Goal: Transaction & Acquisition: Purchase product/service

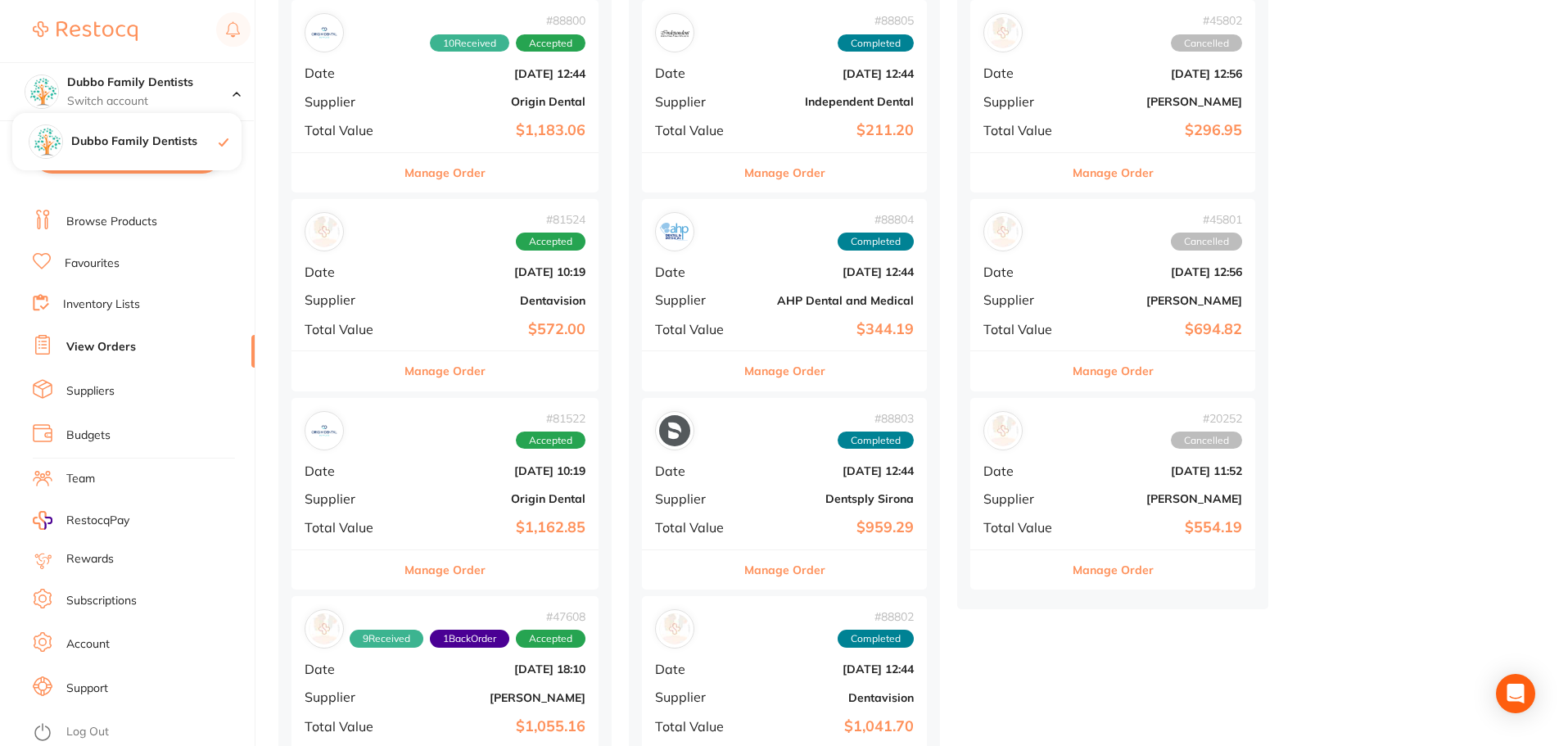
scroll to position [246, 0]
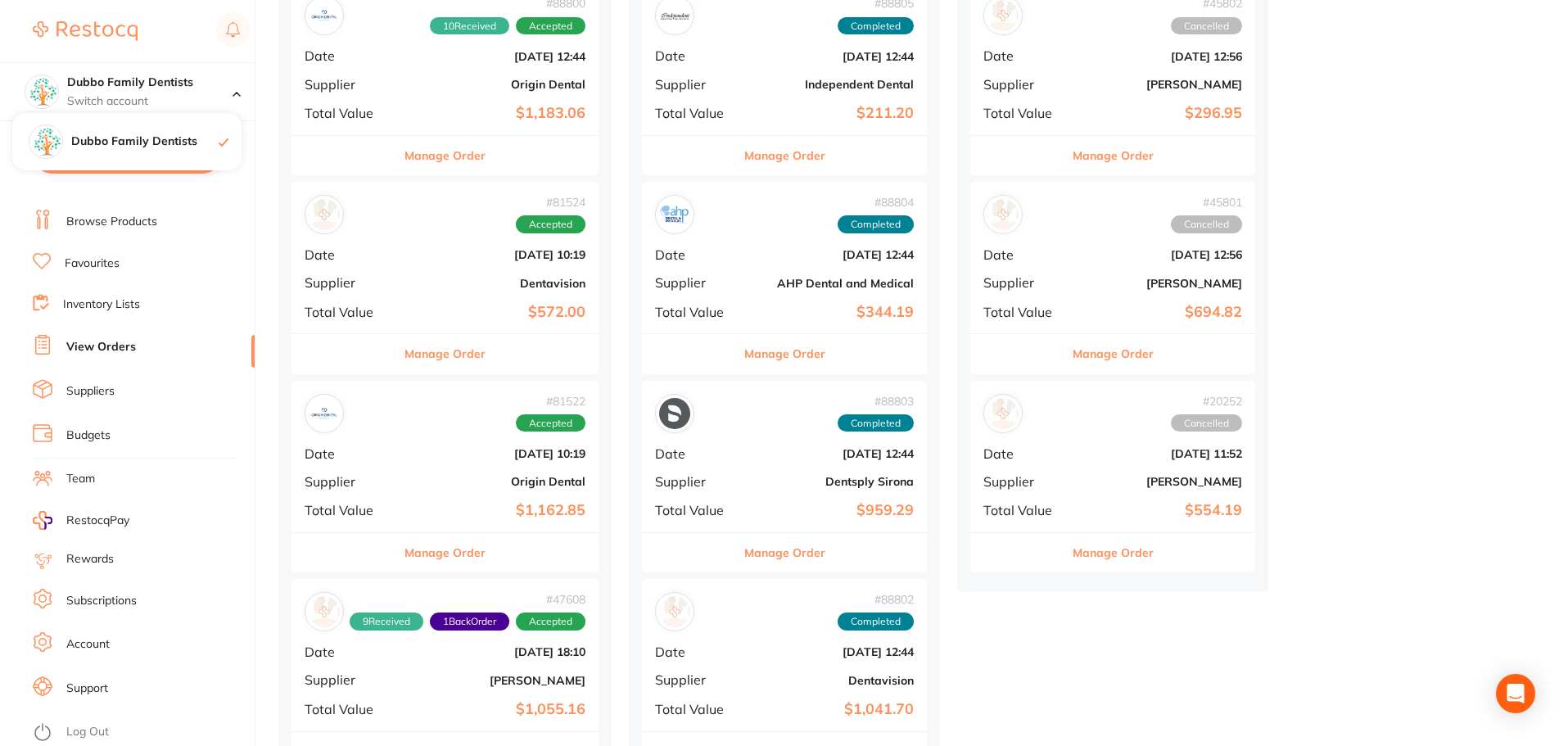
click at [86, 655] on li "Account" at bounding box center [144, 644] width 222 height 24
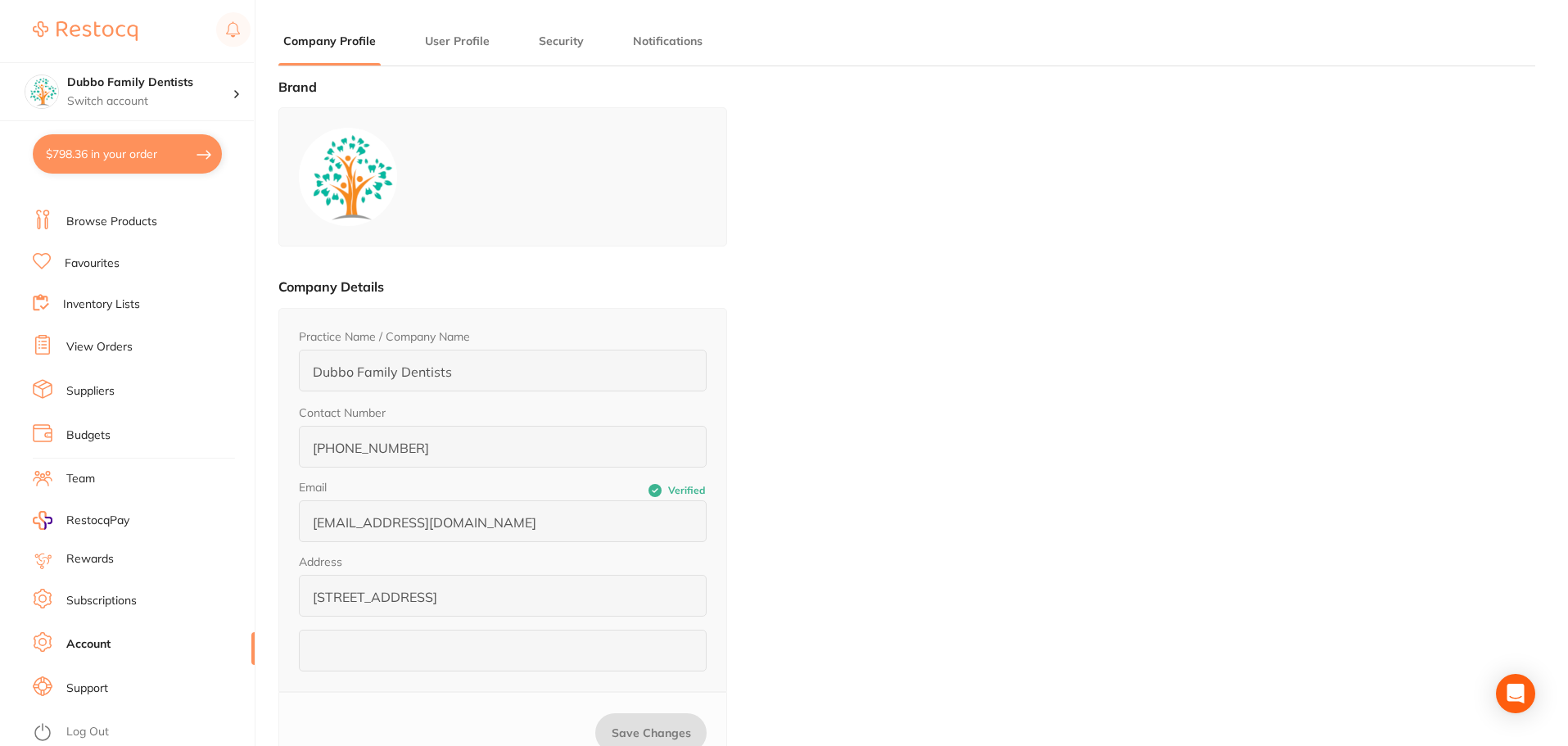
type input "Monica"
type input "Ha"
type input "0268825444"
type input "reception@dubbofamilydentists.com.au"
click at [100, 728] on link "Log Out" at bounding box center [87, 732] width 42 height 16
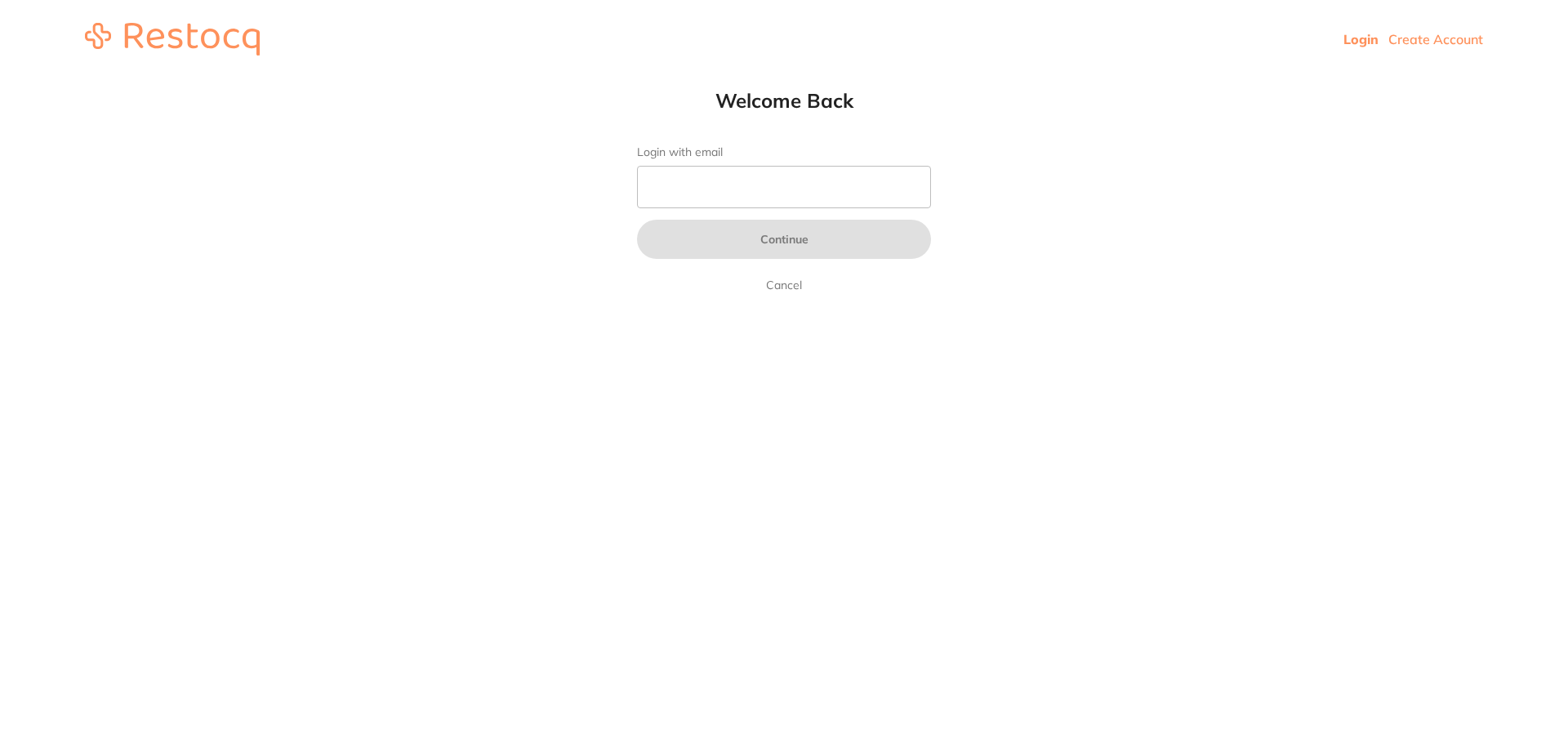
click at [737, 156] on label "Login with email" at bounding box center [783, 153] width 294 height 14
click at [737, 165] on input "Login with email" at bounding box center [783, 186] width 294 height 42
click at [741, 176] on input "Login with email" at bounding box center [783, 186] width 294 height 42
type input "[EMAIL_ADDRESS][DOMAIN_NAME]"
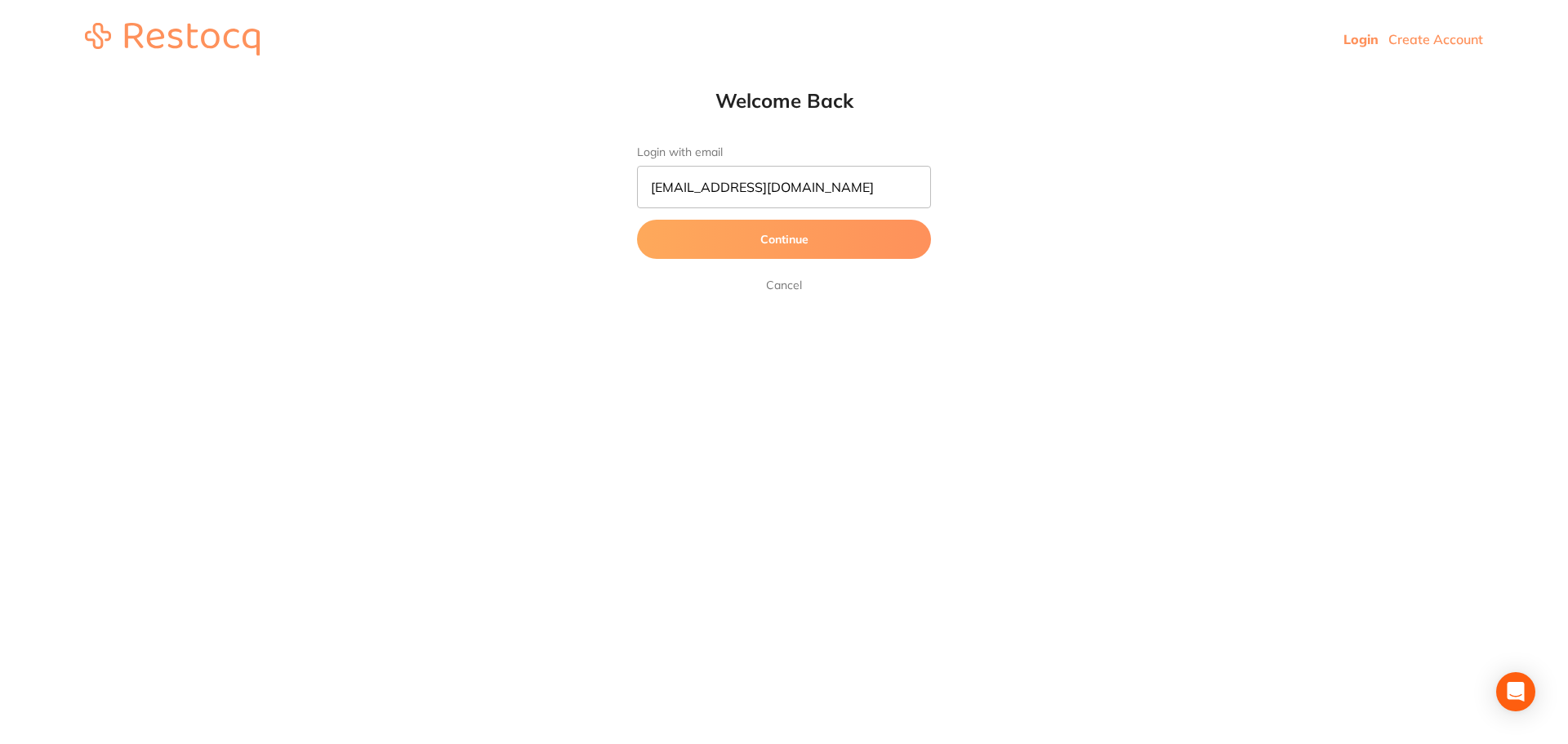
click at [752, 242] on button "Continue" at bounding box center [783, 240] width 294 height 39
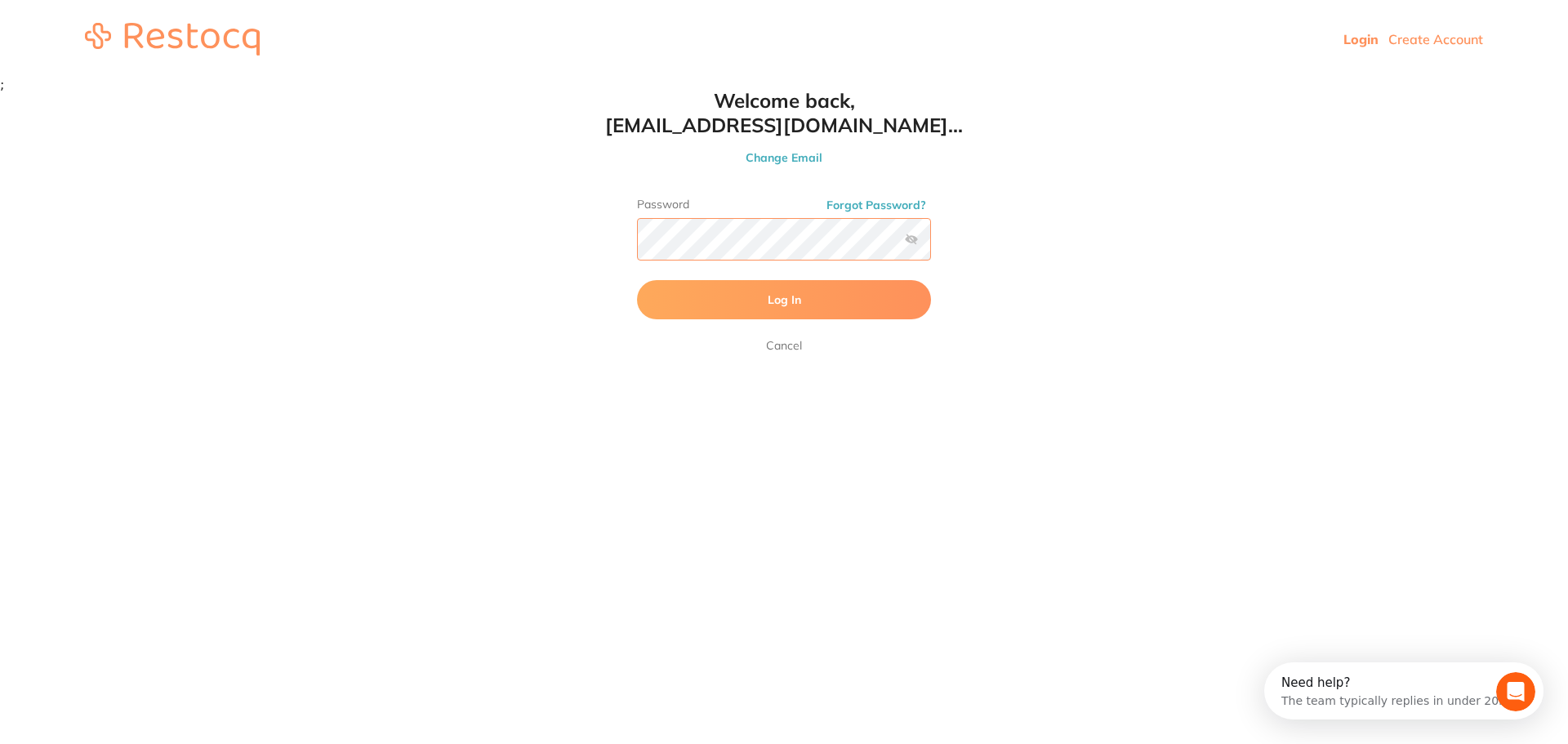
click at [636, 280] on button "Log In" at bounding box center [783, 300] width 294 height 39
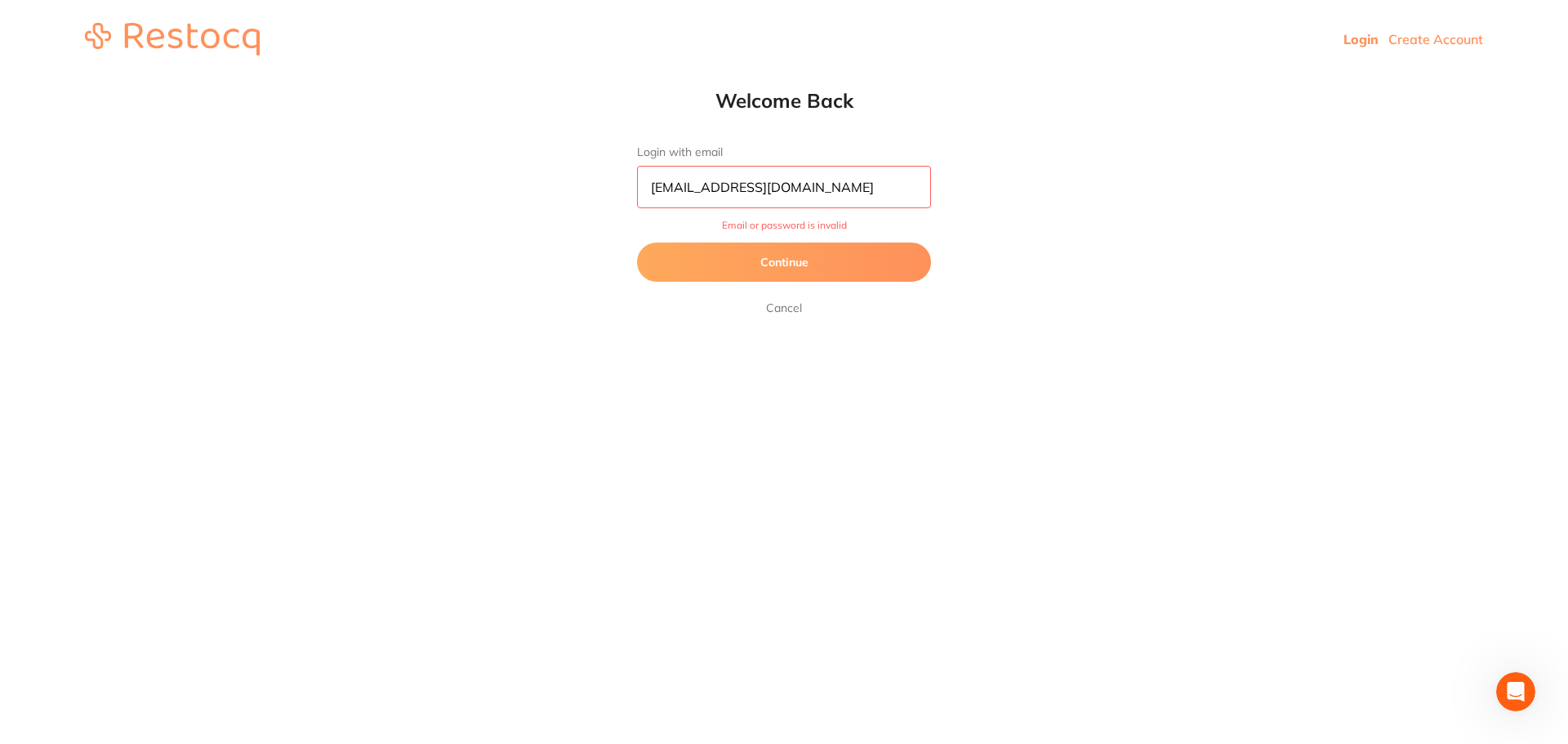
click at [779, 259] on button "Continue" at bounding box center [783, 262] width 294 height 39
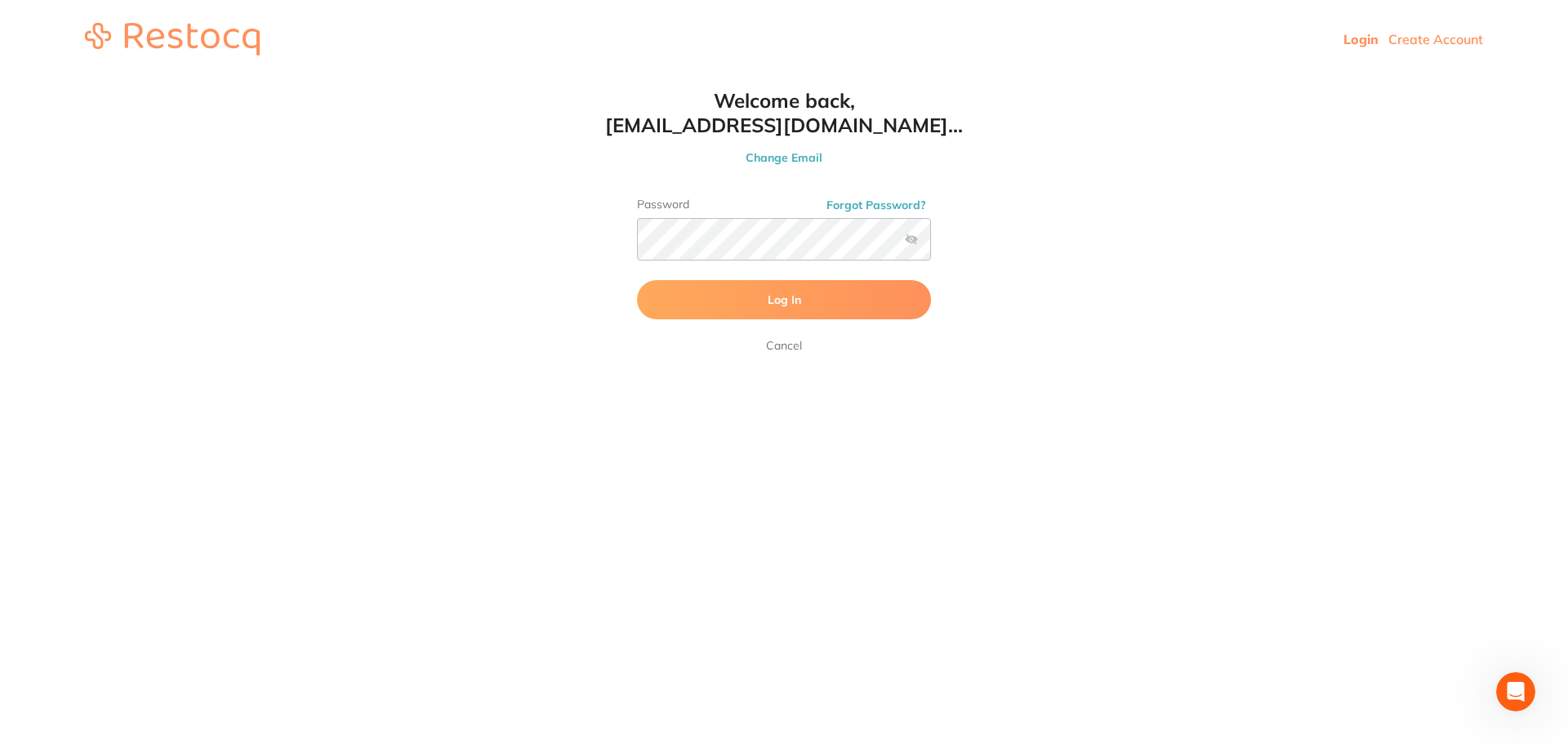
click at [910, 239] on label at bounding box center [911, 239] width 13 height 13
click at [931, 244] on input "checkbox" at bounding box center [931, 244] width 0 height 0
click at [694, 289] on button "Log In" at bounding box center [783, 300] width 294 height 39
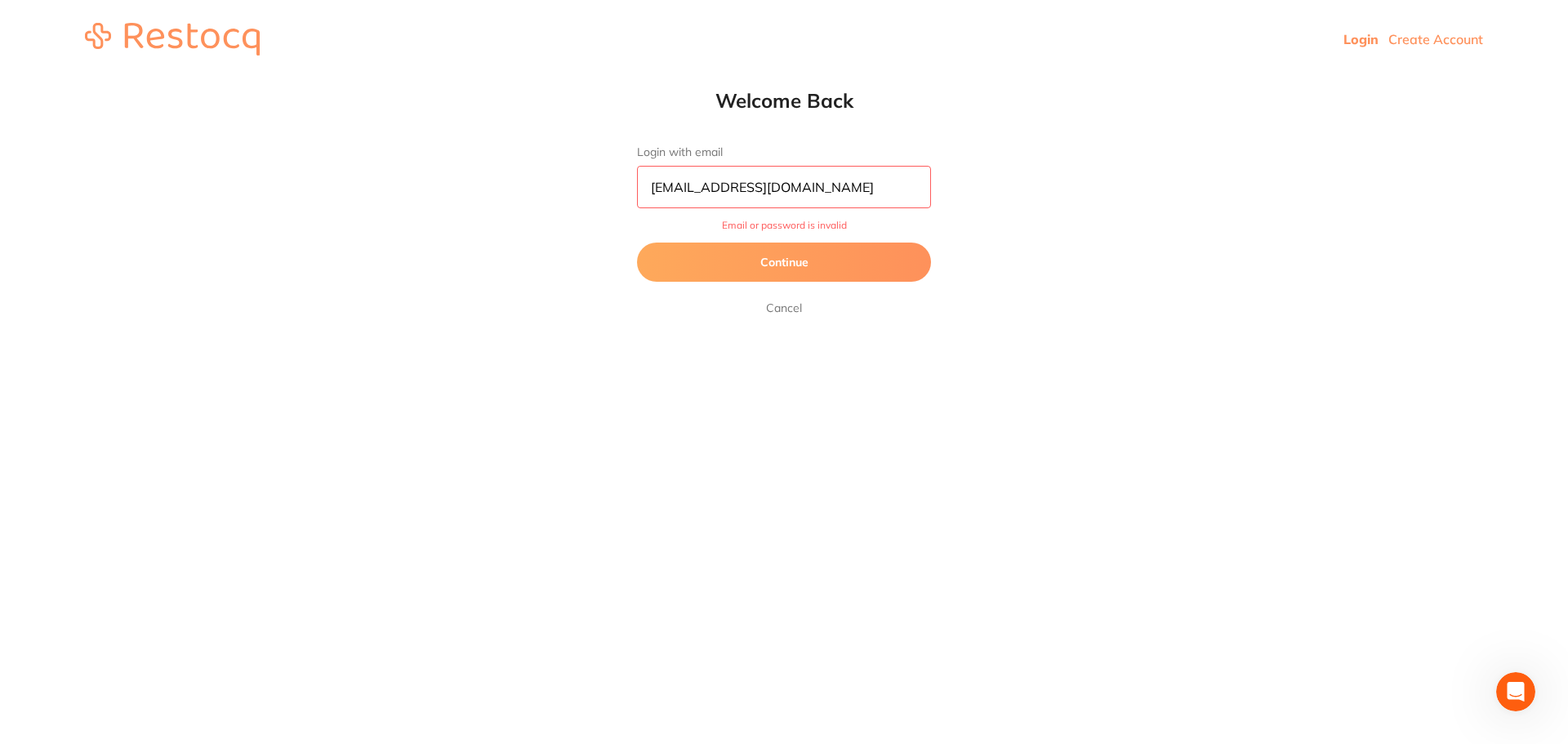
click at [815, 259] on button "Continue" at bounding box center [783, 262] width 294 height 39
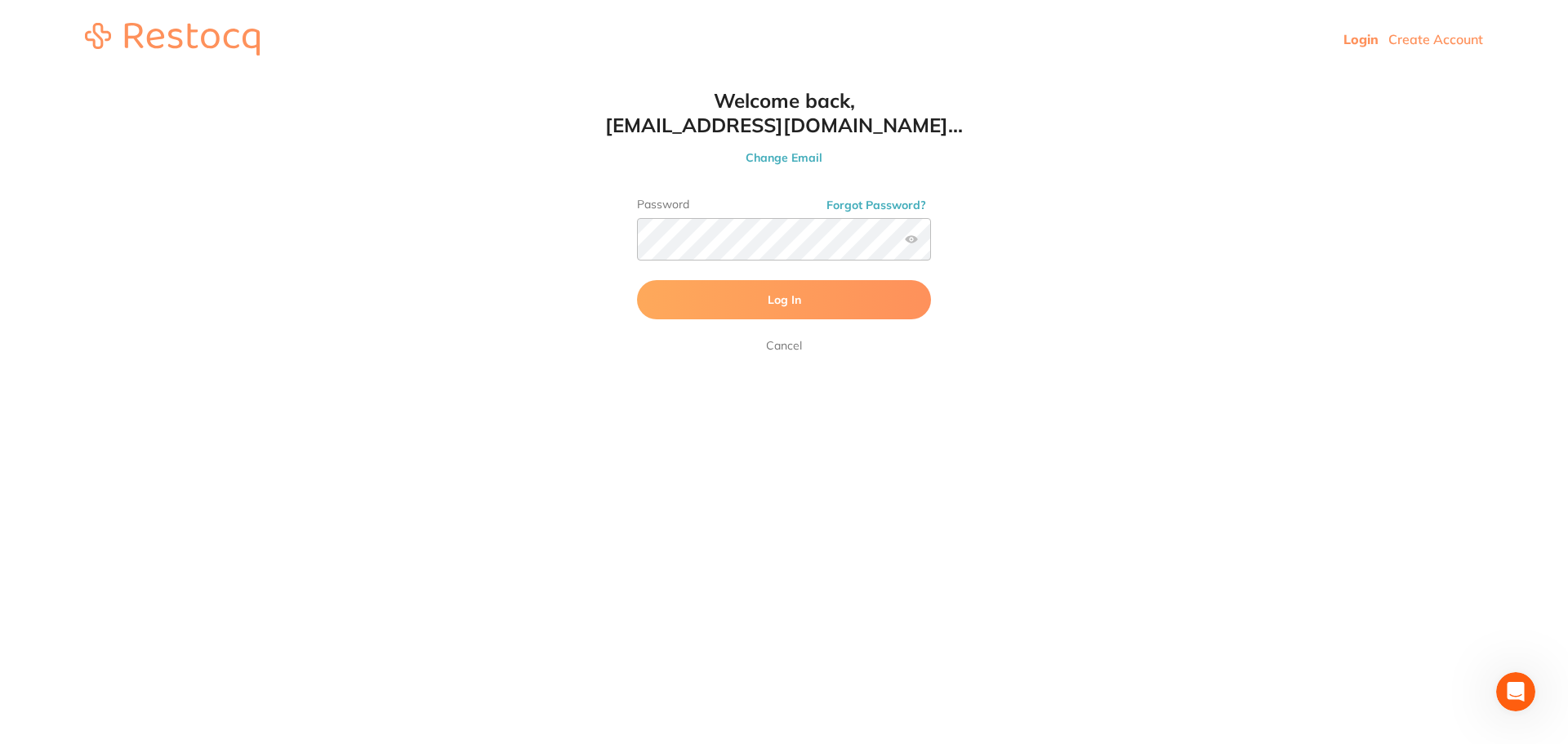
drag, startPoint x: 565, startPoint y: 400, endPoint x: 604, endPoint y: 348, distance: 65.0
click at [565, 79] on html "Login Create Account Welcome Back Login with email wellingtondentalcare1@gmail.…" at bounding box center [784, 39] width 1568 height 79
click at [679, 310] on button "Log In" at bounding box center [783, 300] width 294 height 39
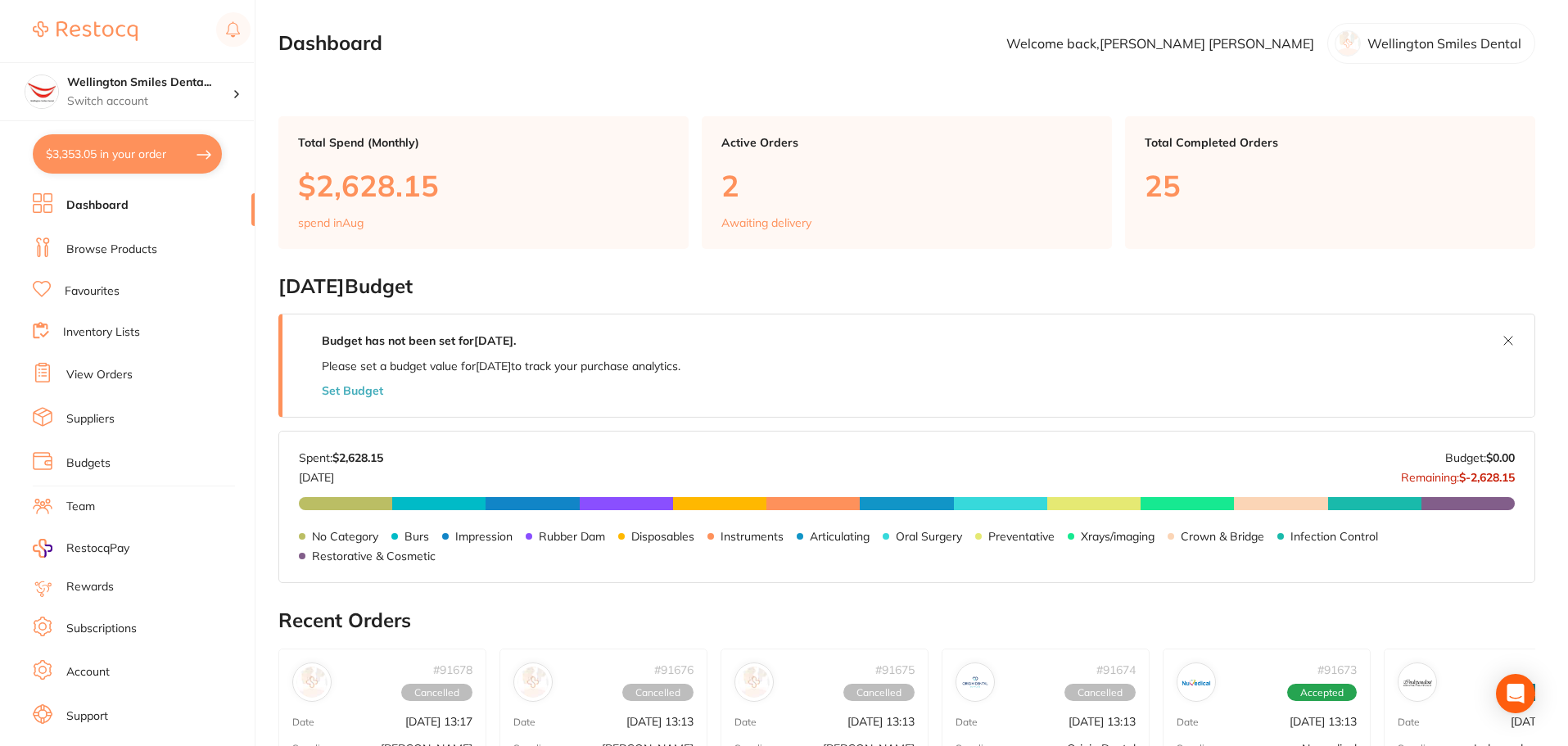
click at [129, 153] on button "$3,353.05 in your order" at bounding box center [127, 154] width 189 height 39
checkbox input "true"
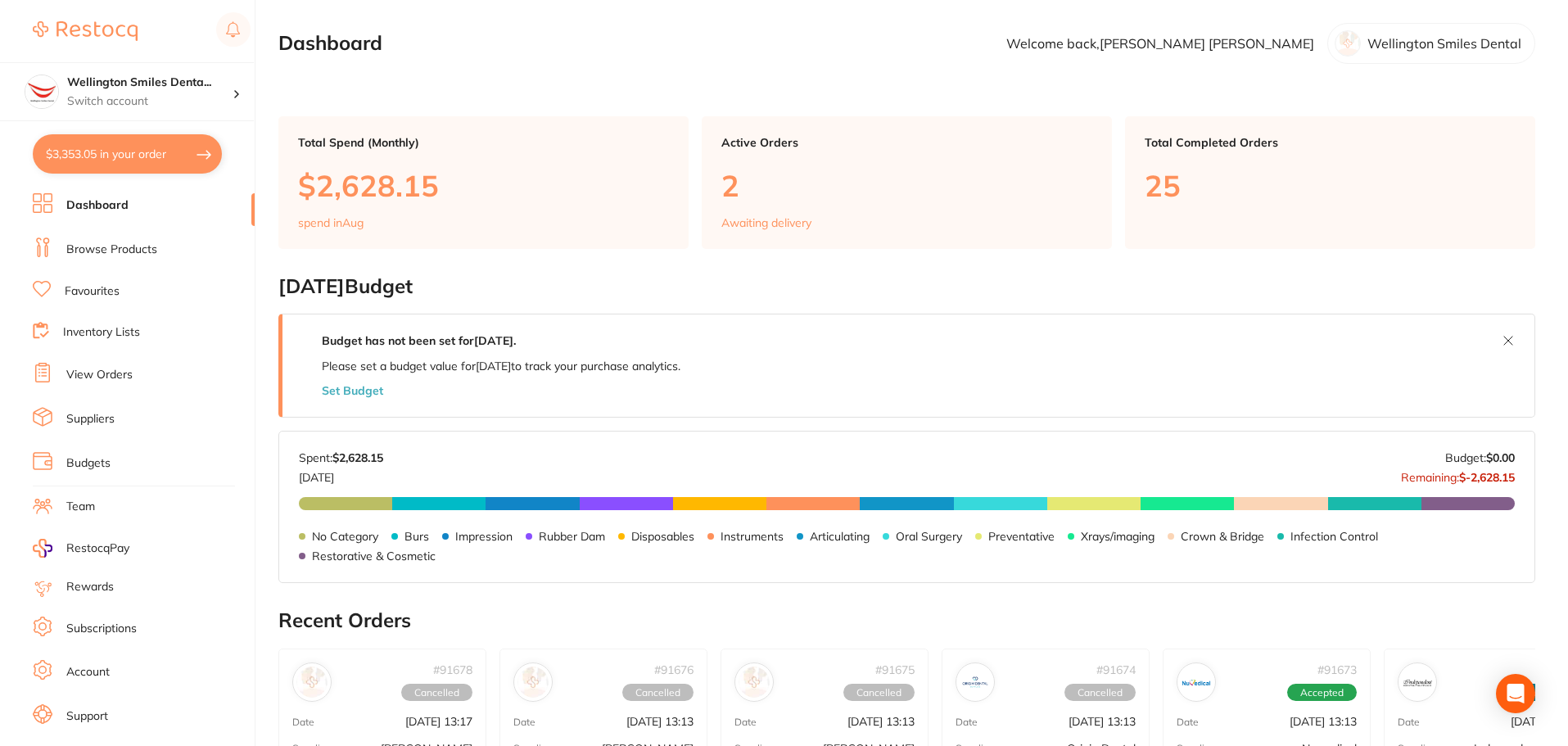
checkbox input "true"
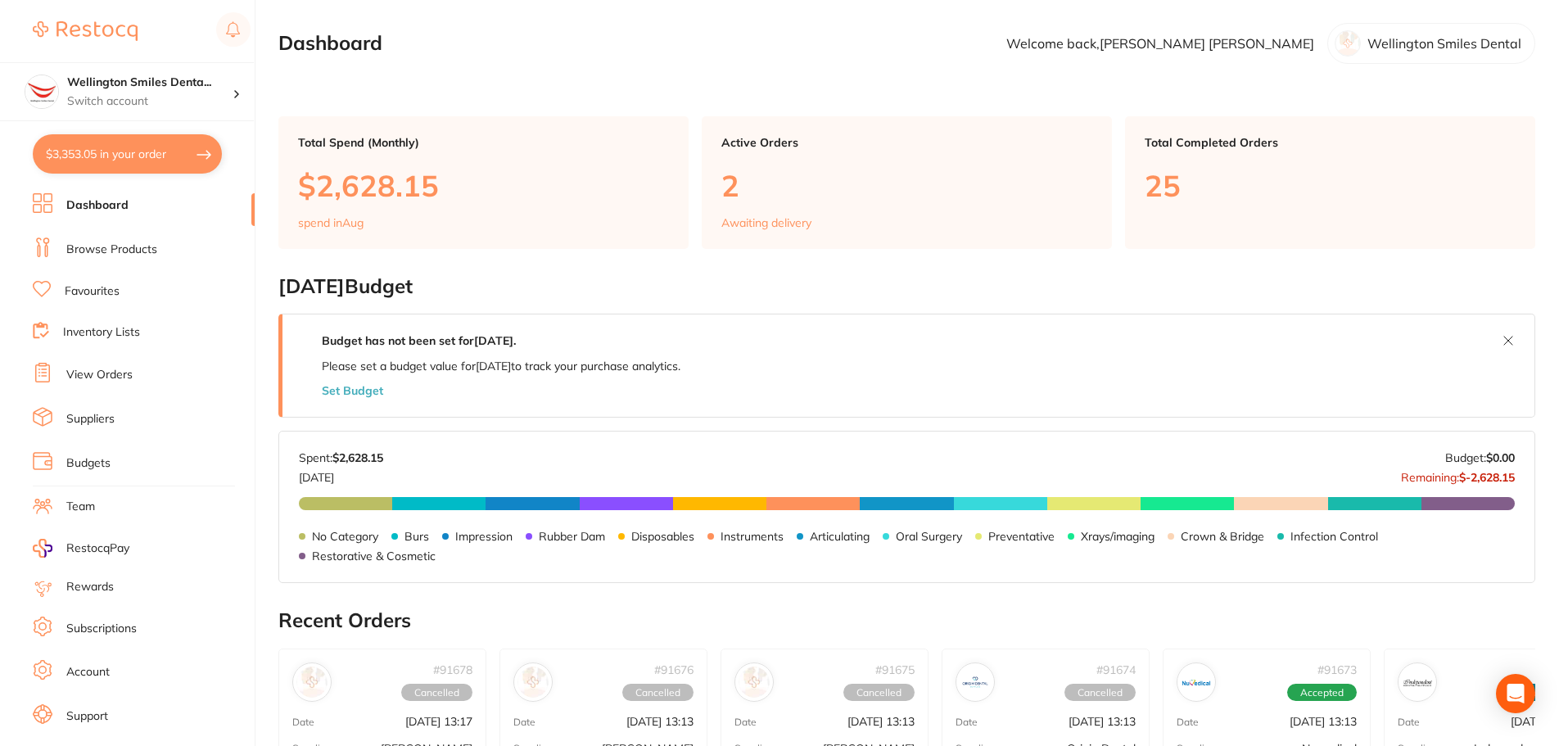
checkbox input "true"
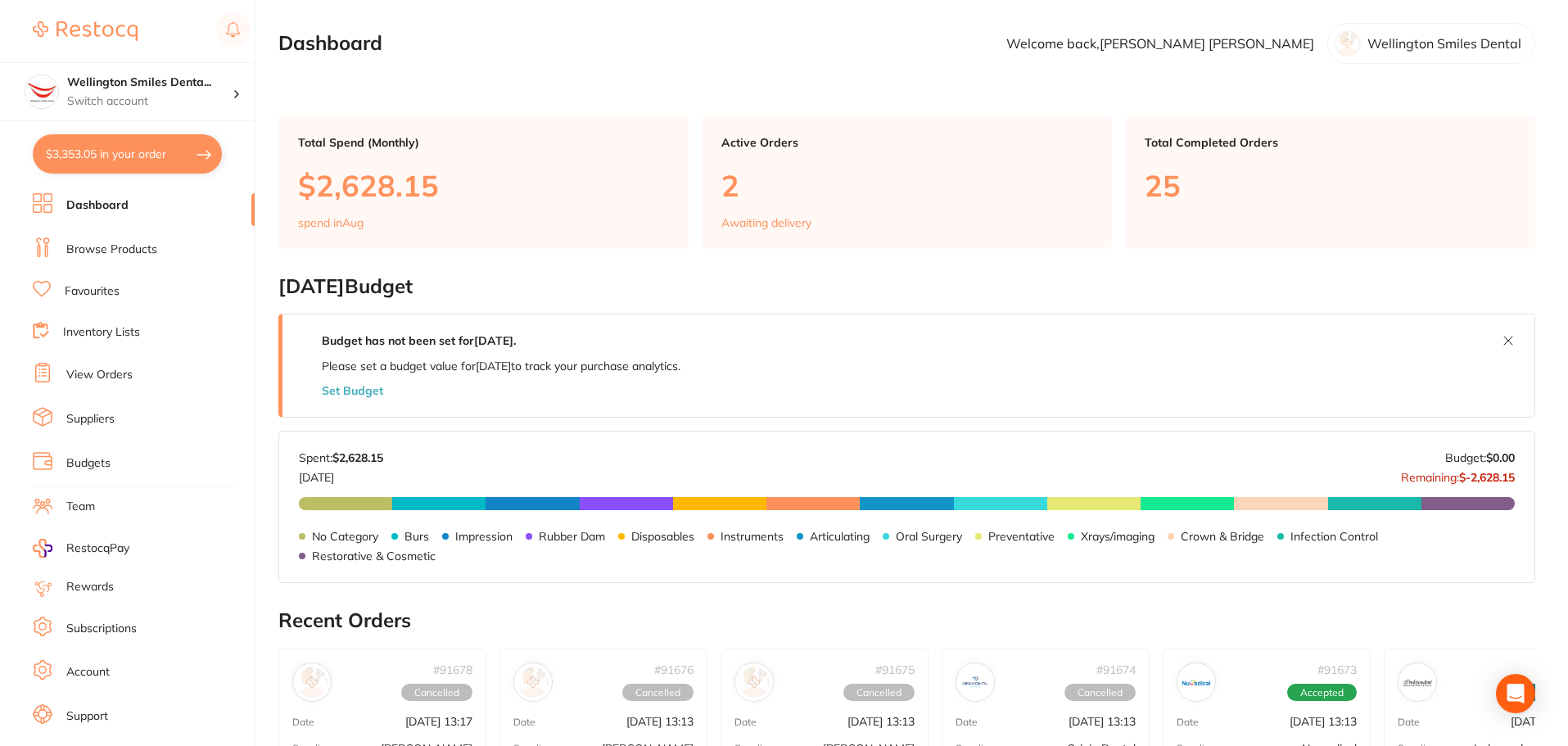
checkbox input "true"
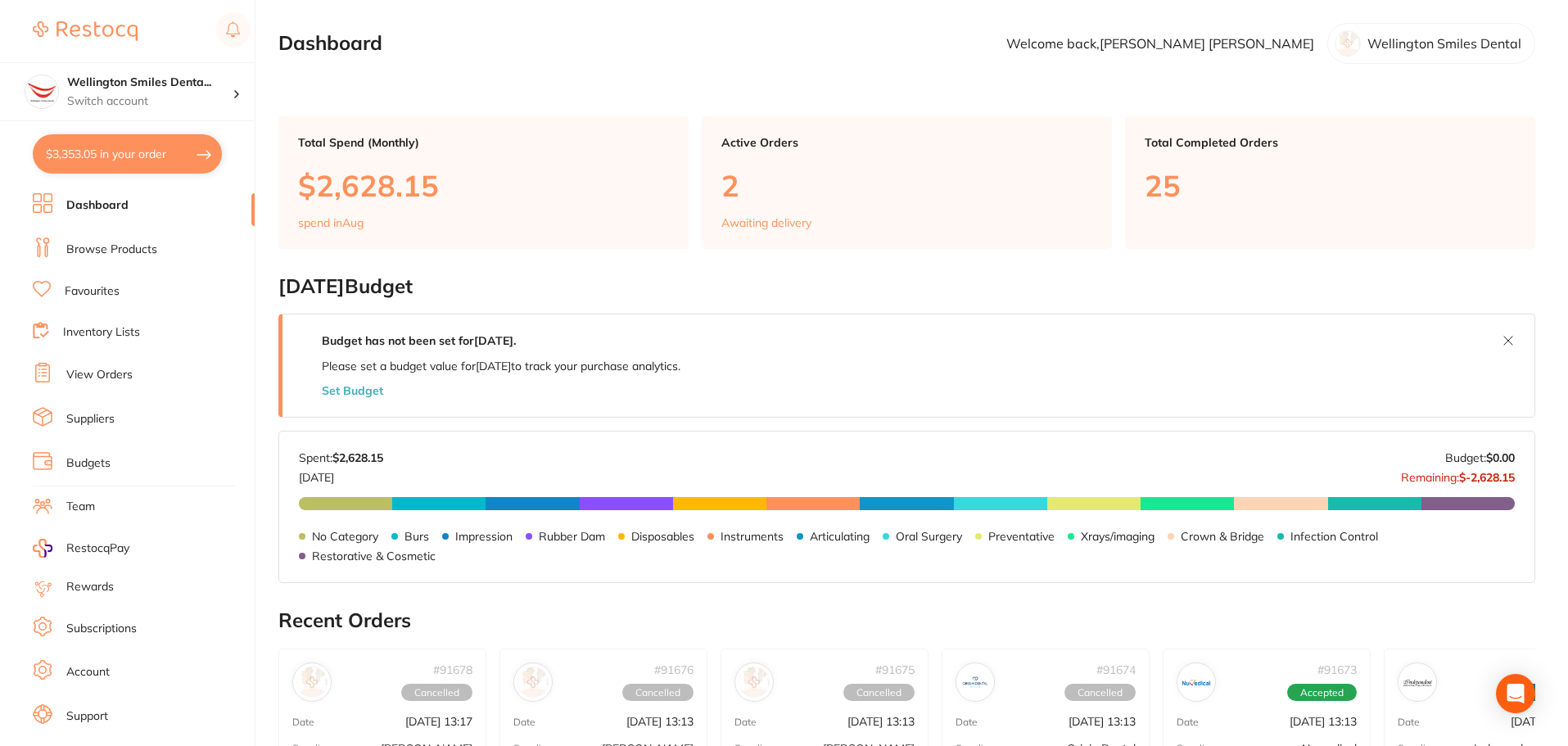
checkbox input "true"
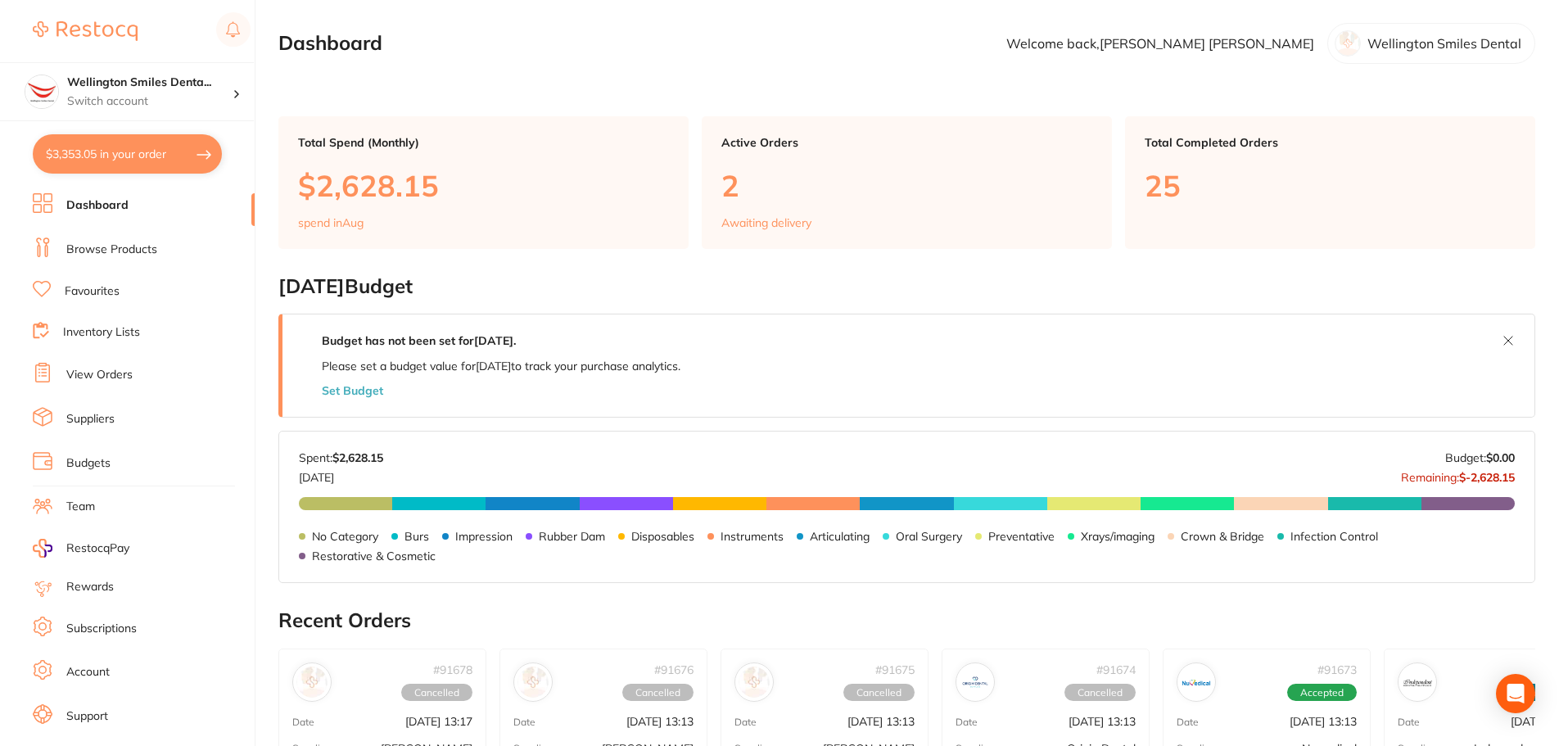
checkbox input "true"
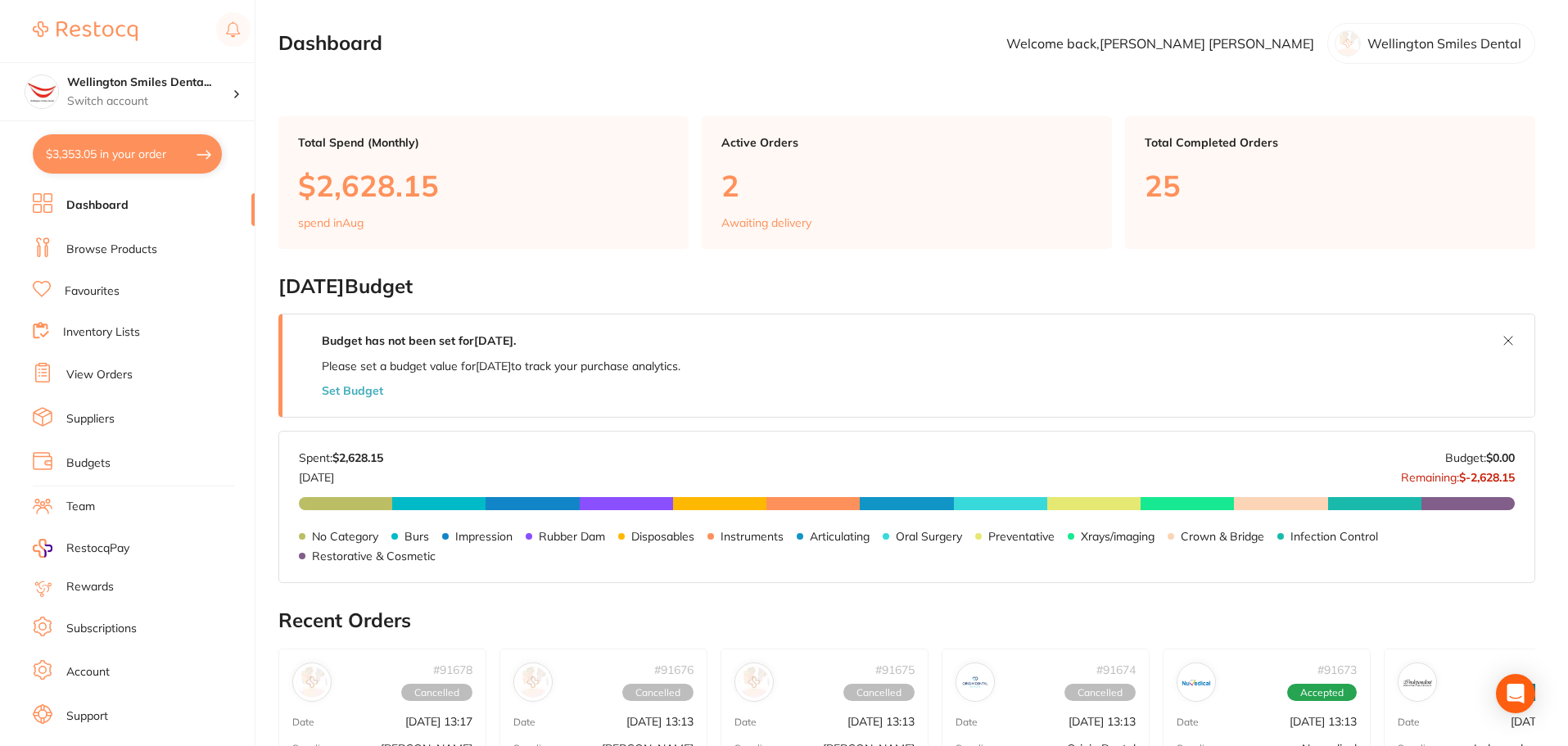
checkbox input "true"
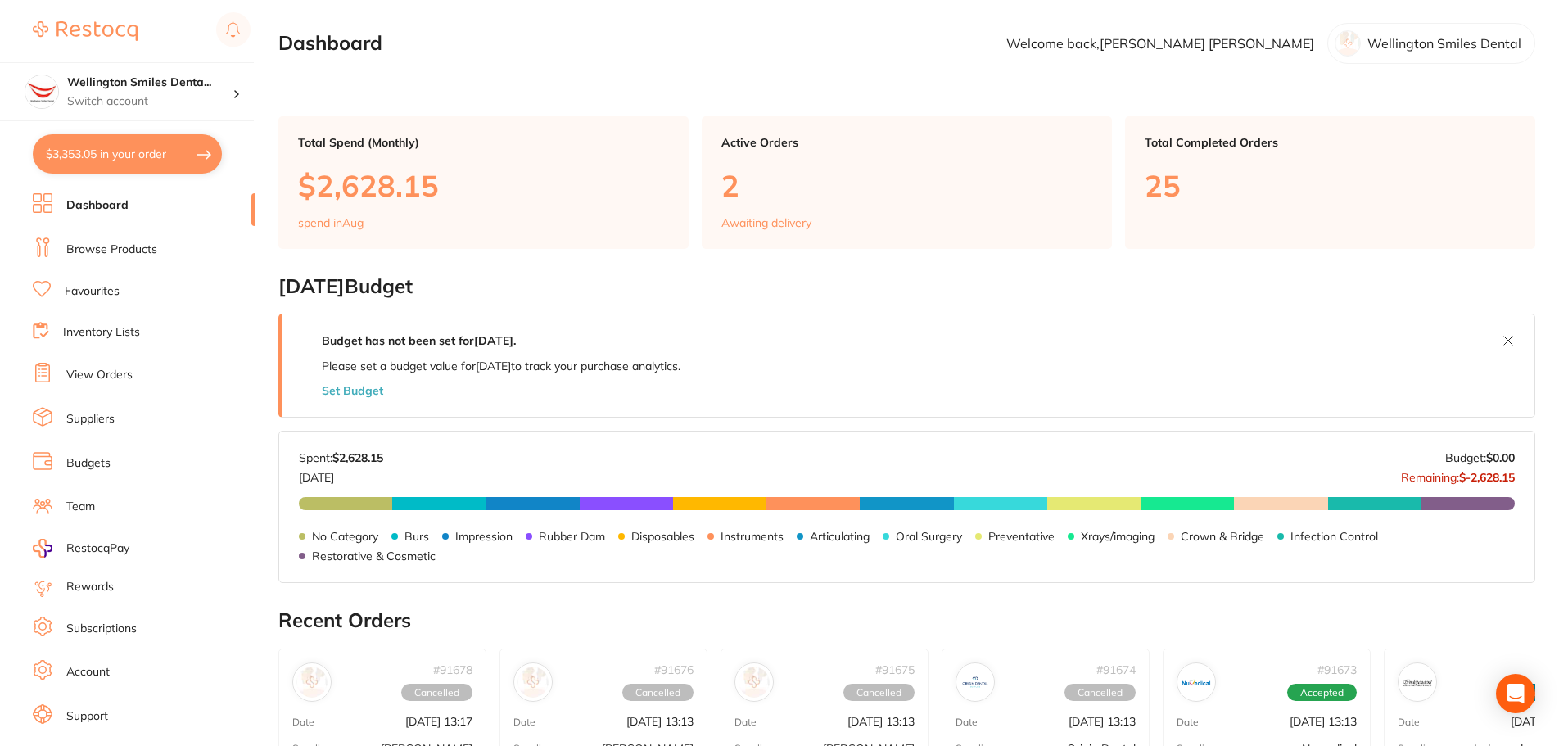
checkbox input "true"
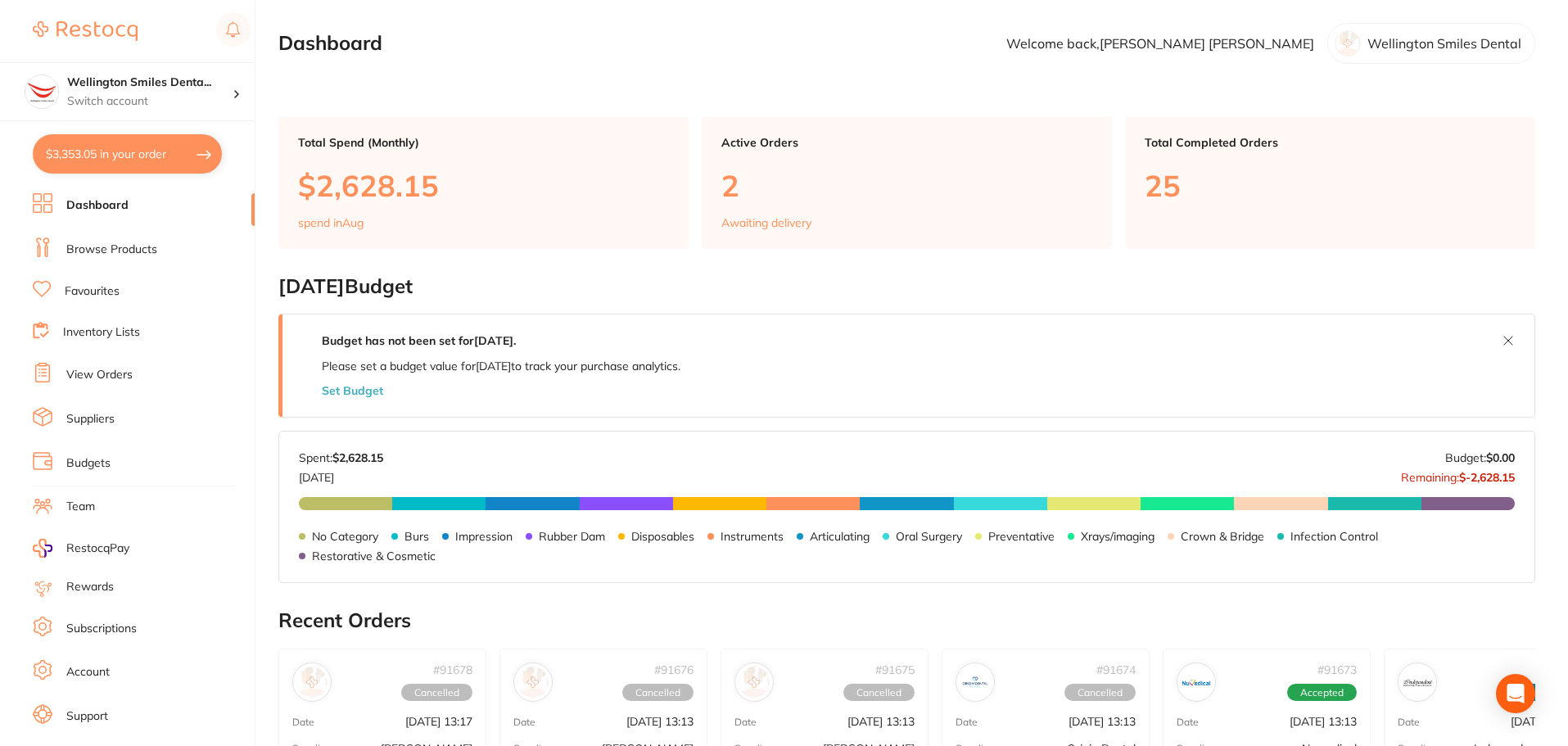
checkbox input "true"
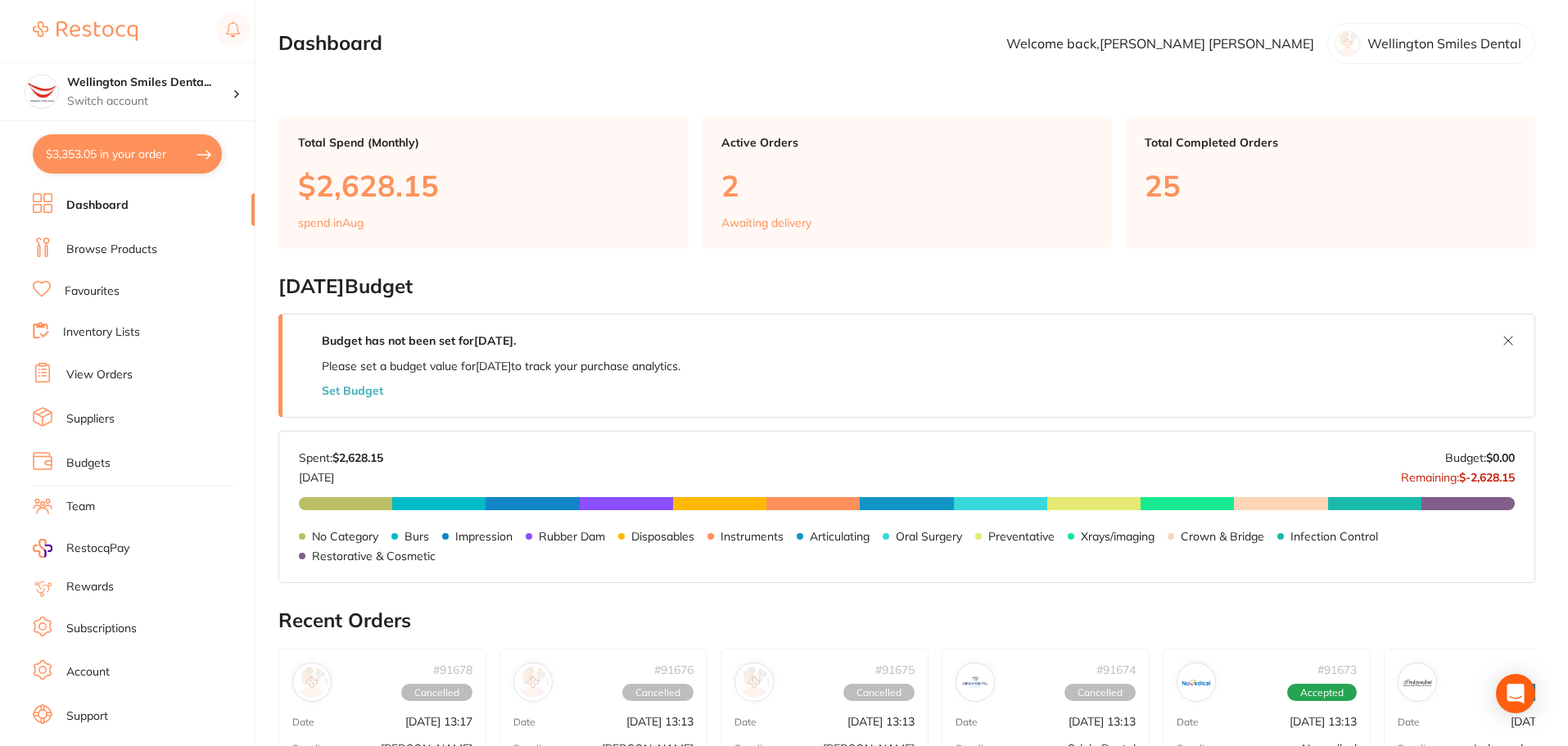
checkbox input "true"
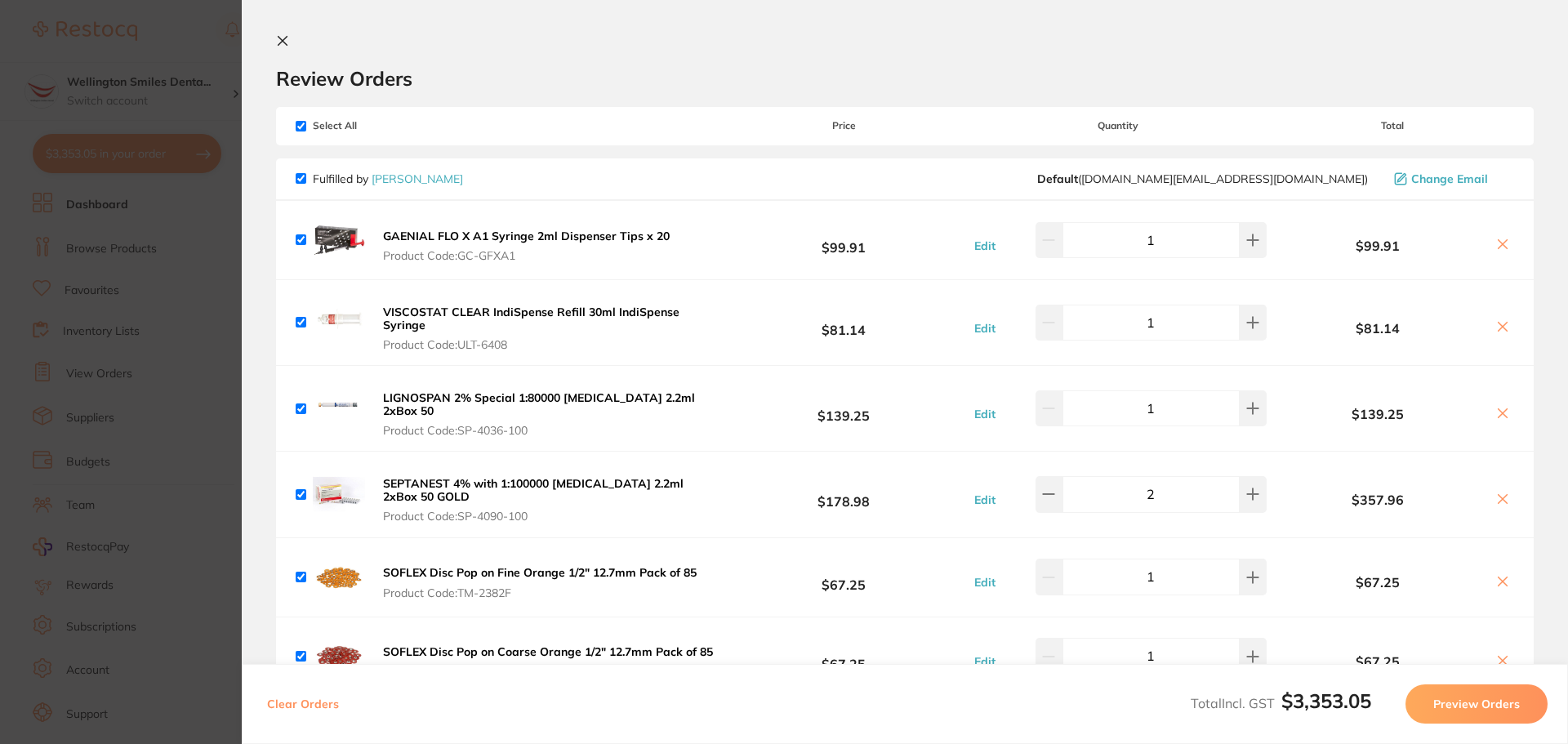
click at [1496, 244] on icon at bounding box center [1502, 244] width 13 height 13
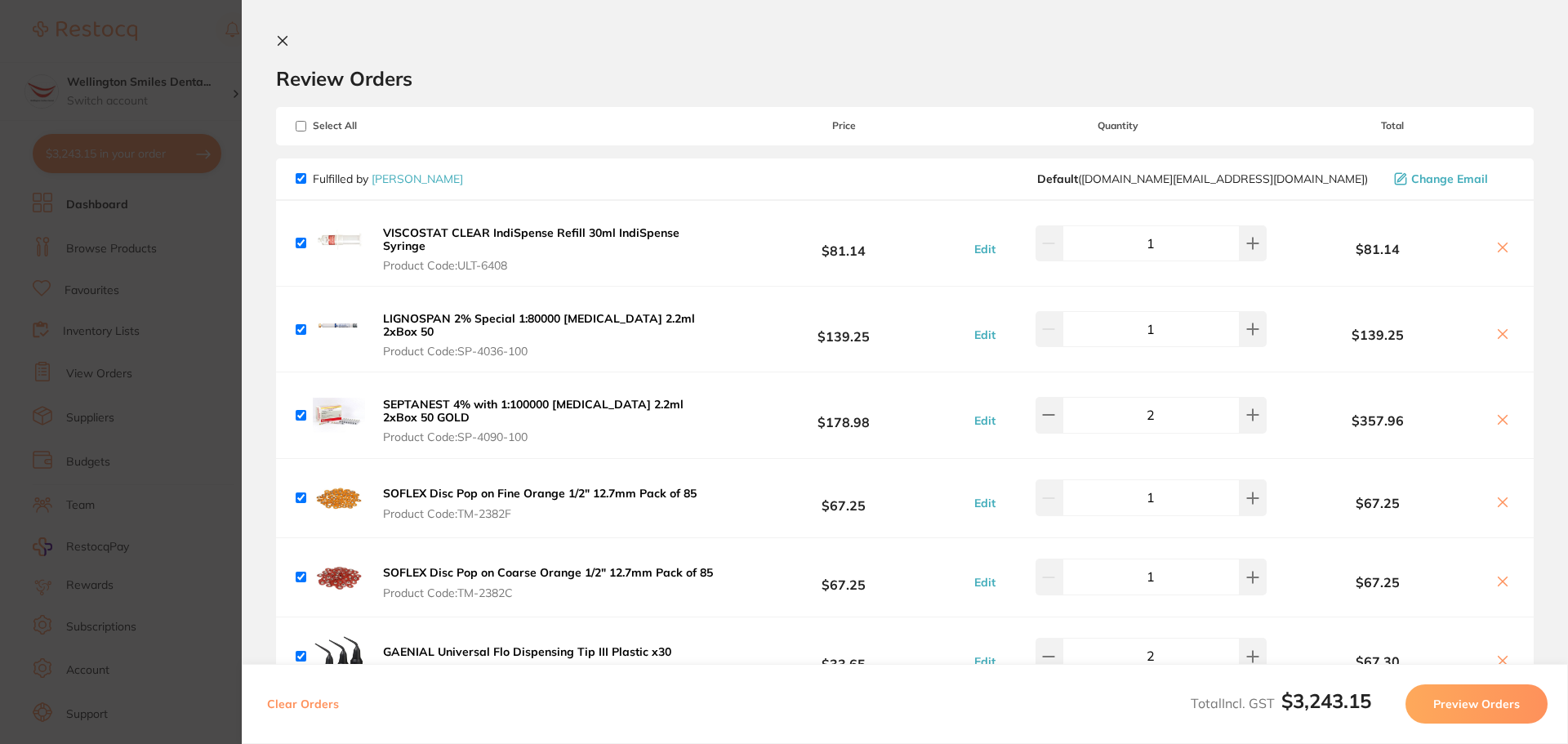
scroll to position [1, 0]
click at [1499, 502] on icon at bounding box center [1502, 502] width 13 height 13
click at [1498, 499] on icon at bounding box center [1502, 502] width 13 height 13
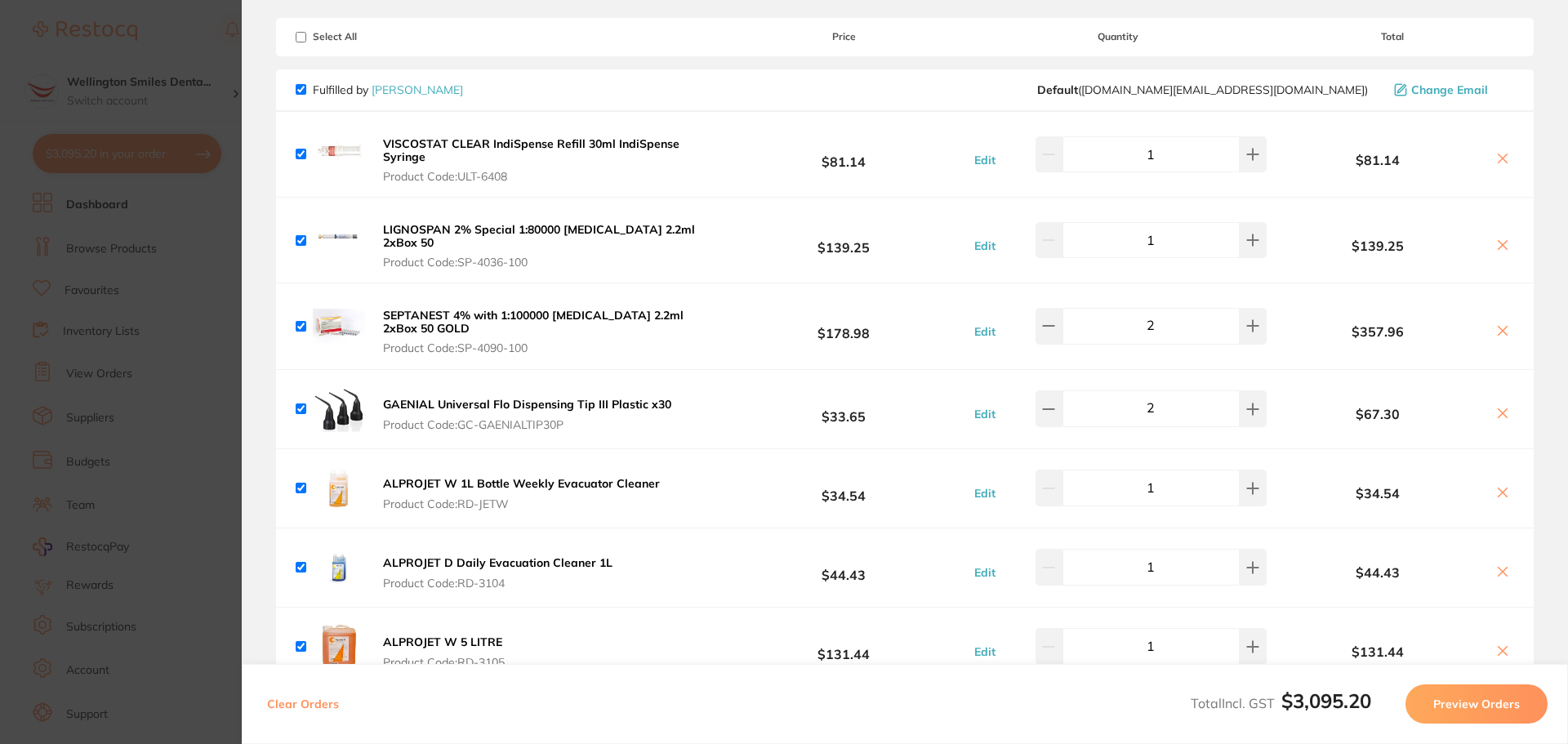
scroll to position [245, 0]
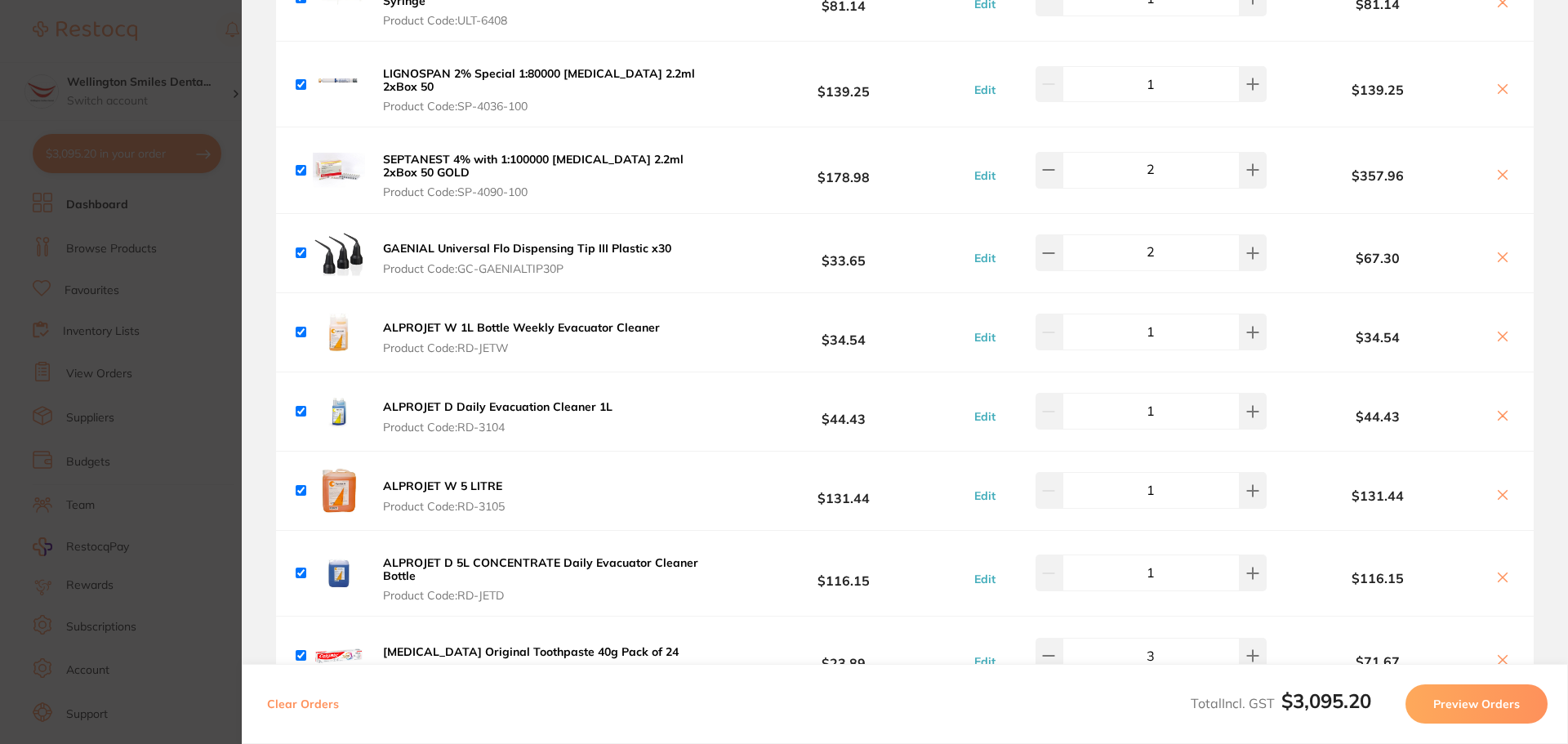
click at [1496, 250] on icon at bounding box center [1502, 257] width 13 height 13
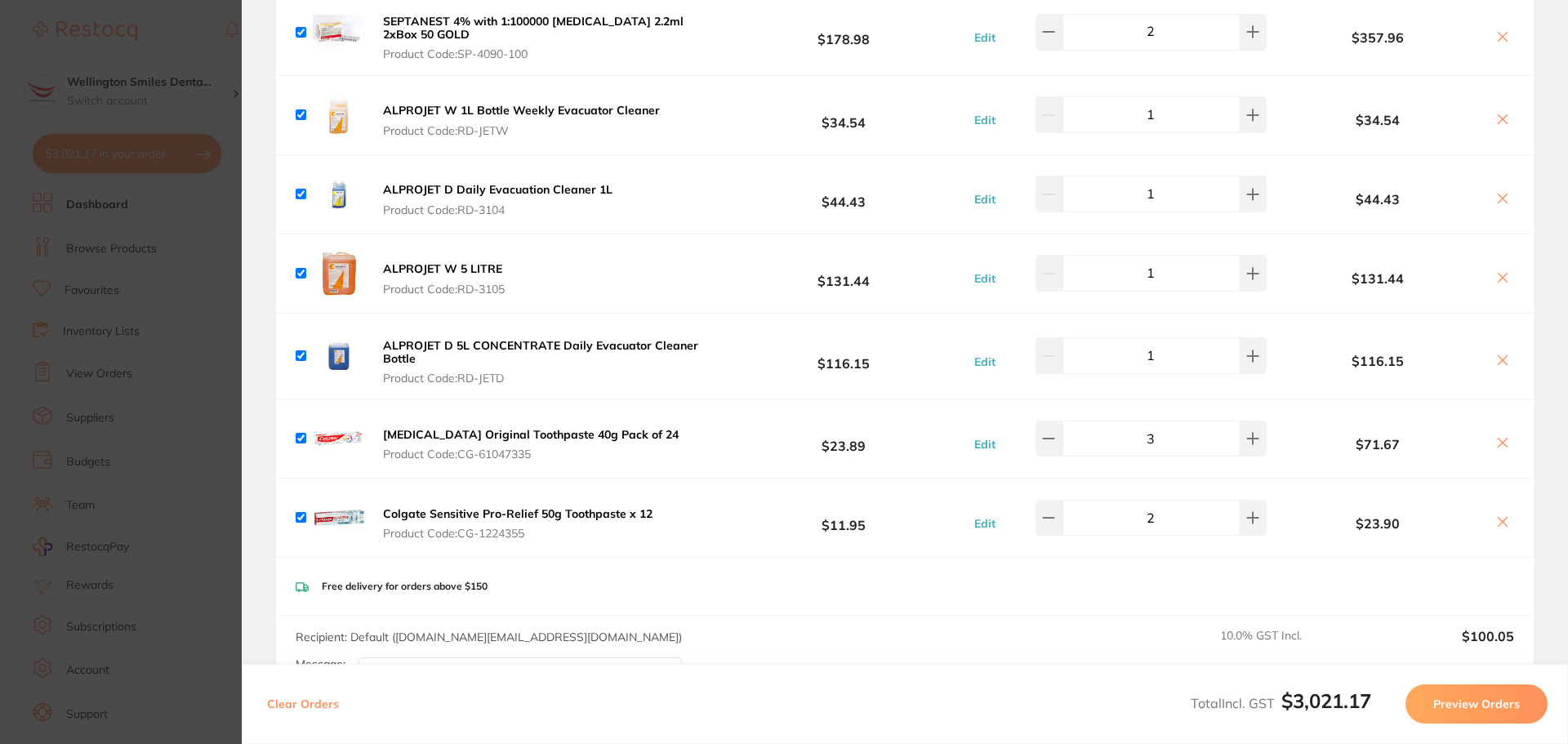
scroll to position [409, 0]
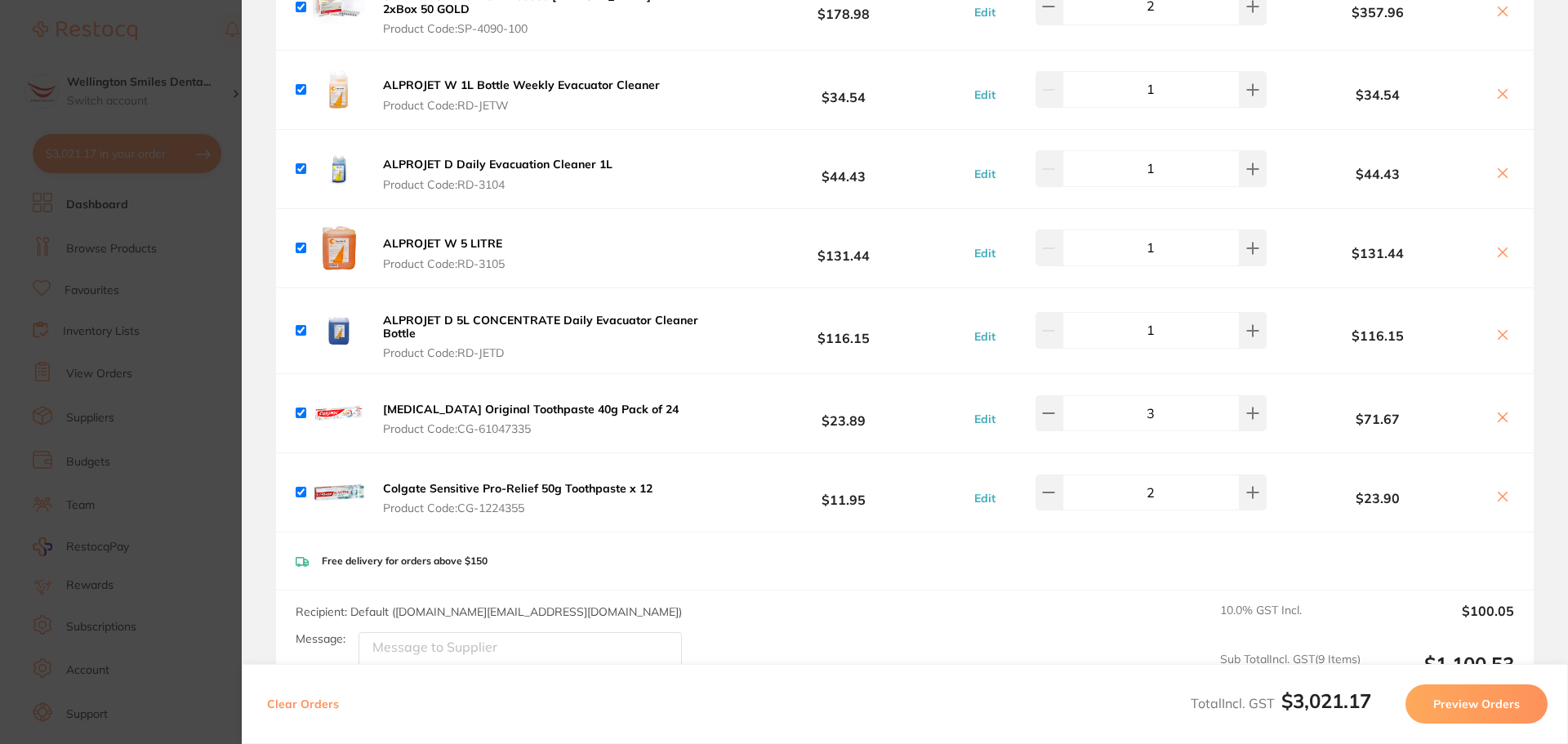
click at [1498, 414] on icon at bounding box center [1502, 417] width 13 height 13
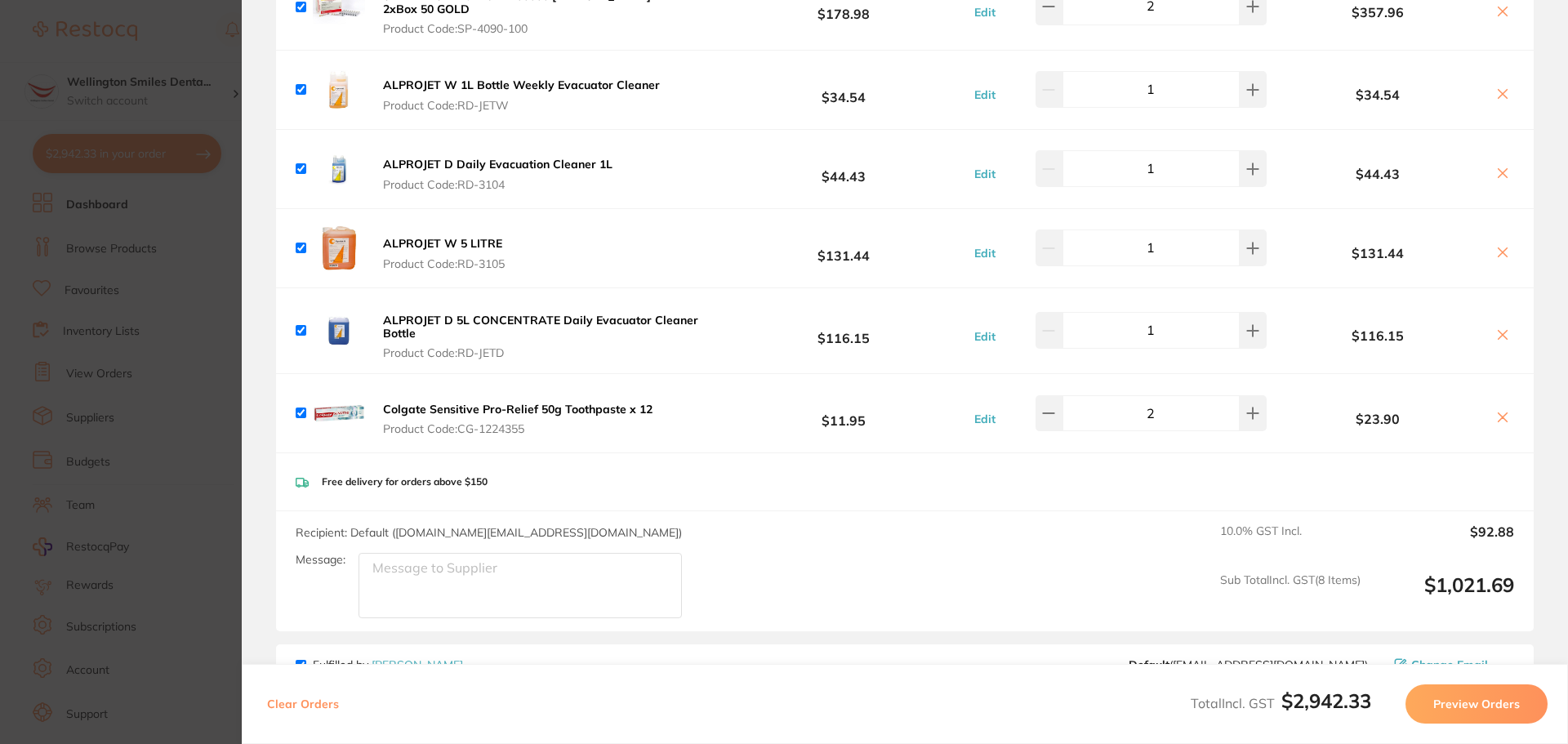
click at [1498, 414] on icon at bounding box center [1502, 417] width 13 height 13
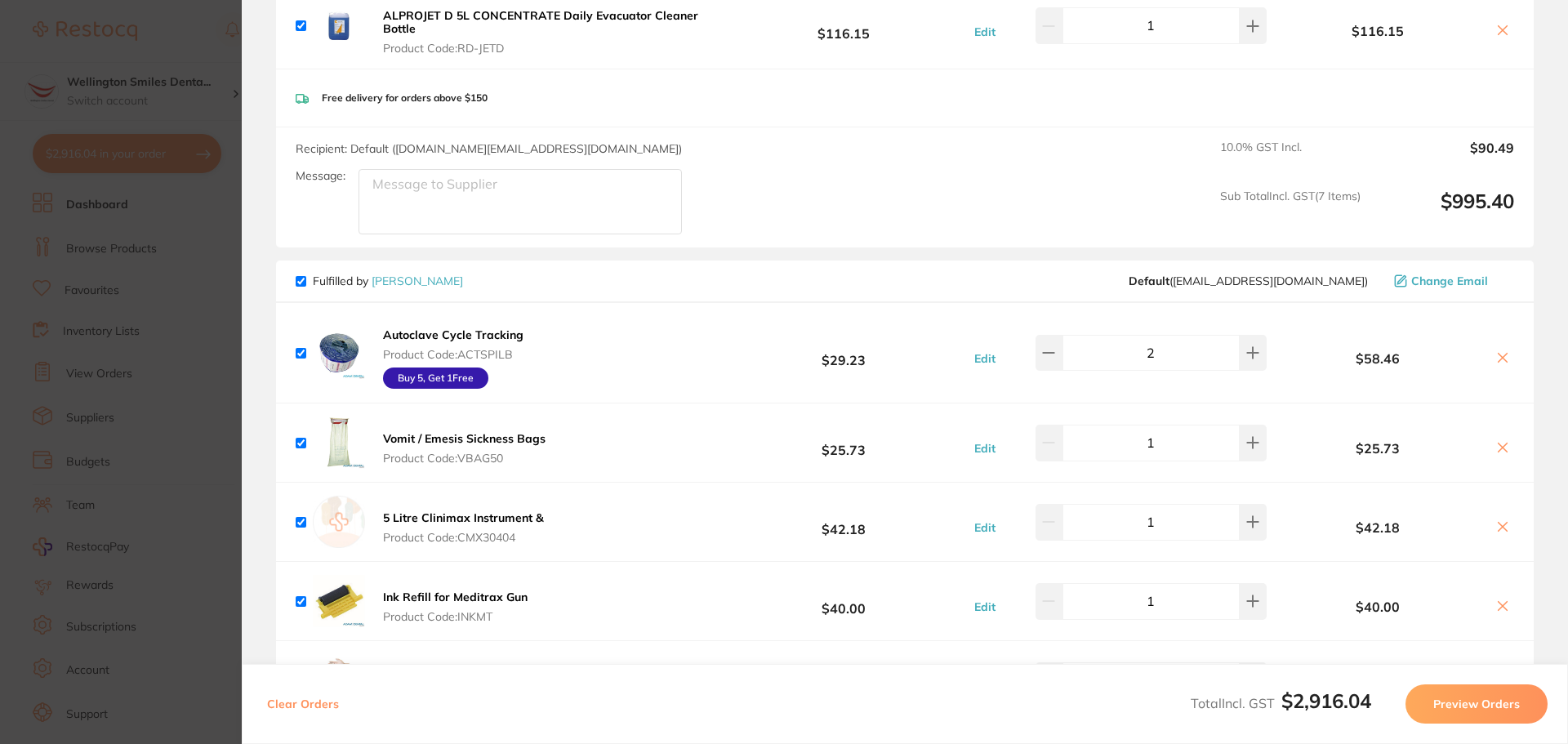
scroll to position [735, 0]
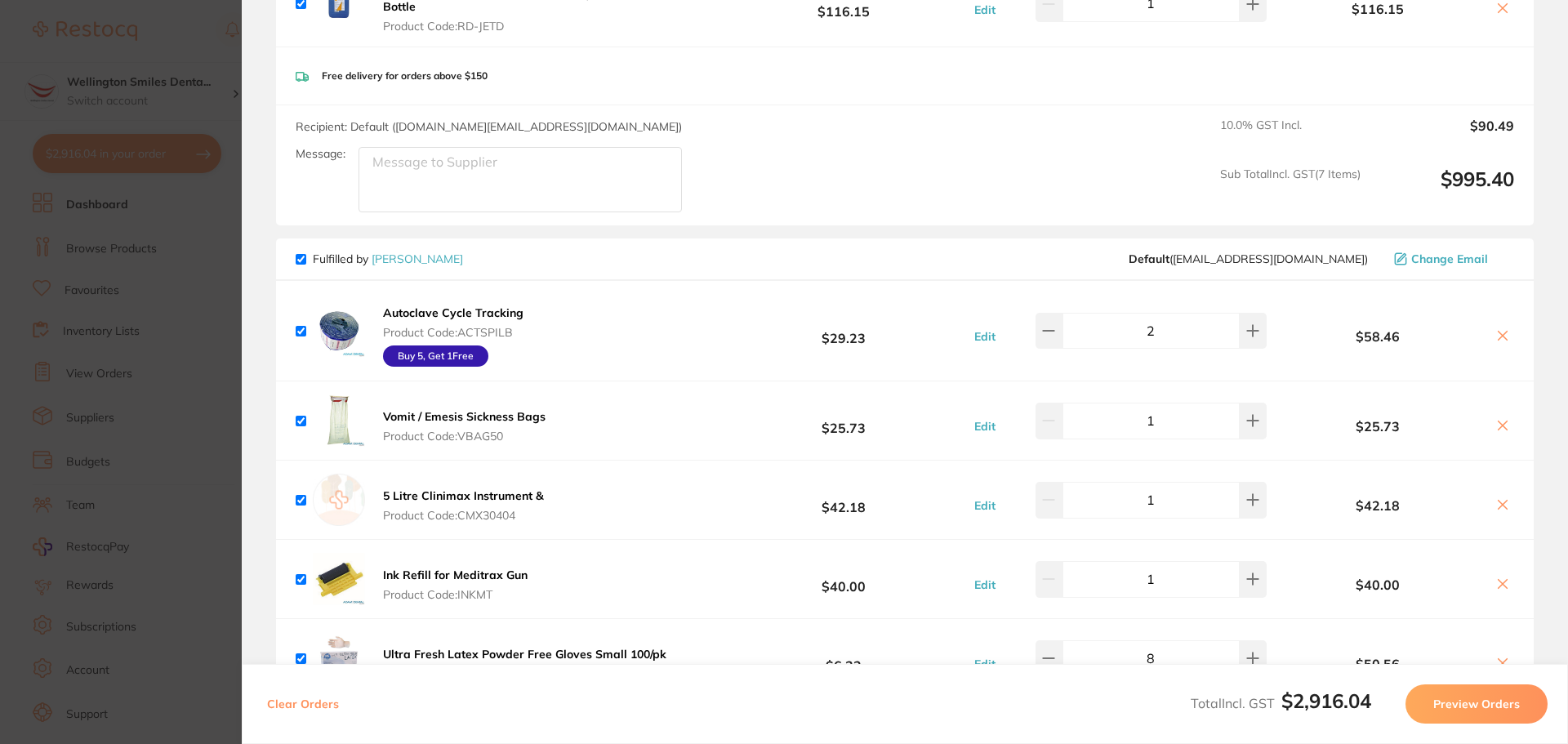
click at [1498, 331] on icon at bounding box center [1503, 335] width 9 height 9
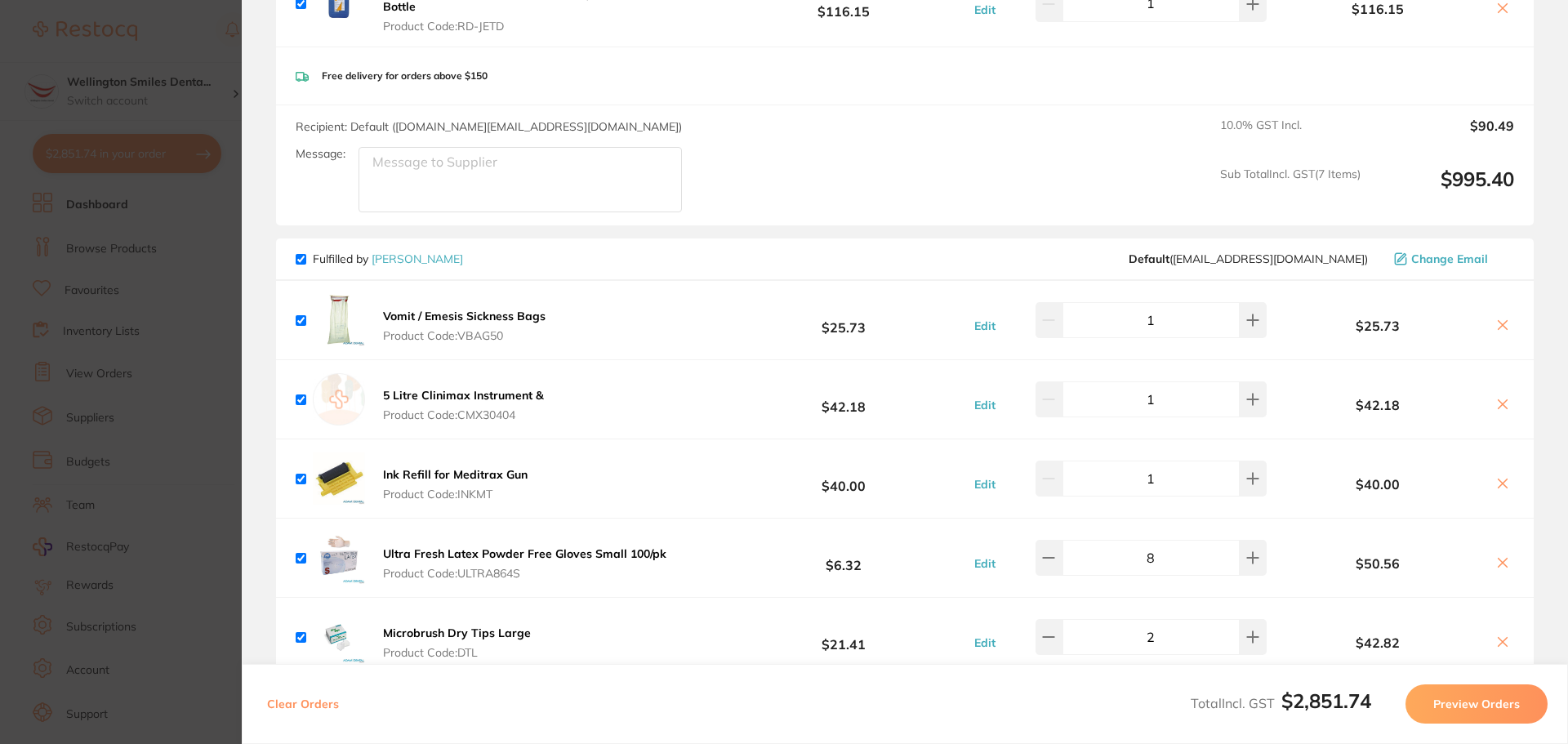
click at [1500, 477] on icon at bounding box center [1502, 483] width 13 height 13
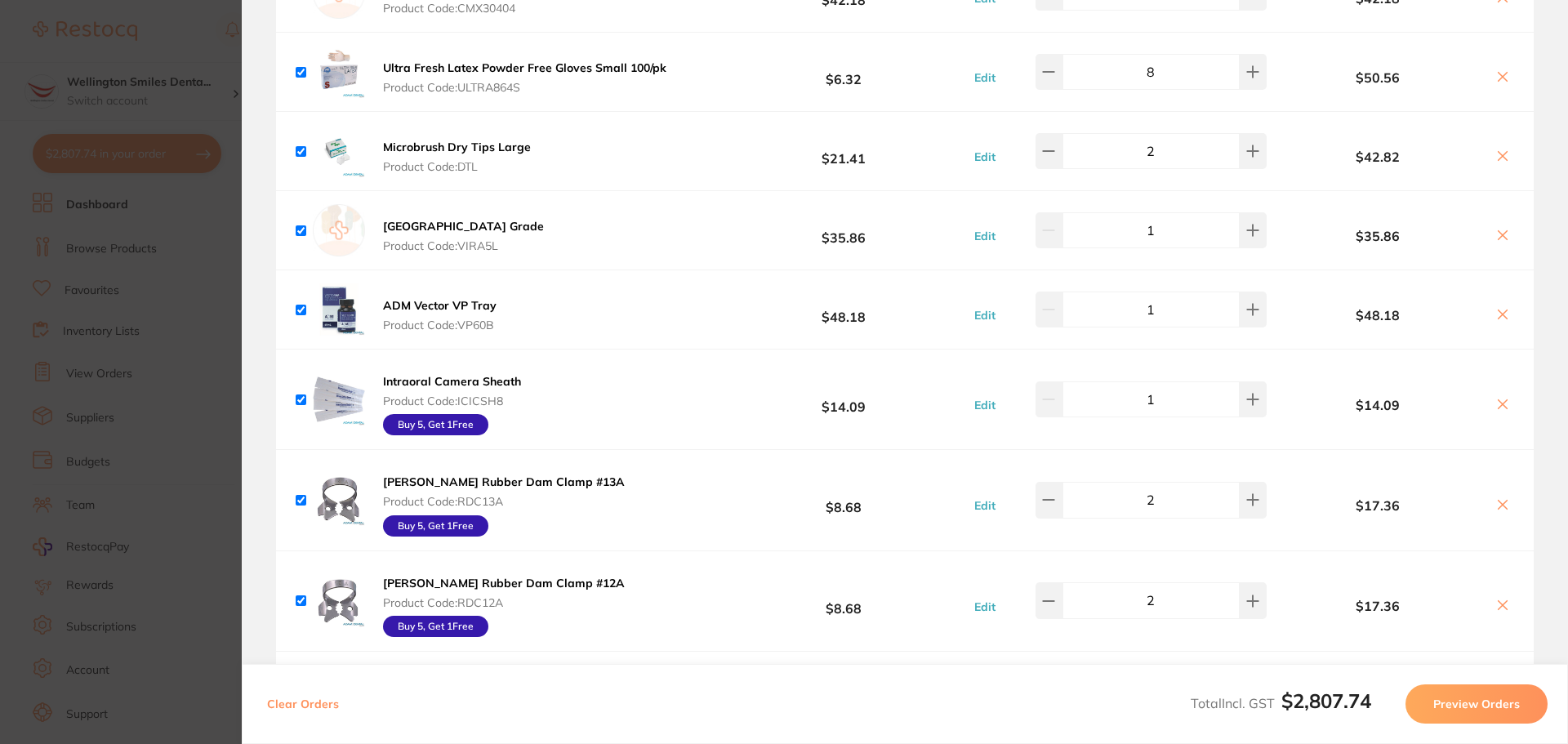
scroll to position [1144, 0]
click at [1496, 398] on icon at bounding box center [1502, 402] width 13 height 13
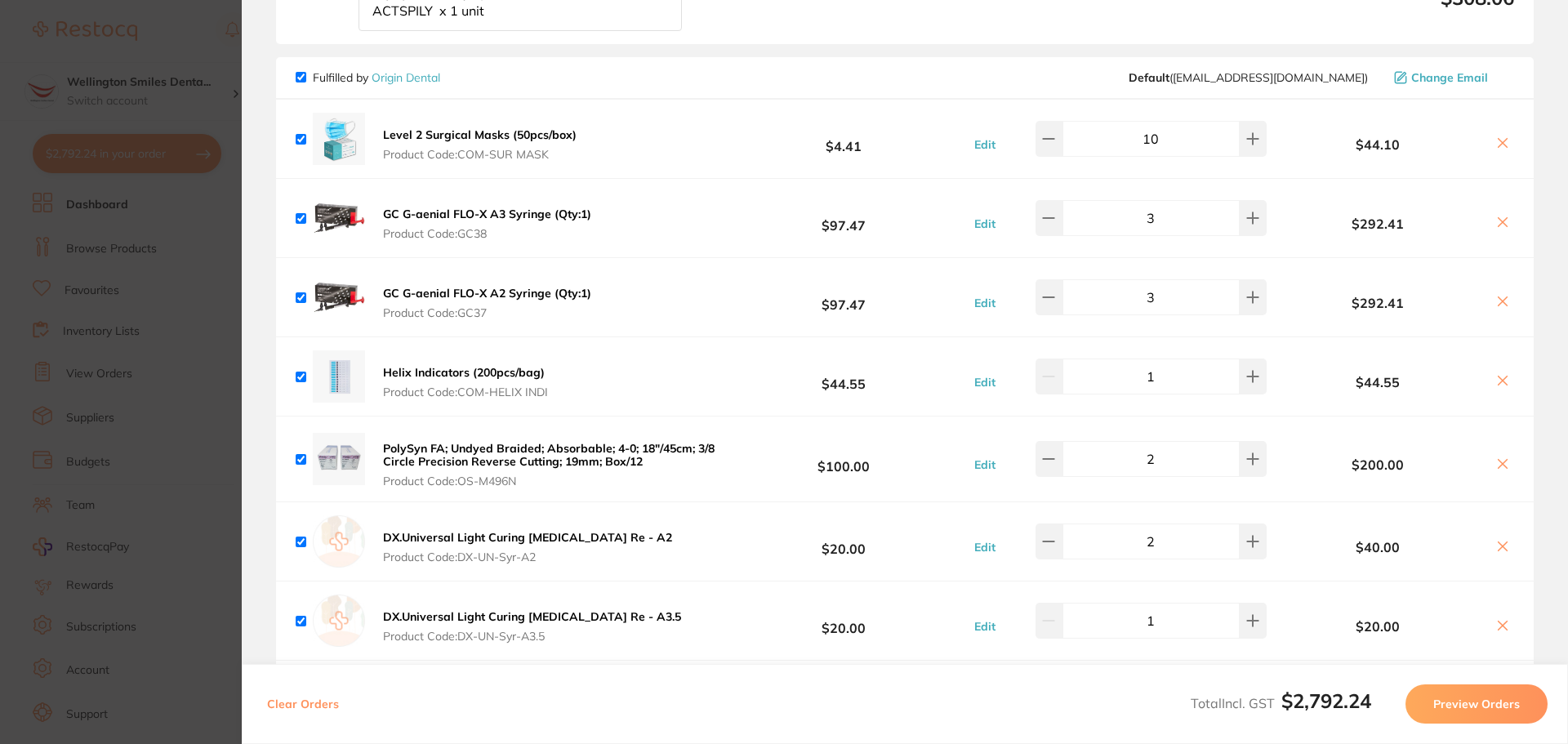
scroll to position [1879, 0]
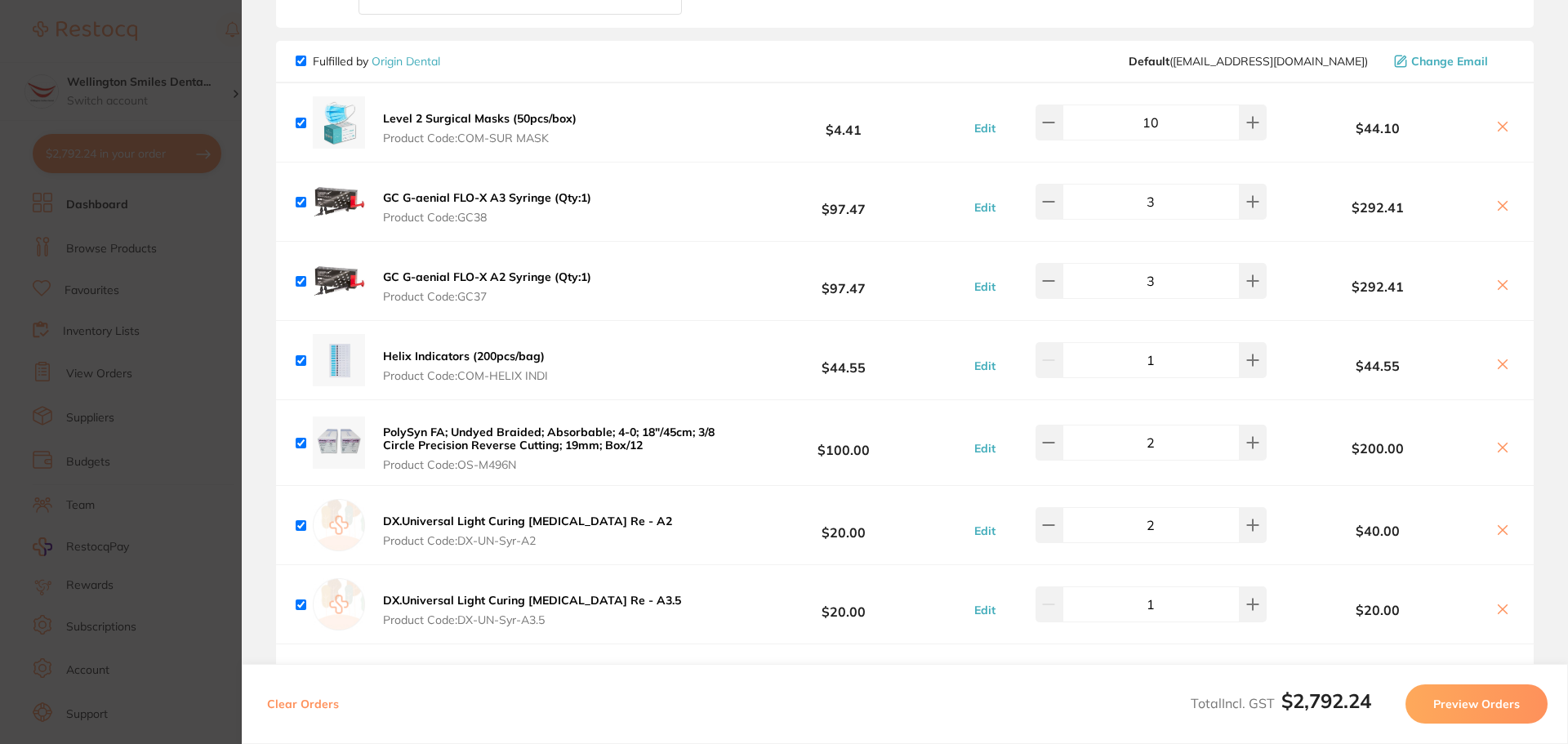
click at [1496, 120] on icon at bounding box center [1502, 126] width 13 height 13
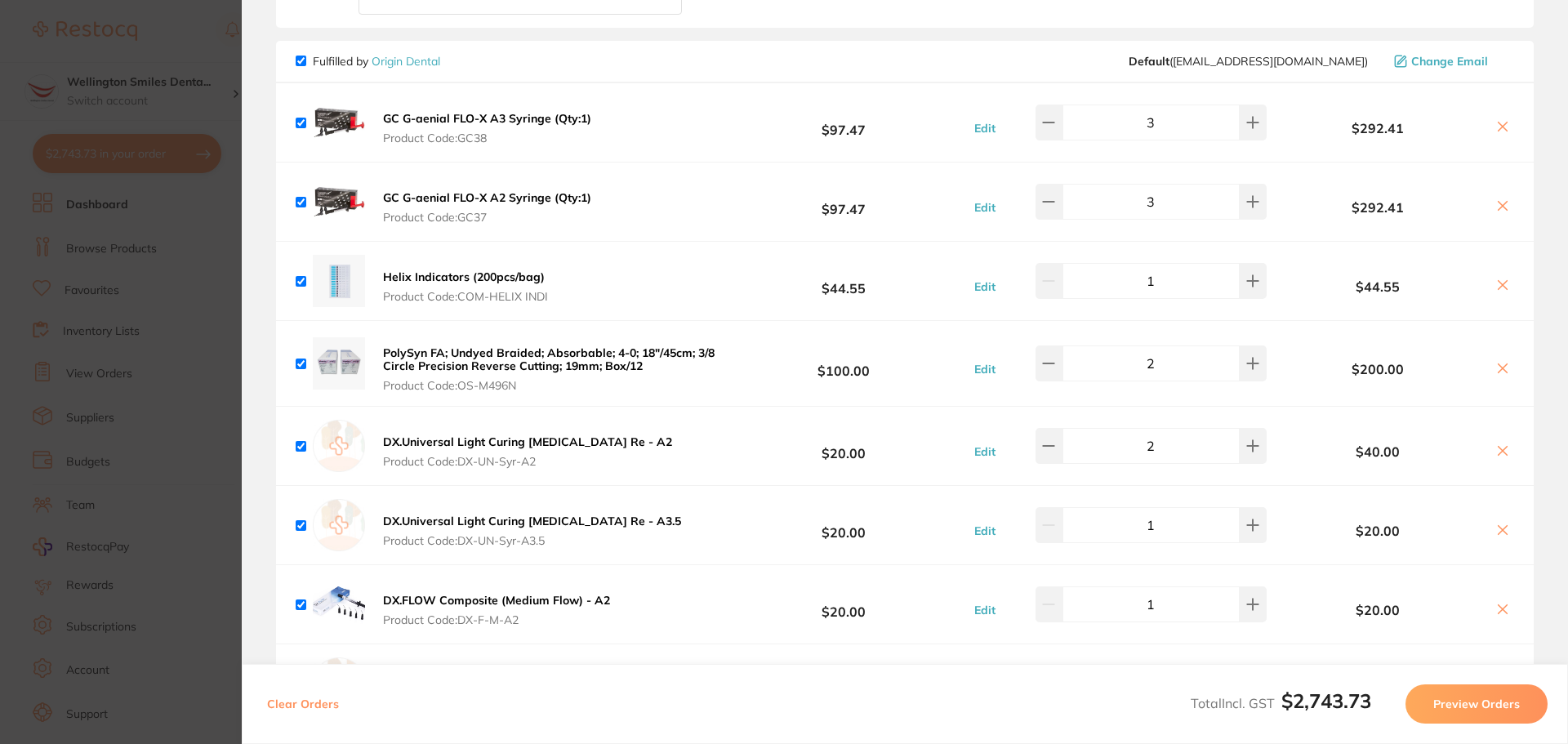
click at [1496, 120] on icon at bounding box center [1502, 126] width 13 height 13
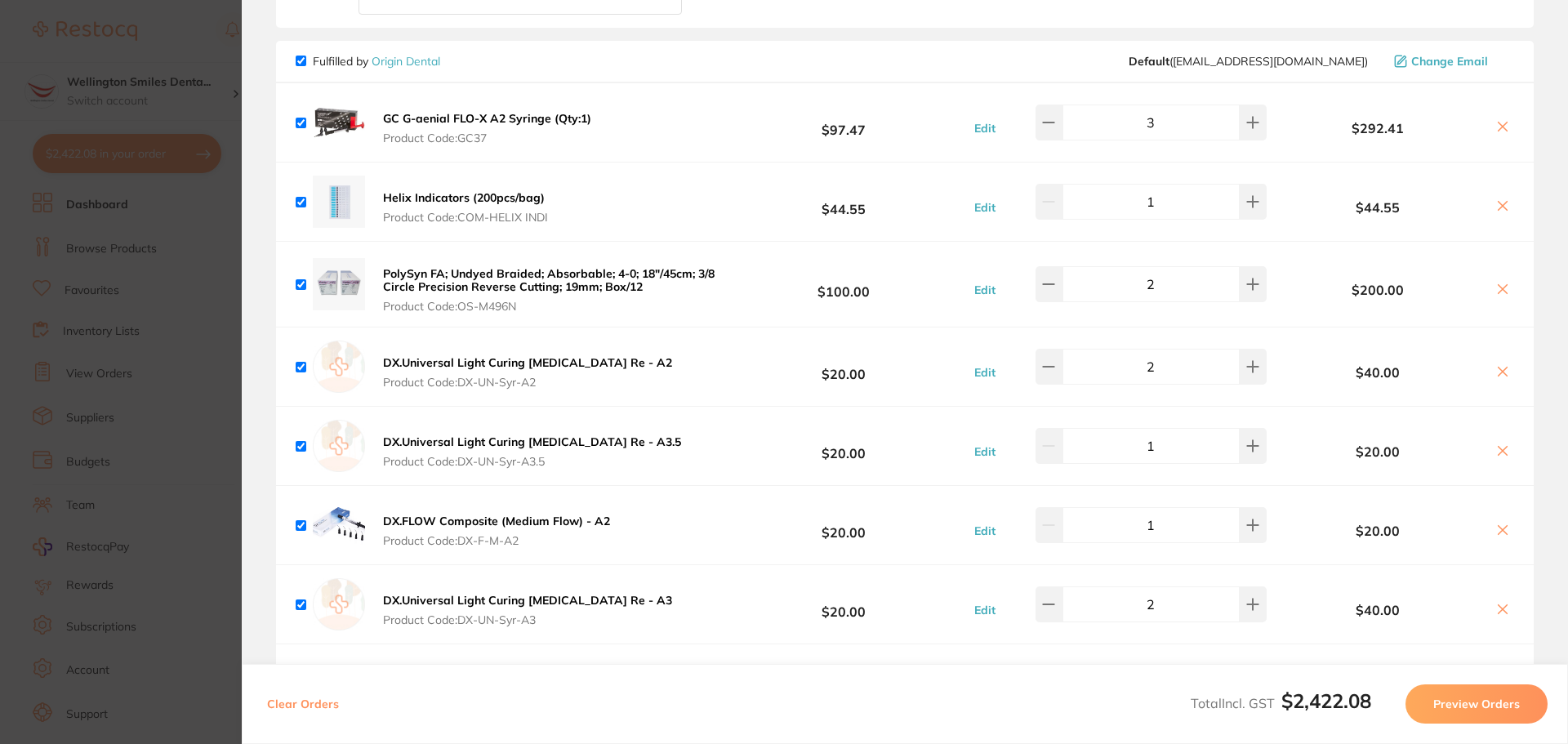
click at [1496, 120] on icon at bounding box center [1502, 126] width 13 height 13
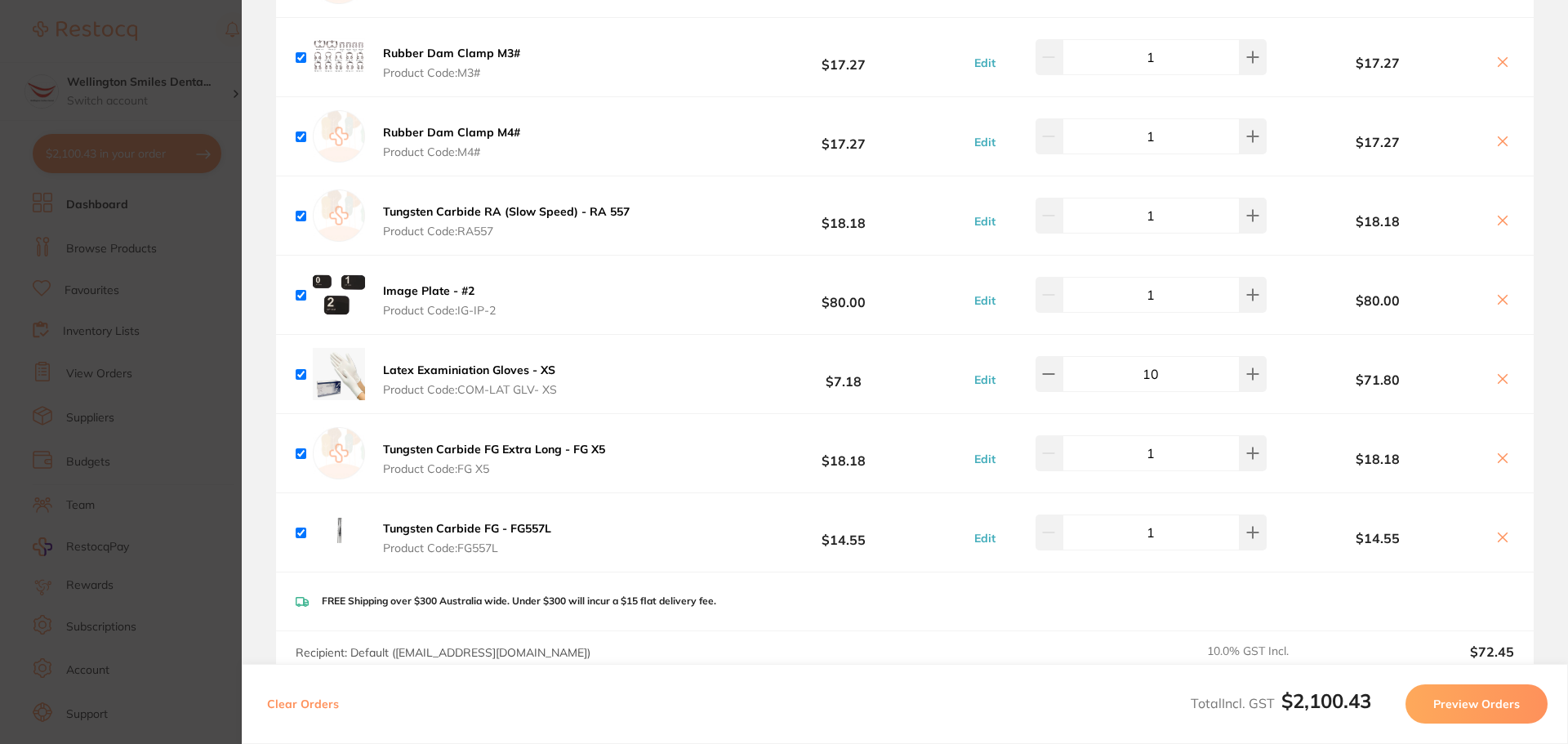
scroll to position [2417, 0]
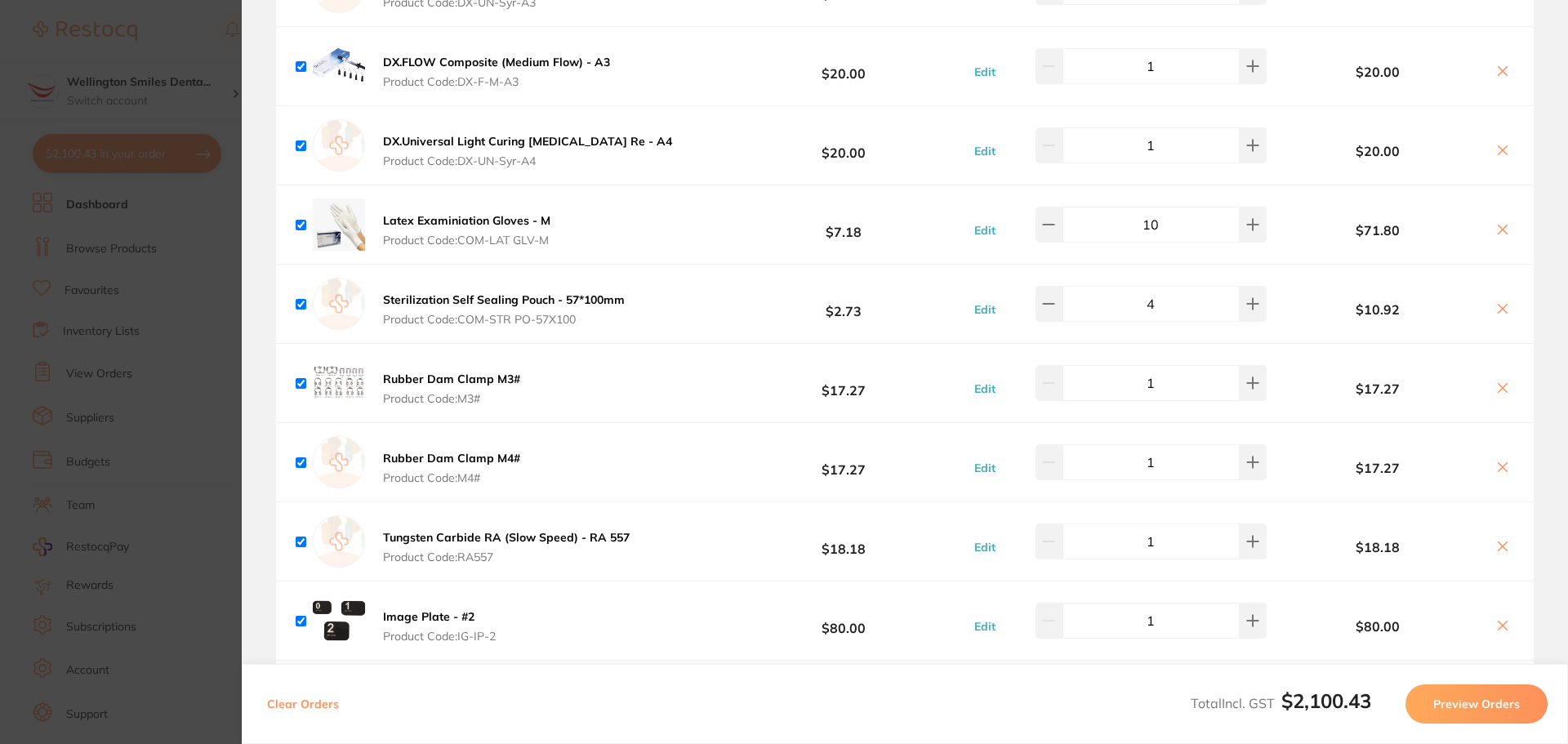
click at [171, 351] on section "Update RRP Set your pre negotiated price for this item. Item Agreed RRP (excl. …" at bounding box center [784, 372] width 1568 height 744
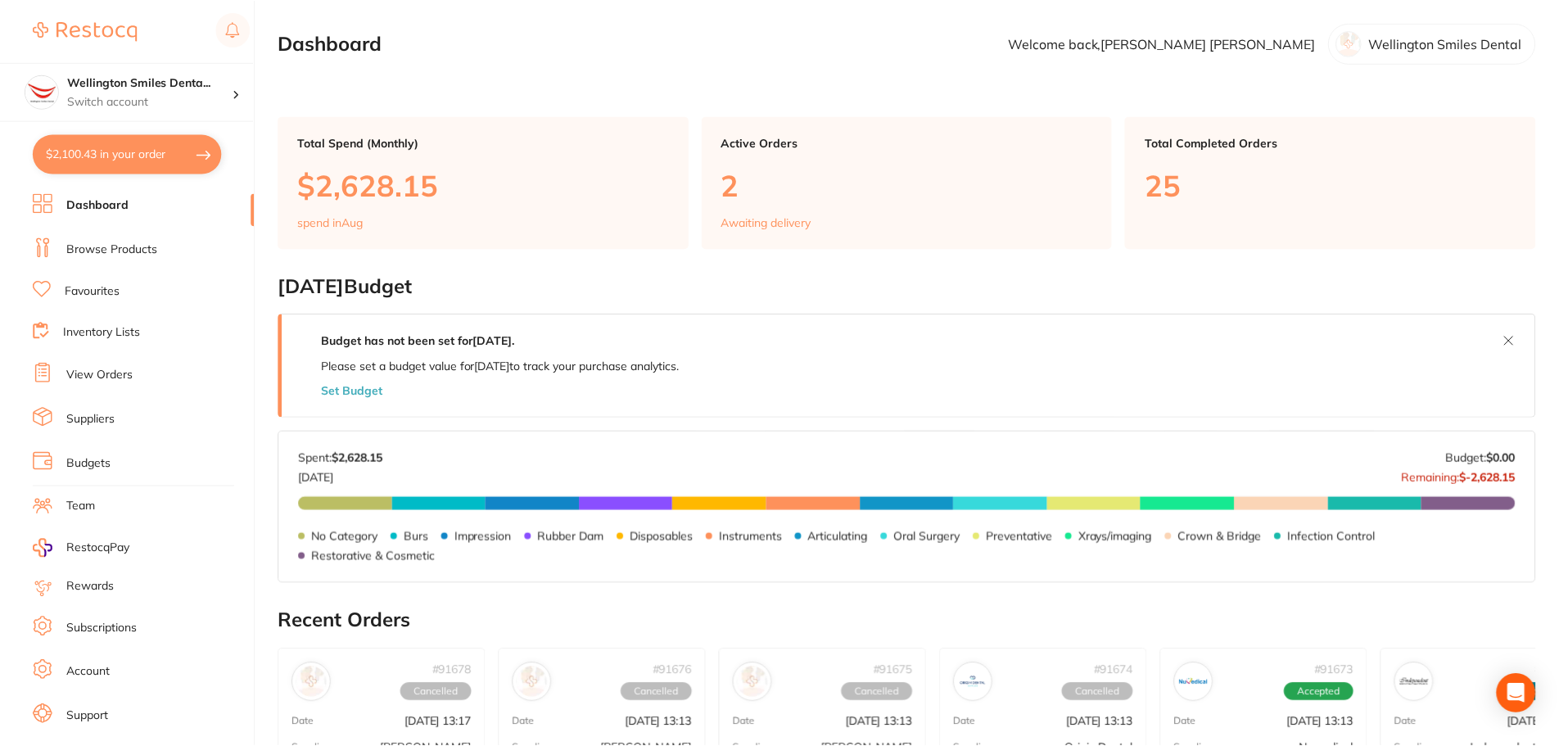
scroll to position [246, 0]
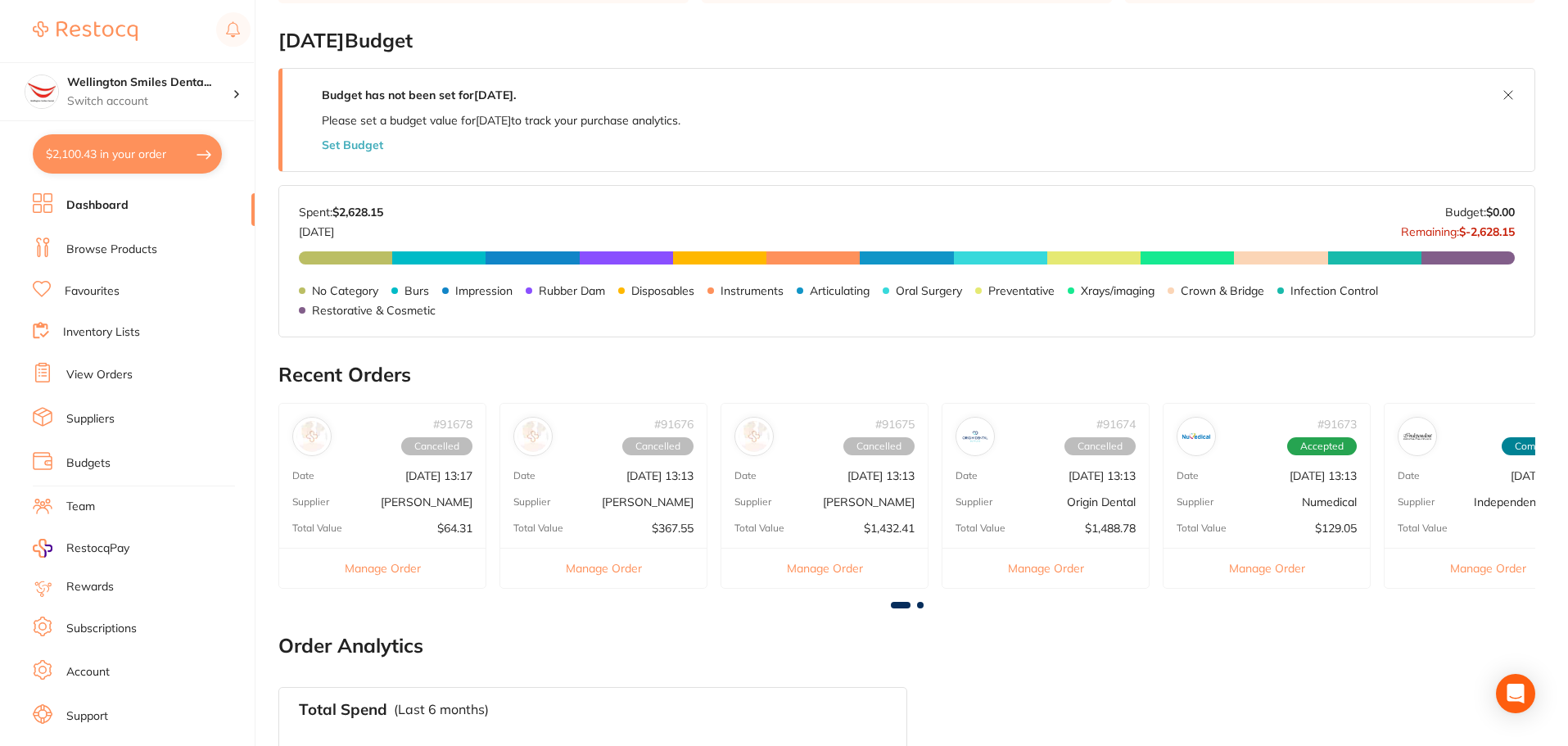
click at [137, 152] on button "$2,100.43 in your order" at bounding box center [127, 154] width 189 height 39
checkbox input "true"
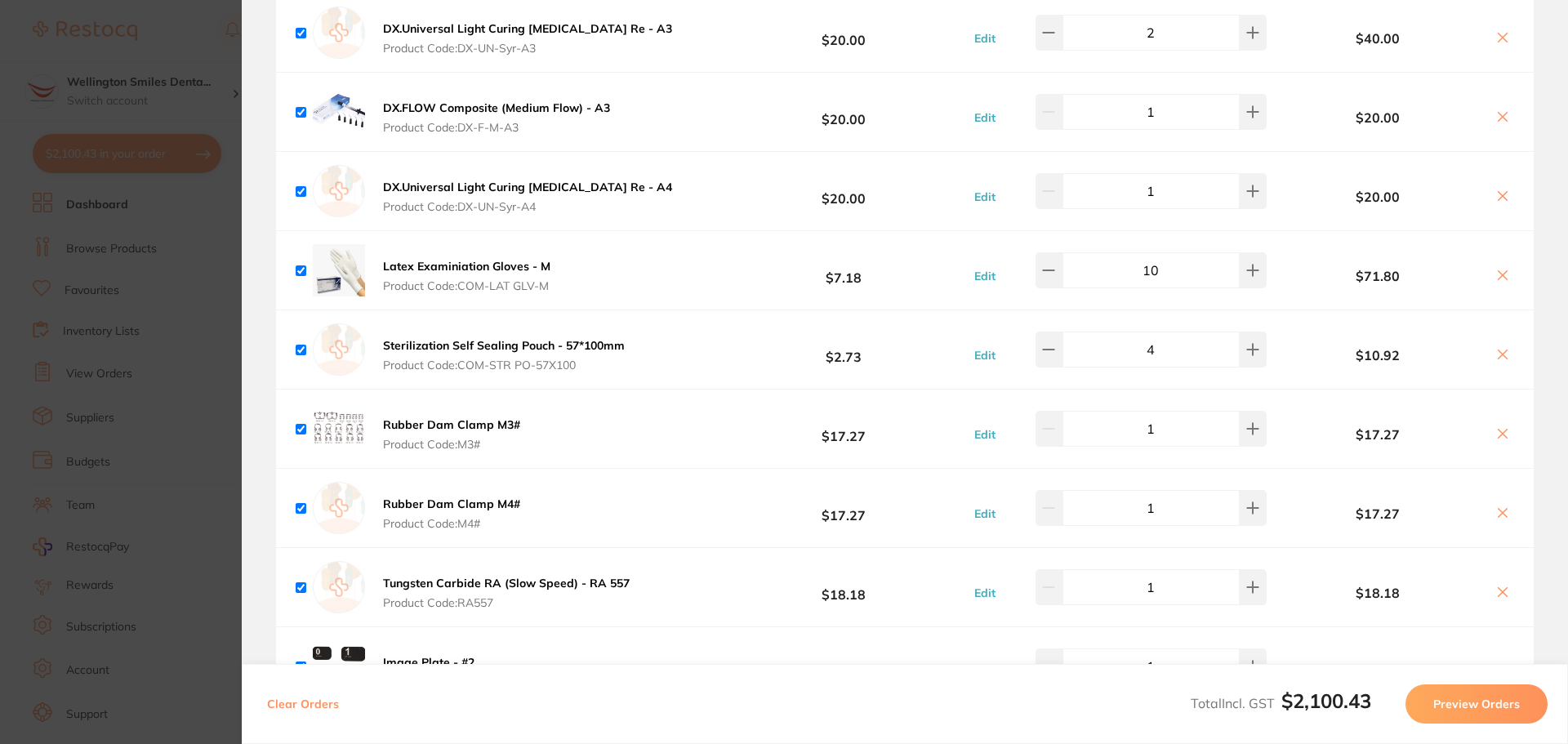
scroll to position [2417, 0]
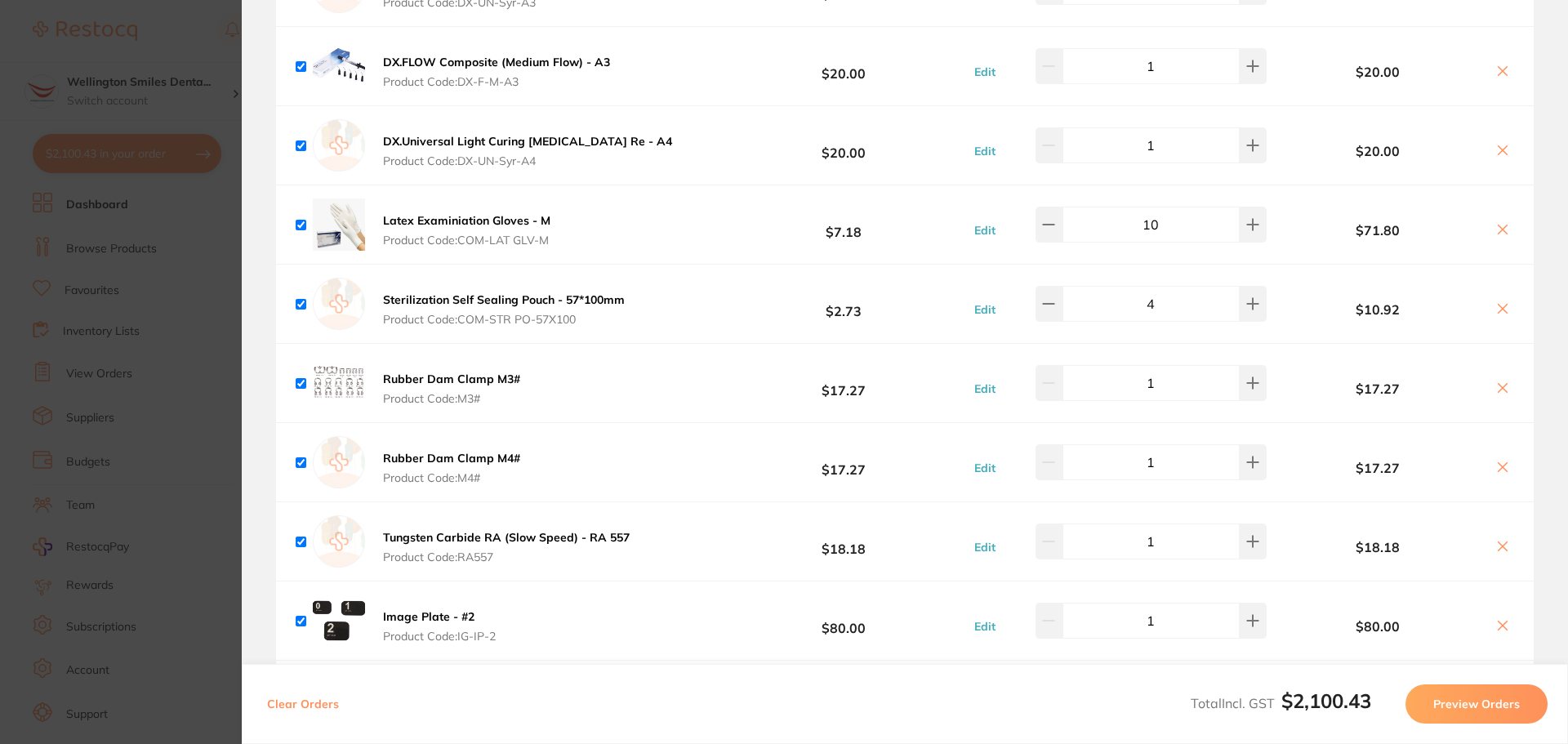
click at [334, 362] on img at bounding box center [339, 383] width 52 height 52
click at [410, 372] on b "Rubber Dam Clamp M3#" at bounding box center [451, 379] width 137 height 14
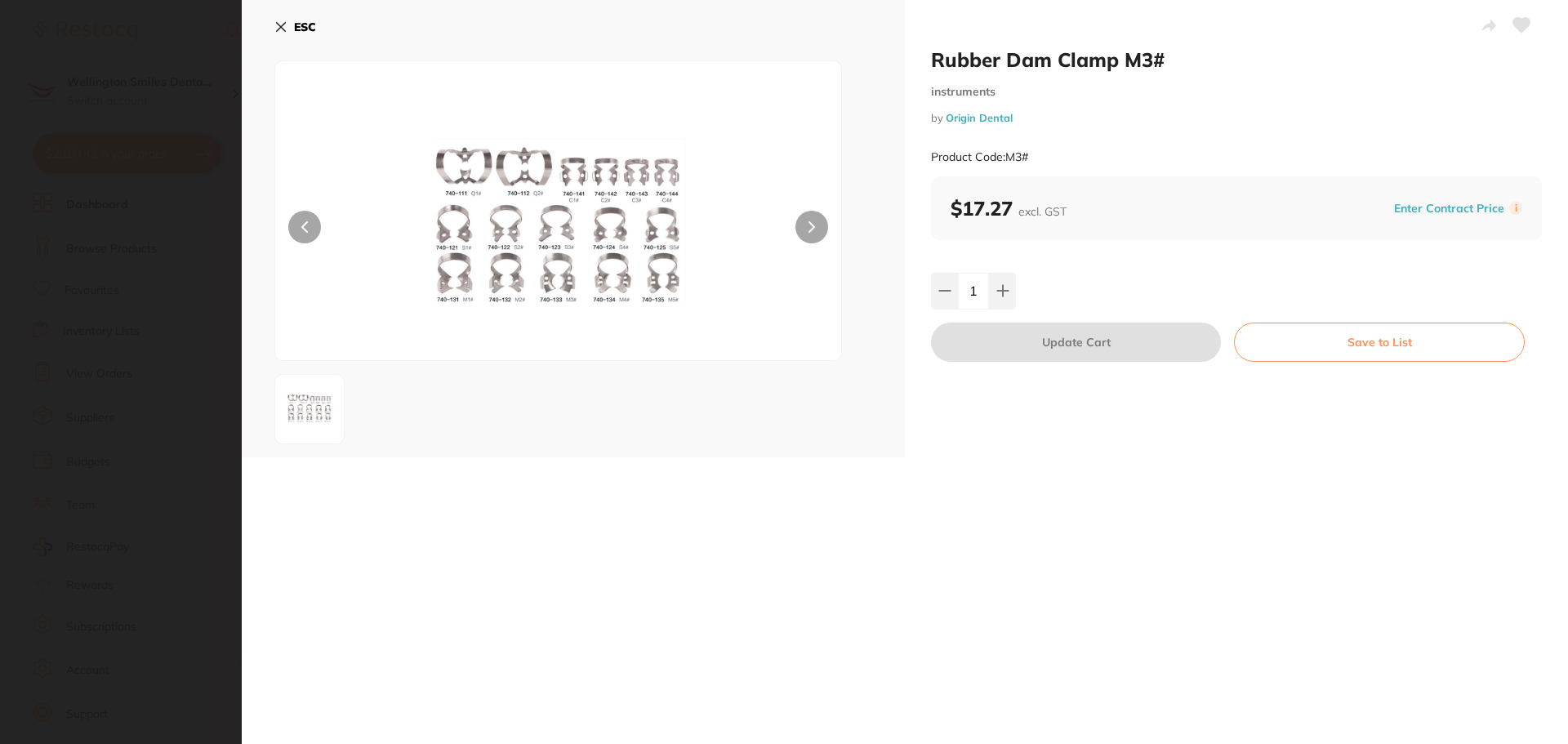
click at [658, 316] on img at bounding box center [559, 231] width 340 height 258
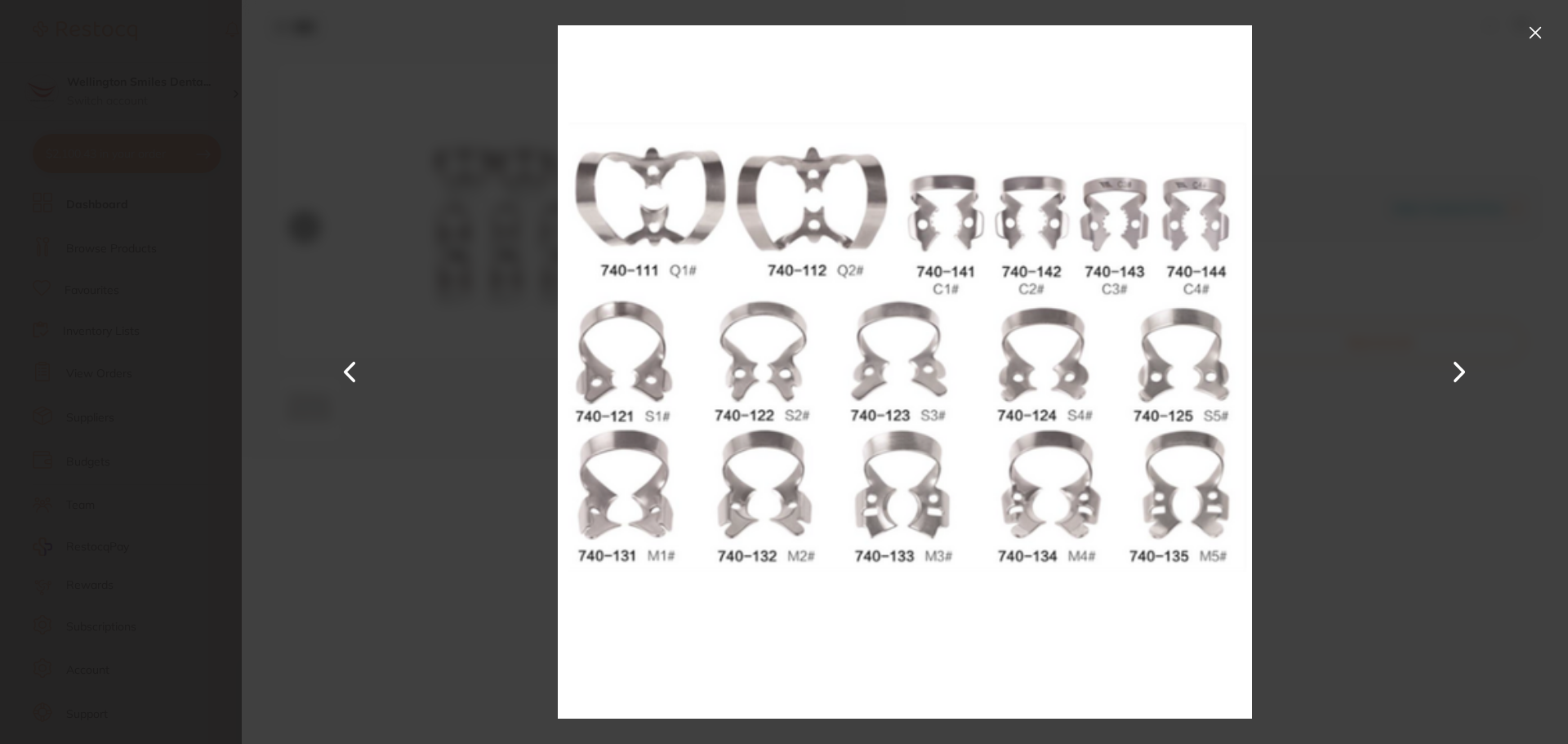
click at [1526, 33] on button at bounding box center [1535, 32] width 26 height 26
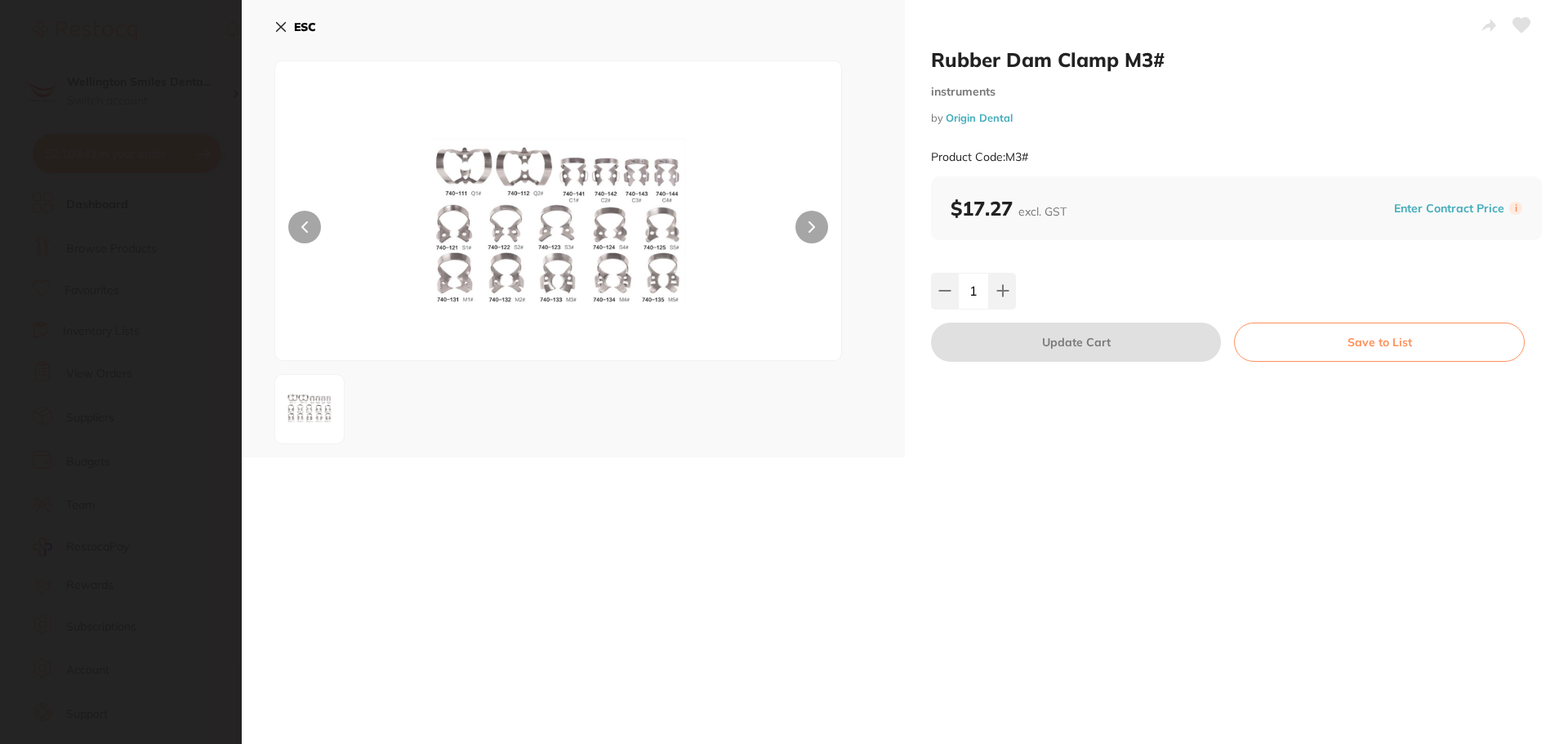
click at [281, 20] on button "ESC" at bounding box center [295, 27] width 42 height 28
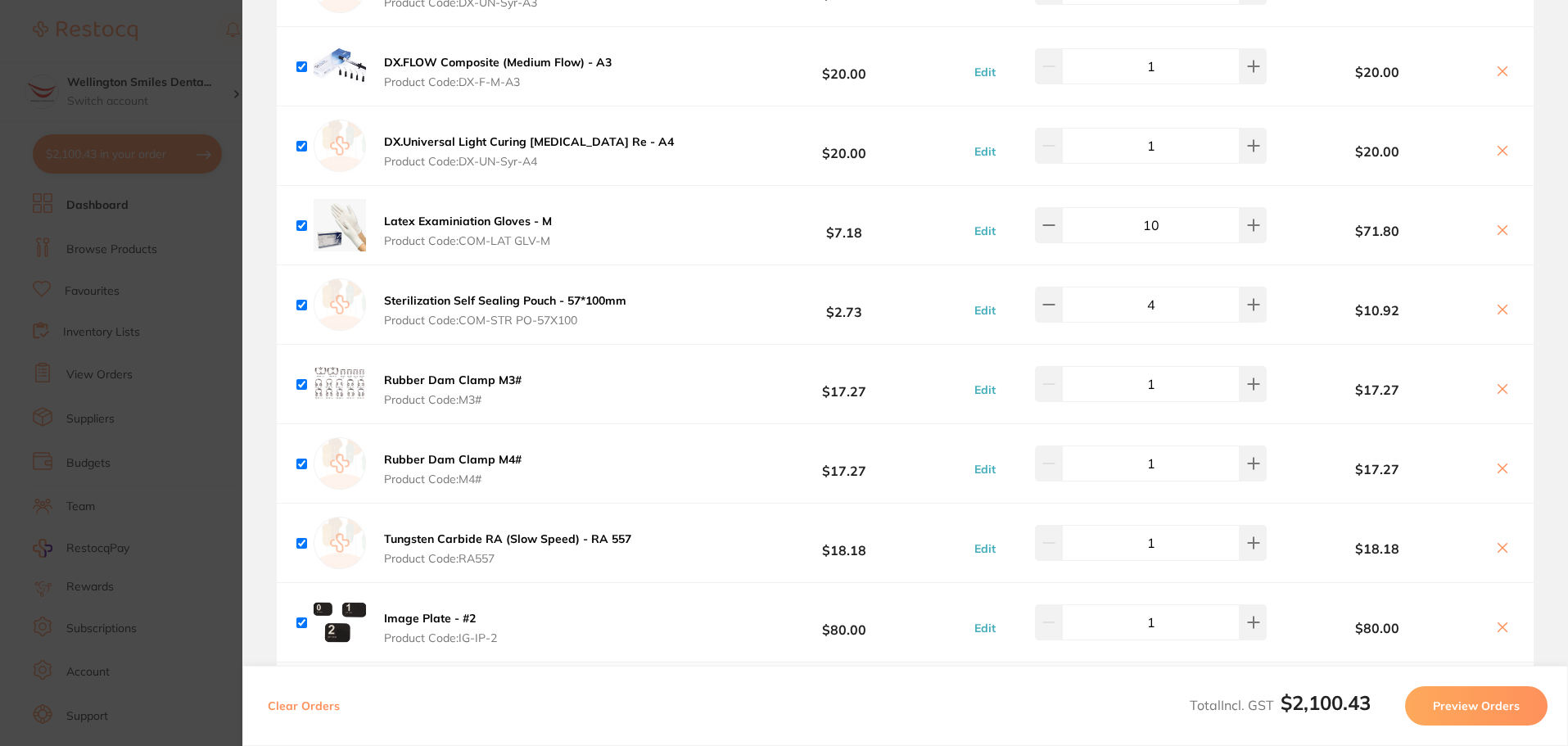
scroll to position [2505, 0]
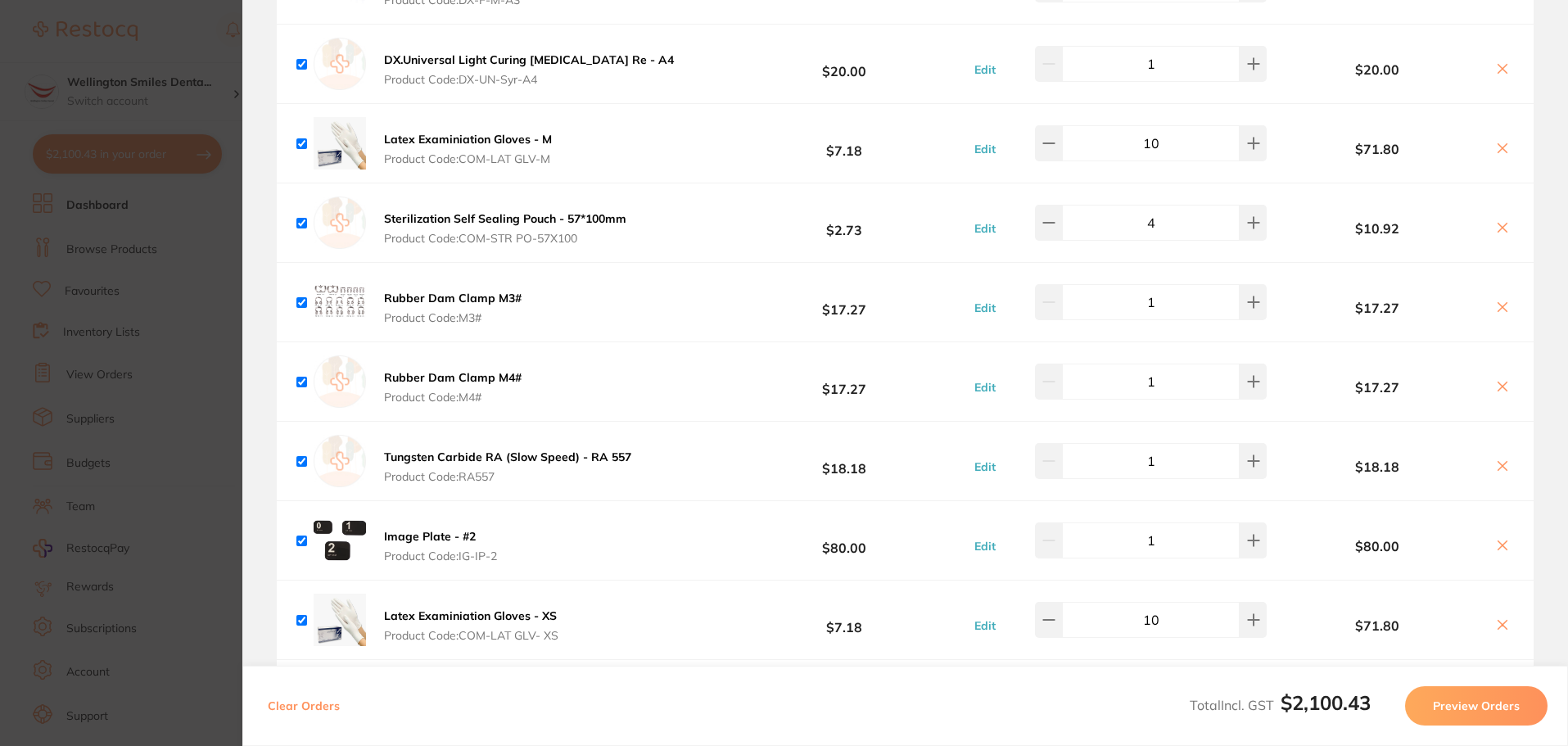
click at [345, 519] on img at bounding box center [340, 541] width 52 height 52
click at [424, 529] on b "Image Plate - #2" at bounding box center [429, 536] width 91 height 14
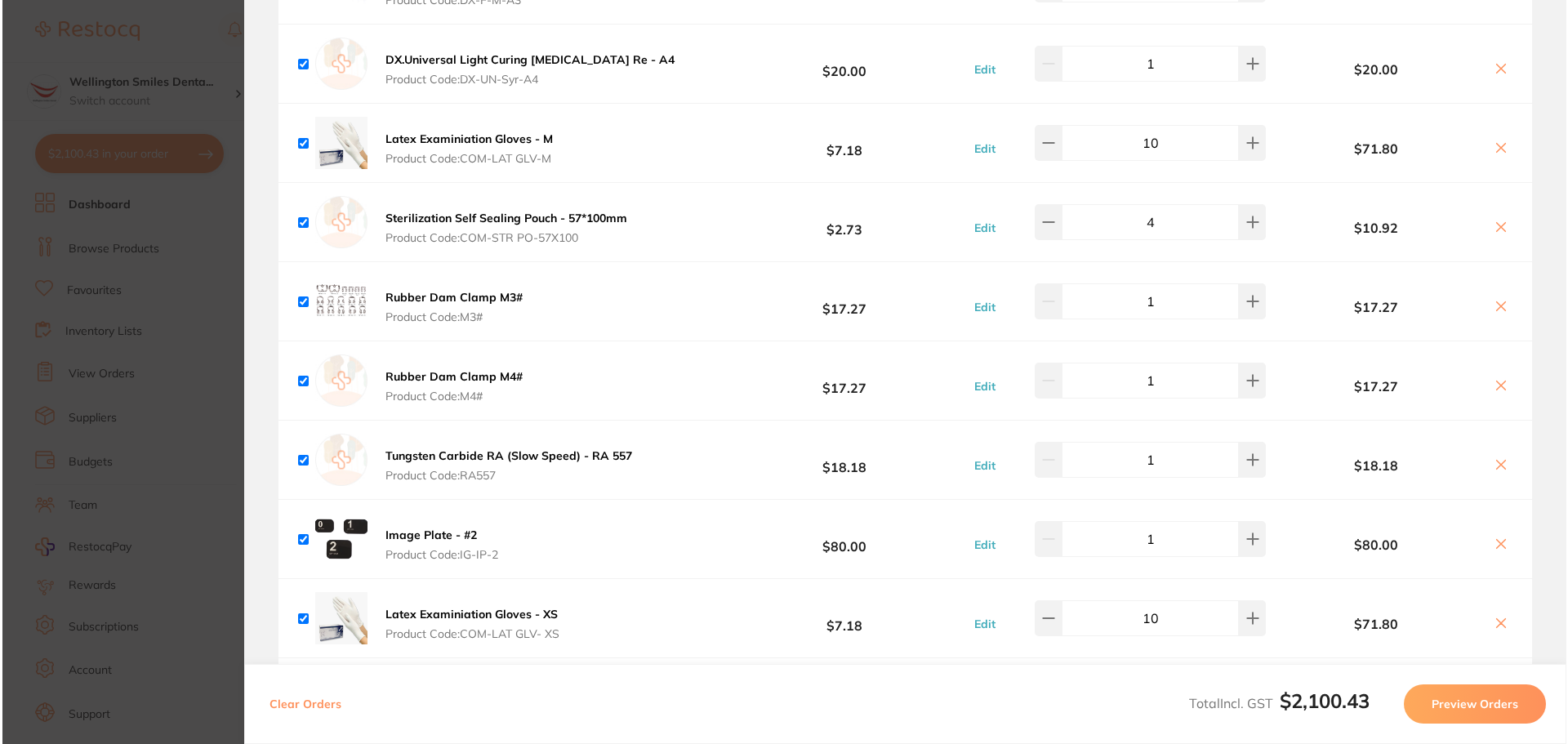
scroll to position [0, 0]
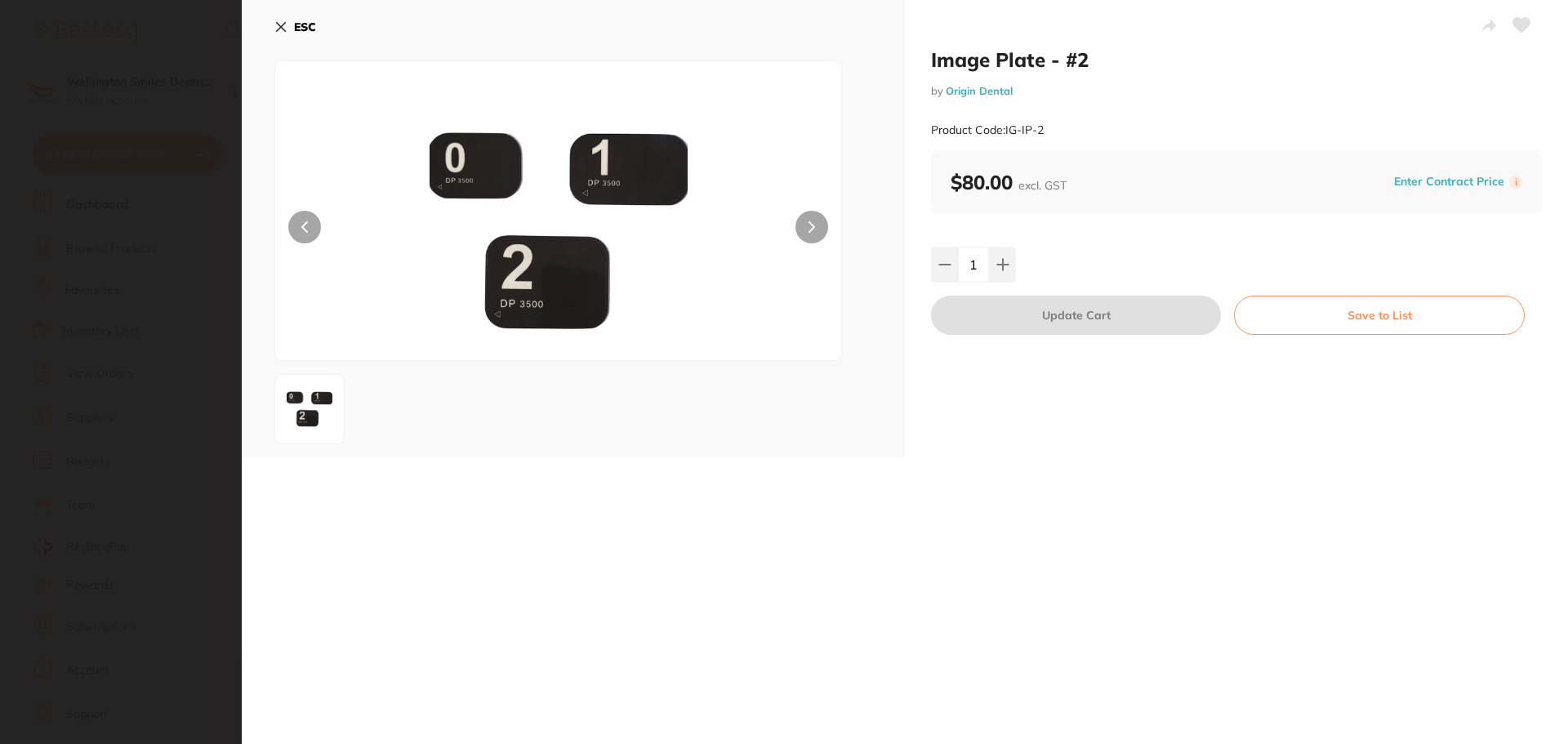
click at [284, 22] on icon at bounding box center [281, 27] width 13 height 13
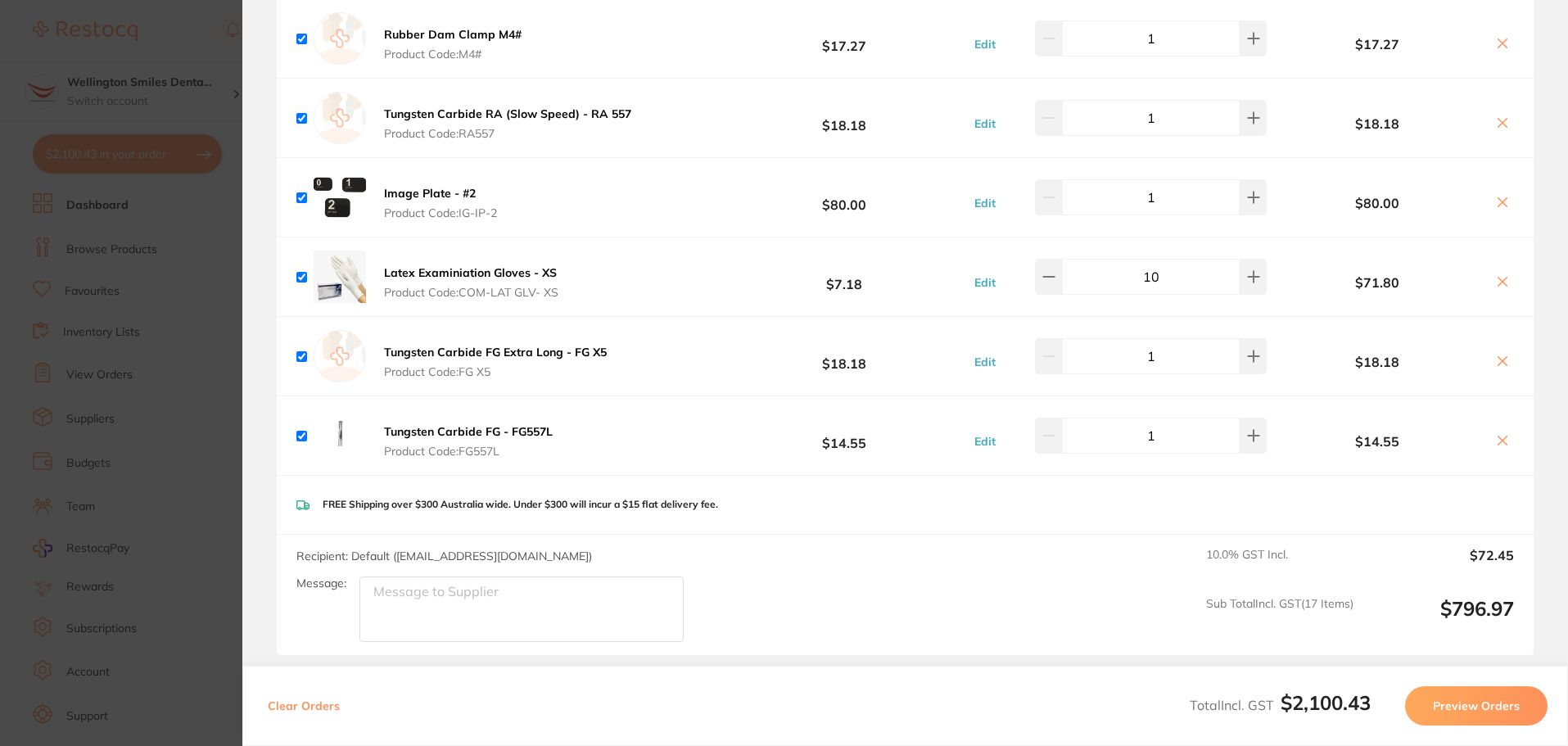
scroll to position [2833, 0]
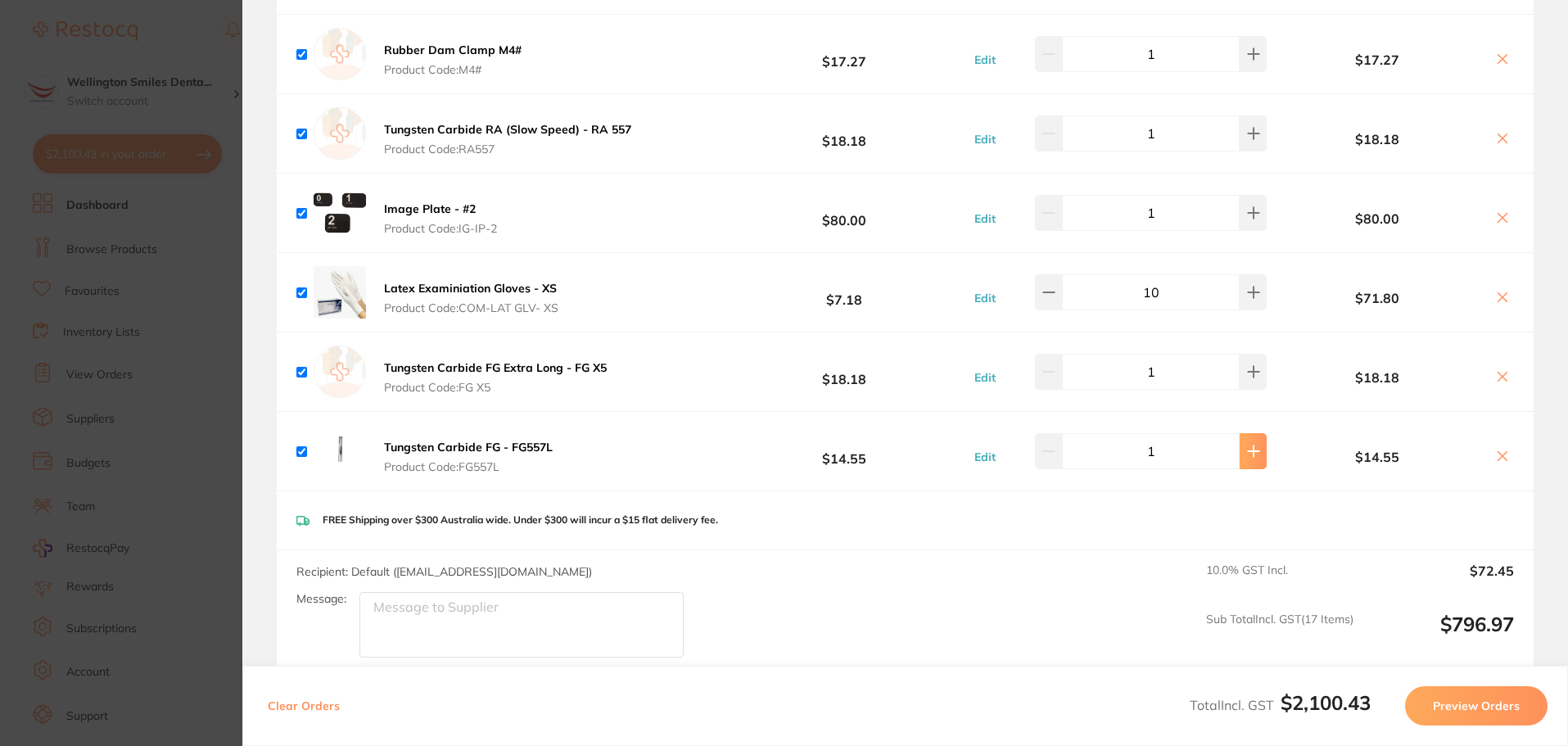
click at [1247, 445] on icon at bounding box center [1253, 451] width 13 height 13
type input "2"
click at [395, 440] on b "Tungsten Carbide FG - FG557L" at bounding box center [468, 447] width 169 height 14
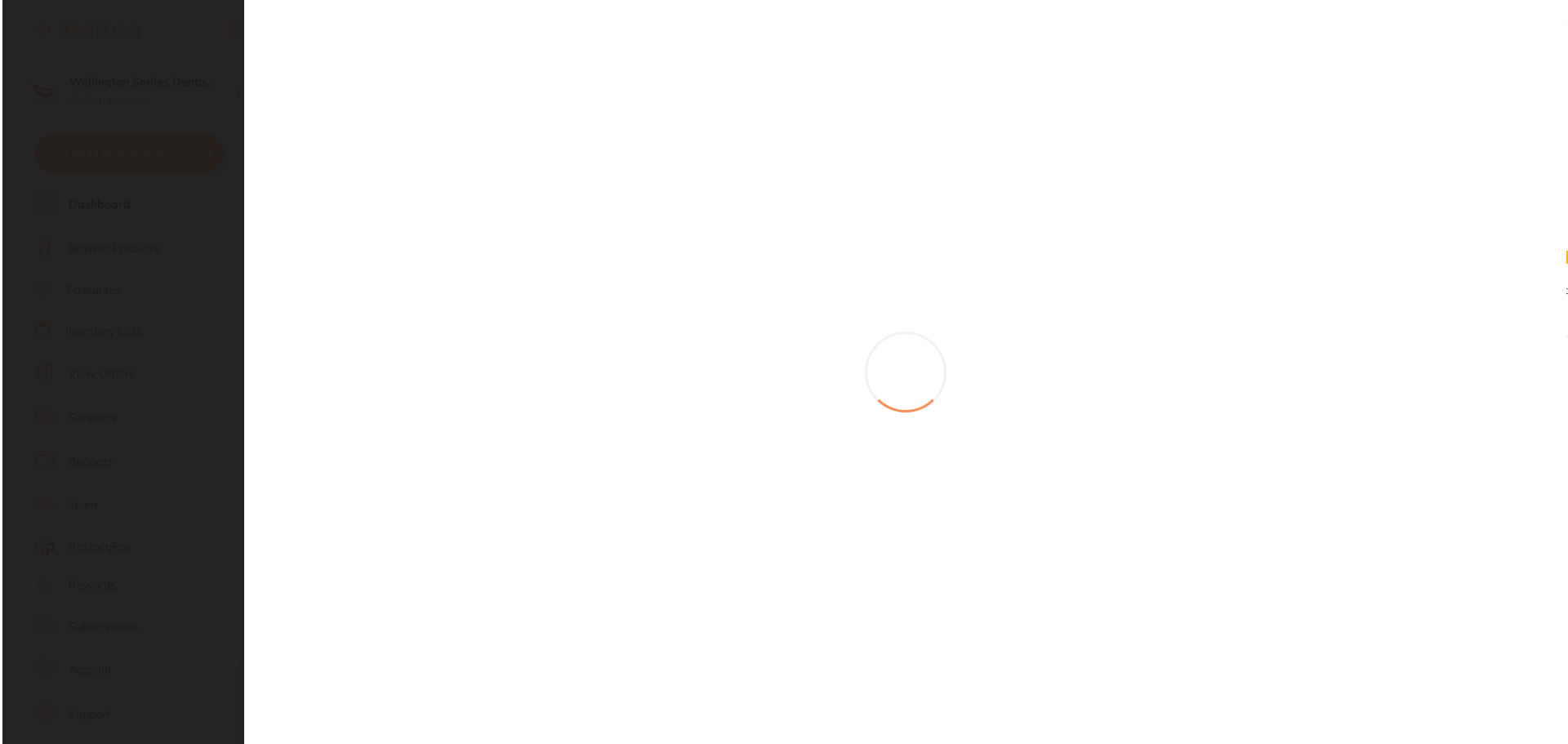
scroll to position [0, 0]
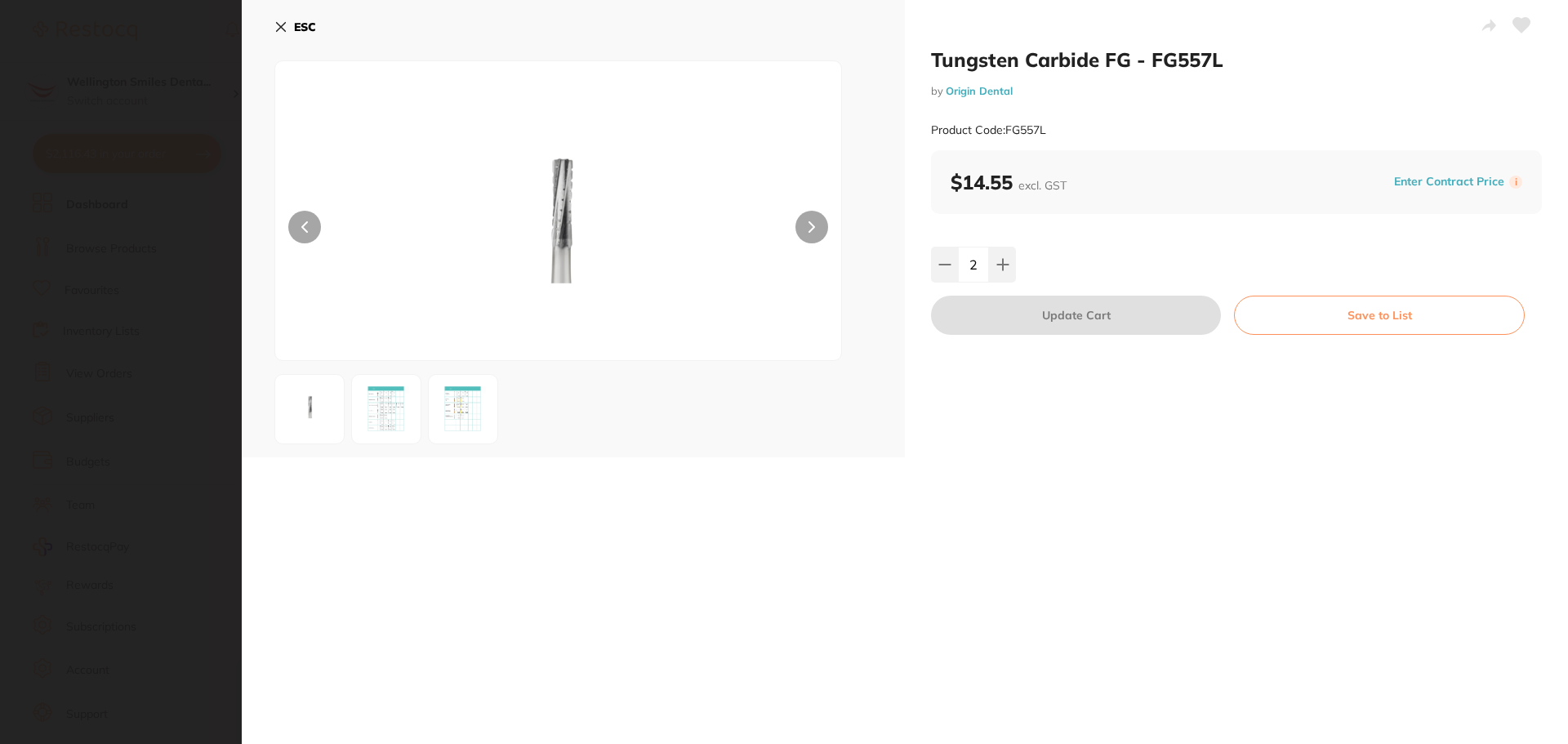
click at [273, 26] on div "ESC" at bounding box center [573, 229] width 663 height 458
click at [276, 30] on icon at bounding box center [281, 27] width 13 height 13
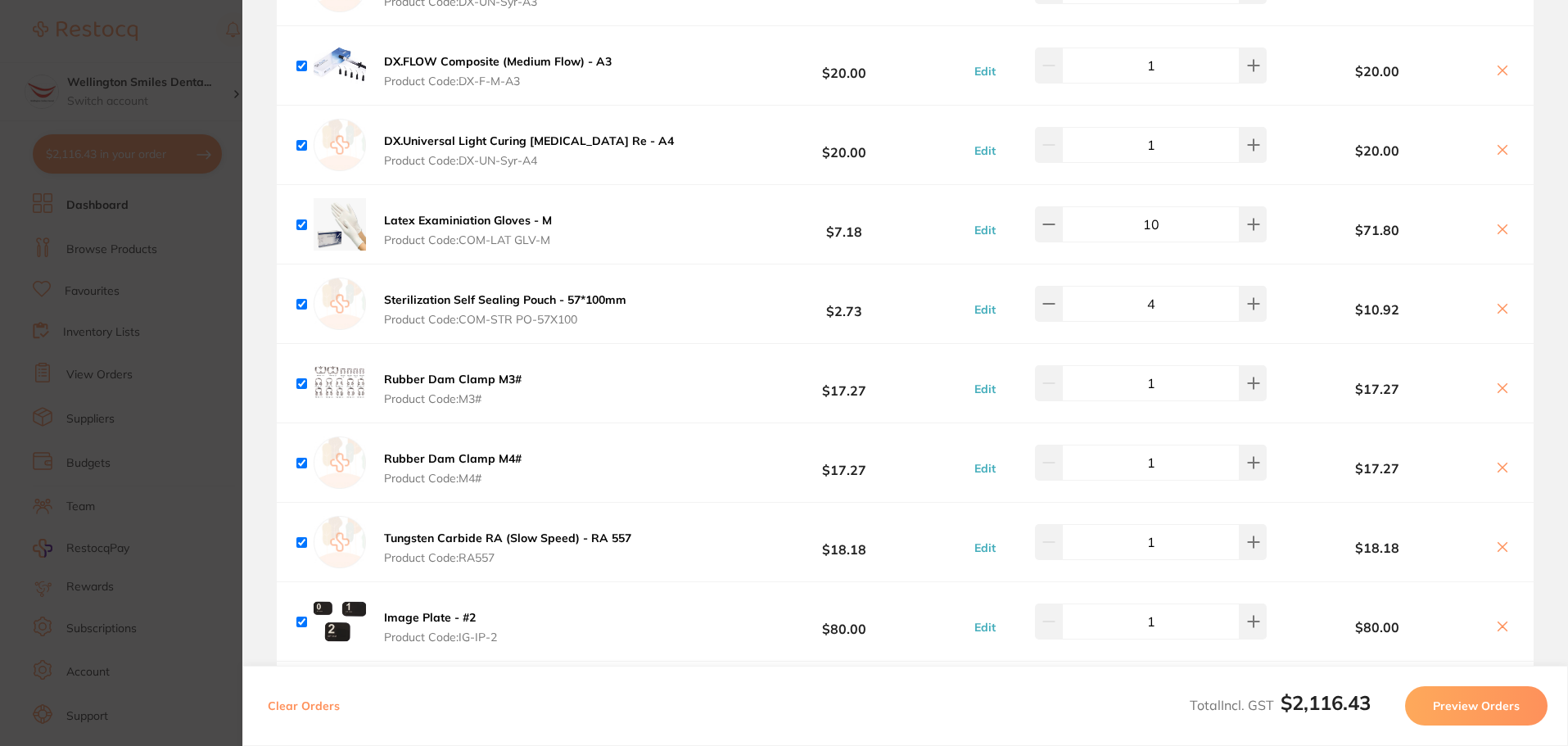
scroll to position [2424, 0]
click at [1496, 620] on icon at bounding box center [1503, 627] width 13 height 13
checkbox input "true"
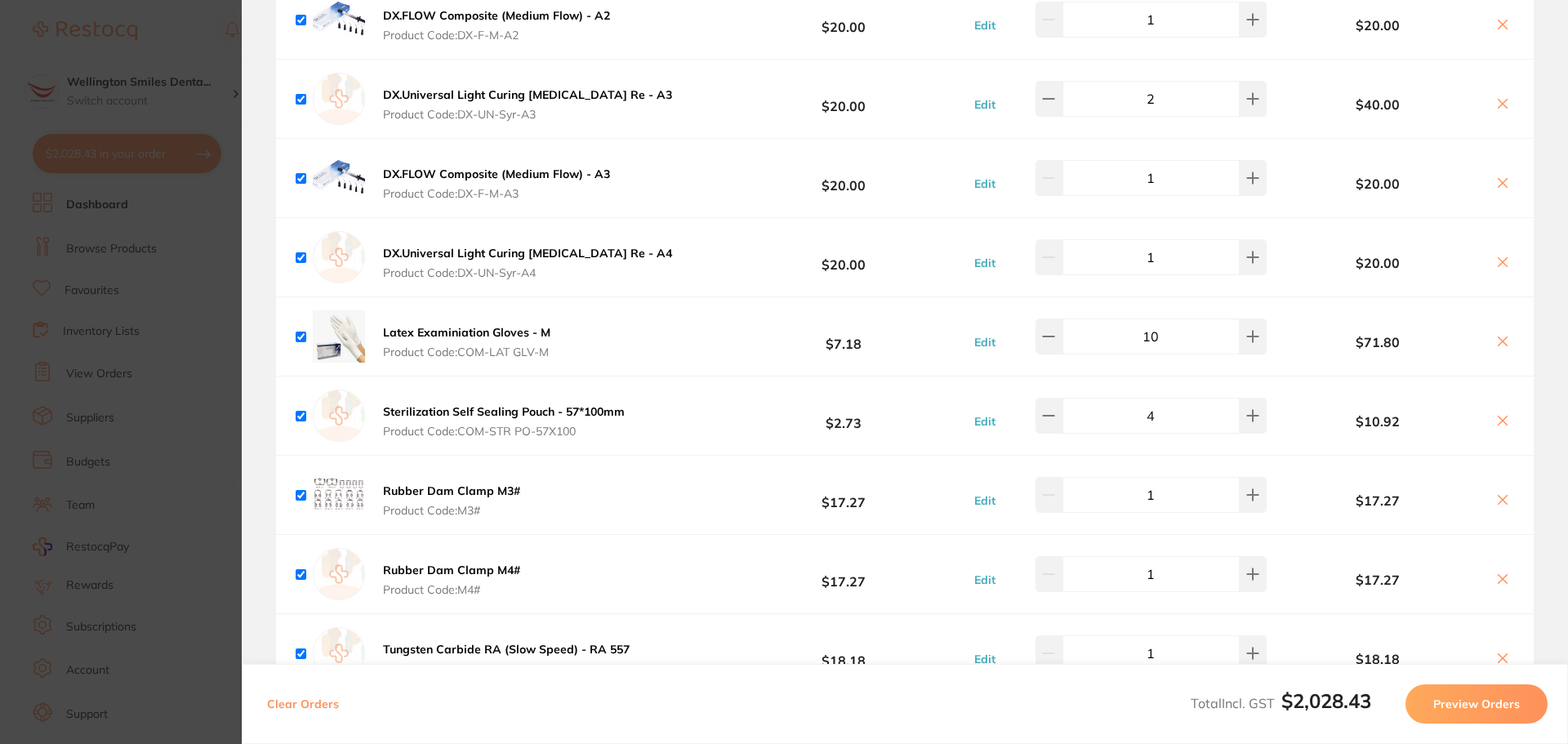
scroll to position [2172, 0]
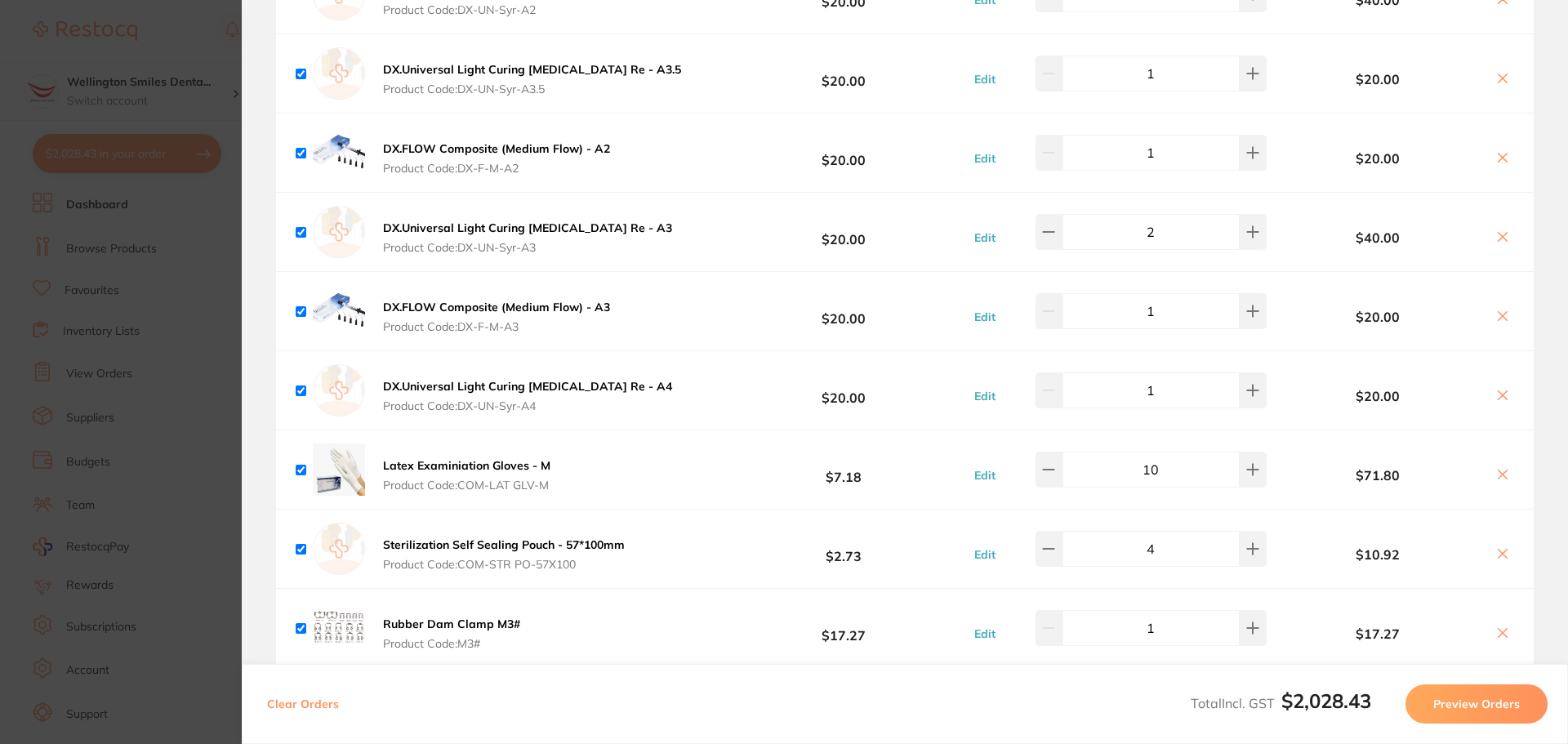
click at [357, 291] on img at bounding box center [339, 311] width 52 height 52
click at [405, 300] on b "DX.FLOW Composite (Medium Flow) - A3" at bounding box center [496, 307] width 227 height 14
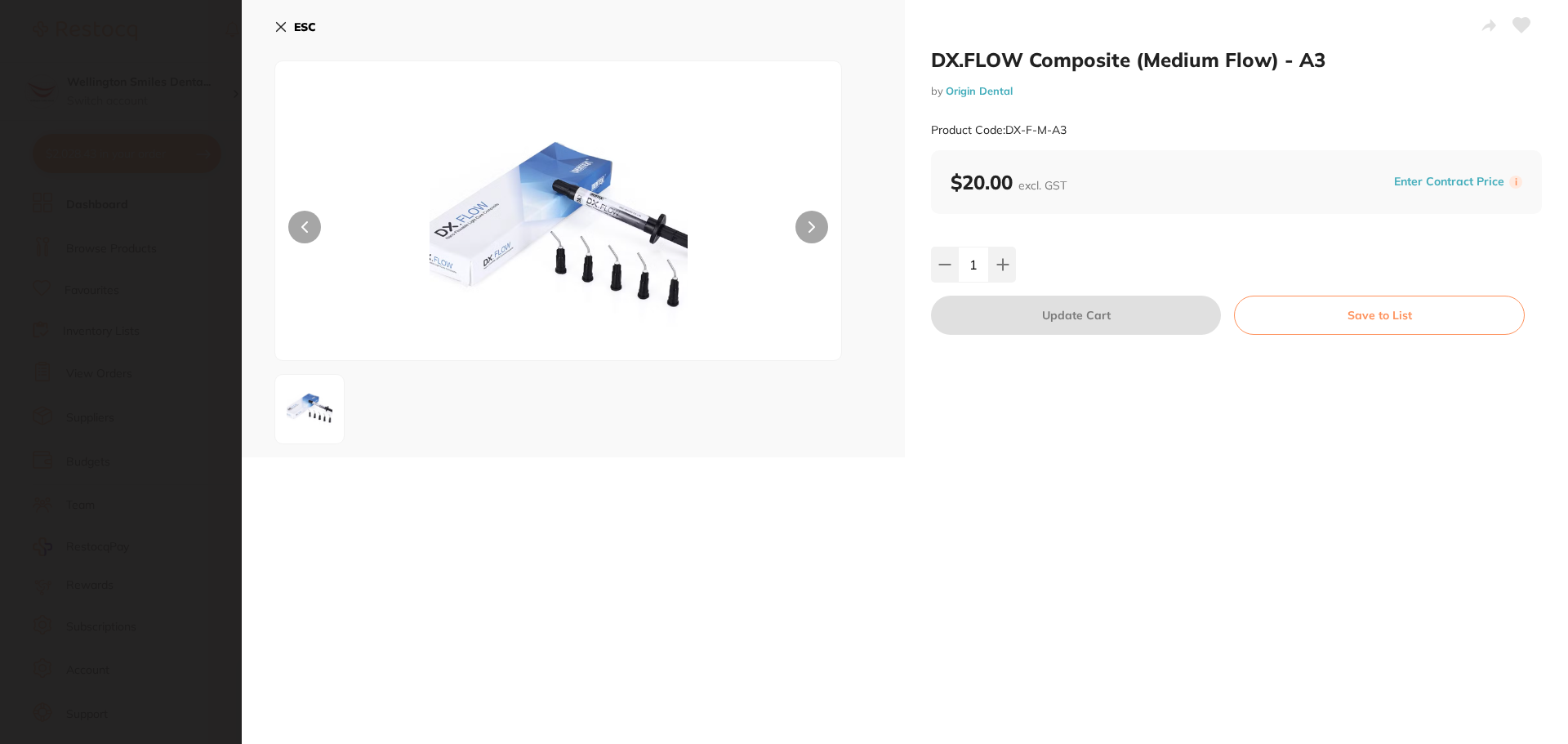
click at [289, 33] on button "ESC" at bounding box center [295, 27] width 42 height 28
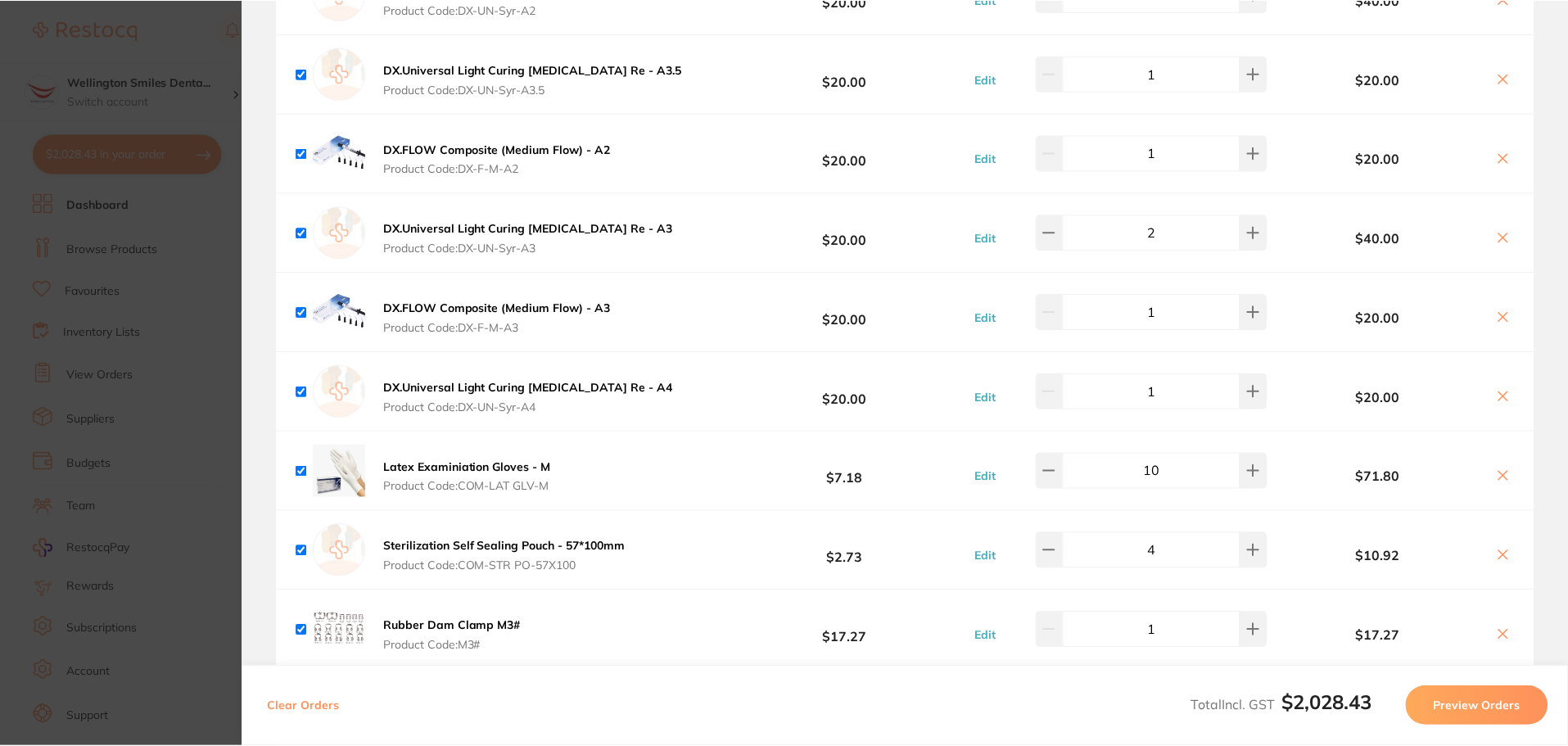
scroll to position [246, 0]
drag, startPoint x: 680, startPoint y: 56, endPoint x: 648, endPoint y: 48, distance: 33.0
click at [648, 48] on div "DX.Universal Light Curing Dental Composite Re - A3.5 Product Code: DX-UN-Syr-A3…" at bounding box center [905, 74] width 1257 height 79
click at [686, 69] on div "DX.Universal Light Curing Dental Composite Re - A3.5 Product Code: DX-UN-Syr-A3…" at bounding box center [905, 74] width 1257 height 79
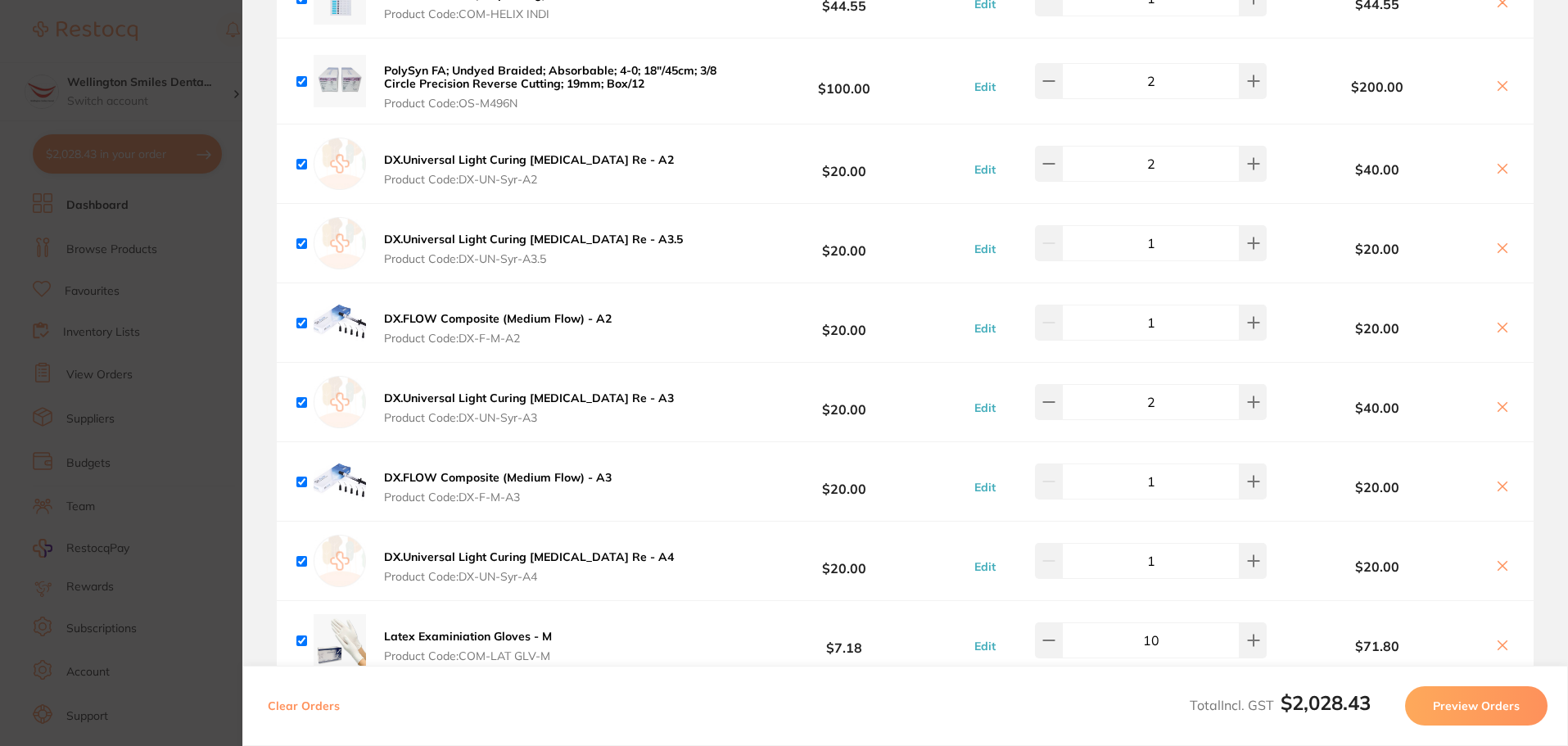
scroll to position [2014, 0]
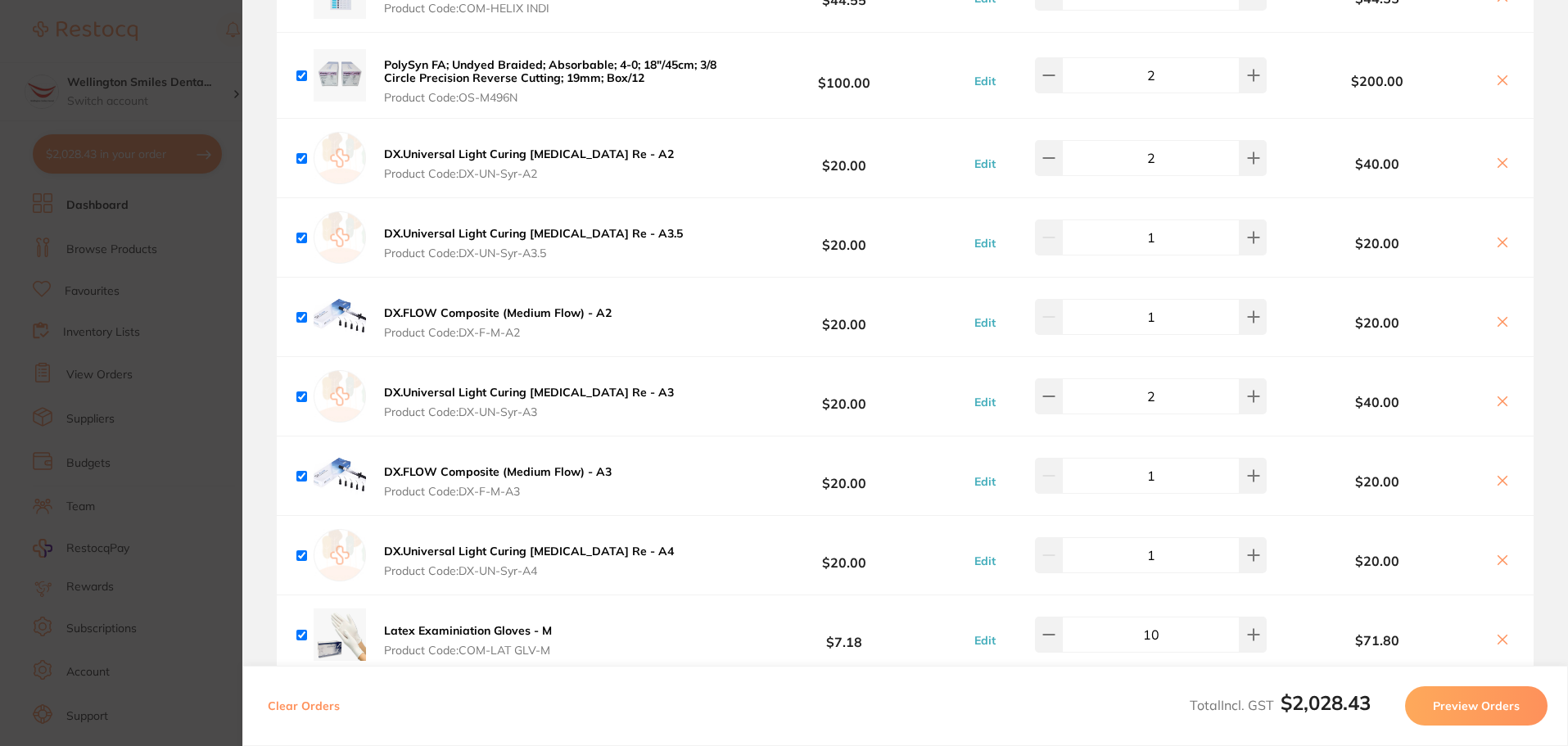
click at [105, 376] on section "Update RRP Set your pre negotiated price for this item. Item Agreed RRP (excl. …" at bounding box center [784, 373] width 1568 height 746
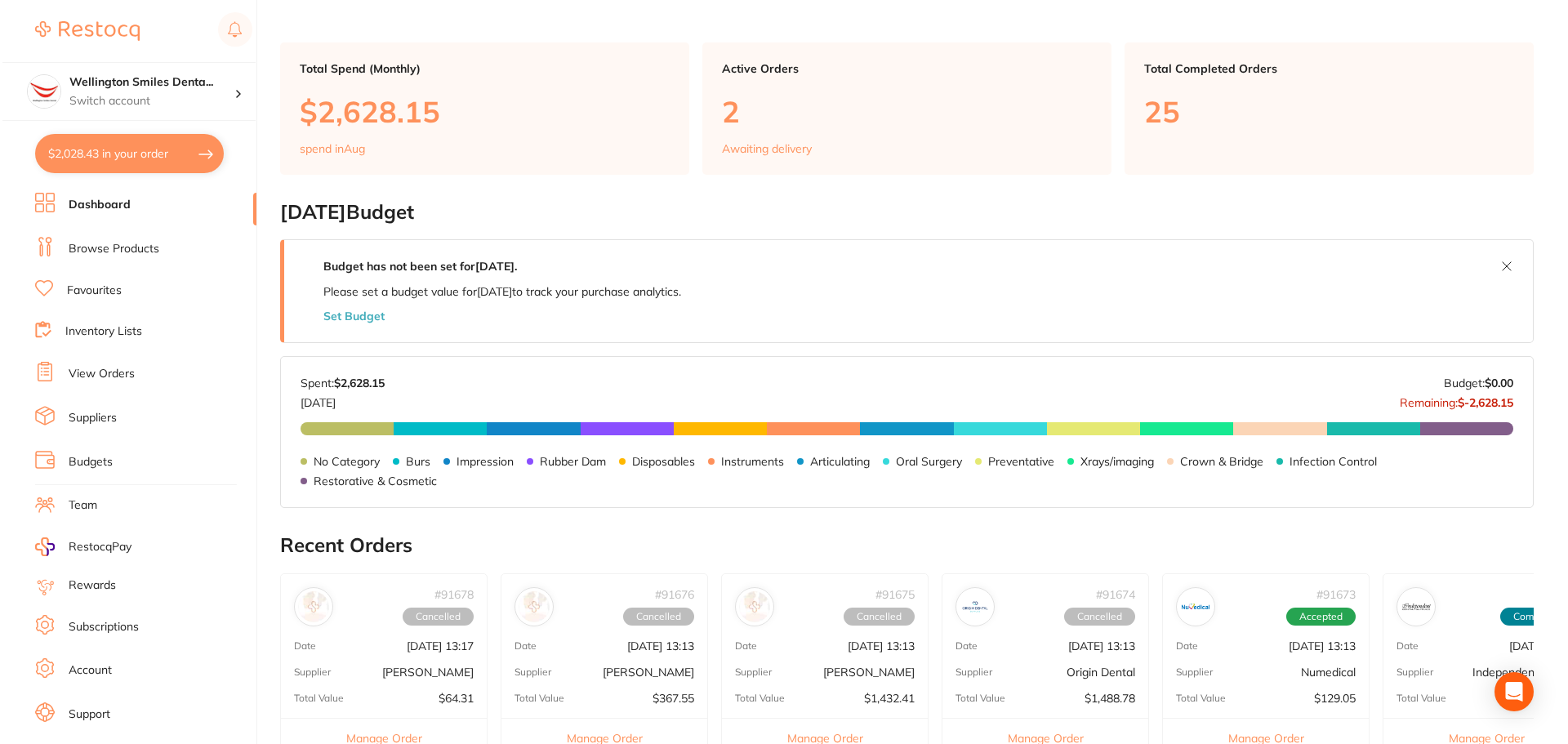
scroll to position [0, 0]
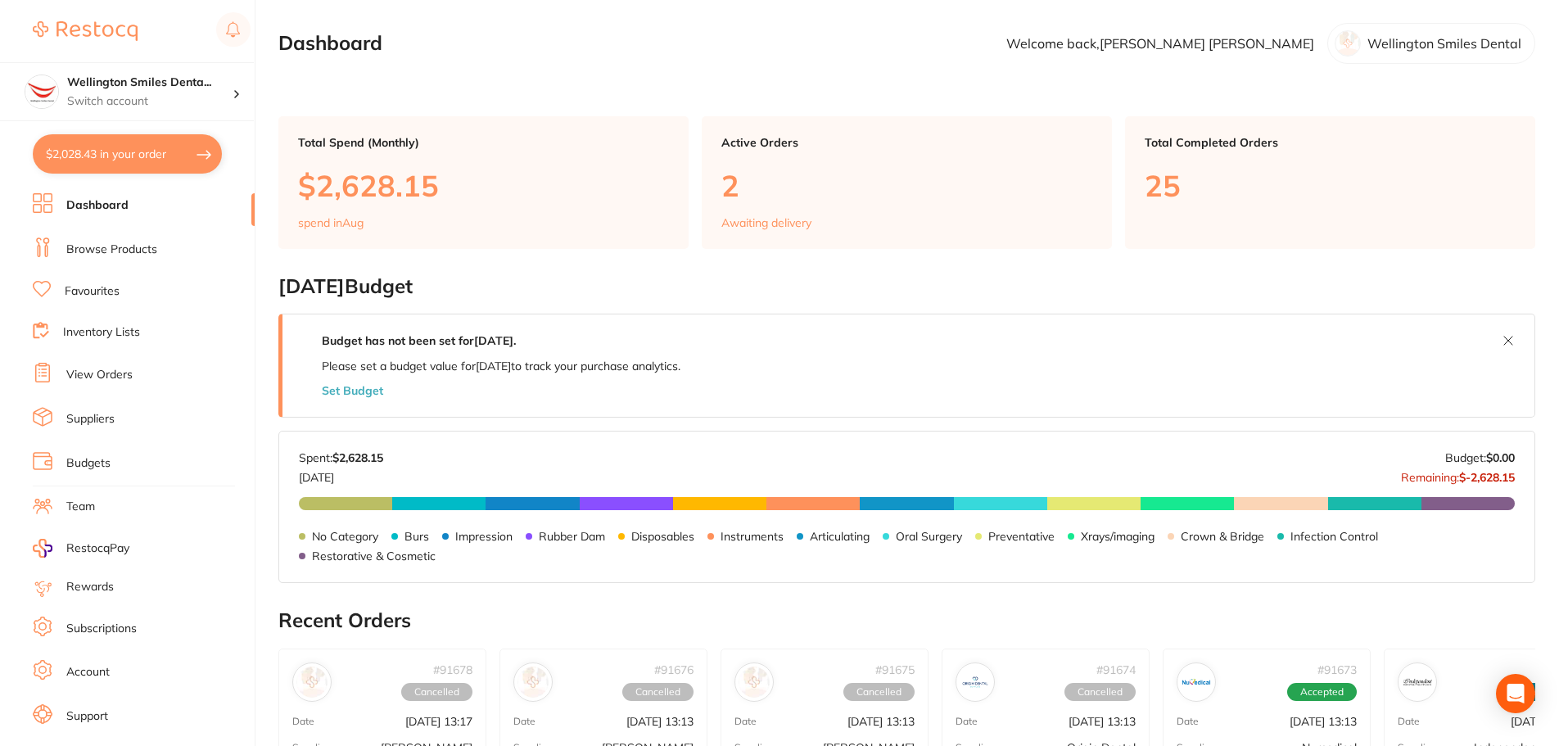
click at [126, 241] on link "Browse Products" at bounding box center [111, 249] width 91 height 16
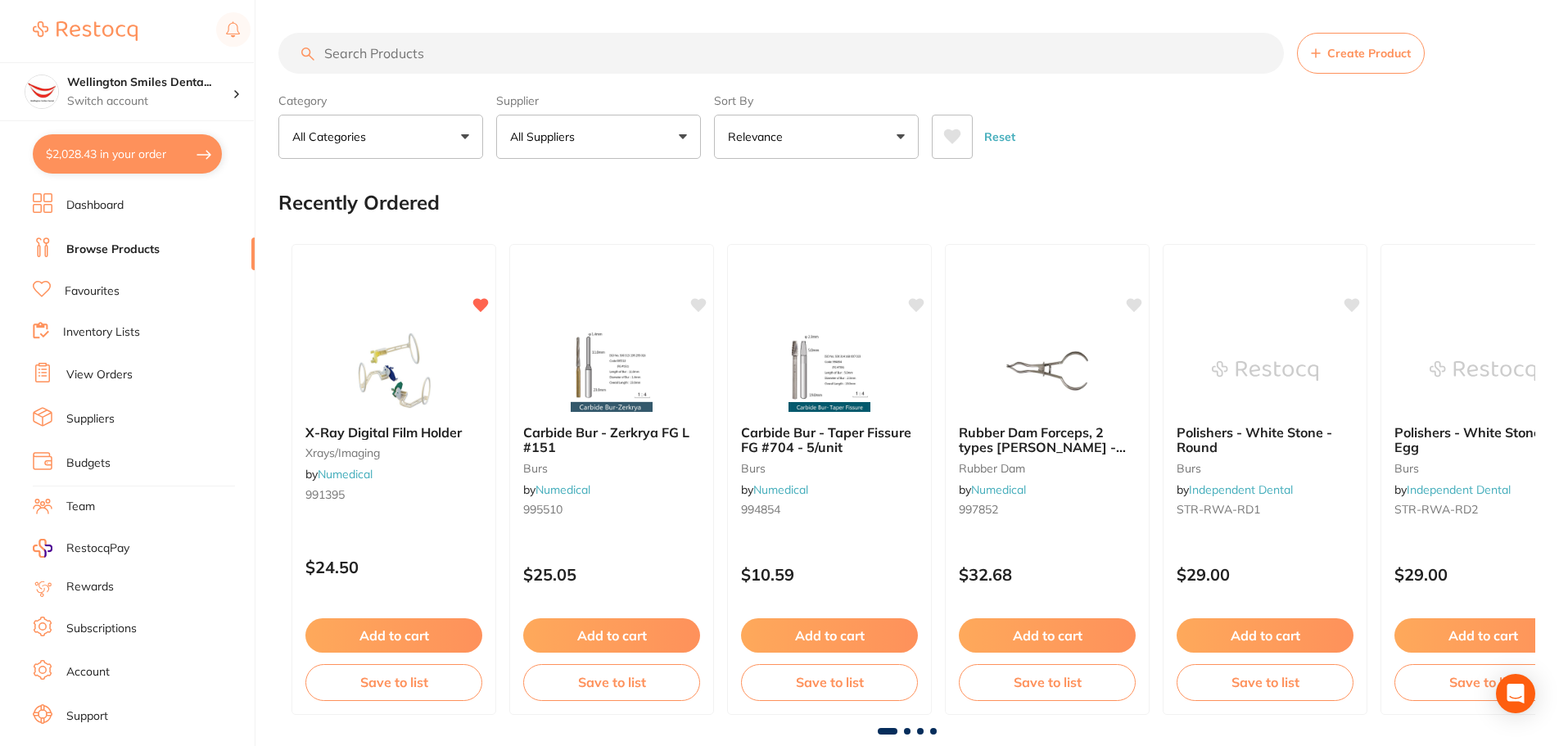
click at [386, 54] on input "search" at bounding box center [782, 54] width 1006 height 41
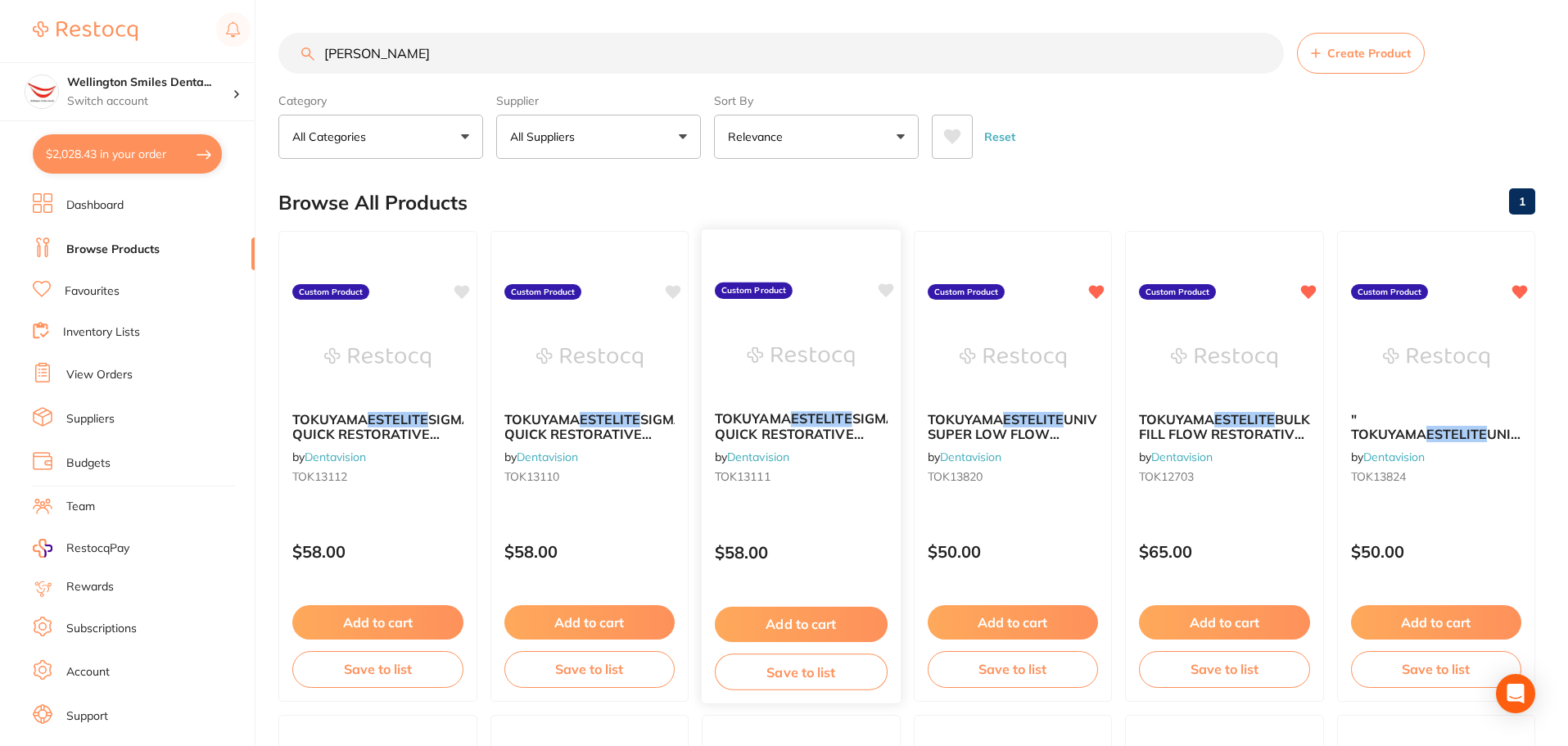
type input "[PERSON_NAME]"
click at [836, 374] on img at bounding box center [801, 357] width 108 height 82
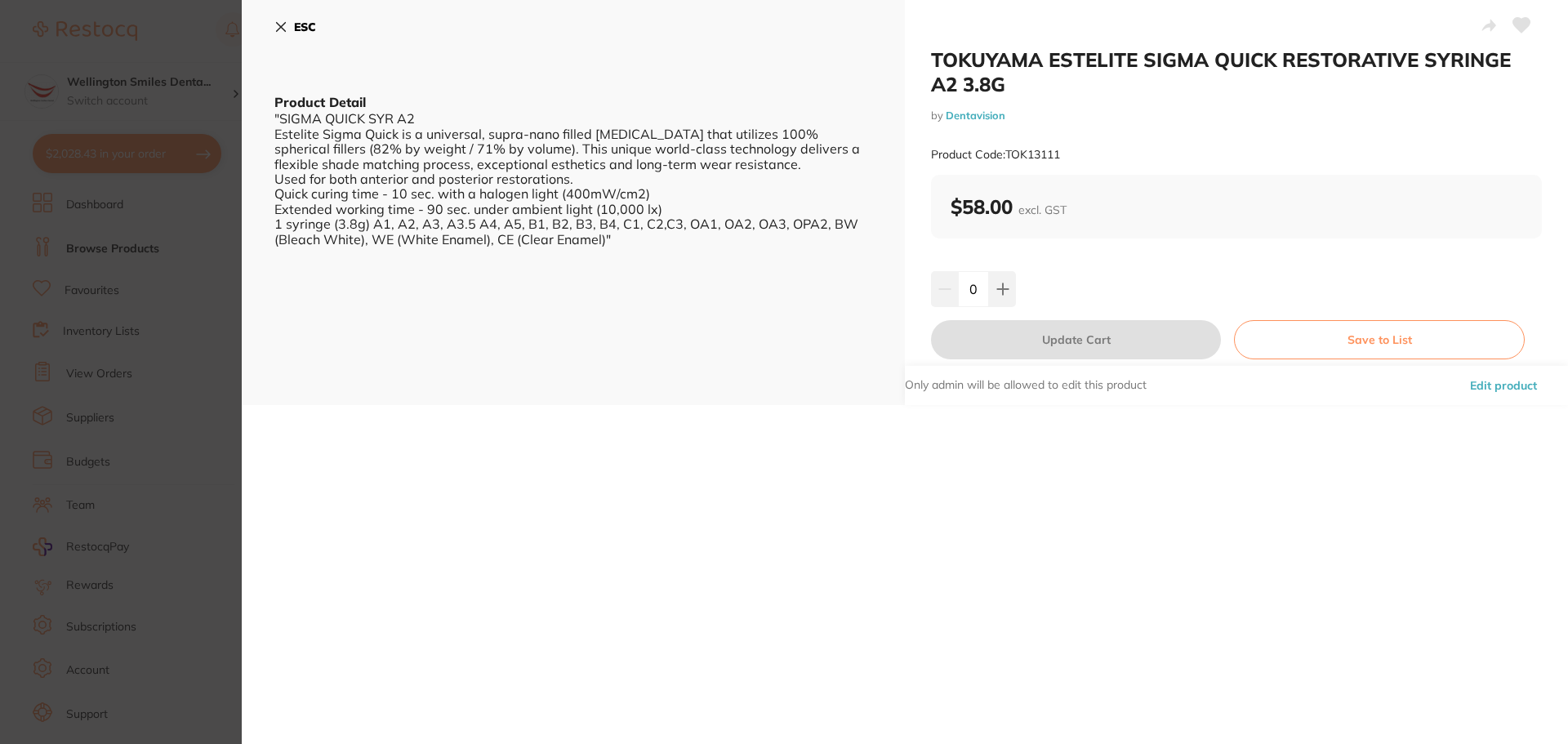
click at [277, 30] on icon at bounding box center [281, 27] width 13 height 13
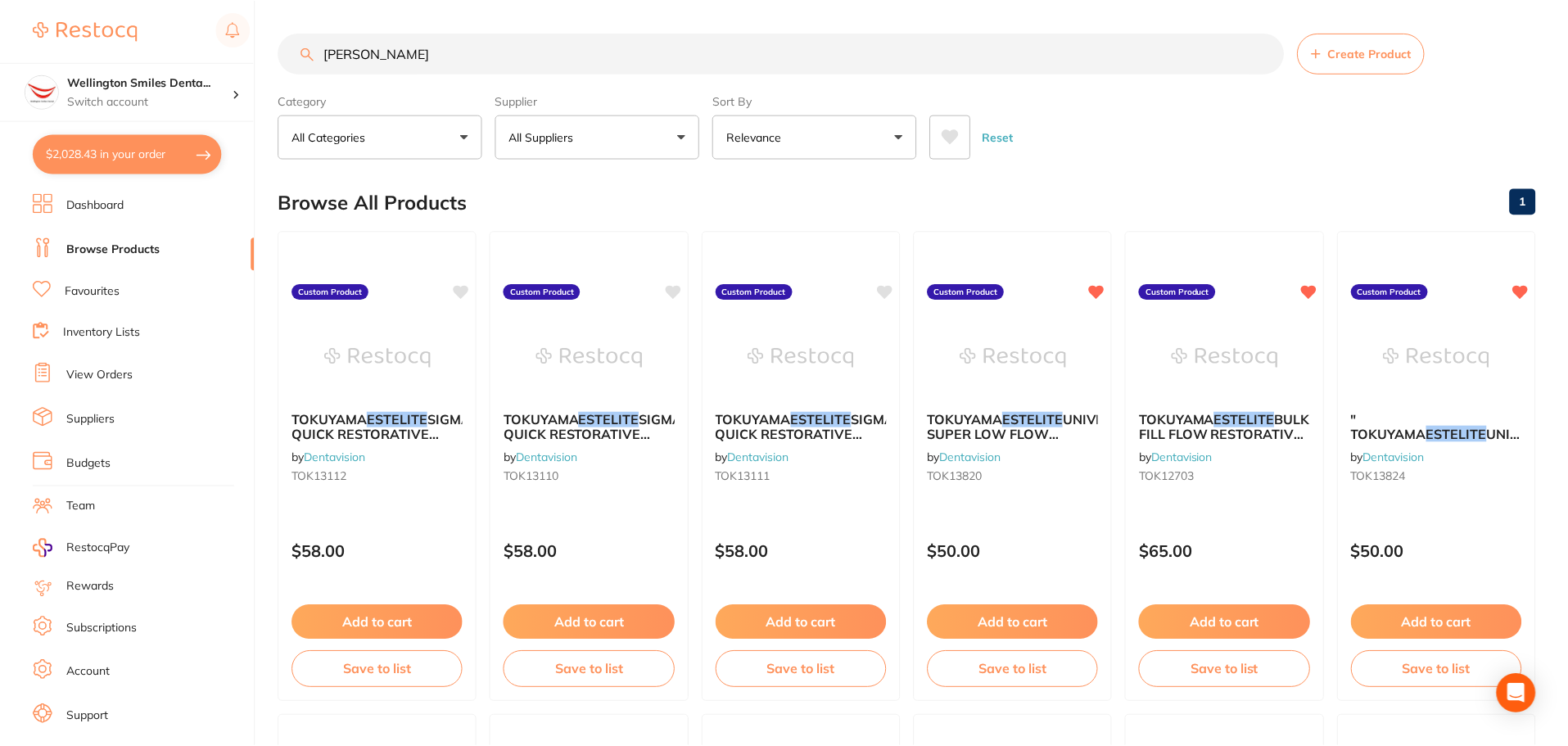
scroll to position [4, 0]
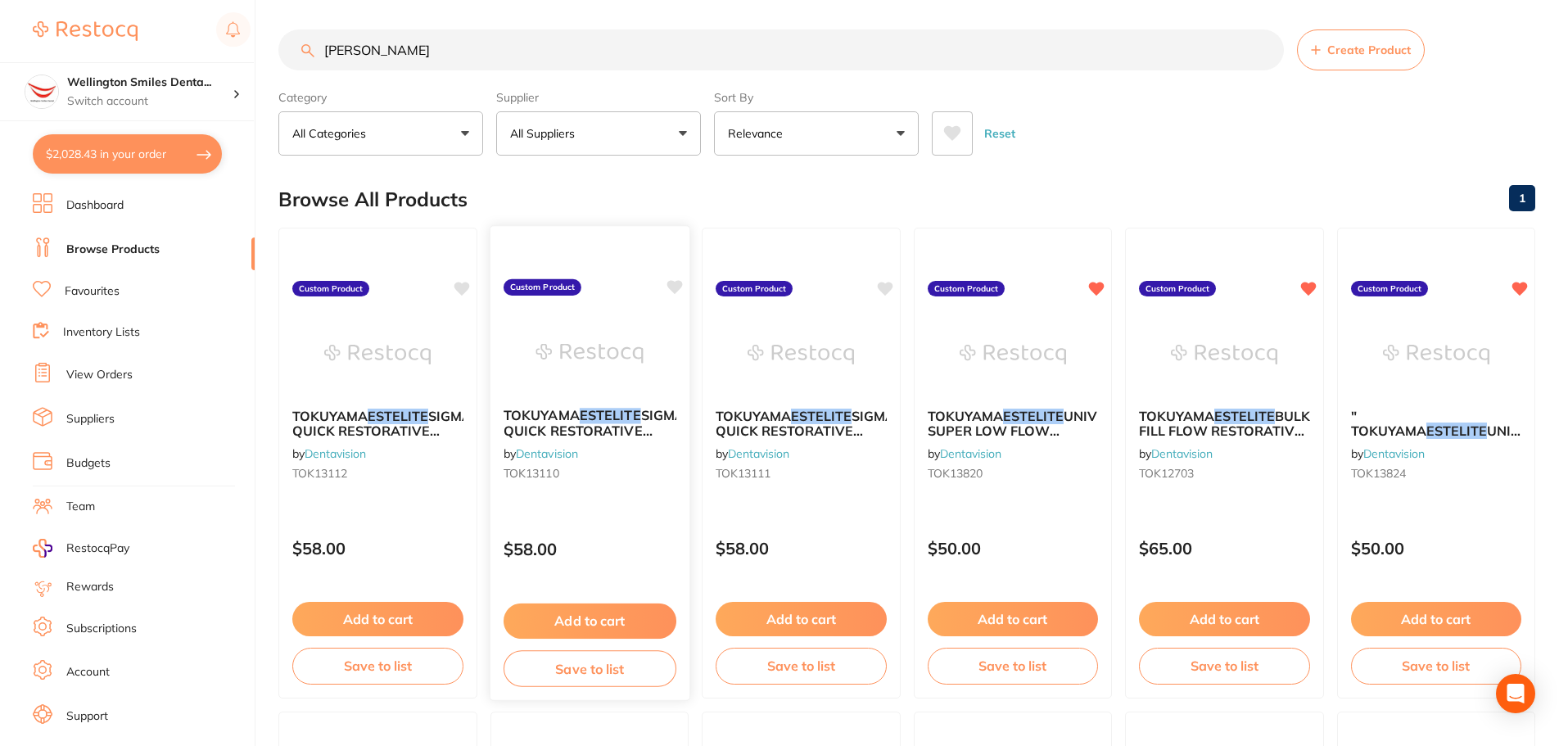
click at [557, 367] on img at bounding box center [589, 353] width 108 height 82
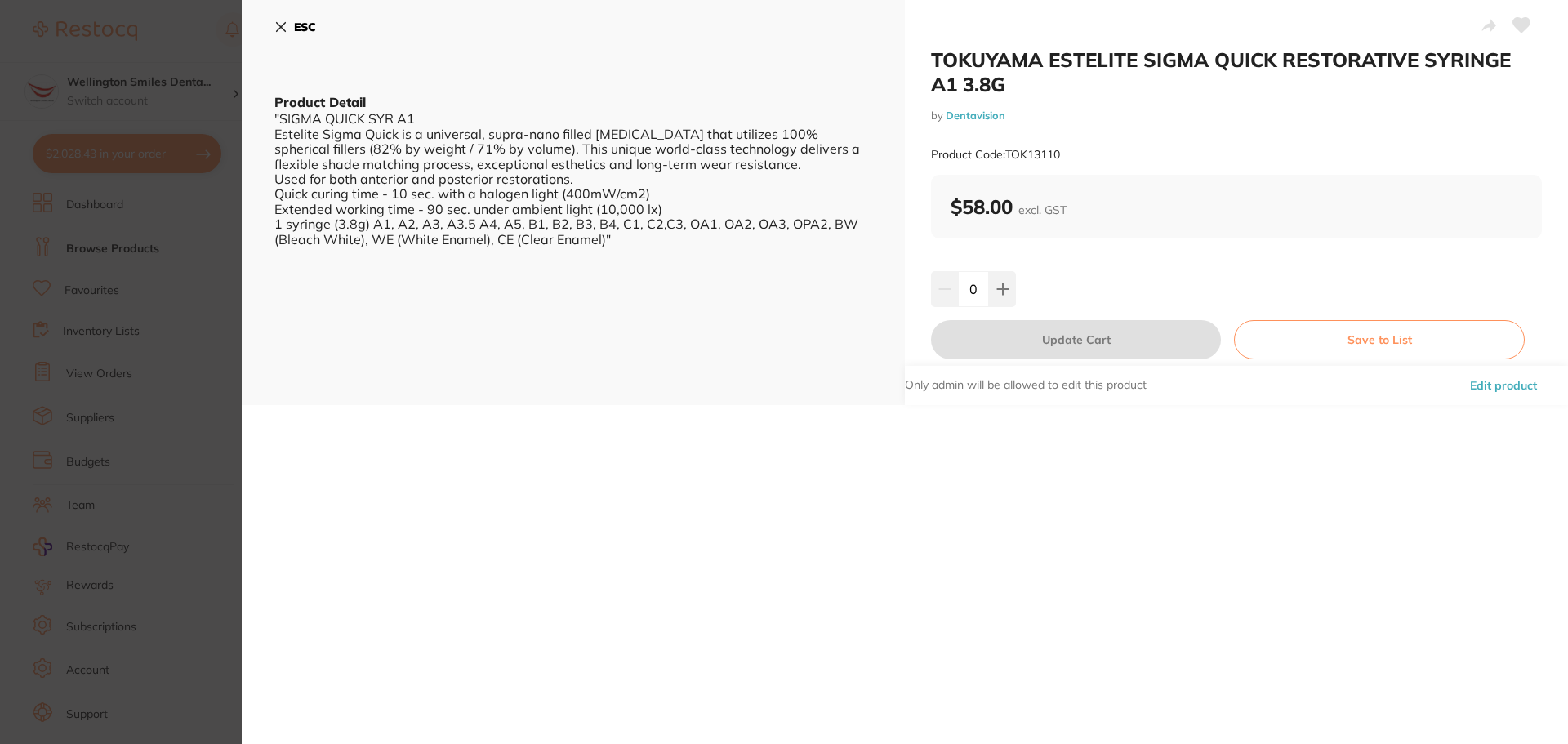
click at [280, 33] on button "ESC" at bounding box center [295, 27] width 42 height 28
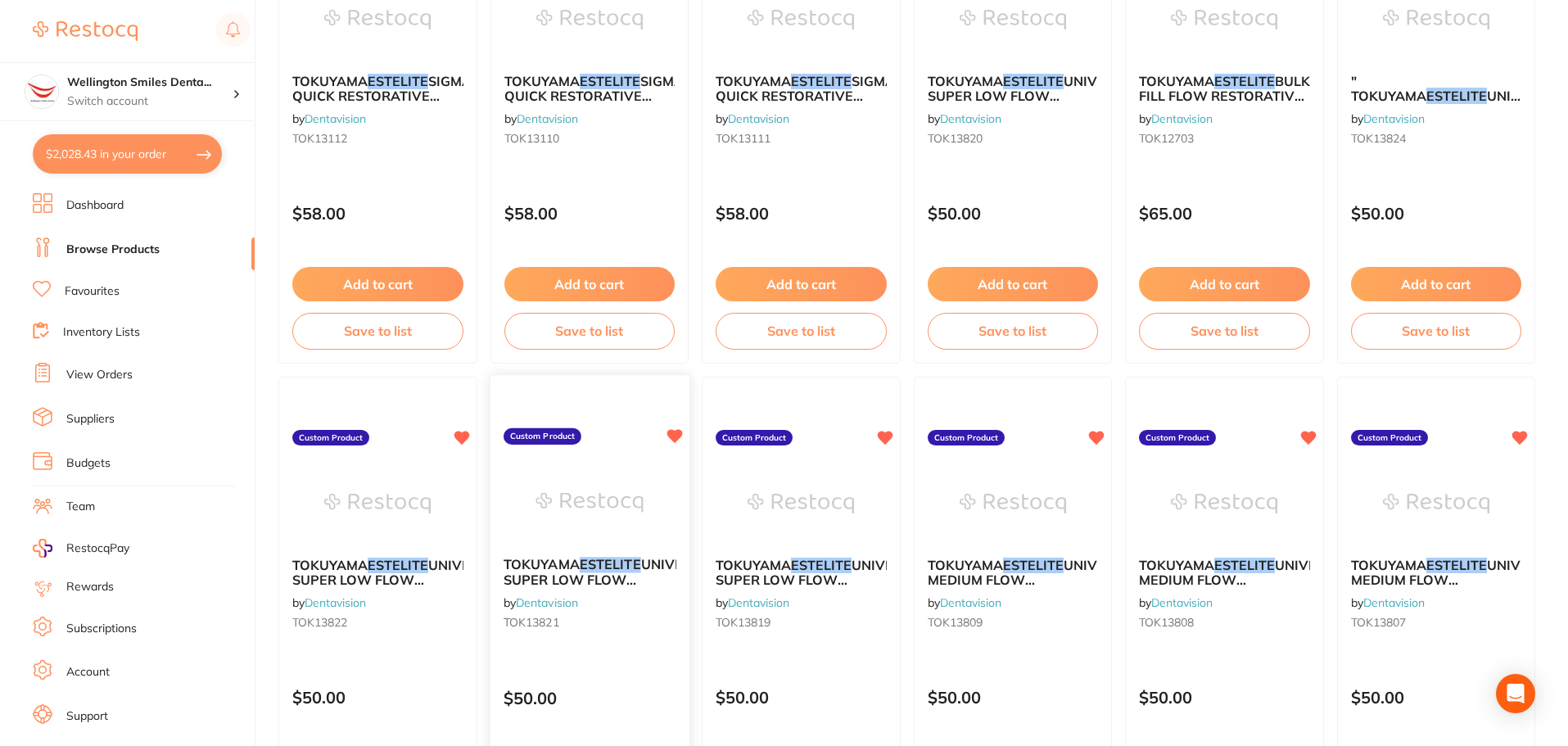
scroll to position [331, 0]
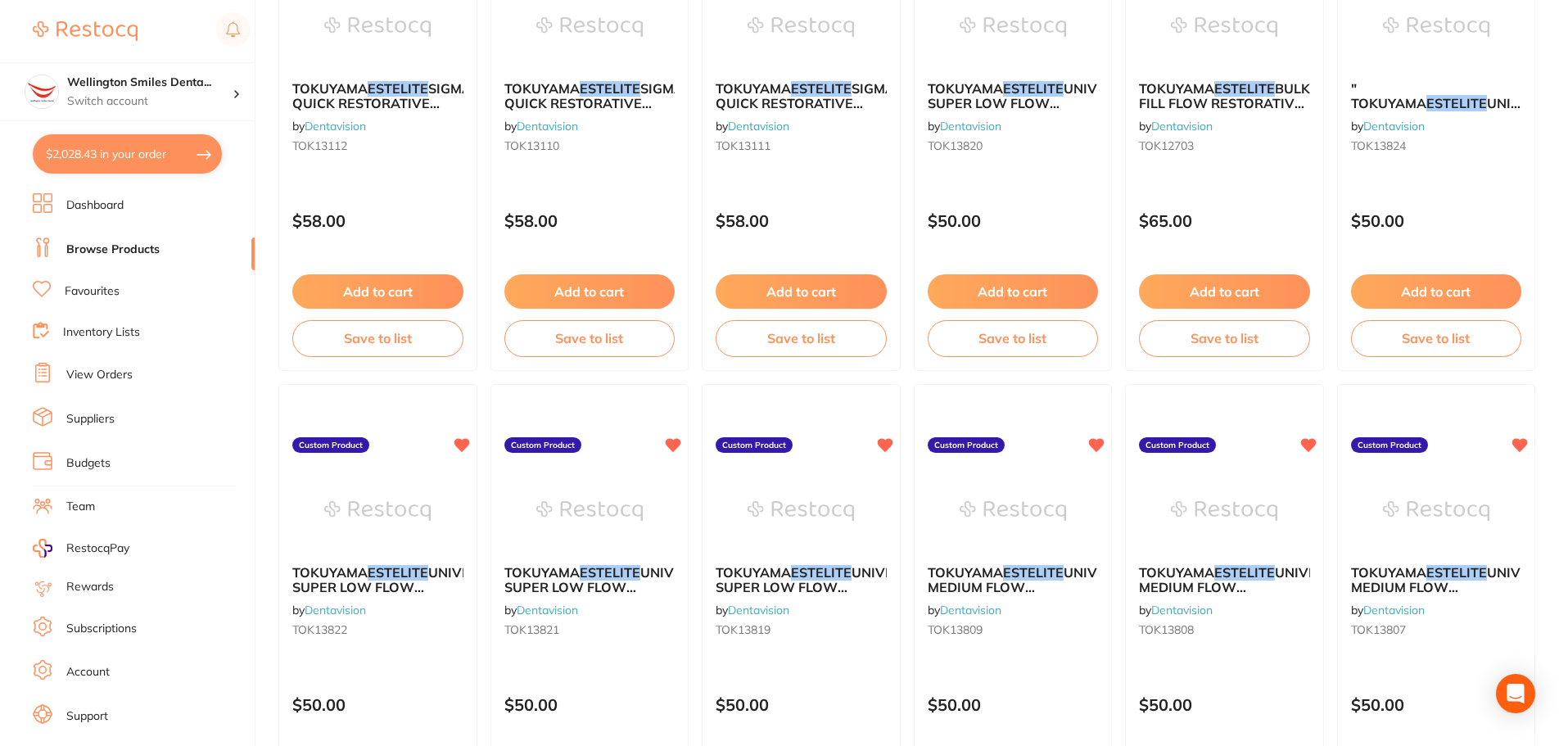
click at [141, 160] on button "$2,028.43 in your order" at bounding box center [127, 154] width 189 height 39
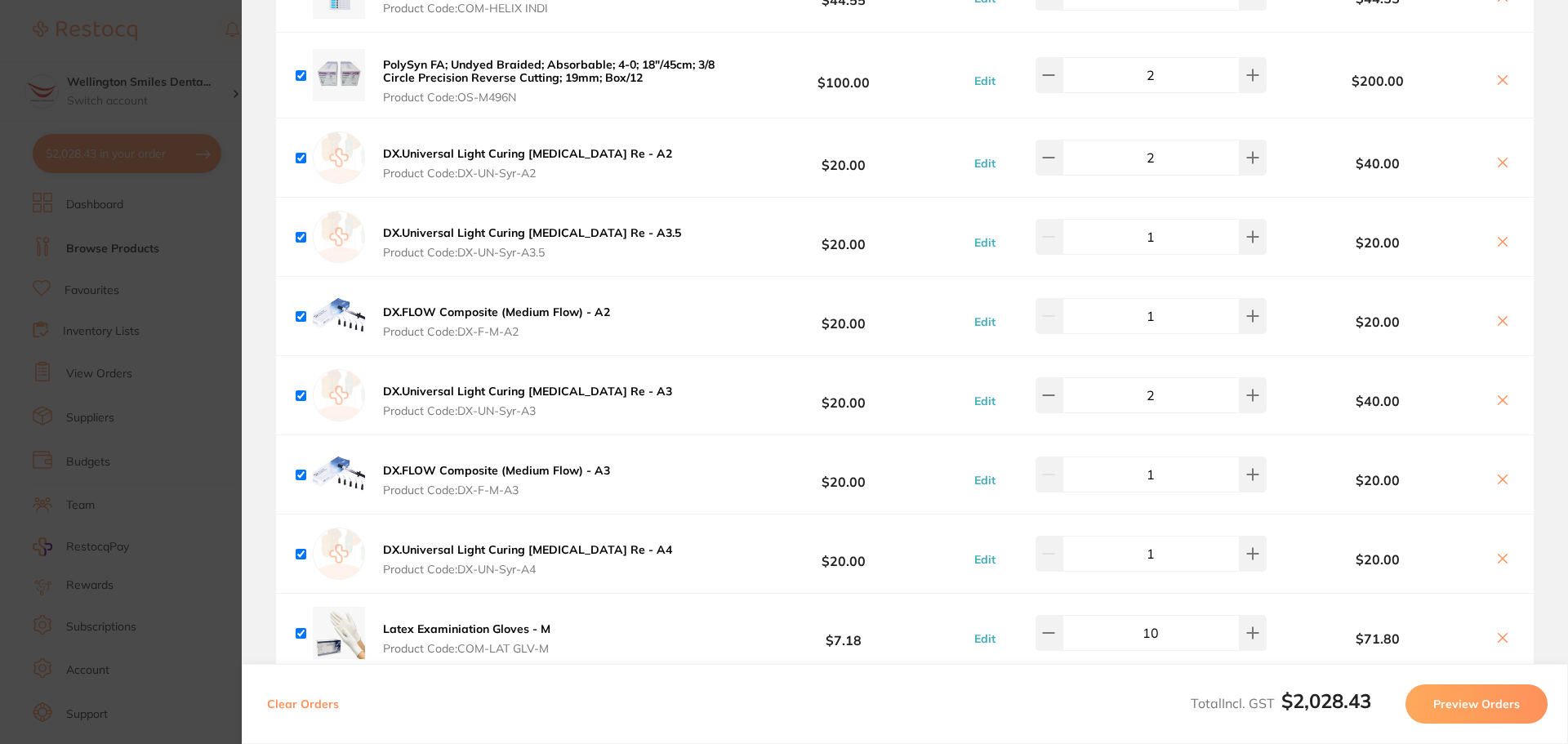
click at [1498, 554] on icon at bounding box center [1503, 558] width 9 height 9
click at [1498, 475] on icon at bounding box center [1503, 479] width 9 height 9
click at [1497, 393] on icon at bounding box center [1502, 400] width 13 height 13
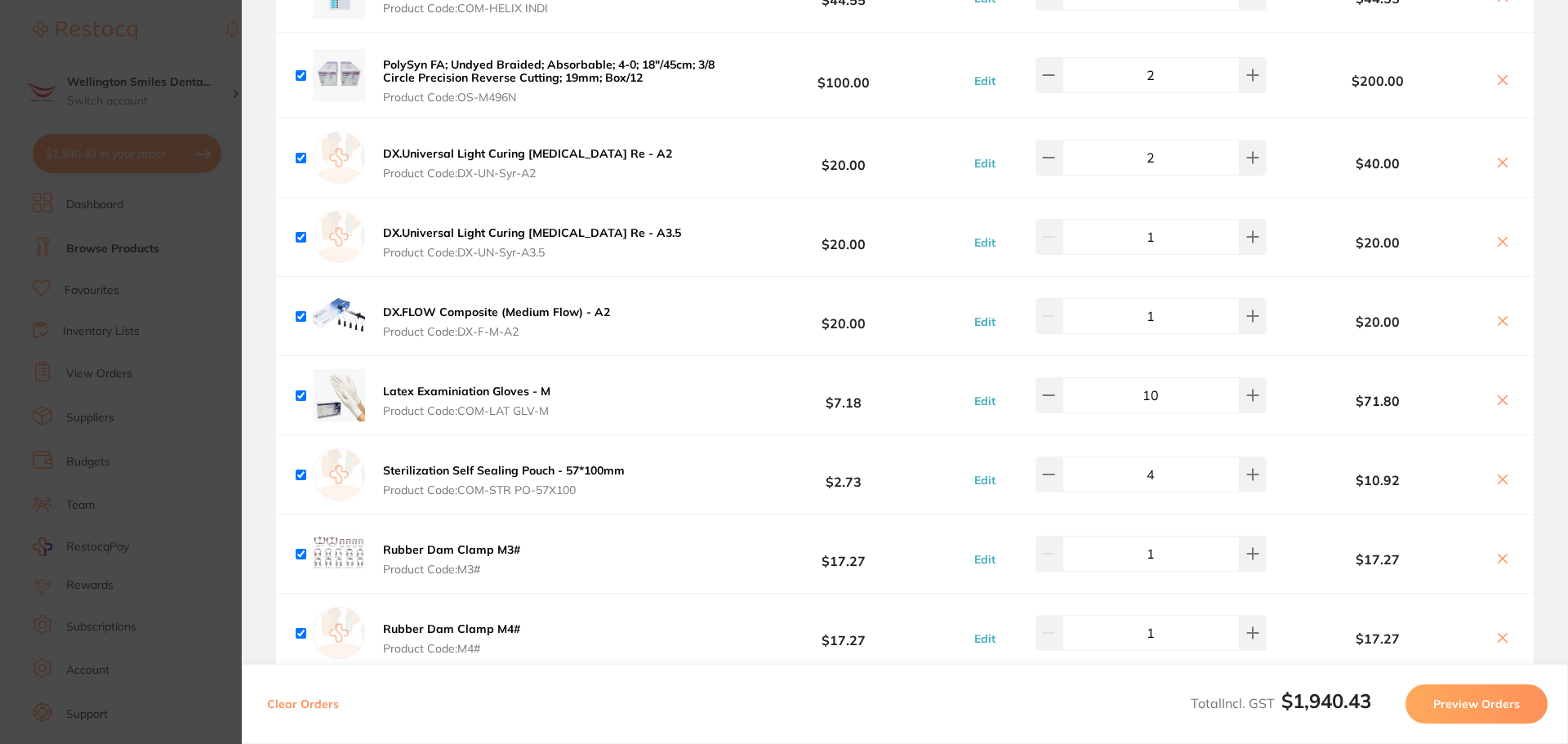
click at [1498, 315] on icon at bounding box center [1502, 321] width 13 height 13
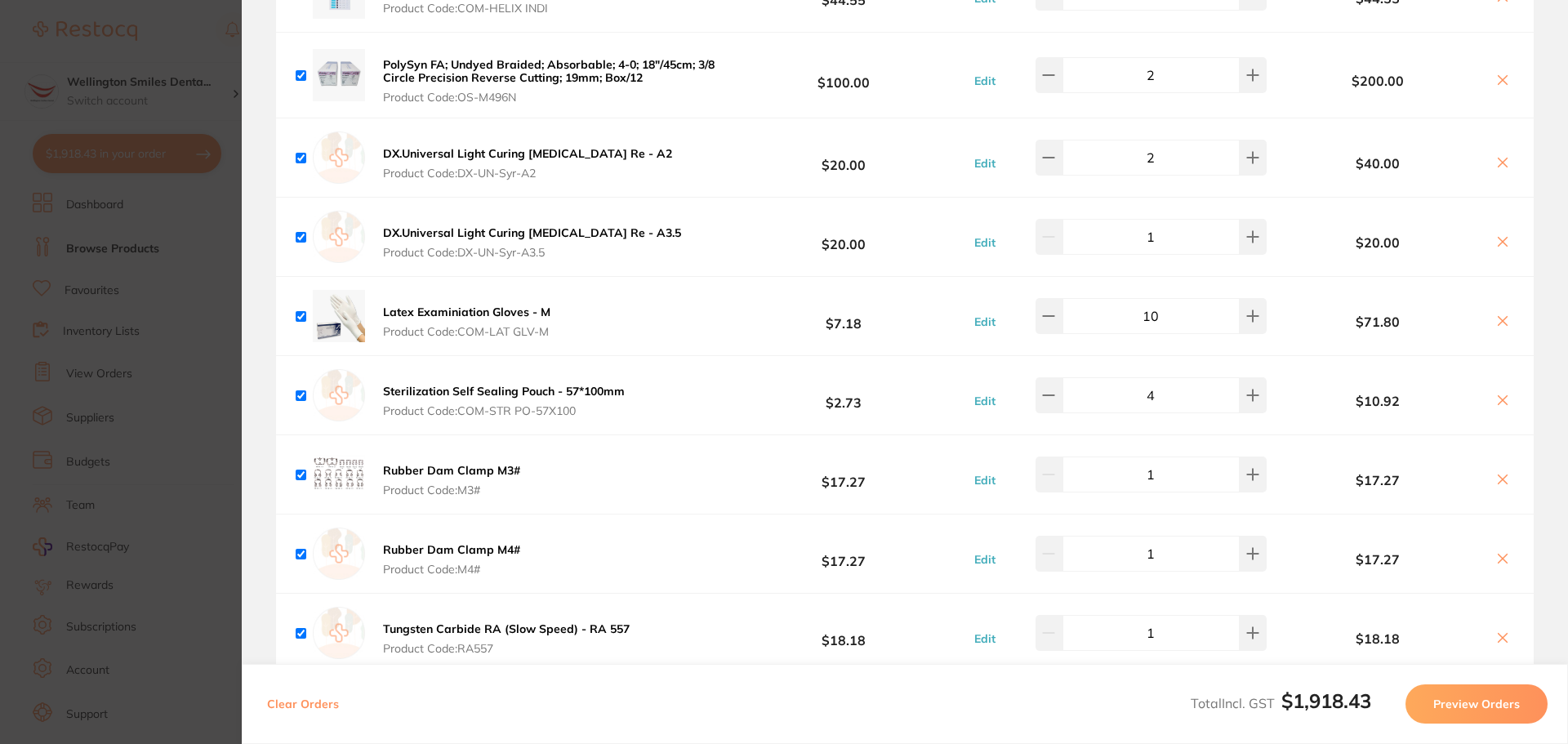
click at [1496, 156] on icon at bounding box center [1502, 162] width 13 height 13
checkbox input "false"
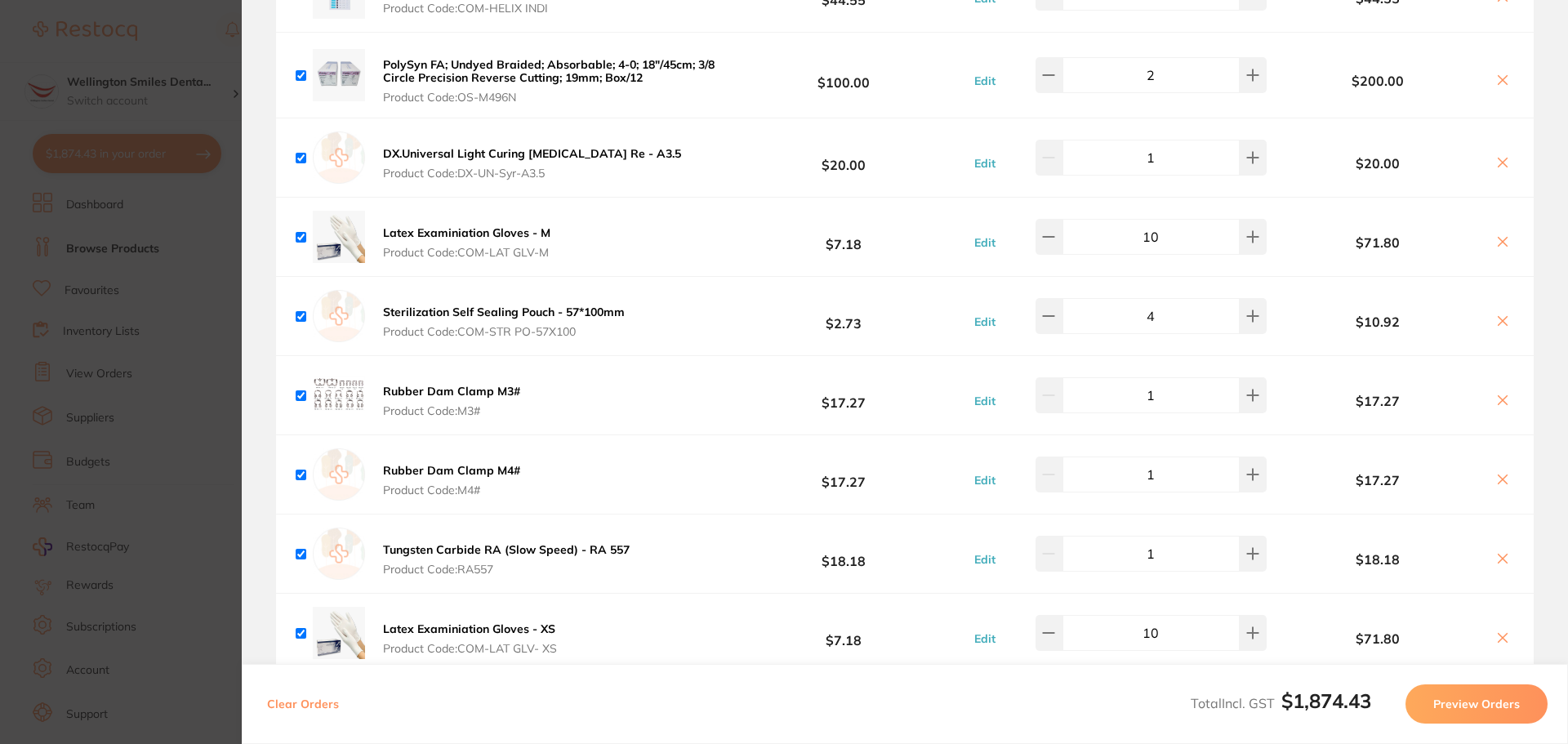
click at [1496, 156] on icon at bounding box center [1502, 162] width 13 height 13
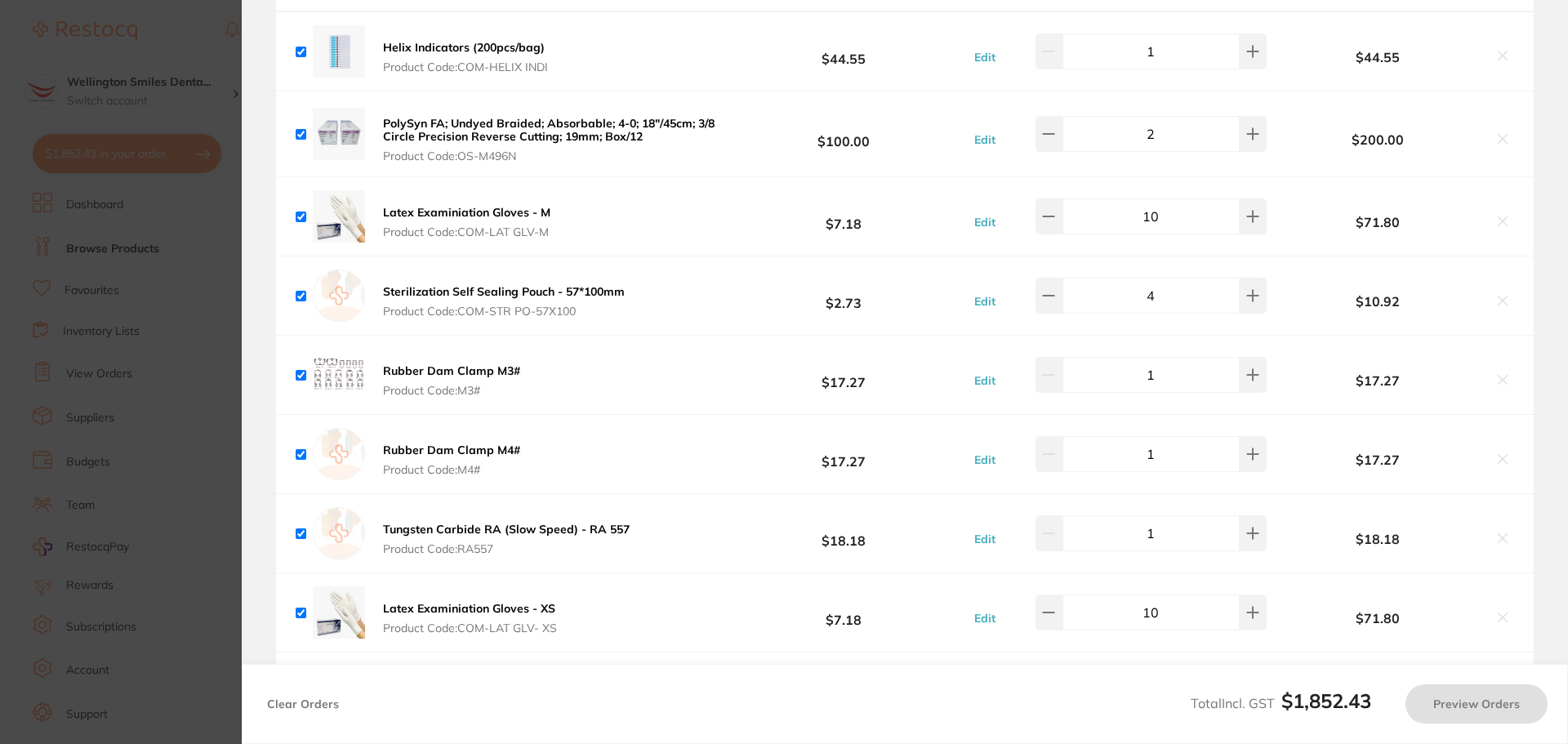
scroll to position [1763, 0]
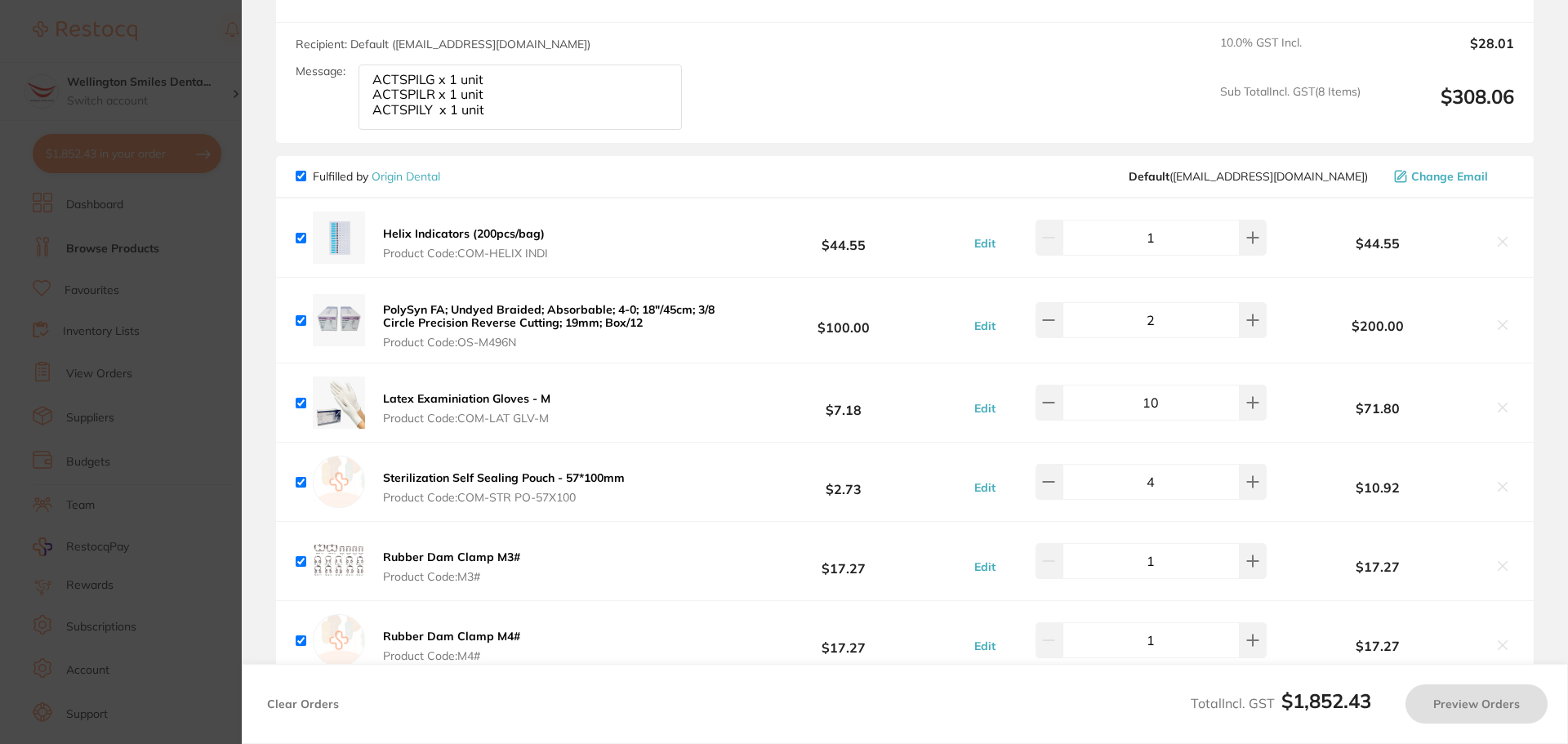
click at [149, 370] on section "Update RRP Set your pre negotiated price for this item. Item Agreed RRP (excl. …" at bounding box center [784, 372] width 1568 height 744
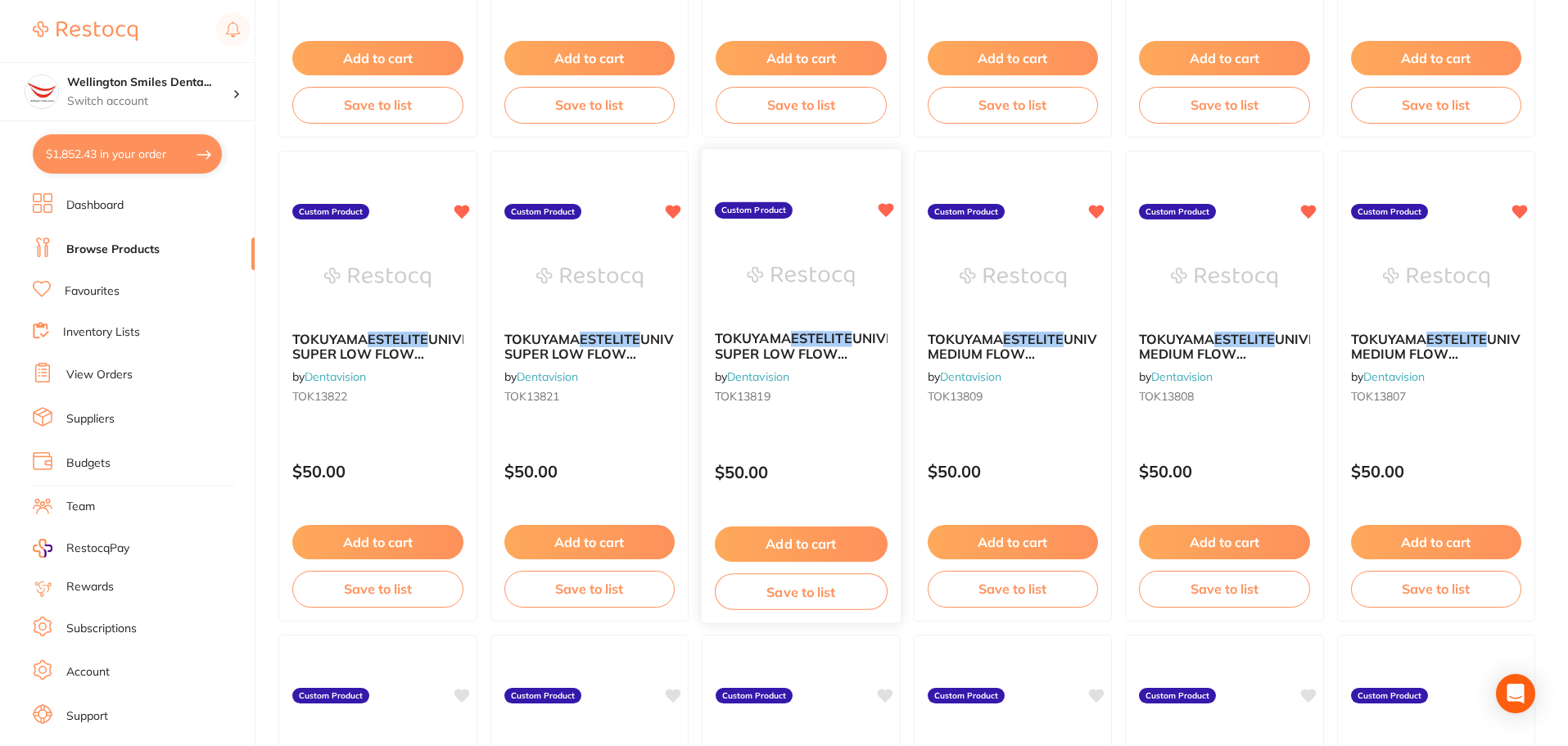
scroll to position [577, 0]
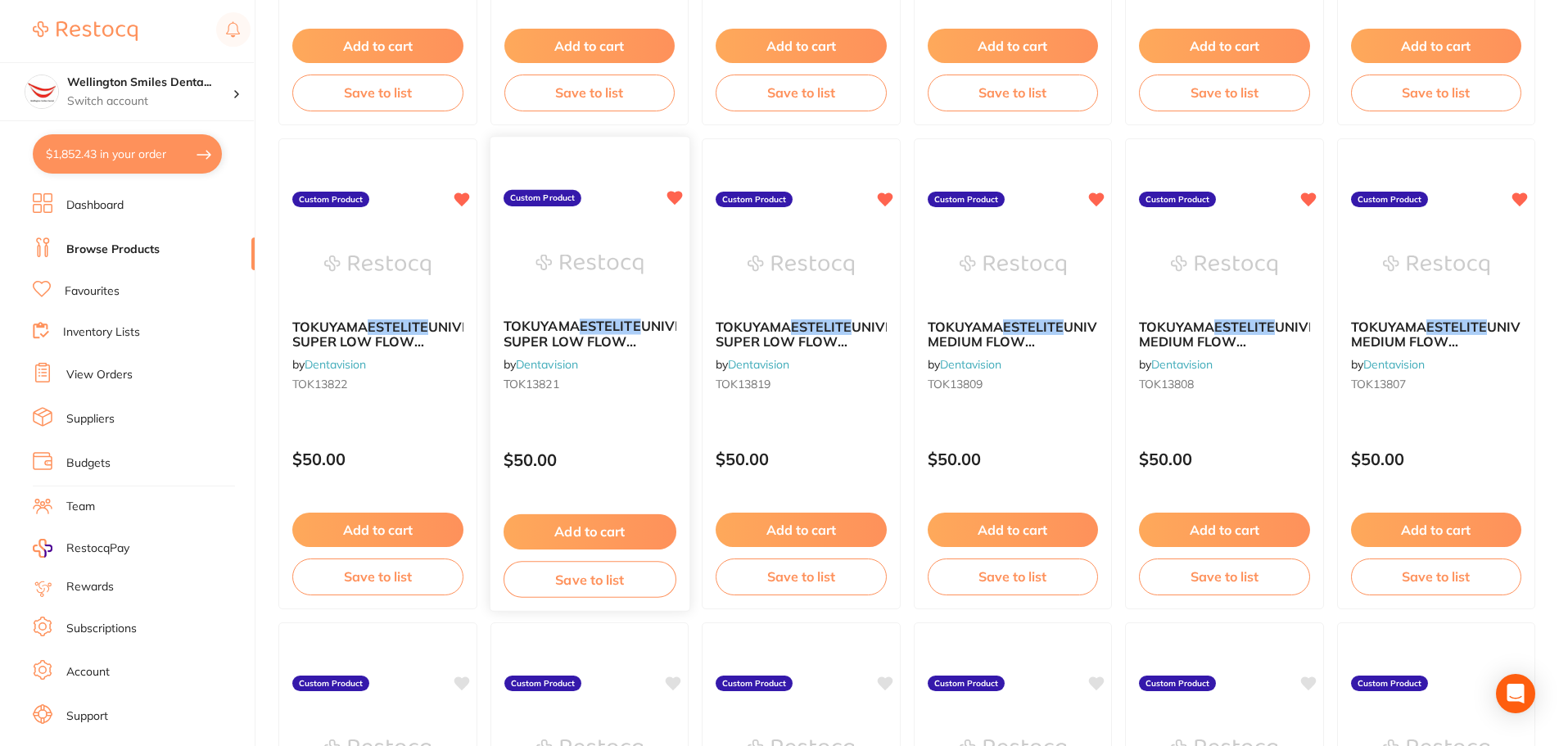
click at [591, 312] on div "TOKUYAMA ESTELITE UNIVERSAL SUPER LOW FLOW RESTORATIVE SYRINGE A3 3.0G by Denta…" at bounding box center [589, 359] width 199 height 106
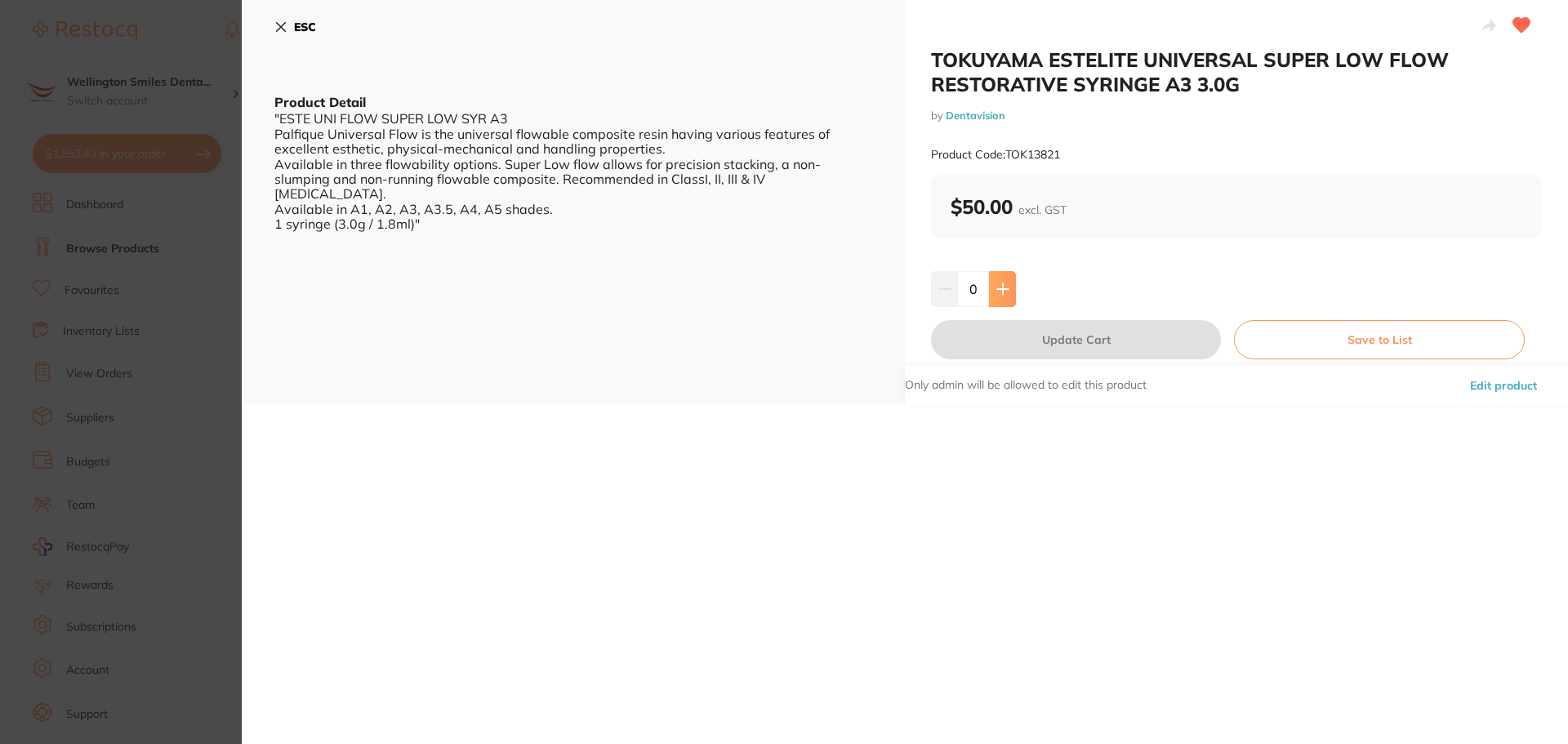
click at [992, 284] on button at bounding box center [1002, 289] width 27 height 36
type input "1"
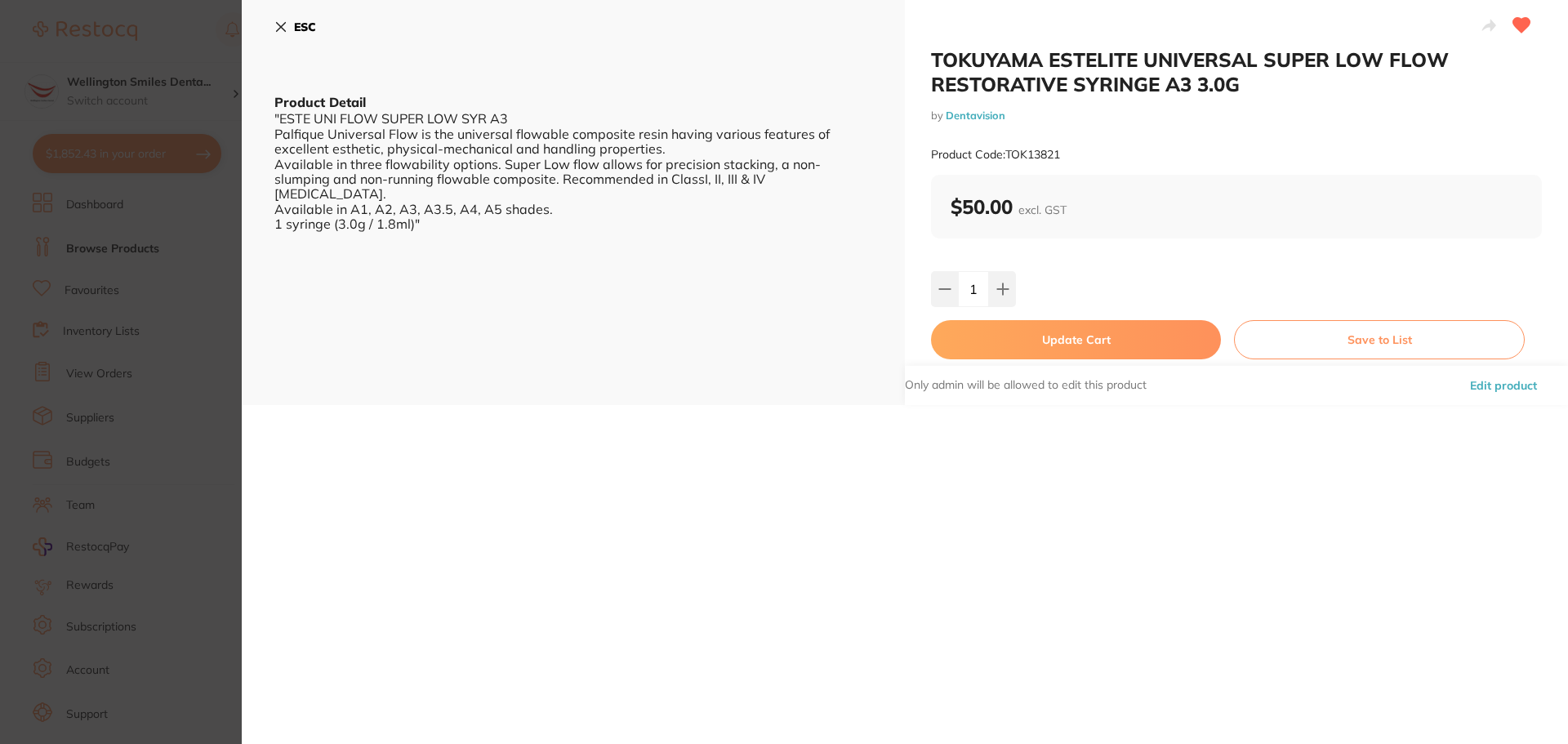
click at [1005, 337] on button "Update Cart" at bounding box center [1075, 340] width 290 height 39
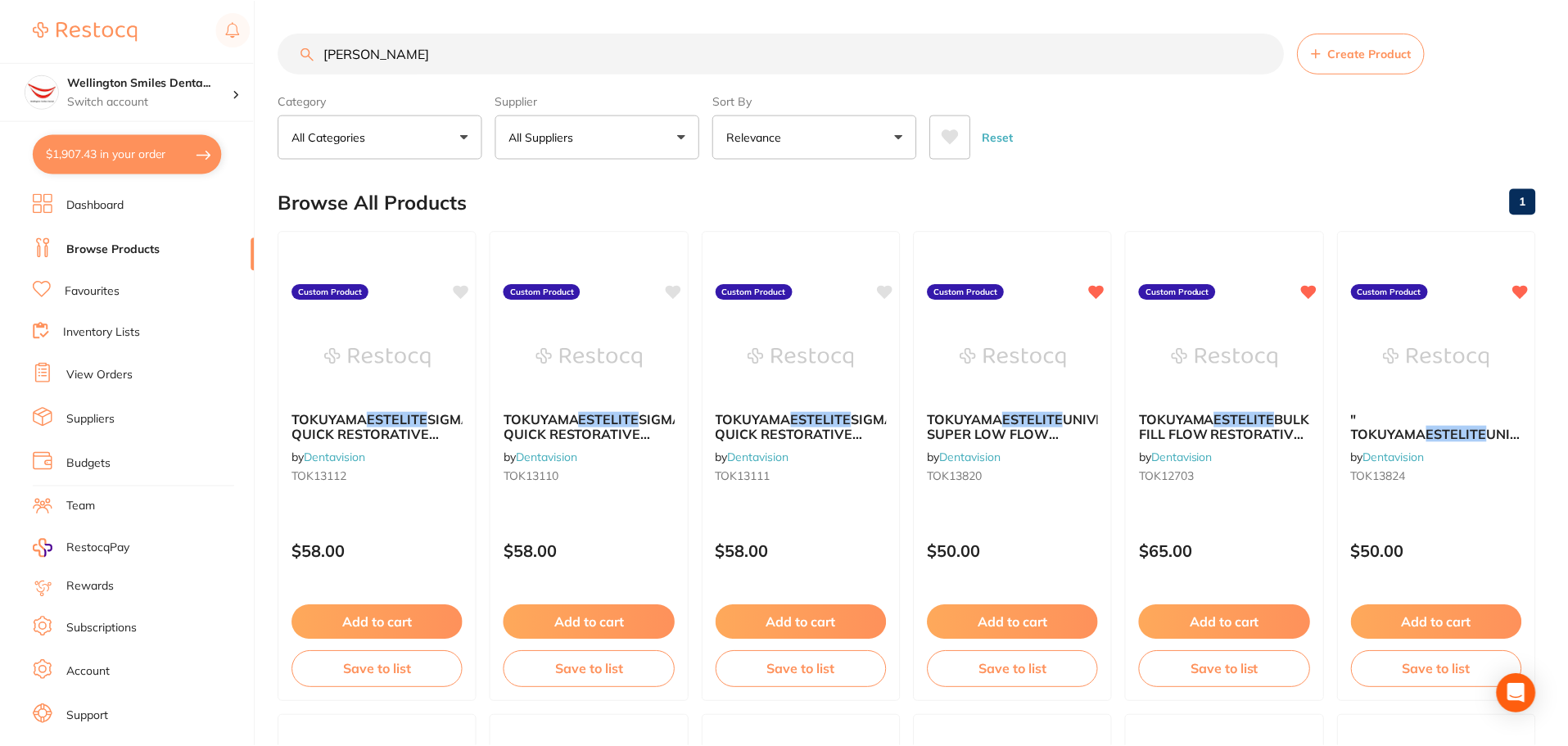
scroll to position [577, 0]
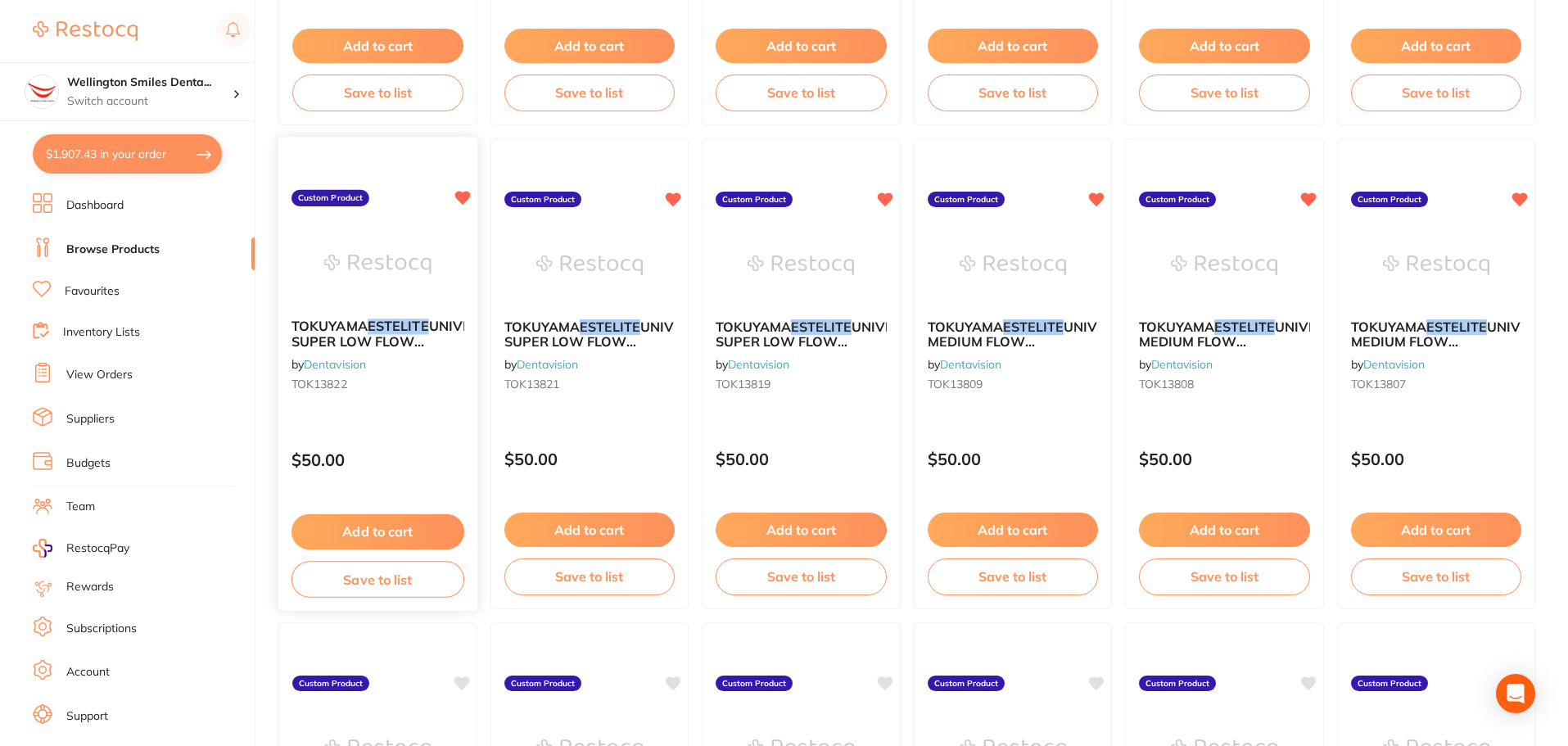
click at [380, 363] on div "TOKUYAMA ESTELITE UNIVERSAL SUPER LOW FLOW RESTORATIVE SYRINGE A3.5 3.0G by Den…" at bounding box center [378, 359] width 199 height 106
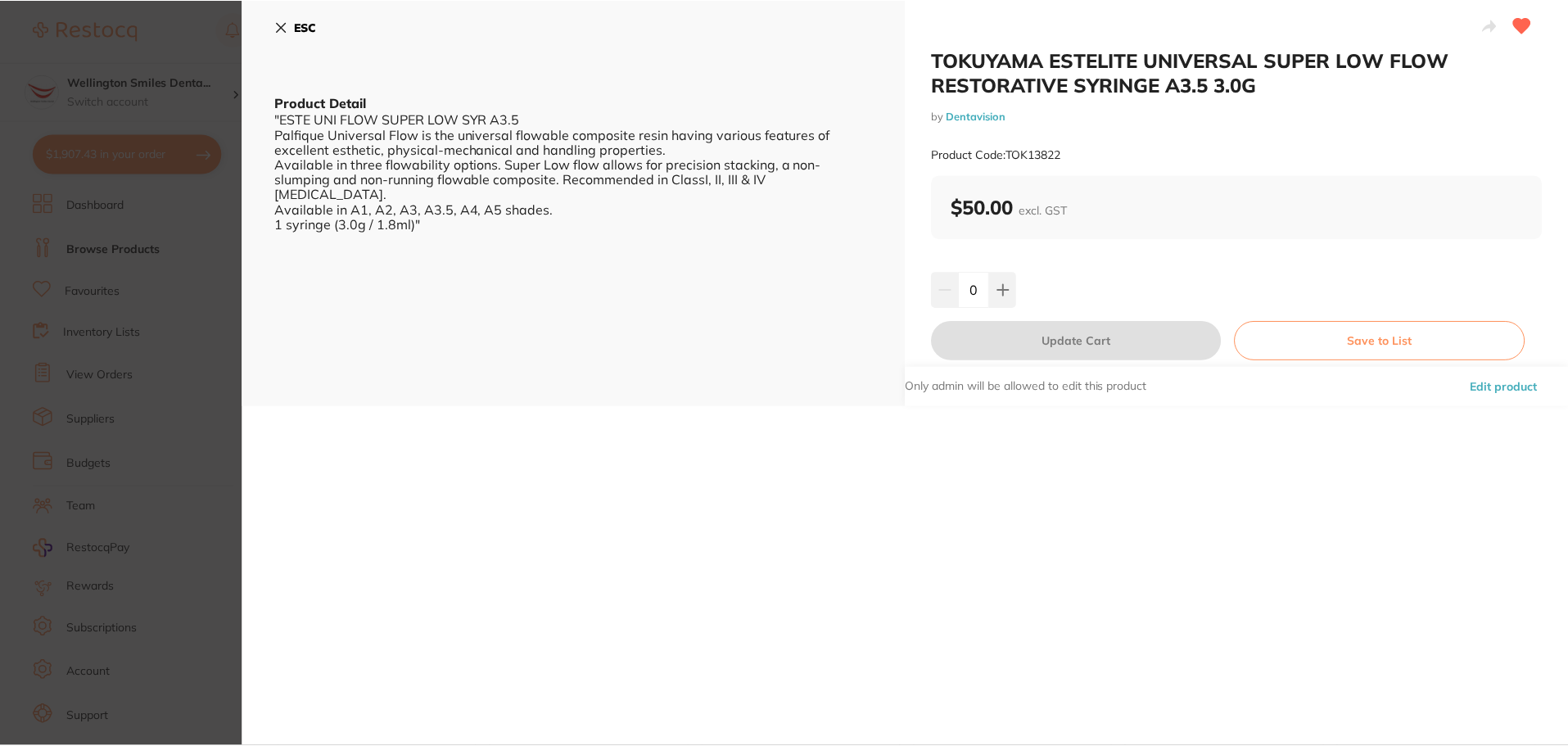
scroll to position [577, 0]
click at [275, 33] on button "ESC" at bounding box center [296, 27] width 42 height 28
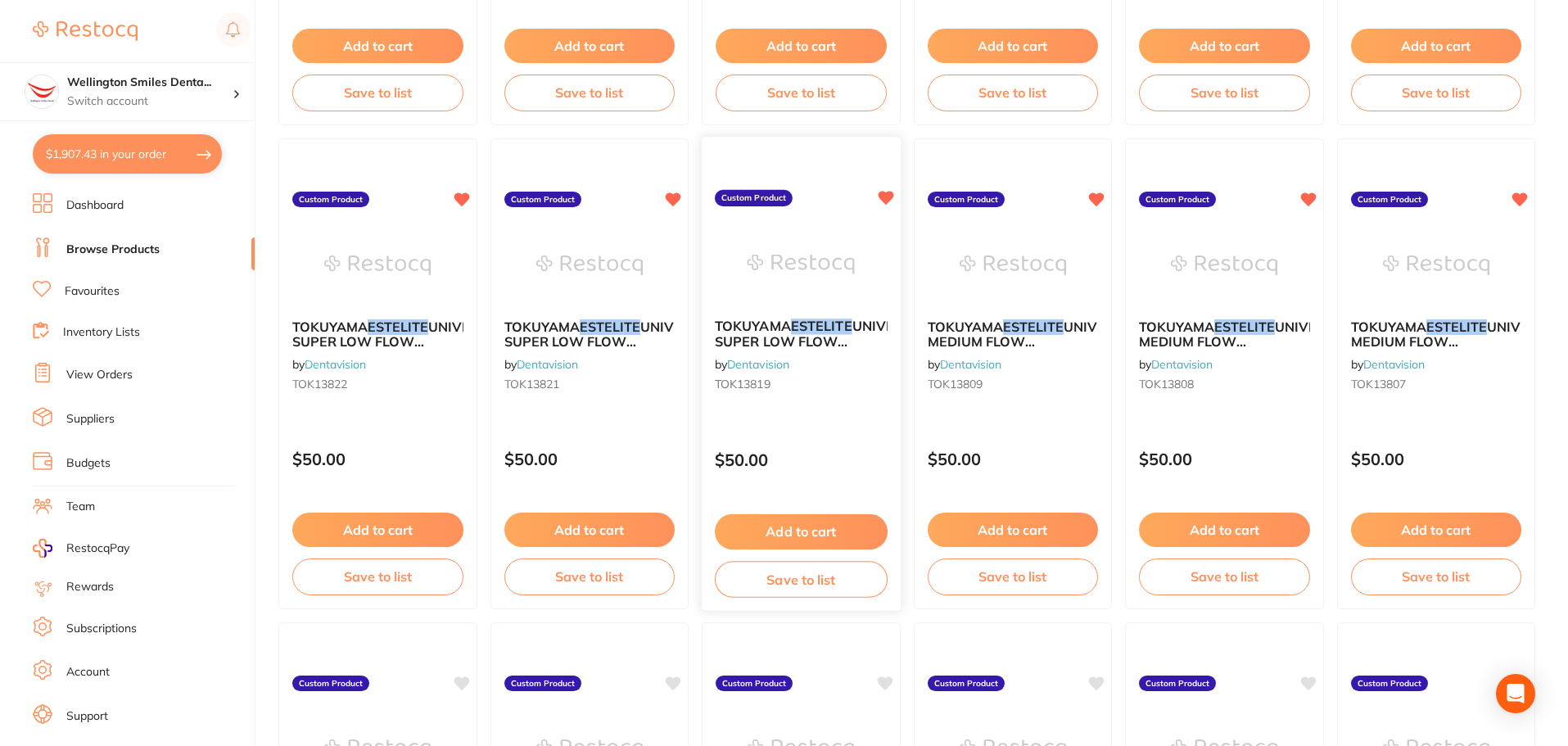
click at [786, 317] on div "TOKUYAMA ESTELITE UNIVERSAL SUPER LOW FLOW RESTORATIVE SYRINGE A1 3.0G by Denta…" at bounding box center [801, 359] width 199 height 106
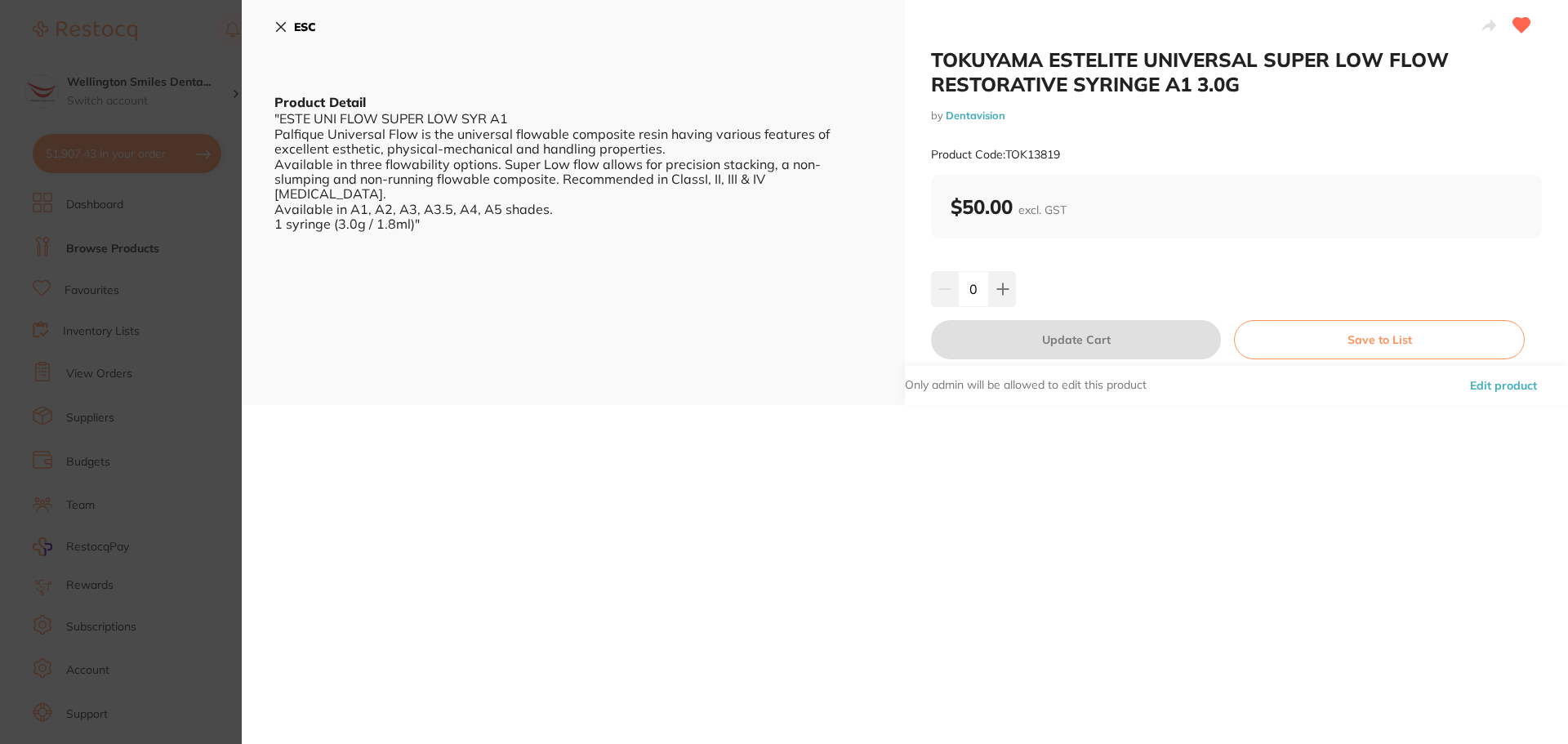
click at [295, 20] on b "ESC" at bounding box center [305, 27] width 22 height 14
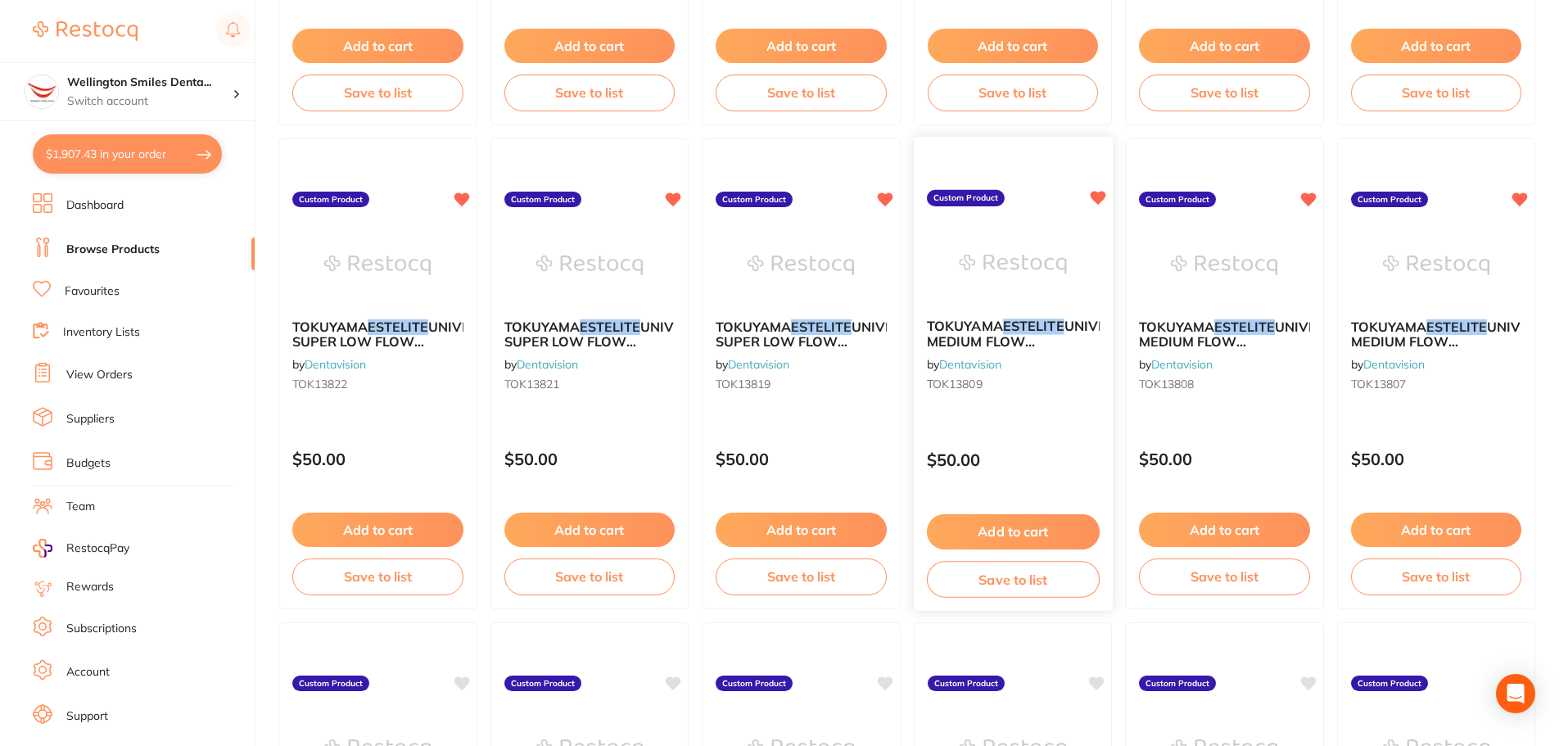
click at [1037, 325] on em "ESTELITE" at bounding box center [1033, 325] width 62 height 16
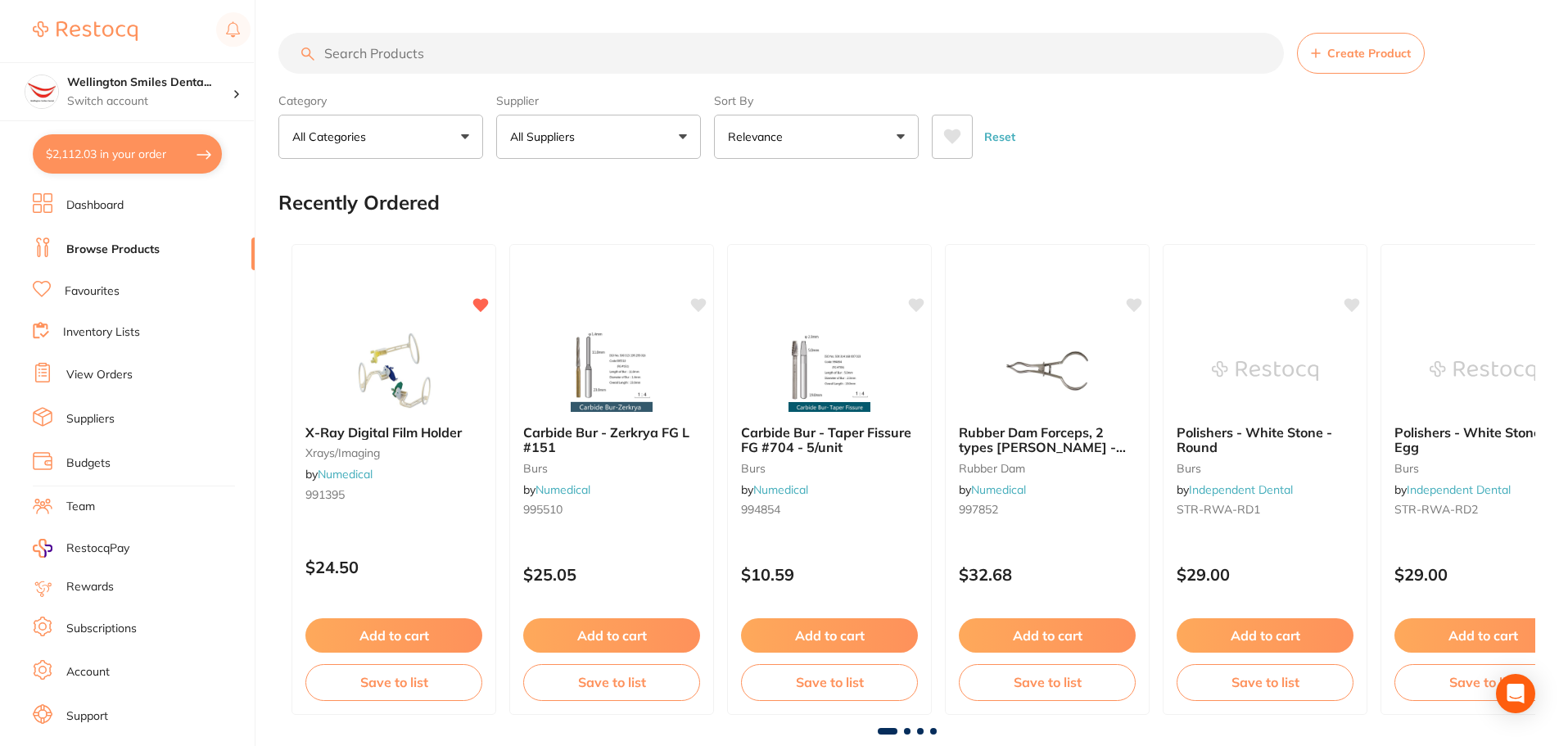
click at [471, 62] on input "search" at bounding box center [782, 54] width 1006 height 41
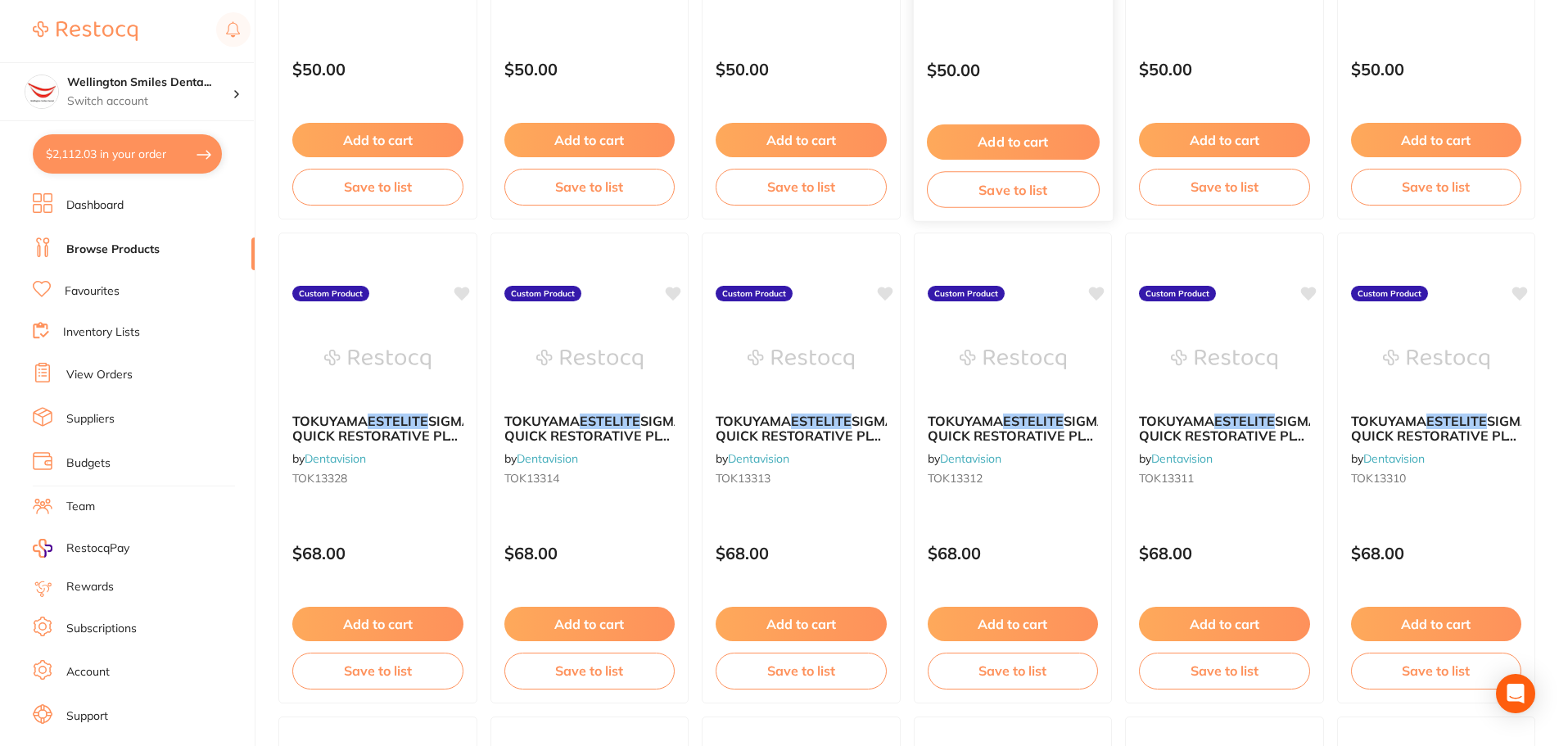
scroll to position [1064, 0]
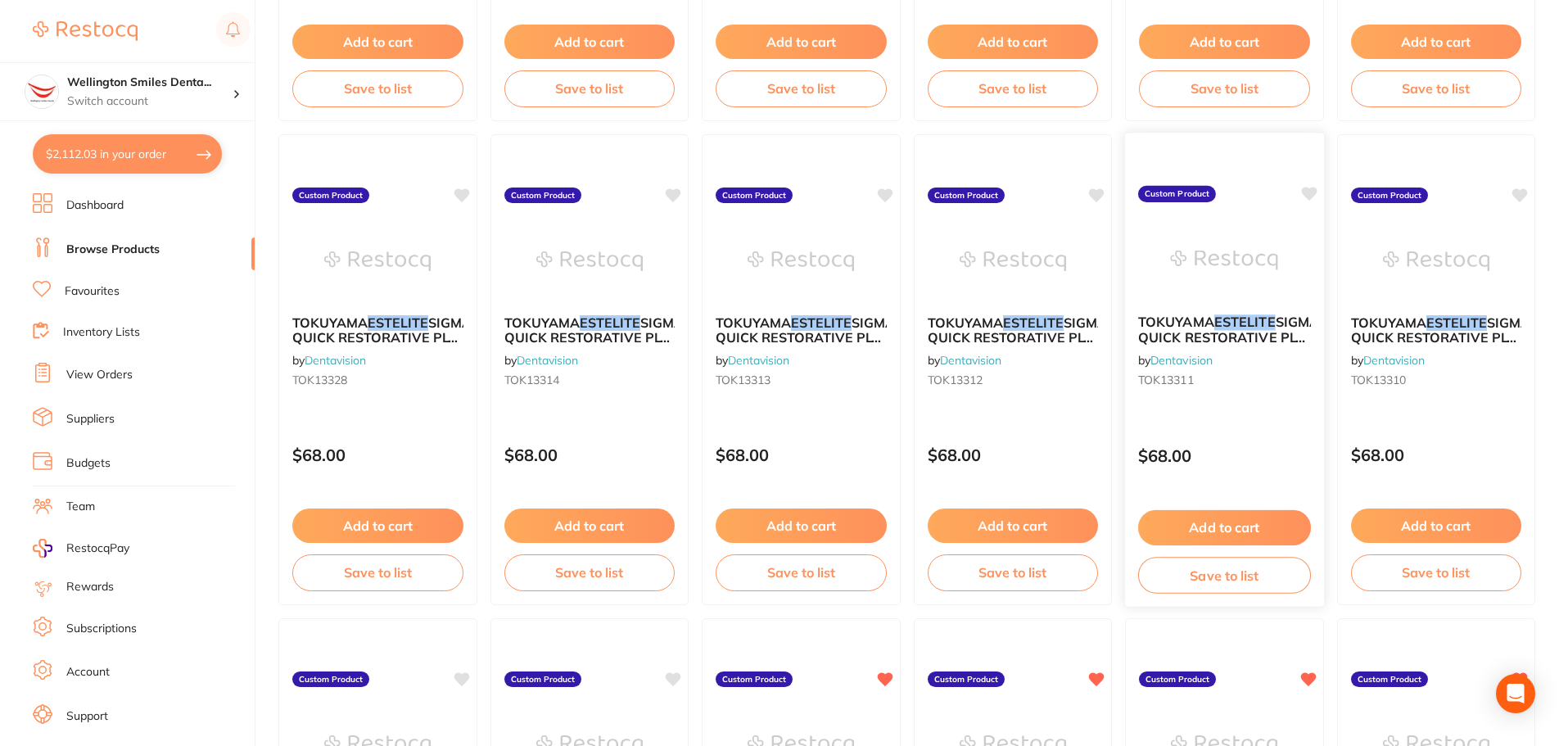
type input "[PERSON_NAME]"
click at [1186, 288] on img at bounding box center [1225, 260] width 108 height 82
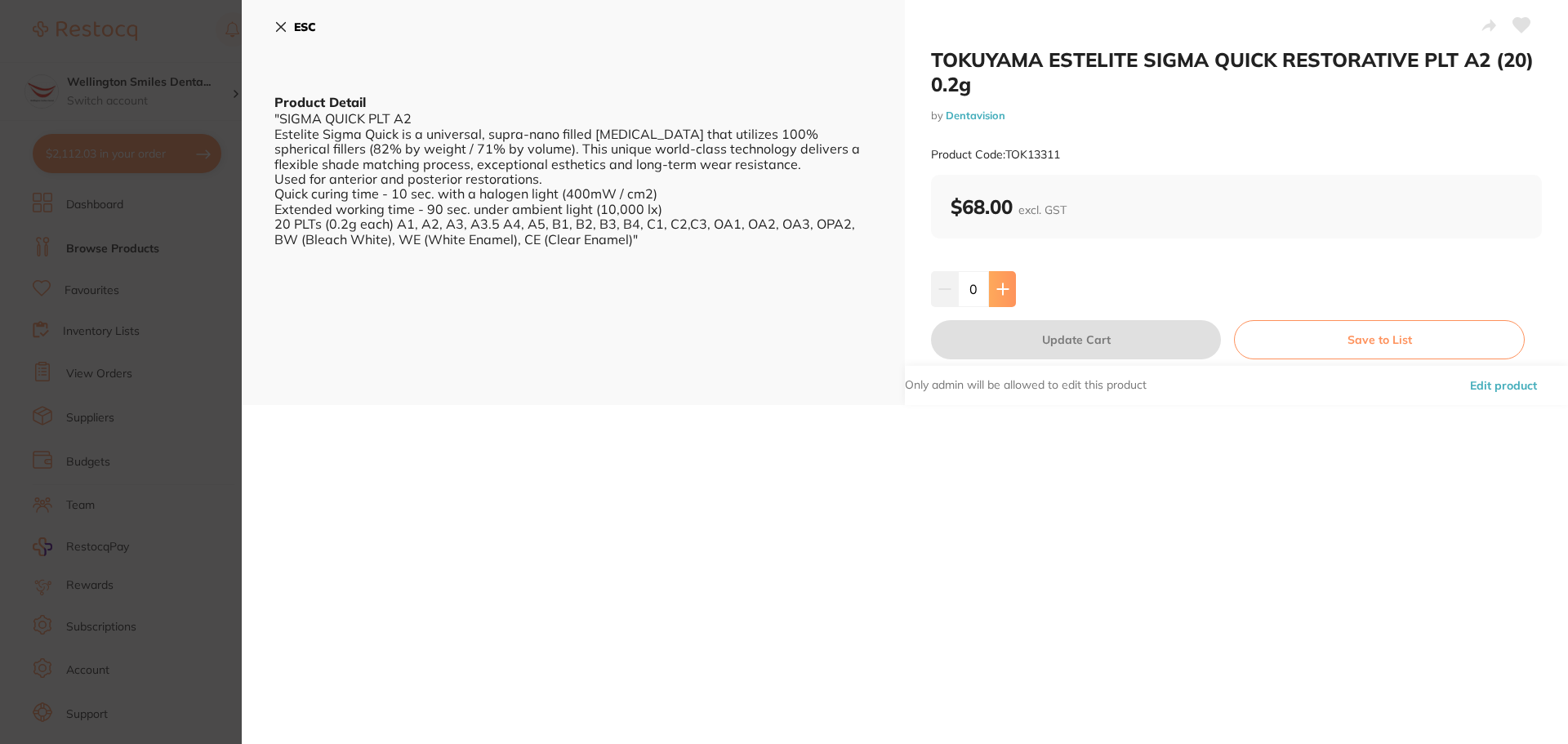
click at [992, 297] on button at bounding box center [1002, 289] width 27 height 36
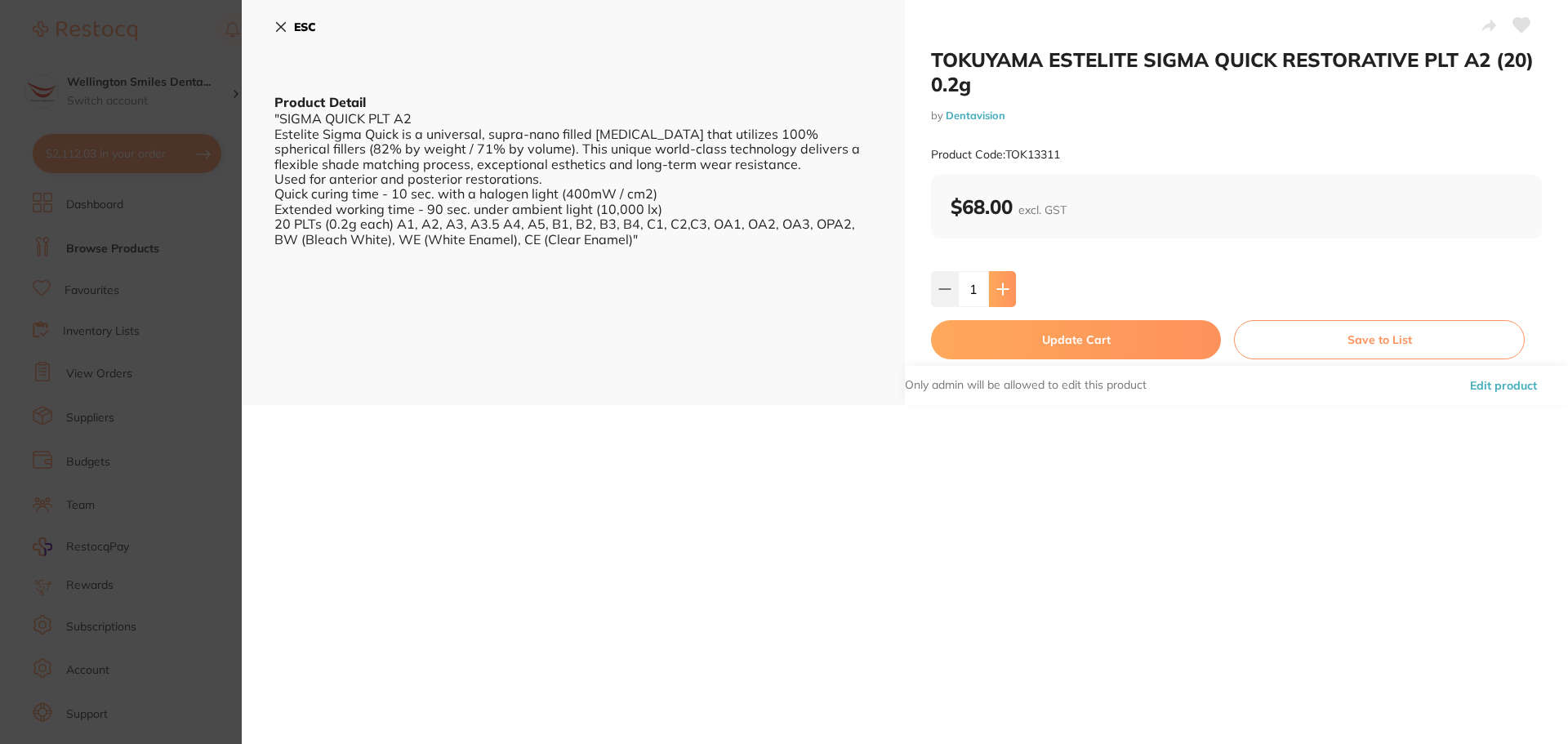
click at [993, 297] on button at bounding box center [1002, 289] width 27 height 36
type input "2"
click at [1013, 324] on button "Update Cart" at bounding box center [1075, 340] width 290 height 39
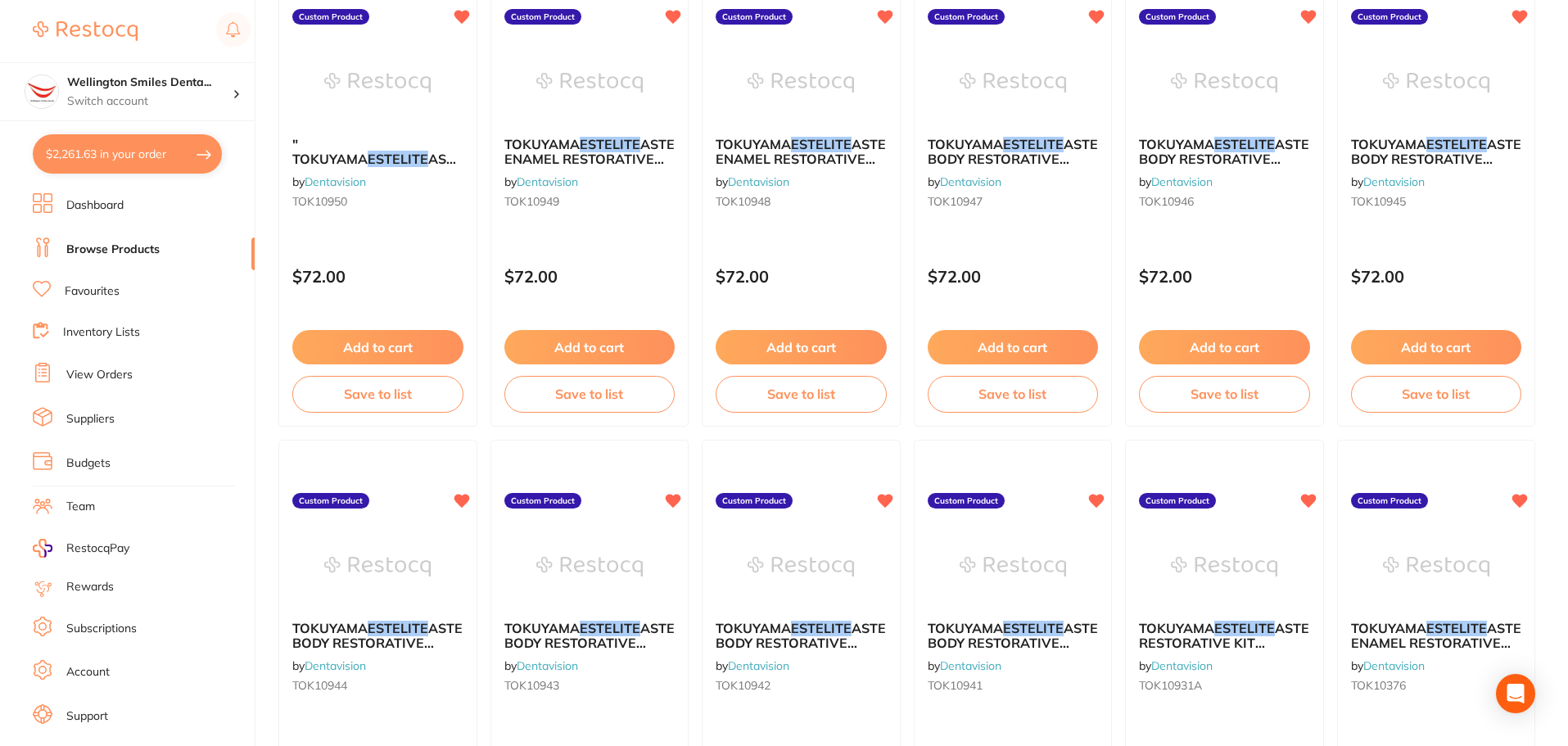
scroll to position [2621, 0]
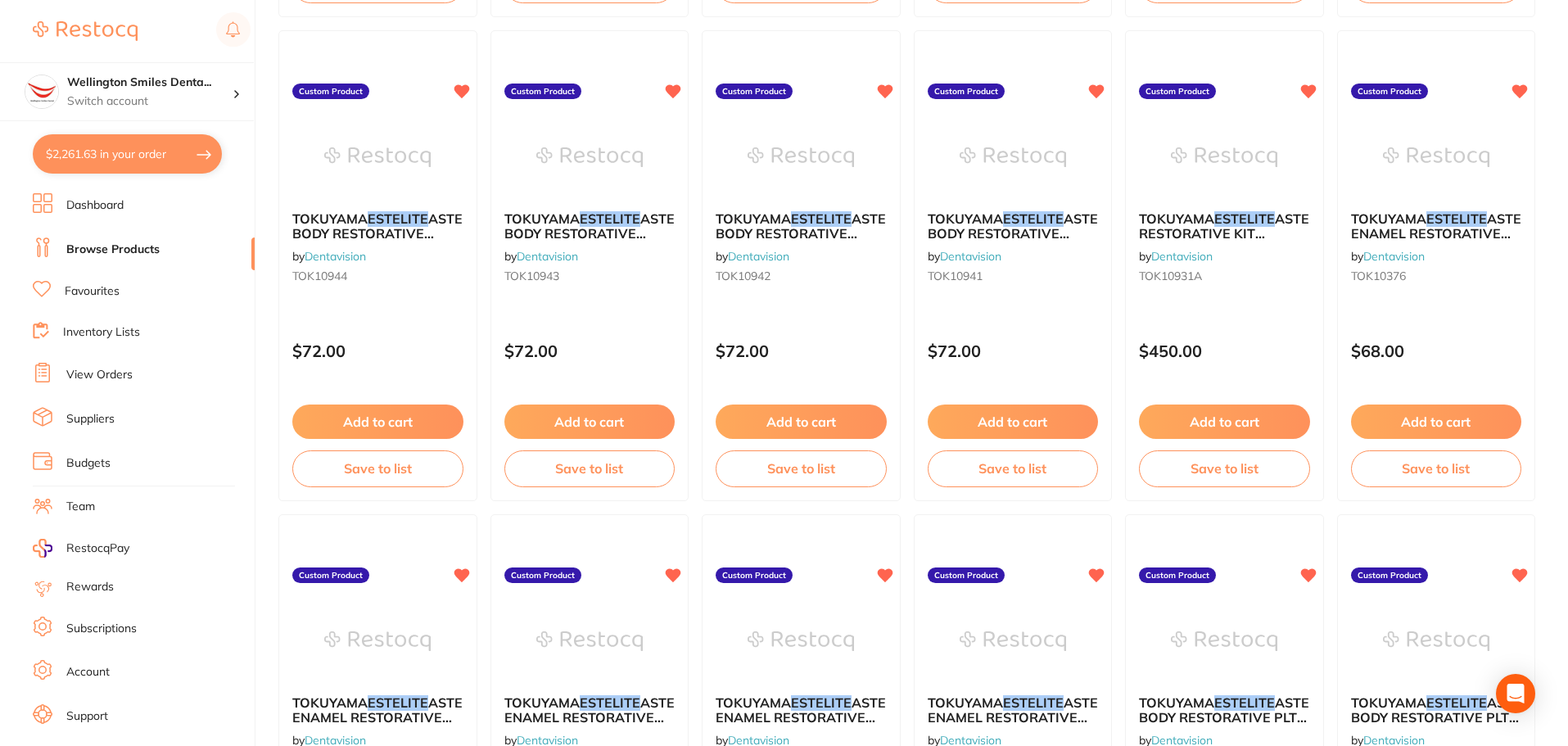
click at [158, 143] on button "$2,261.63 in your order" at bounding box center [127, 154] width 189 height 39
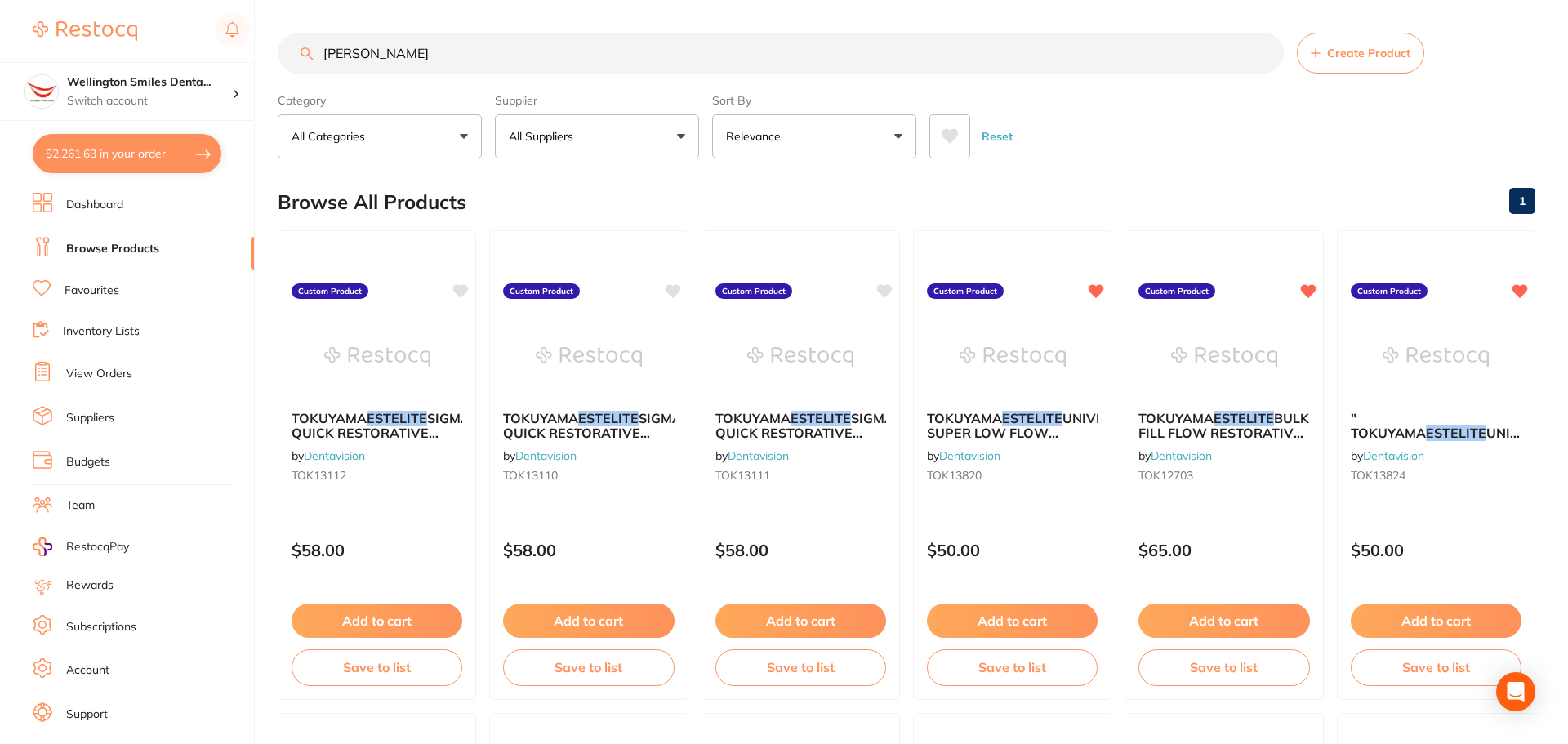
checkbox input "true"
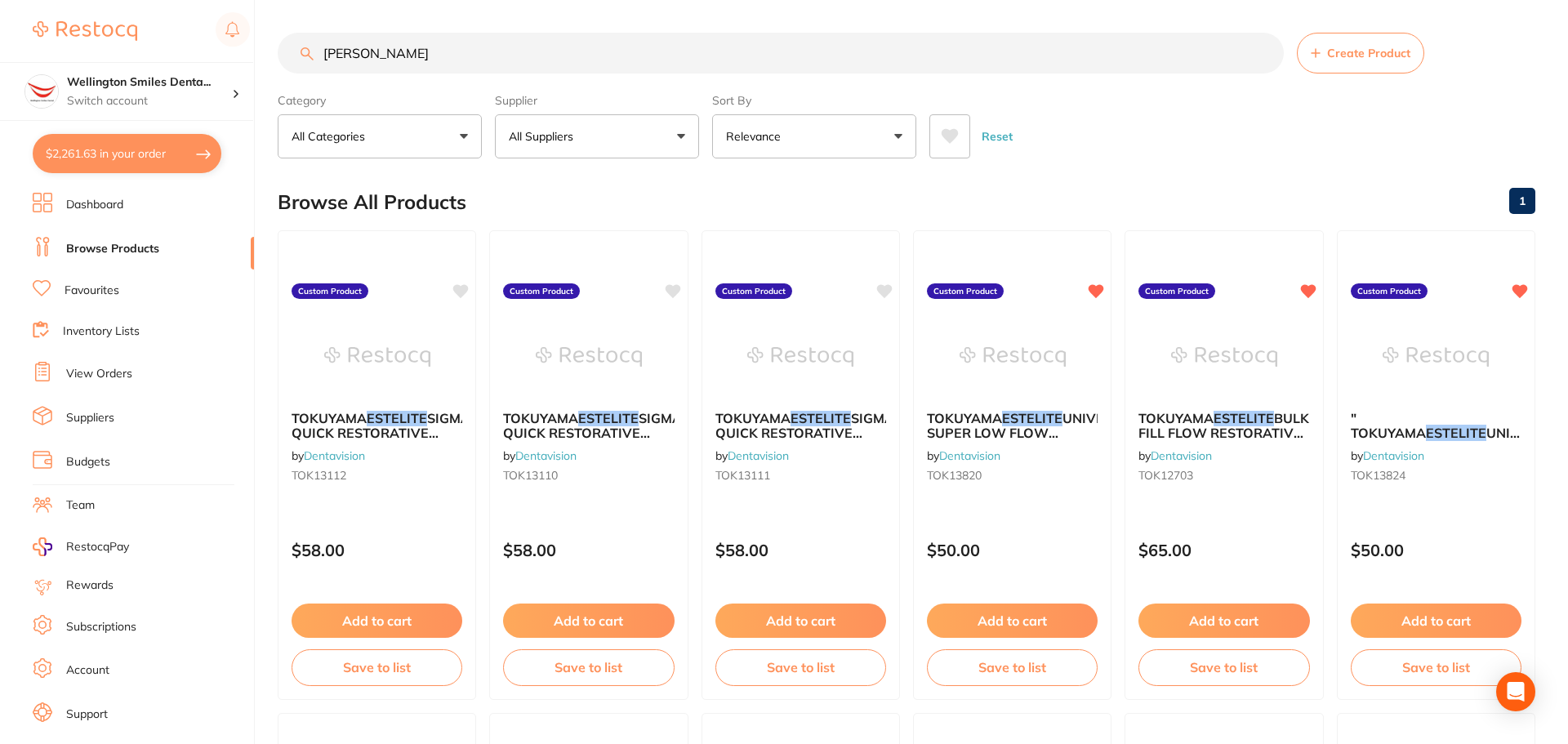
checkbox input "true"
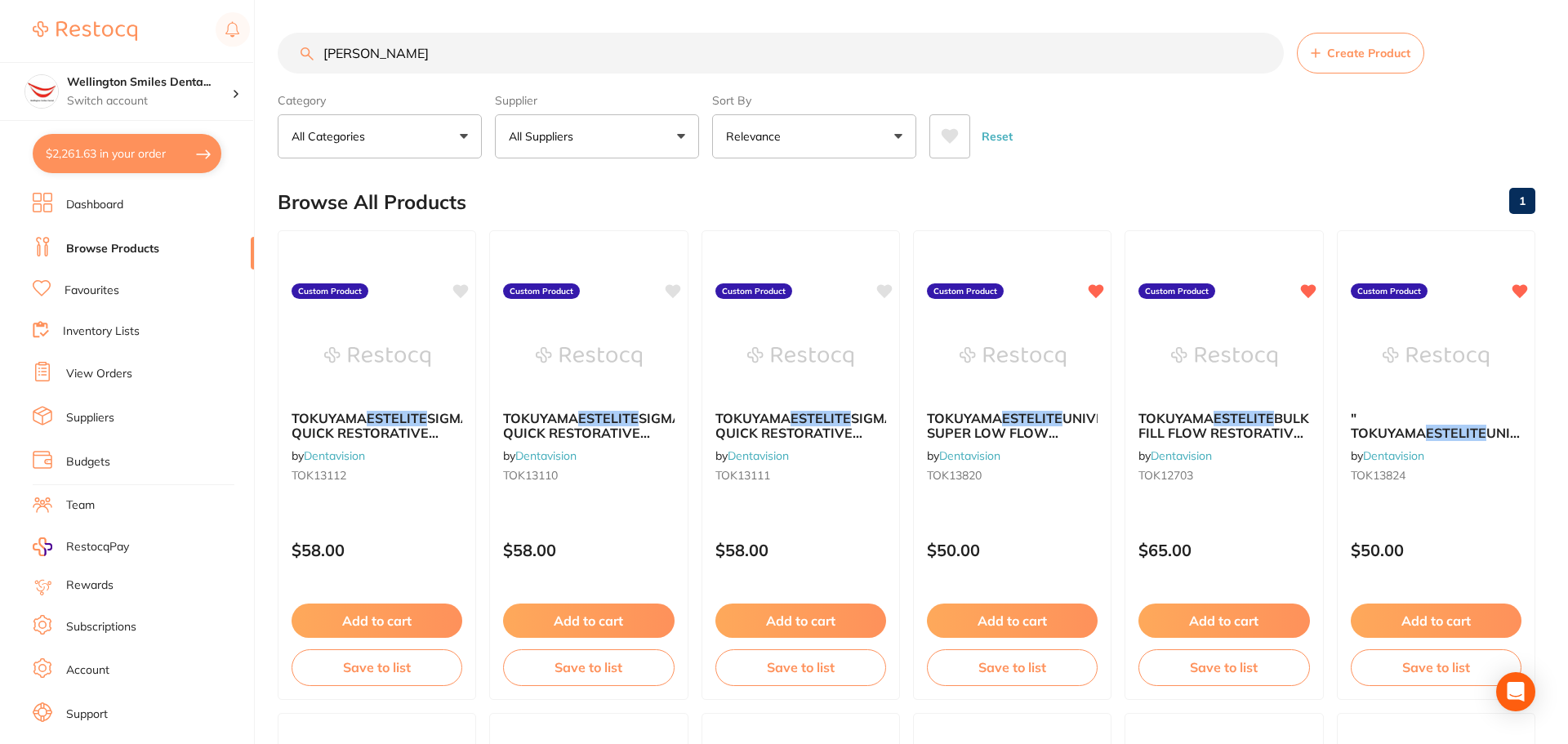
checkbox input "true"
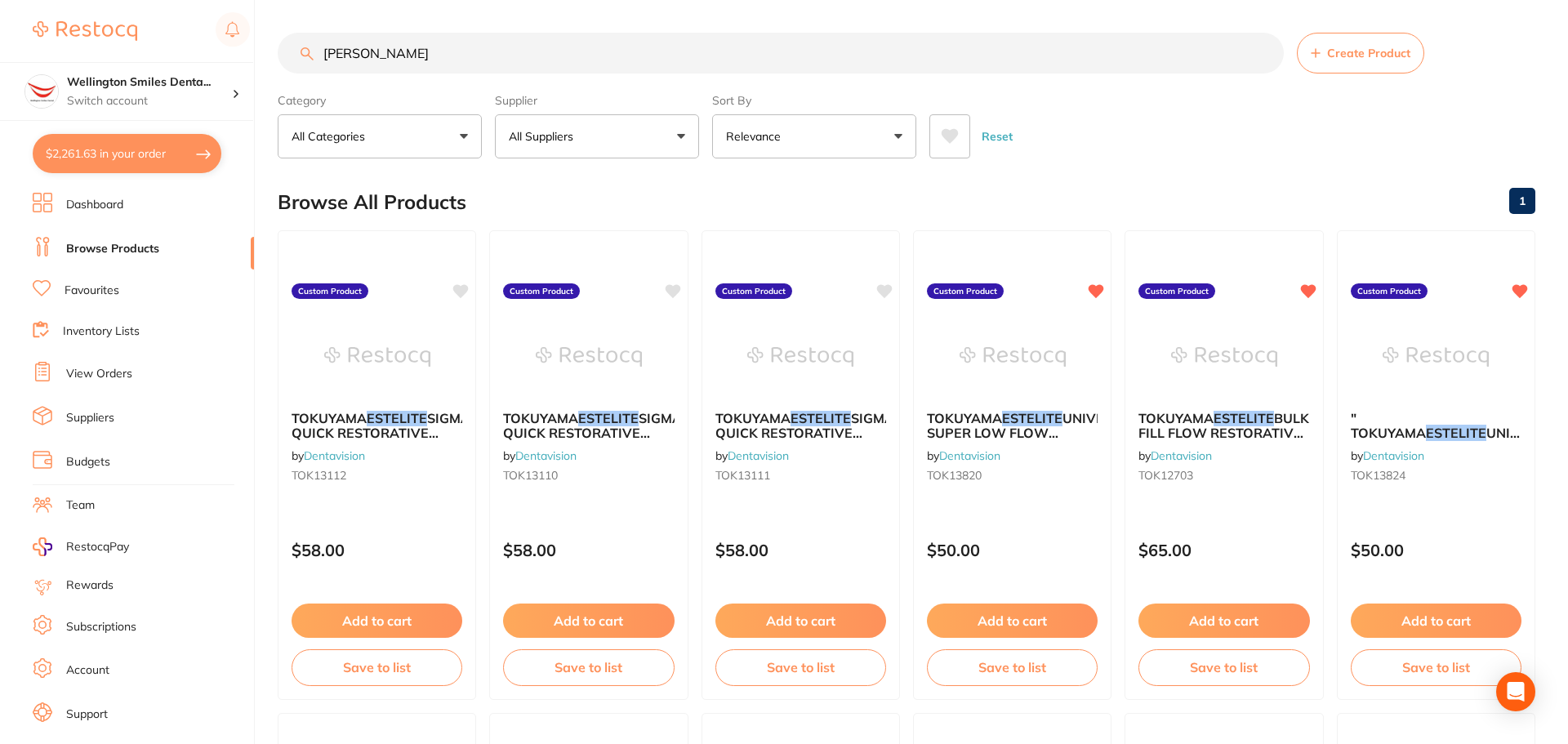
checkbox input "true"
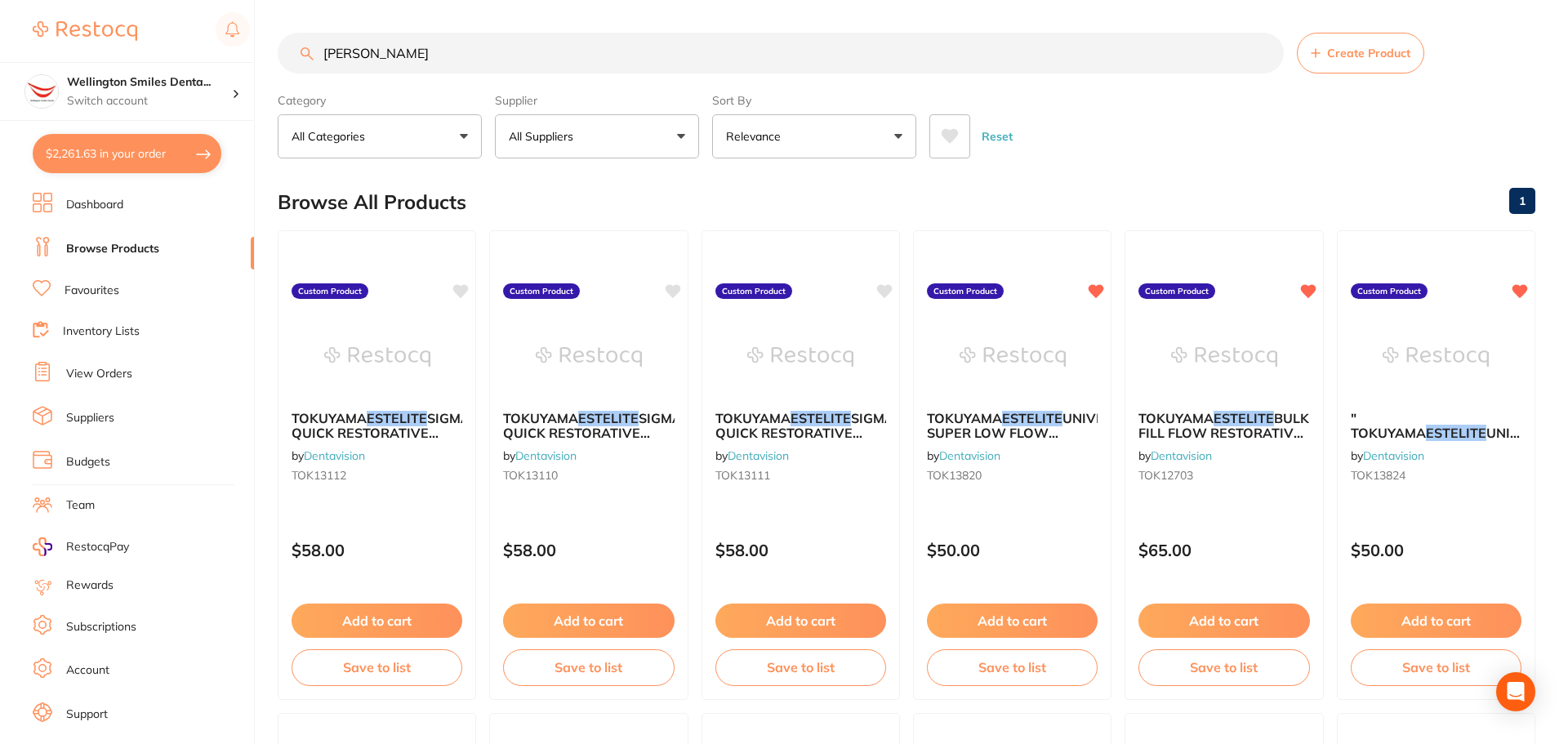
checkbox input "true"
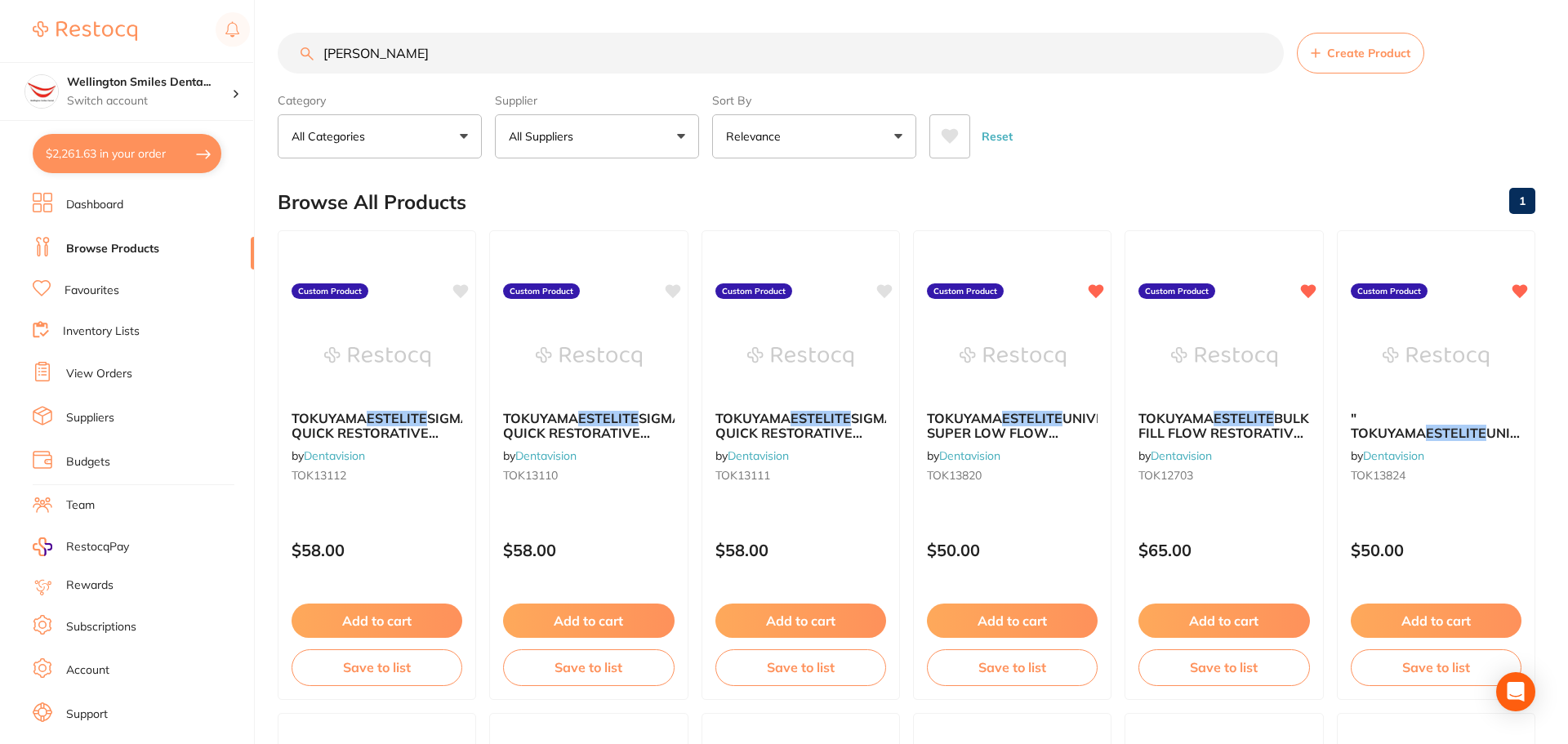
checkbox input "true"
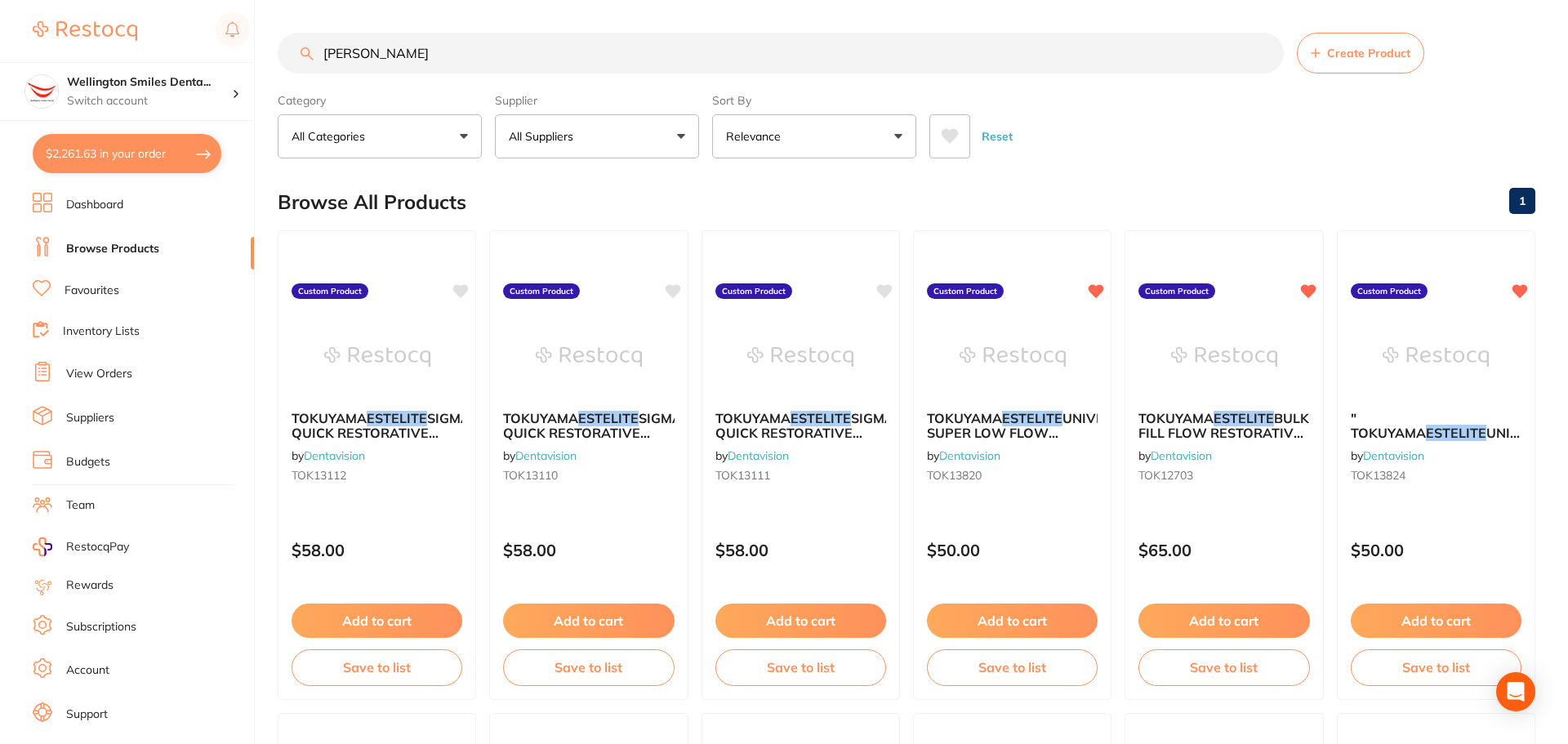
checkbox input "true"
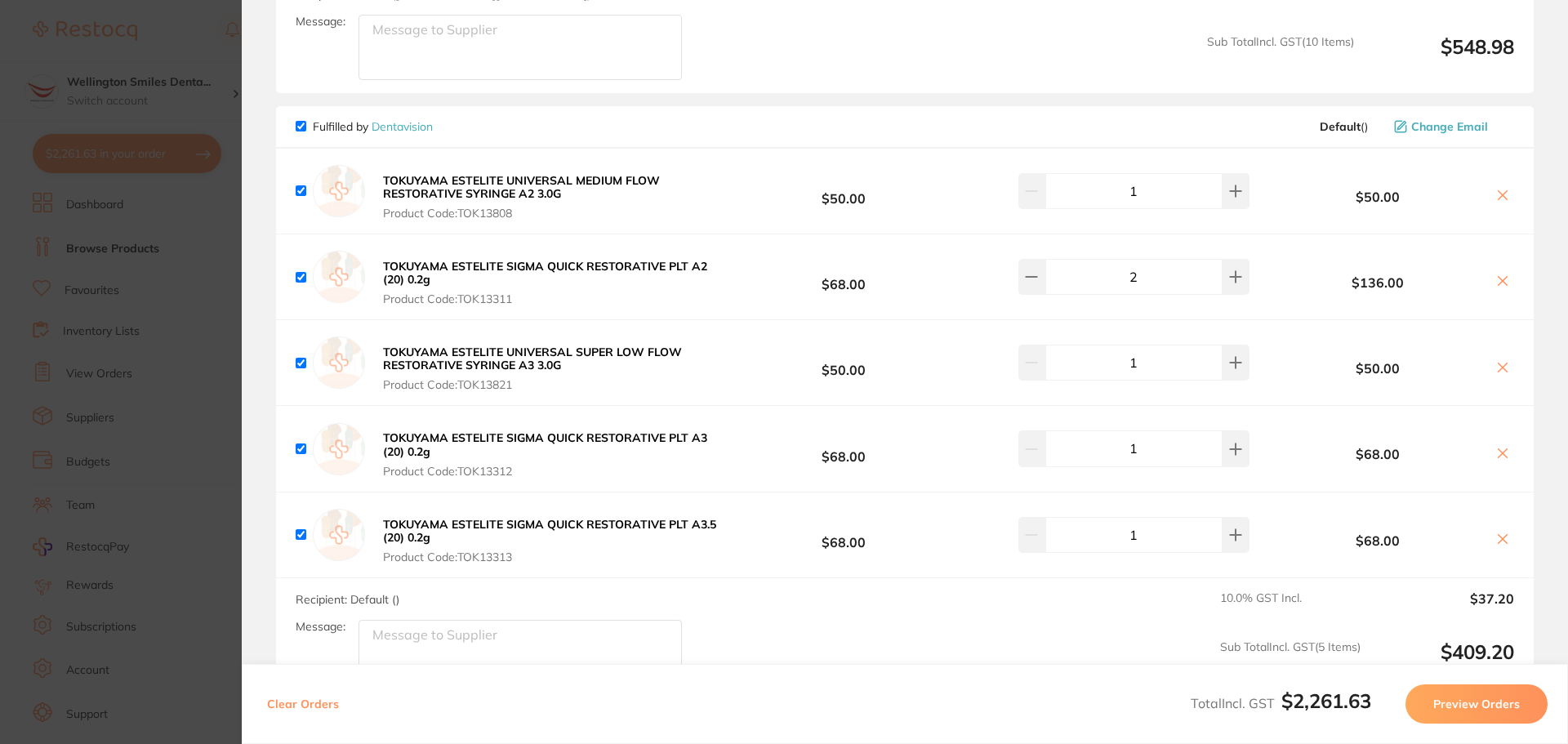
scroll to position [2940, 0]
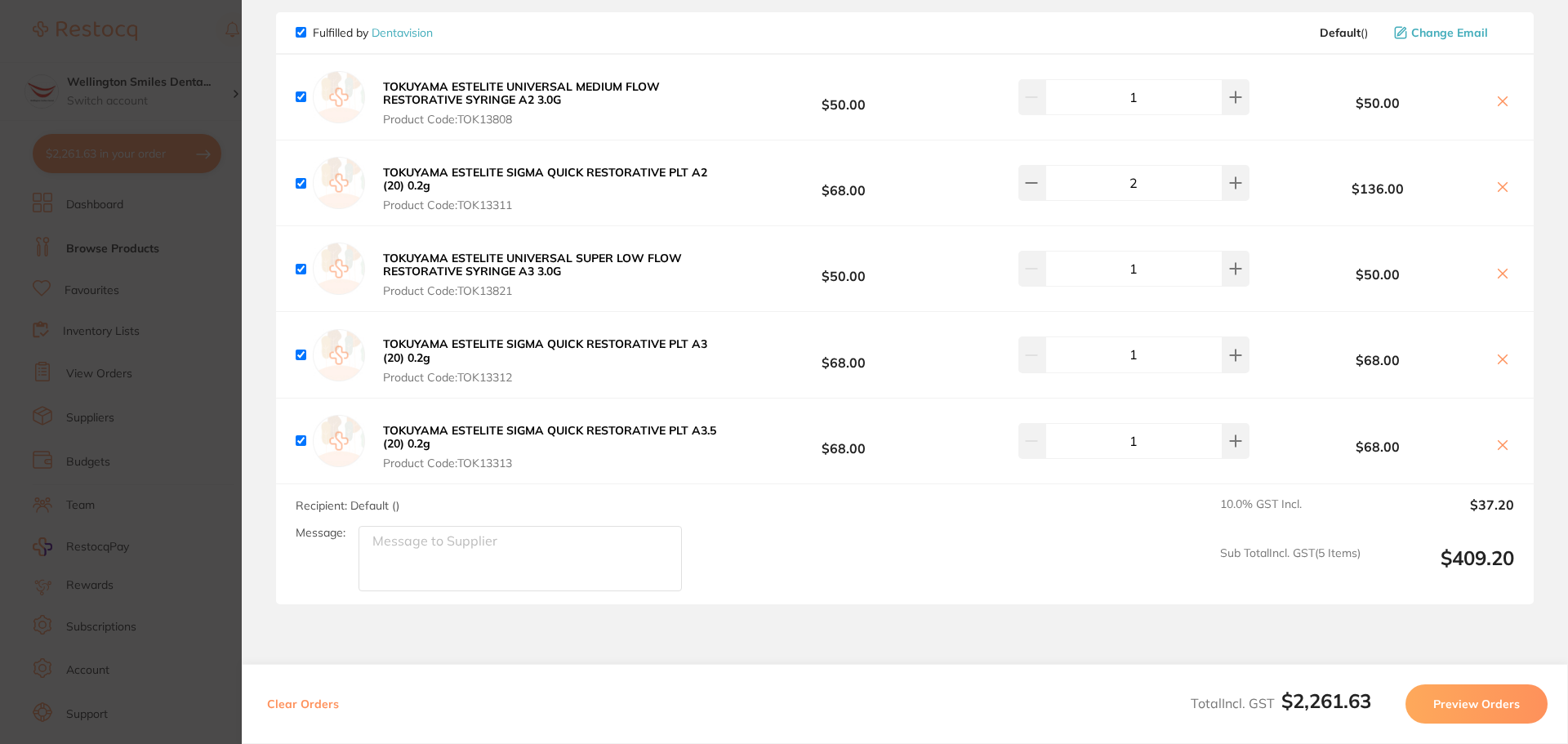
click at [232, 347] on section "Update RRP Set your pre negotiated price for this item. Item Agreed RRP (excl. …" at bounding box center [784, 372] width 1568 height 744
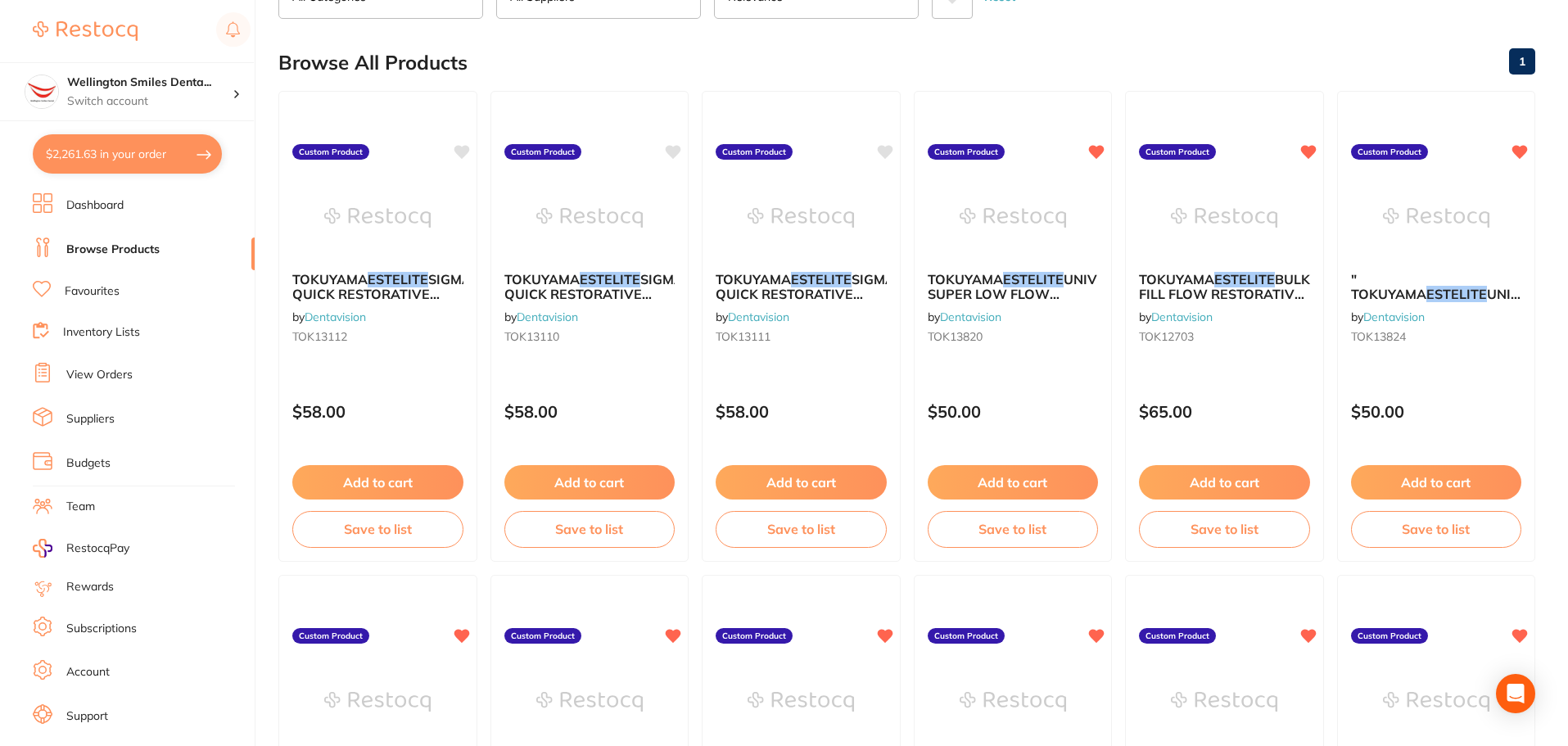
scroll to position [0, 0]
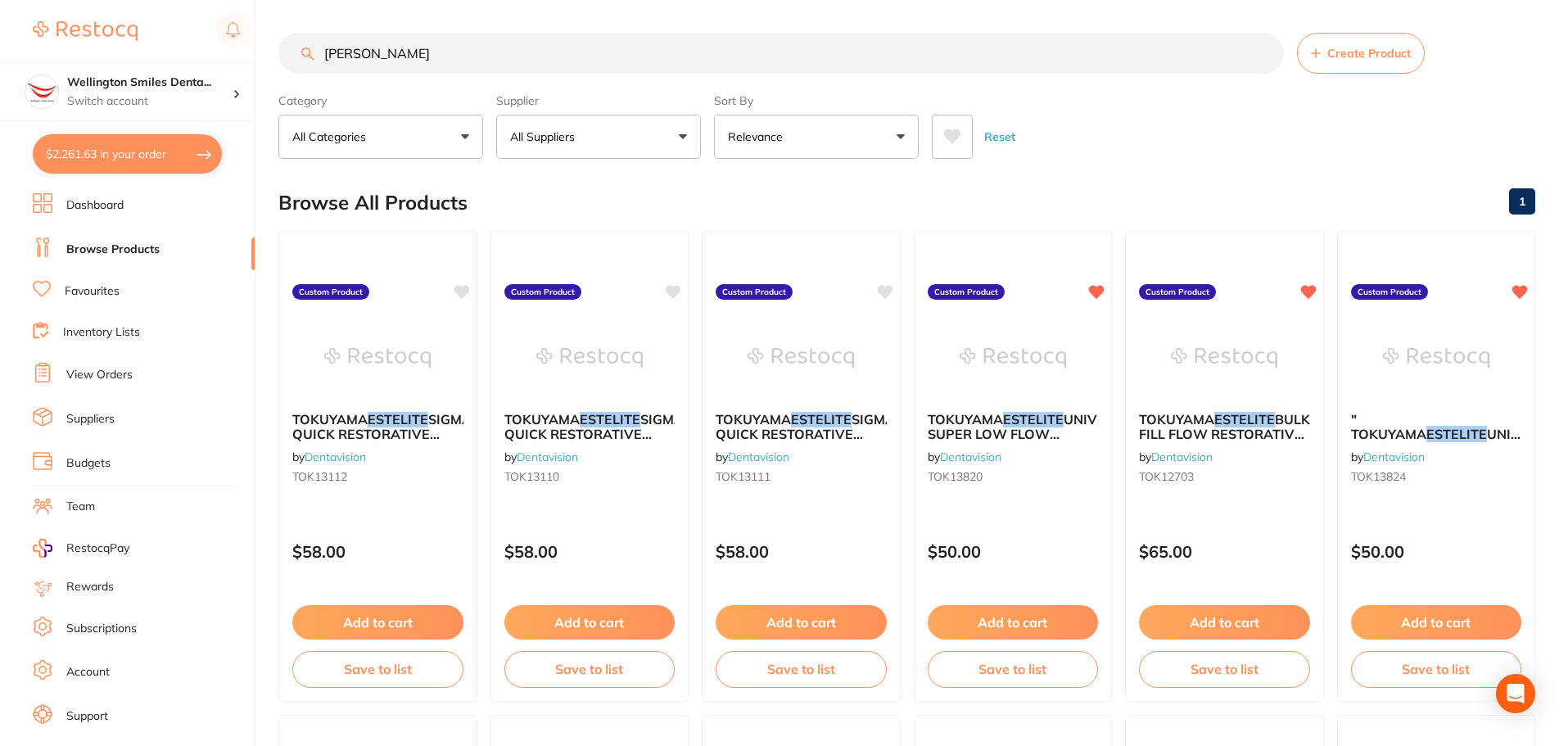
drag, startPoint x: 372, startPoint y: 54, endPoint x: 284, endPoint y: 42, distance: 88.8
click at [284, 42] on input "[PERSON_NAME]" at bounding box center [782, 54] width 1006 height 41
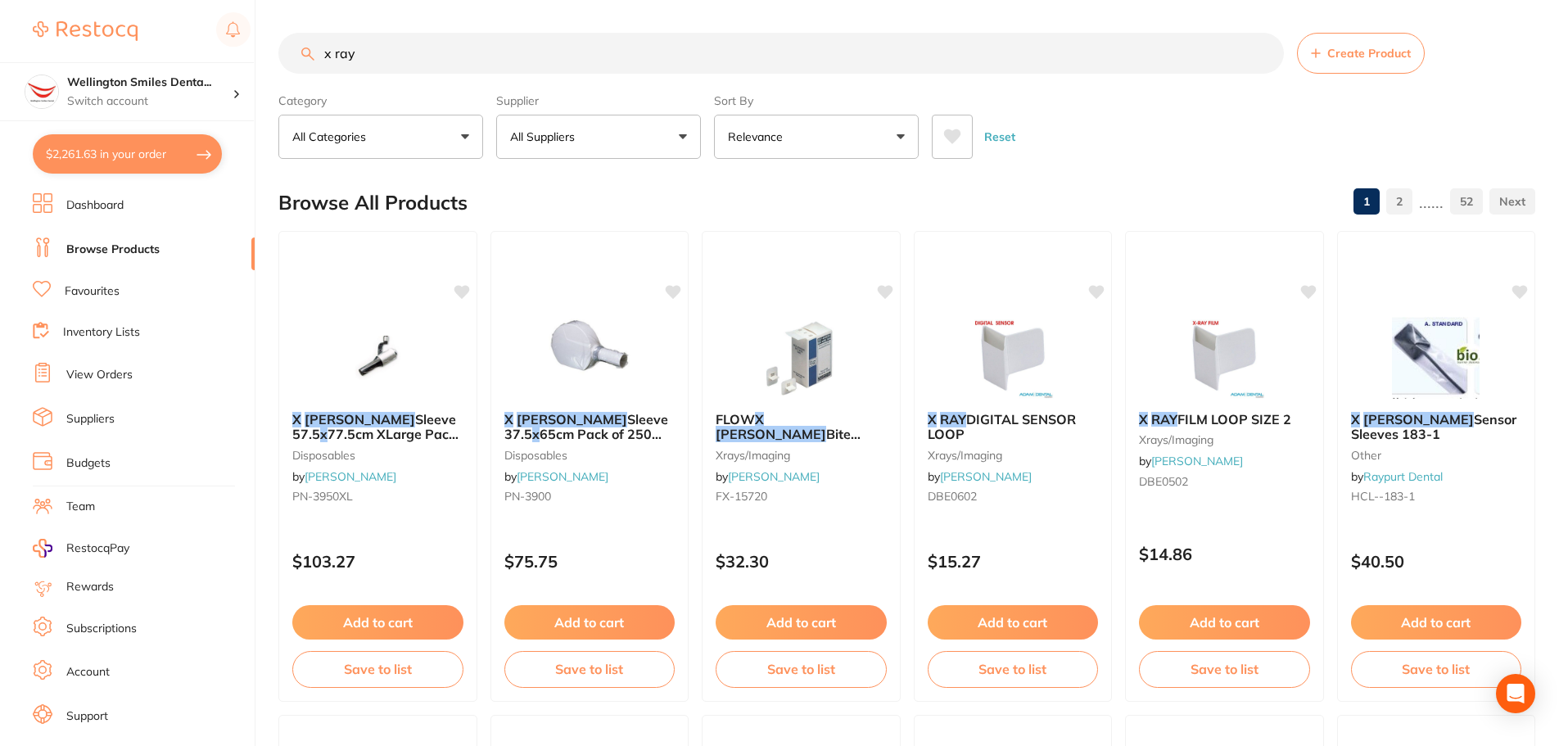
click at [335, 60] on input "x ray" at bounding box center [782, 54] width 1006 height 41
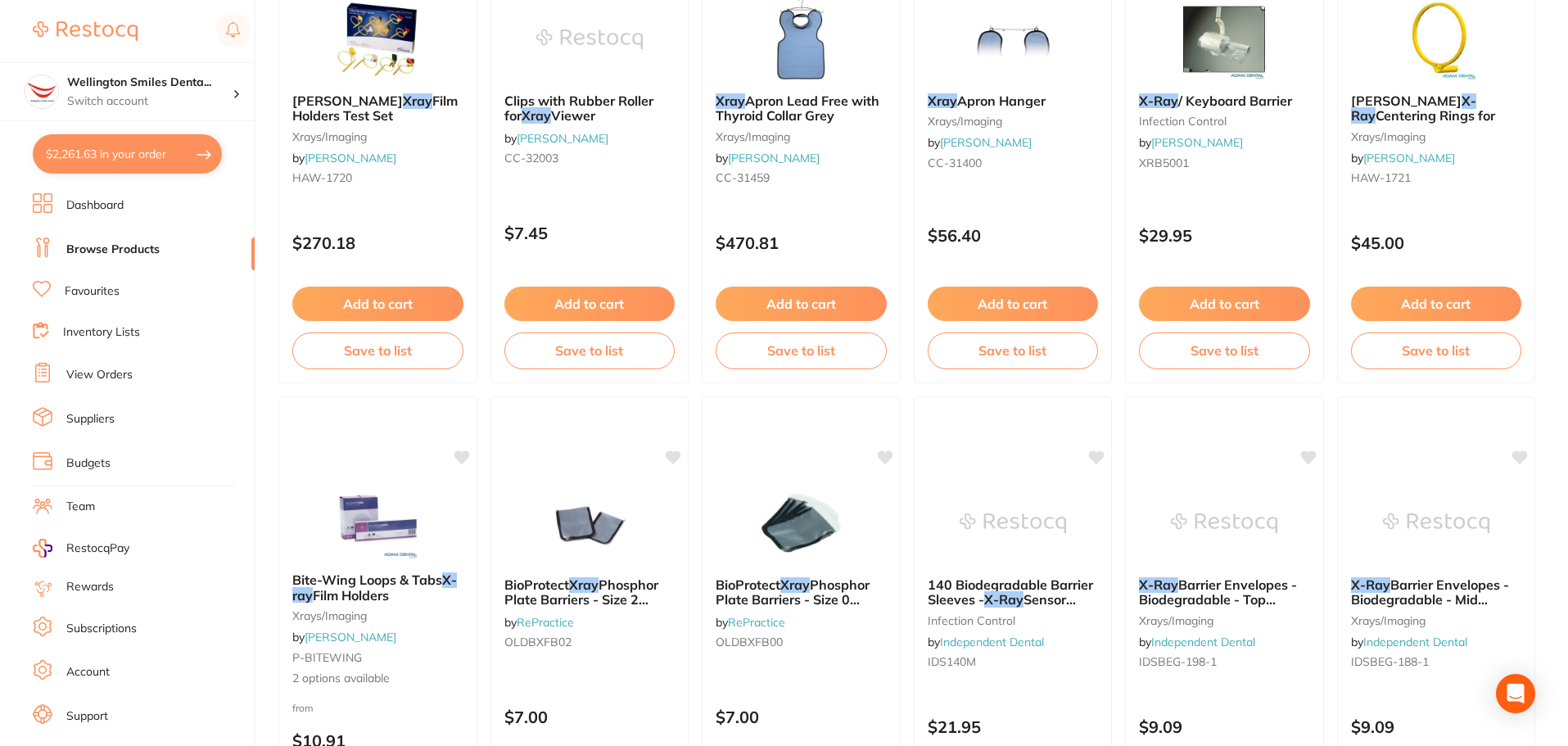
scroll to position [3913, 0]
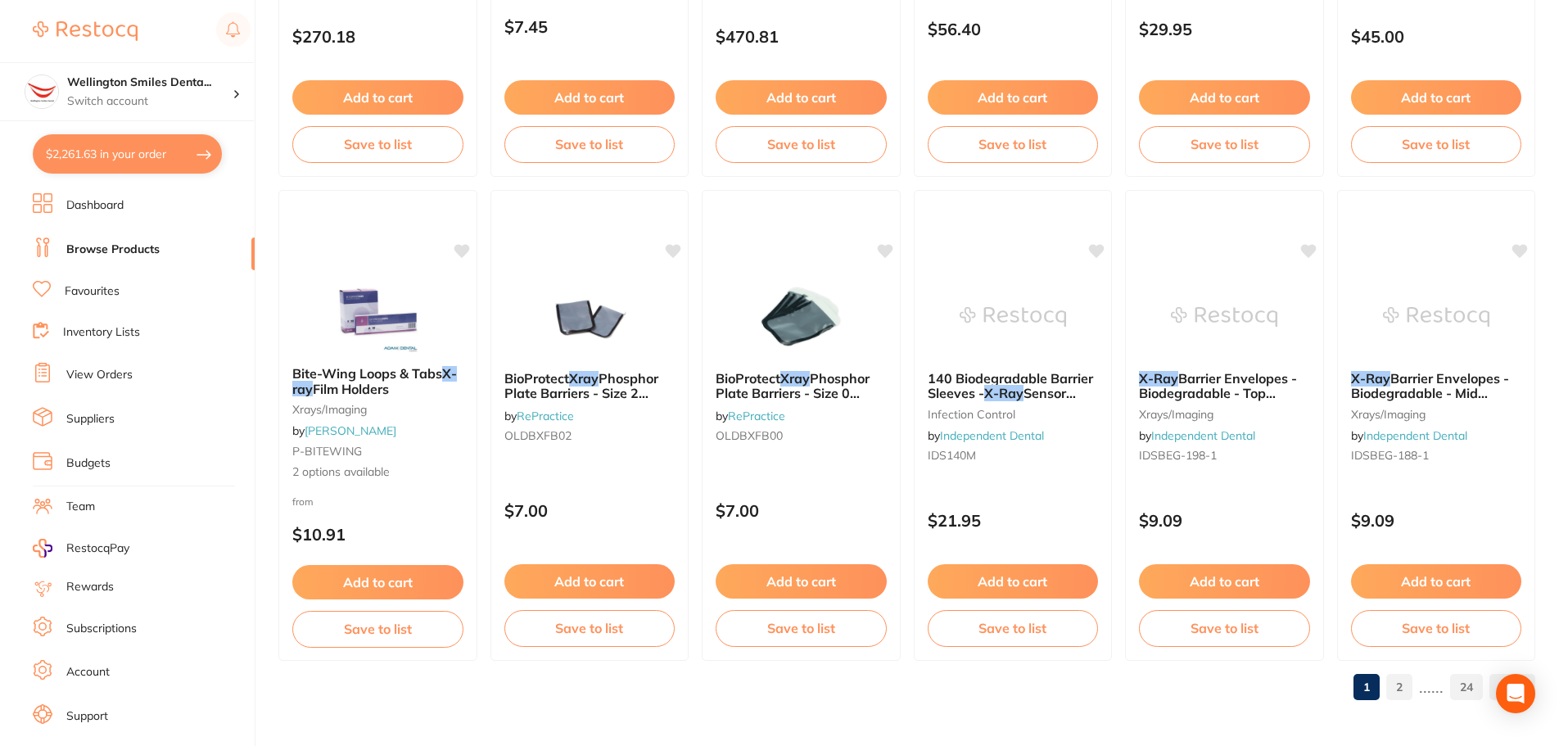
type input "xray"
click at [1397, 686] on link "2" at bounding box center [1399, 687] width 26 height 33
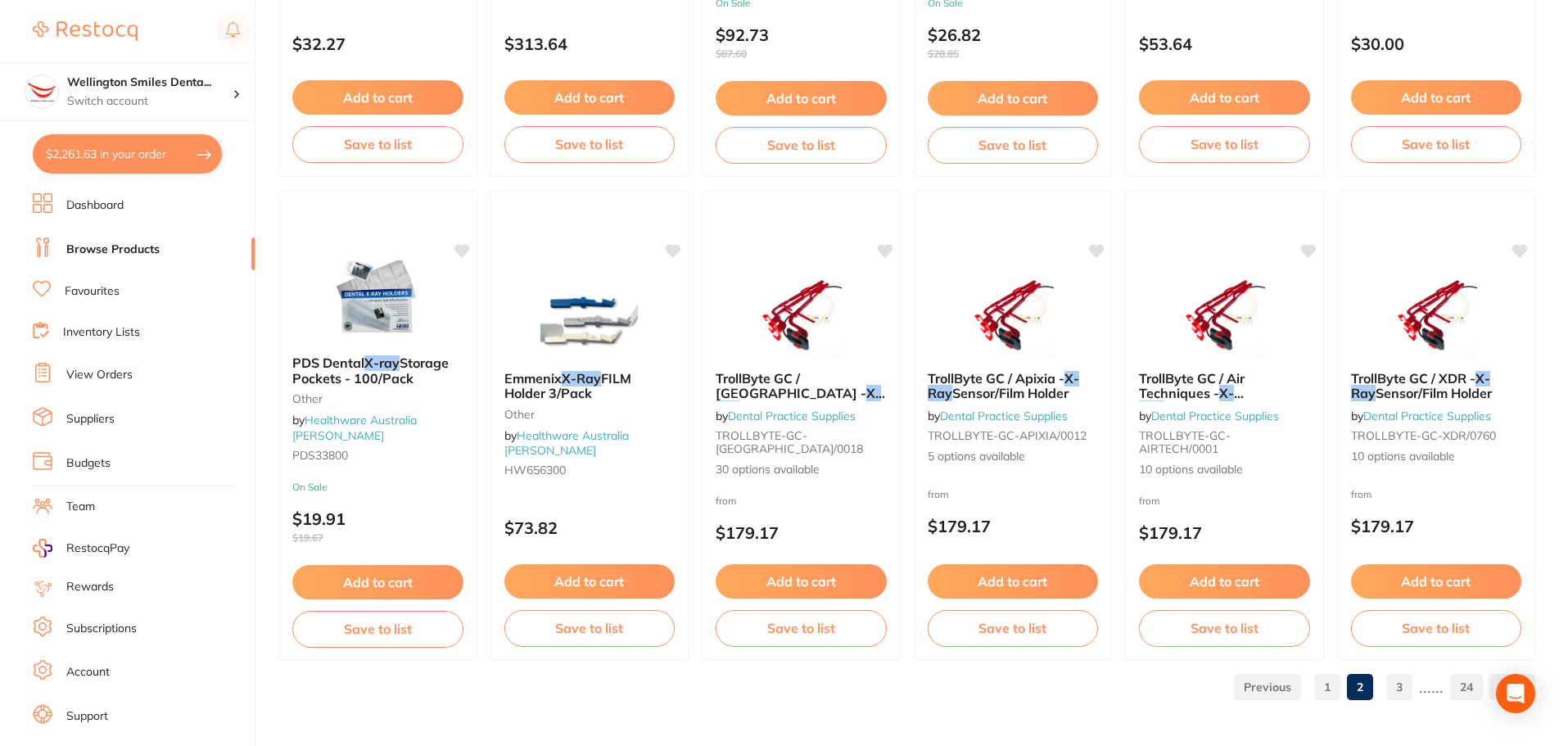
click at [1396, 690] on link "3" at bounding box center [1399, 687] width 26 height 33
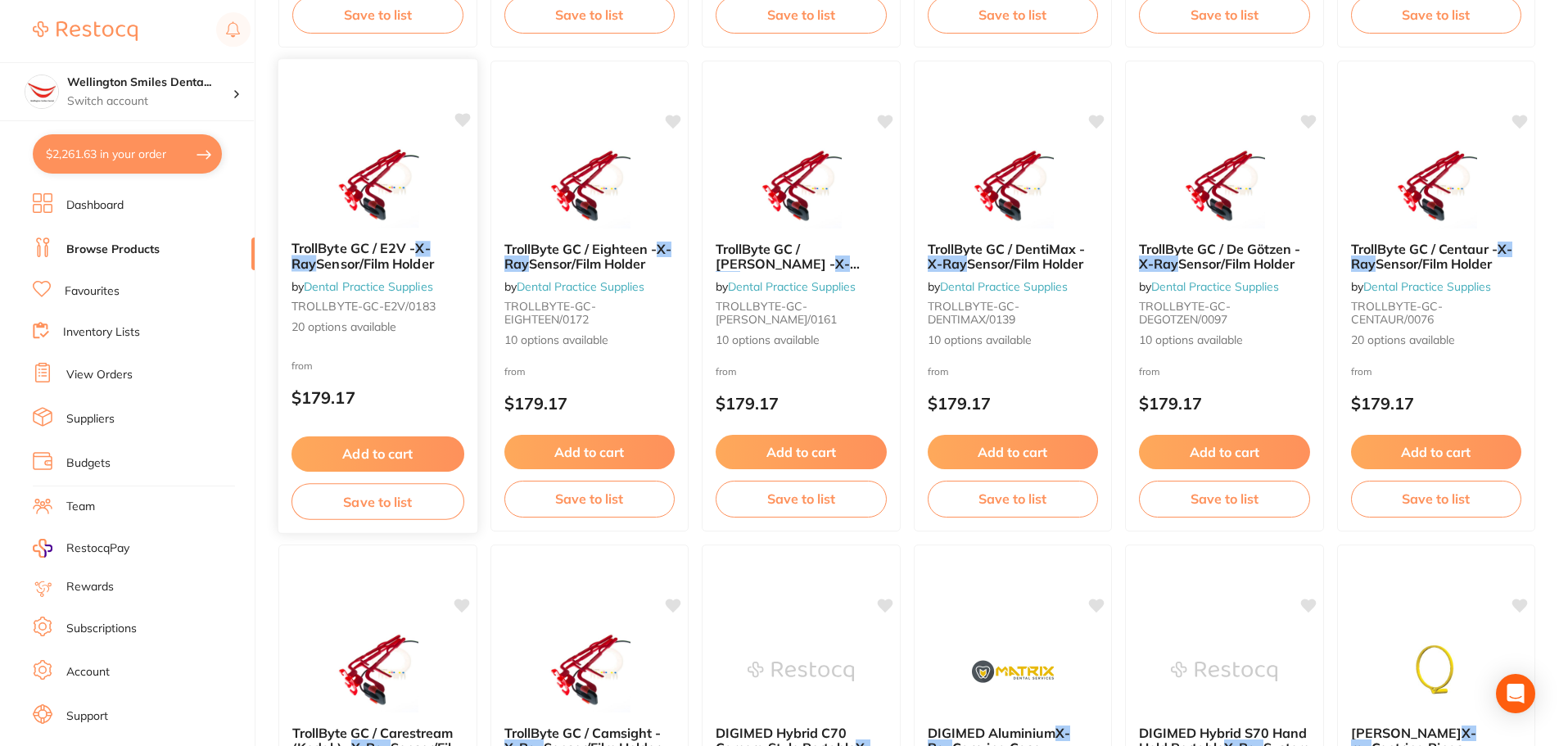
scroll to position [1884, 0]
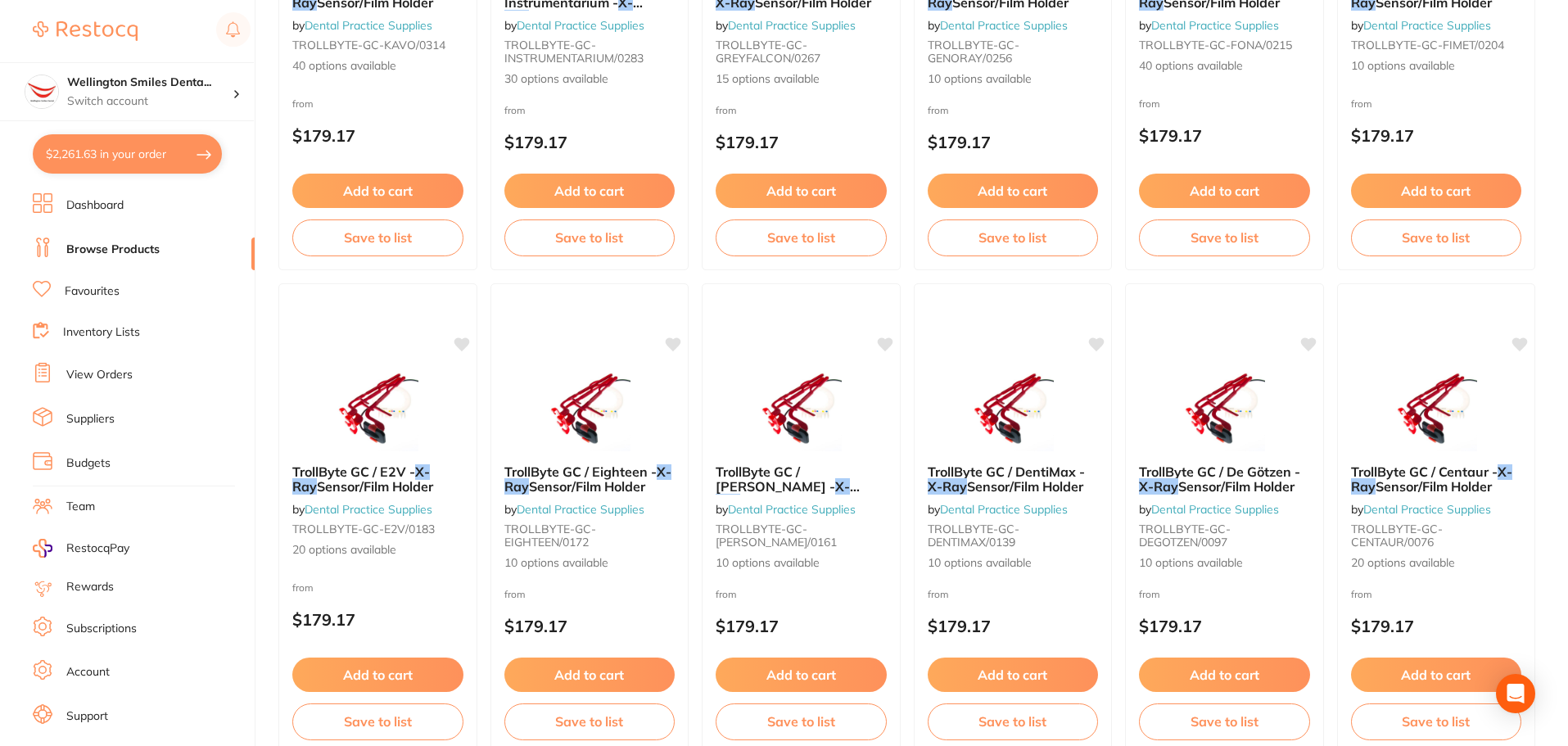
click at [160, 247] on li "Browse Products" at bounding box center [144, 249] width 222 height 24
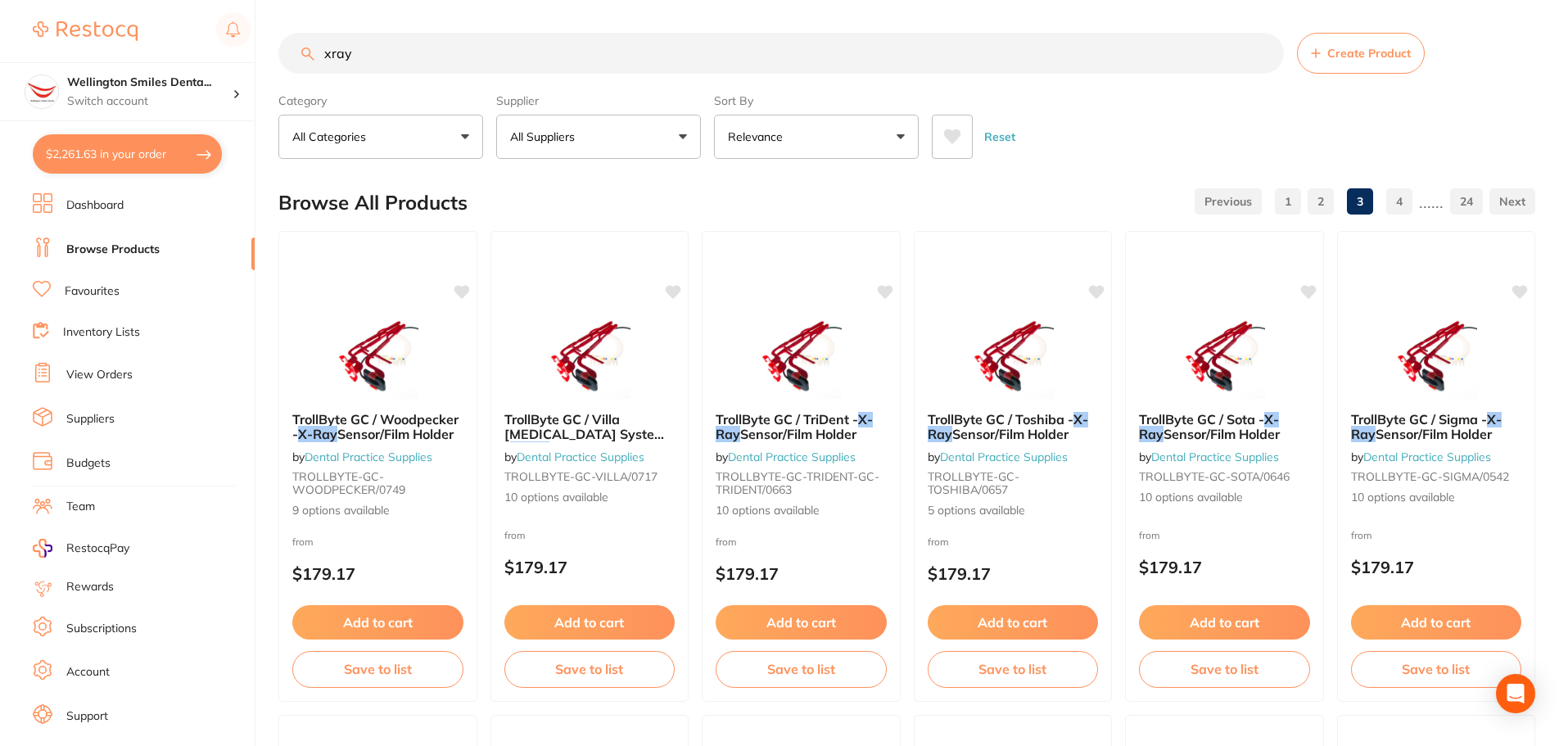
drag, startPoint x: 372, startPoint y: 66, endPoint x: 321, endPoint y: 44, distance: 55.5
click at [321, 44] on input "xray" at bounding box center [782, 54] width 1006 height 41
click at [141, 153] on button "$2,261.63 in your order" at bounding box center [127, 154] width 189 height 39
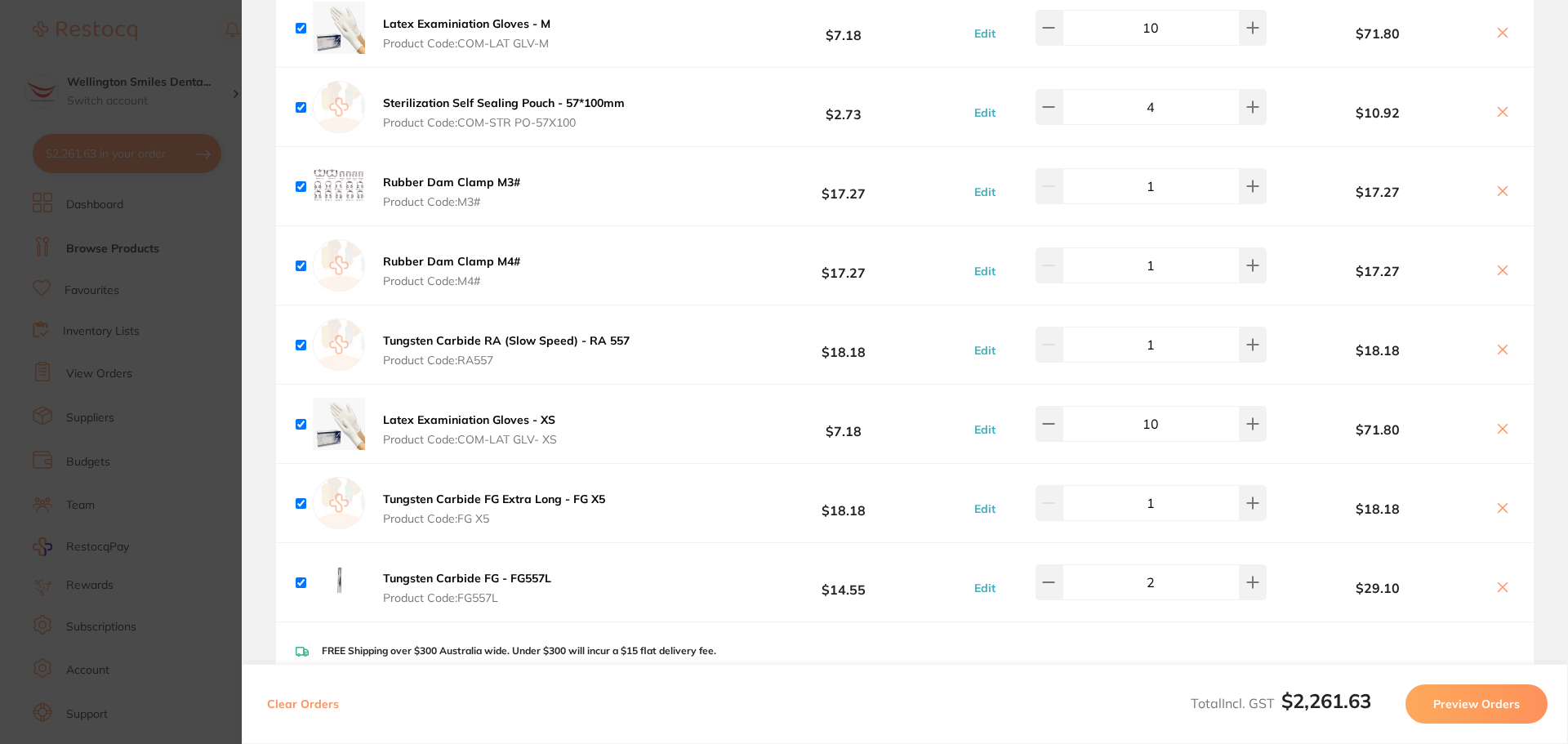
scroll to position [2124, 0]
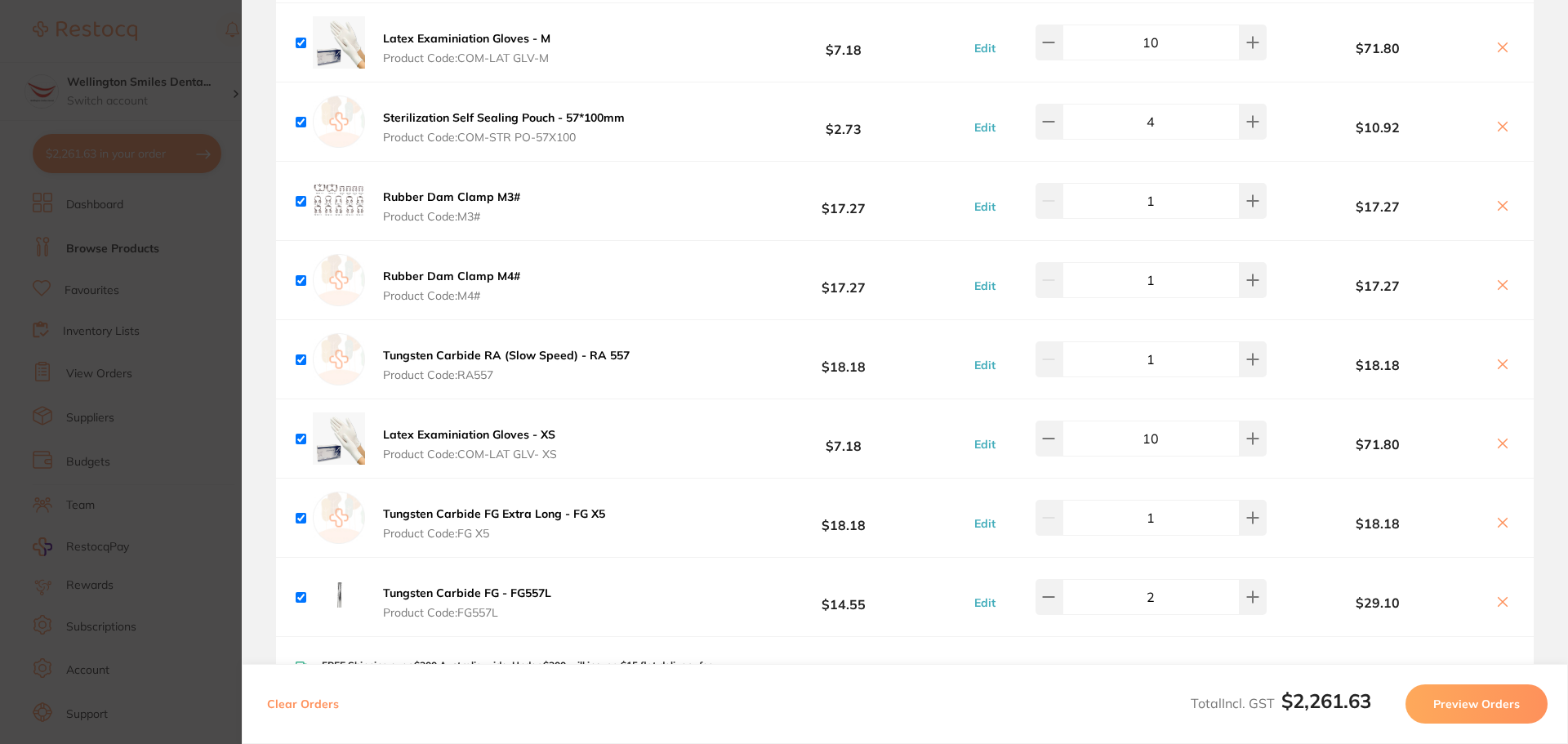
click at [533, 586] on button "Tungsten Carbide FG - FG557L Product Code: FG557L" at bounding box center [467, 603] width 178 height 34
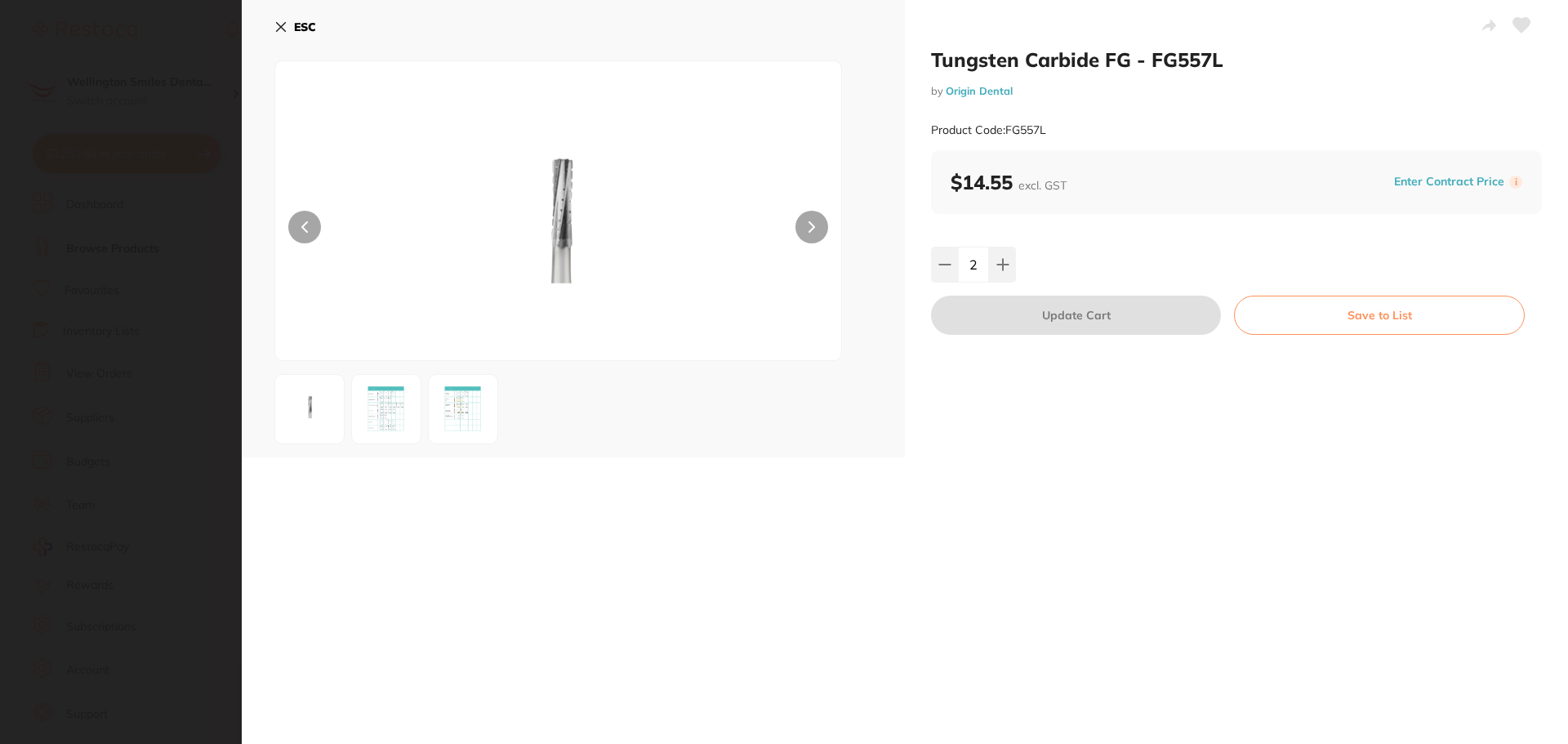
click at [277, 28] on icon at bounding box center [281, 27] width 13 height 13
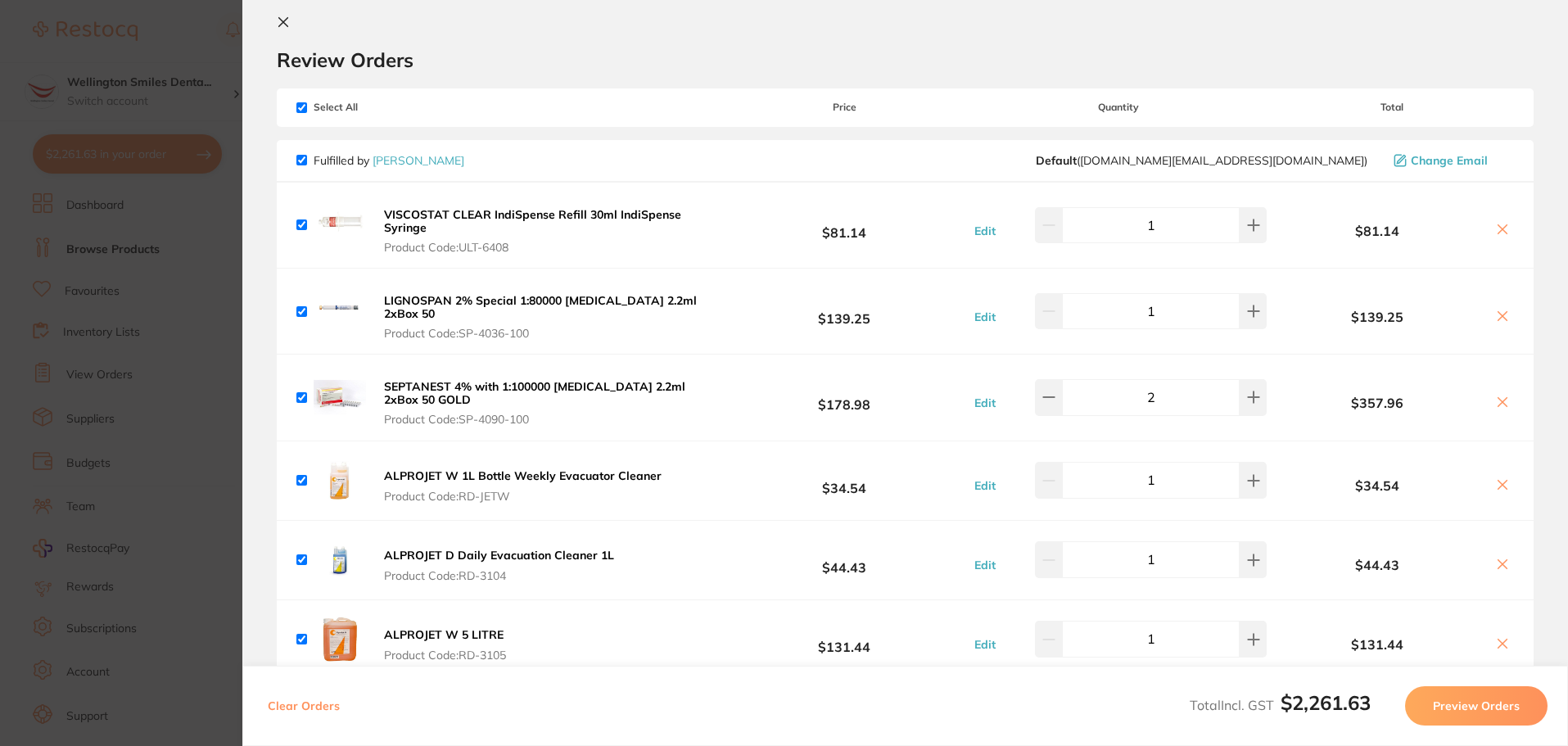
scroll to position [0, 0]
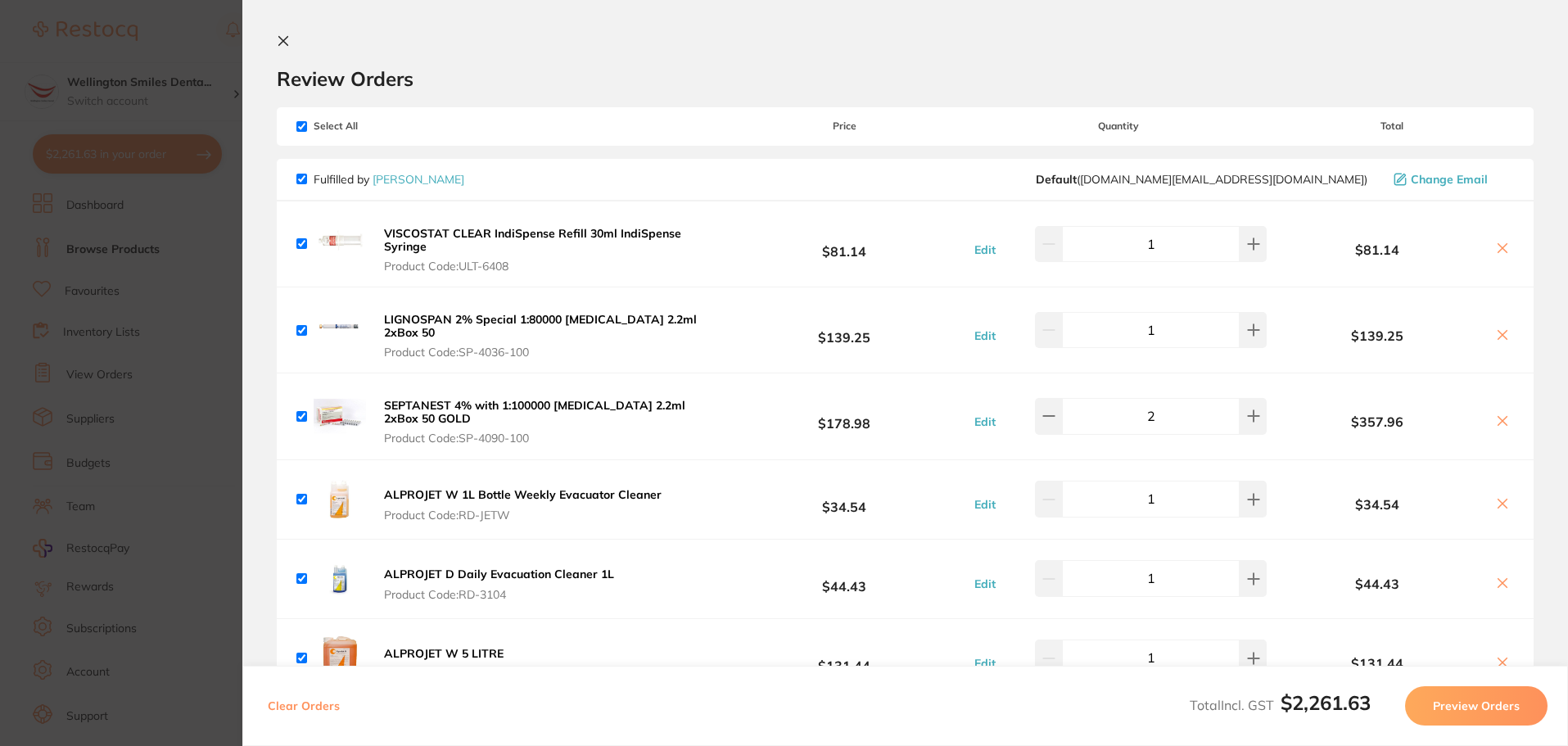
click at [285, 48] on button at bounding box center [287, 41] width 20 height 15
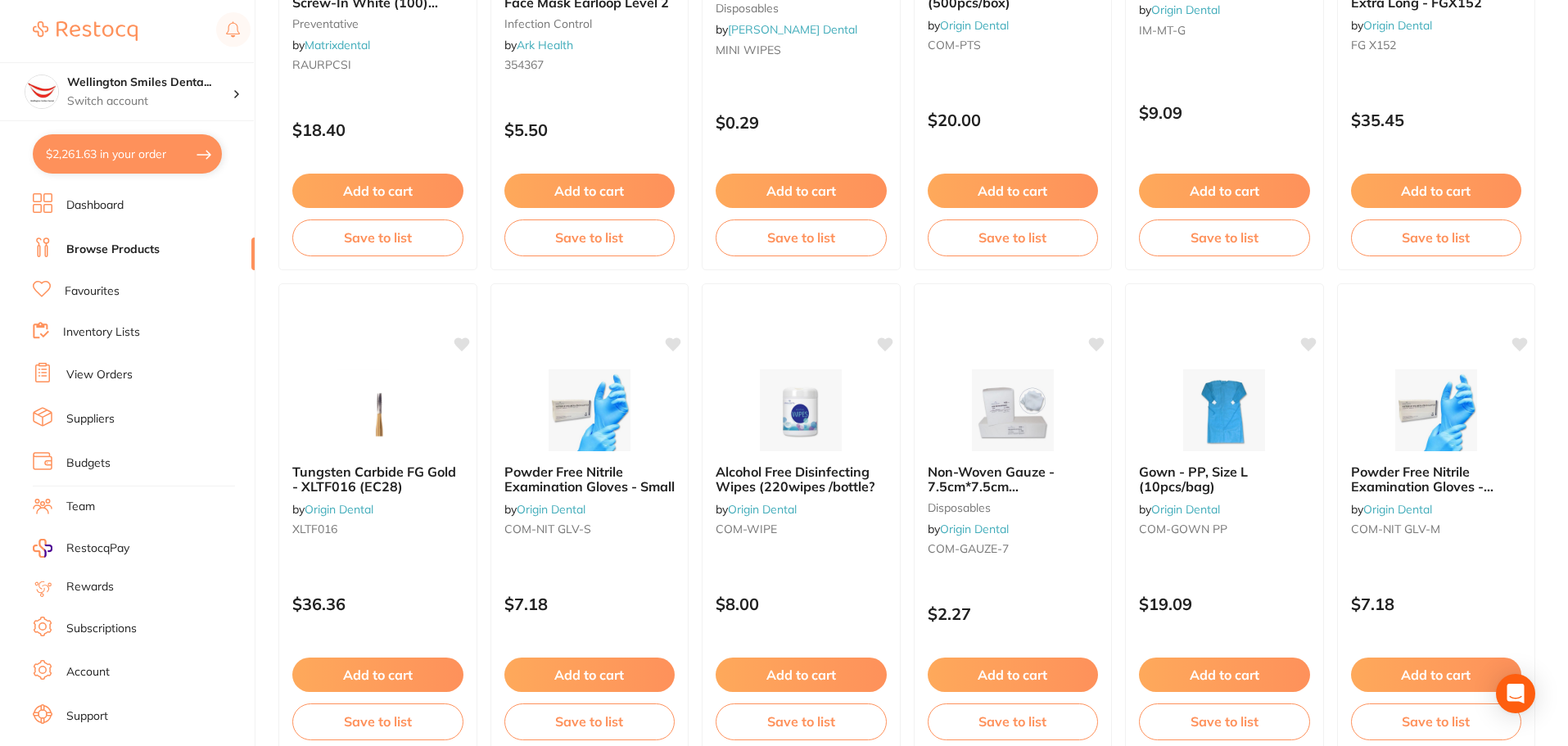
click at [147, 157] on button "$2,261.63 in your order" at bounding box center [127, 154] width 189 height 39
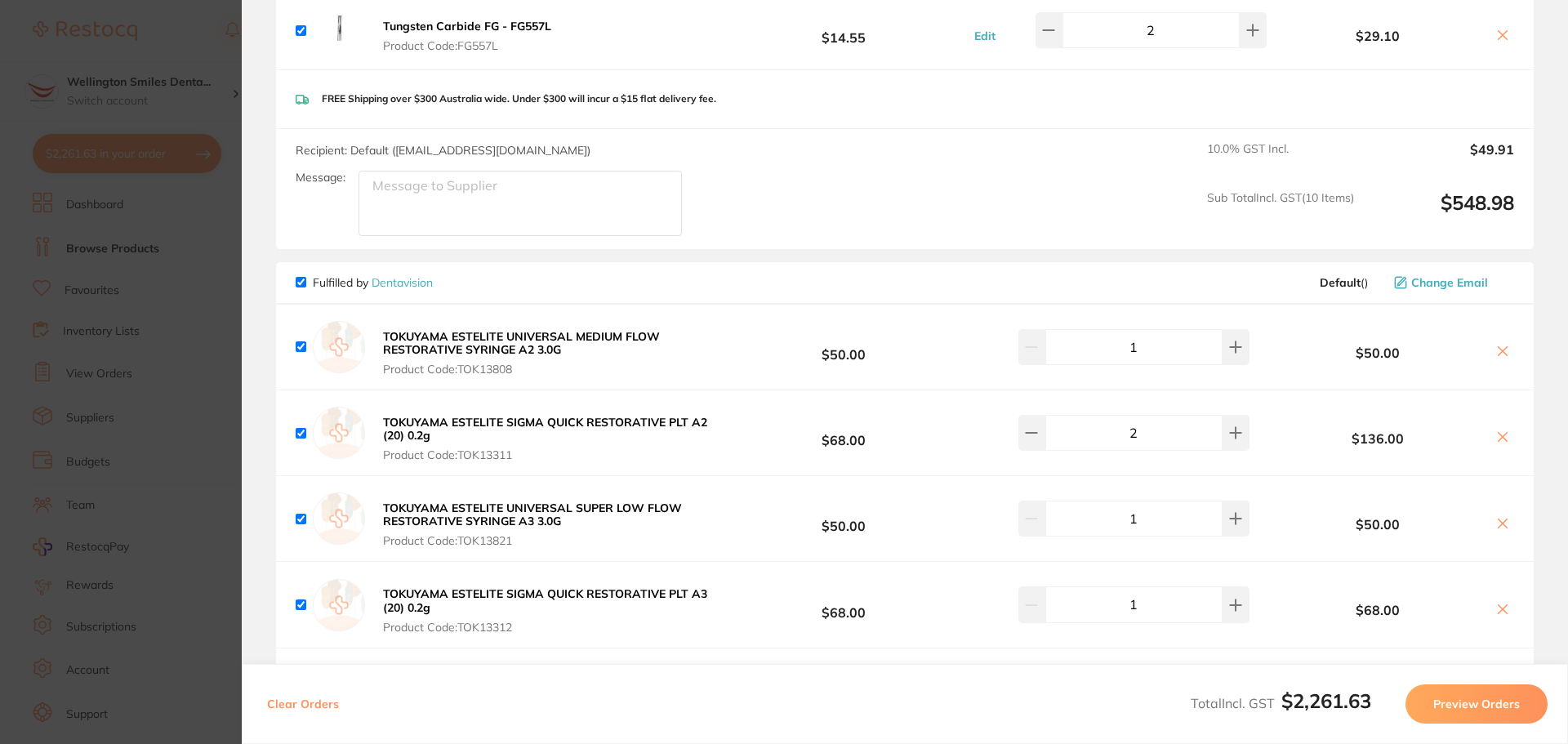
scroll to position [2940, 0]
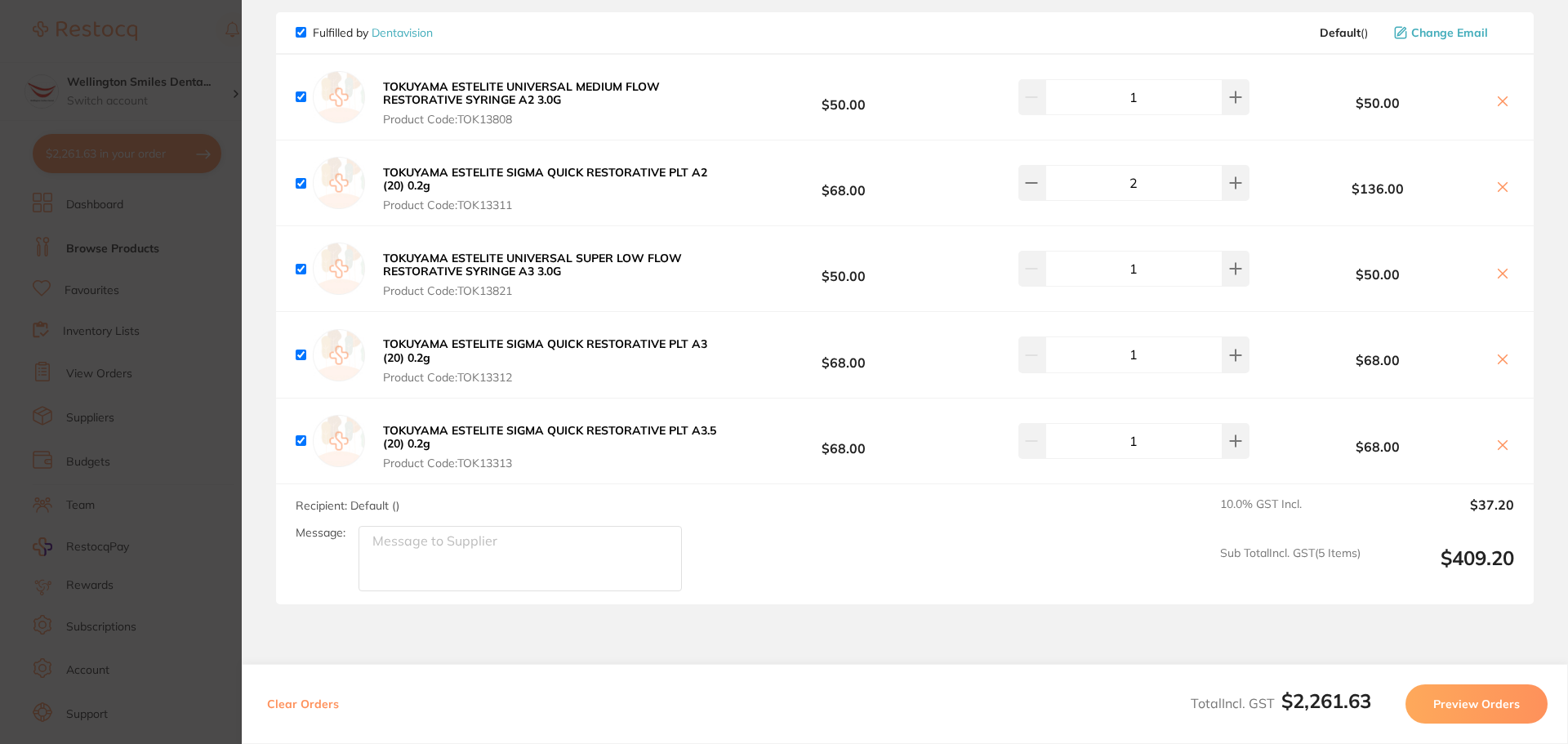
click at [229, 447] on section "Update RRP Set your pre negotiated price for this item. Item Agreed RRP (excl. …" at bounding box center [784, 372] width 1568 height 744
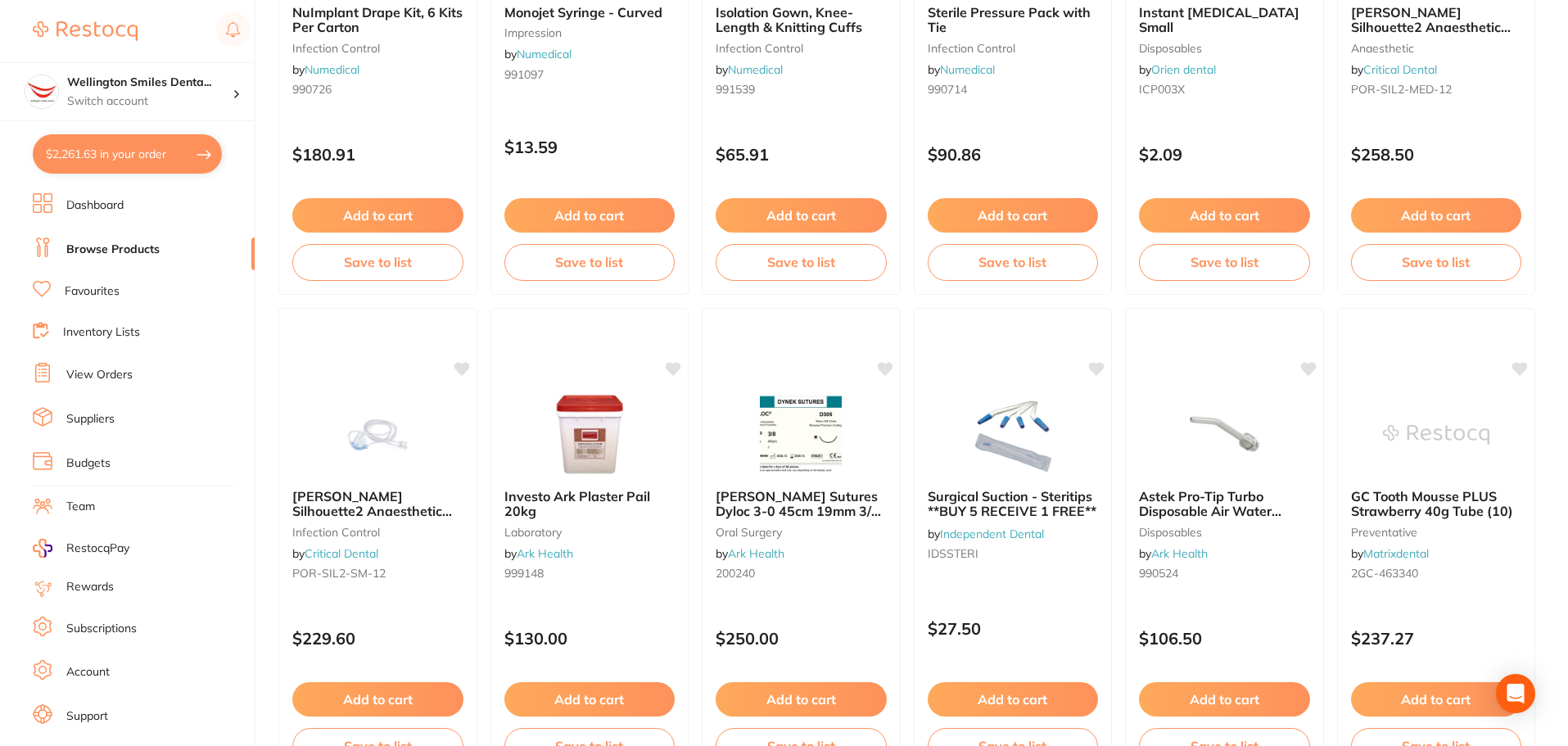
scroll to position [819, 0]
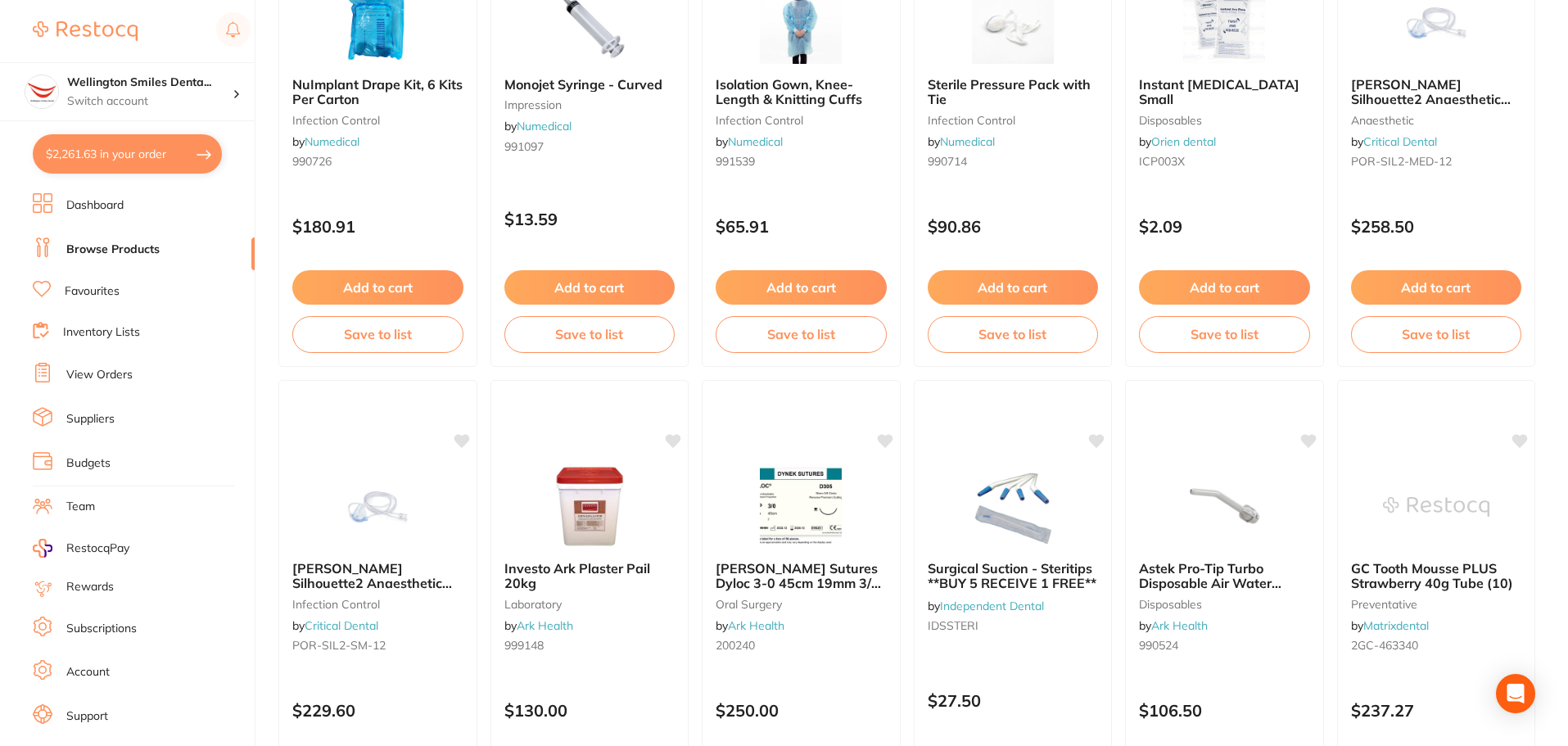
click at [127, 148] on button "$2,261.63 in your order" at bounding box center [127, 154] width 189 height 39
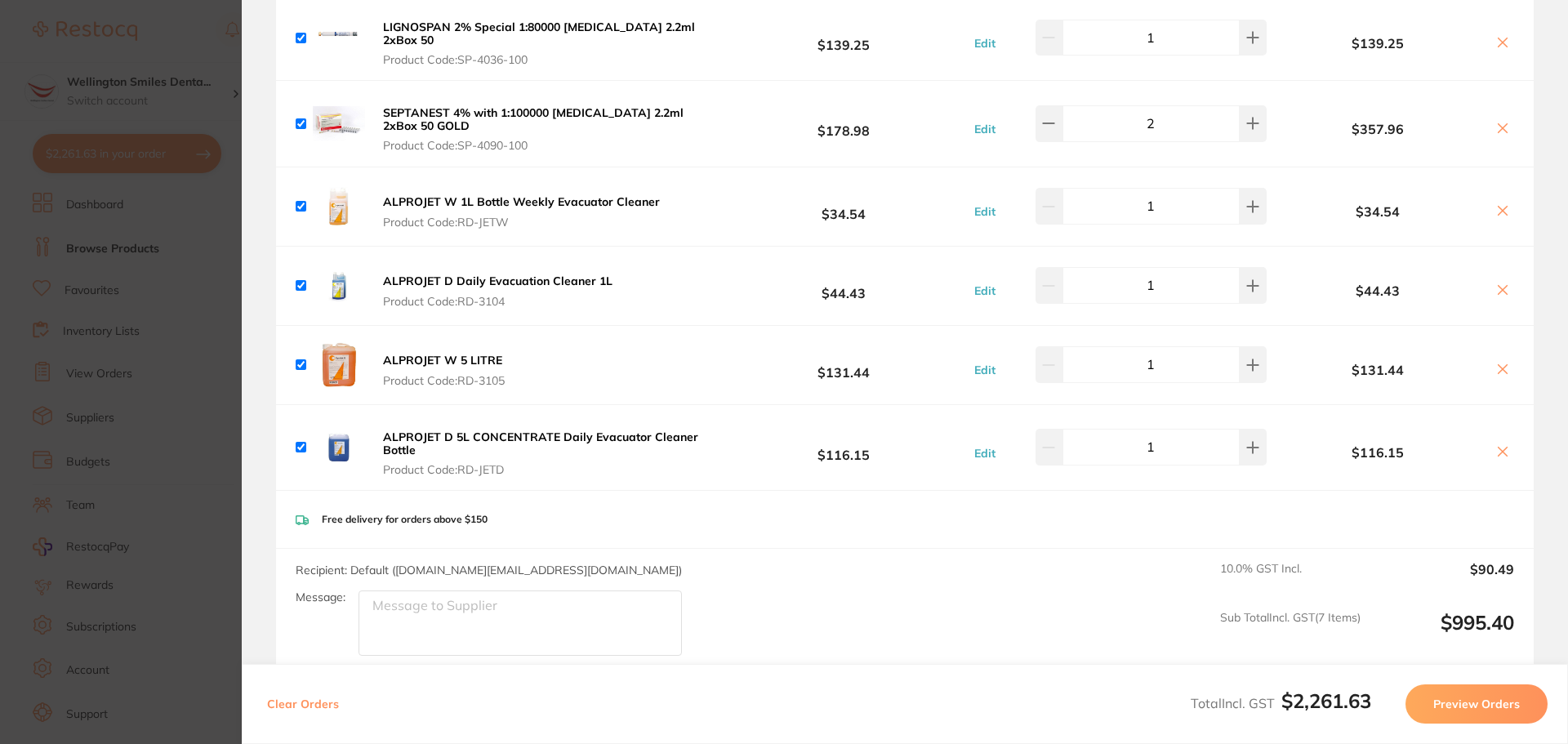
scroll to position [326, 0]
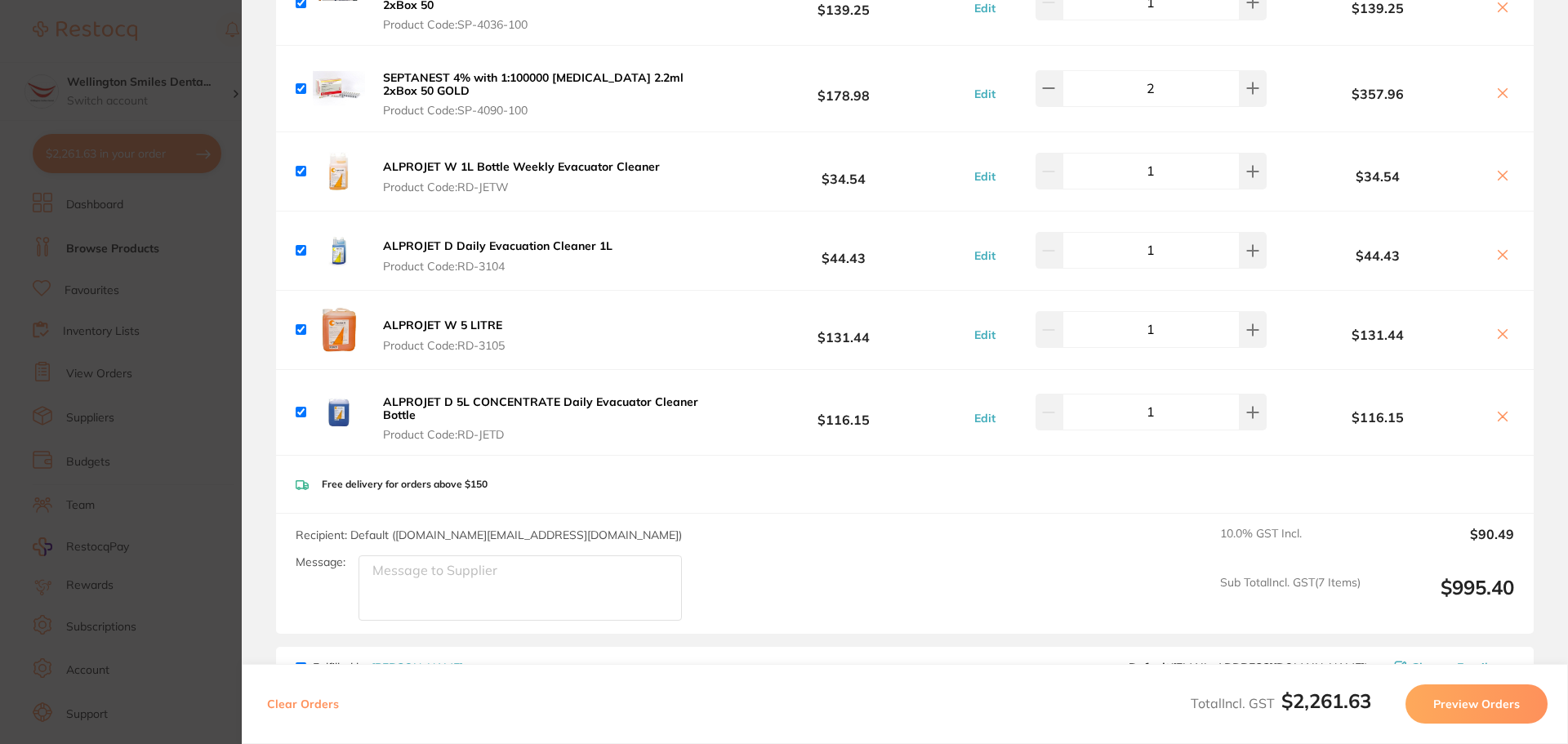
click at [0, 390] on section "Update RRP Set your pre negotiated price for this item. Item Agreed RRP (excl. …" at bounding box center [784, 372] width 1568 height 744
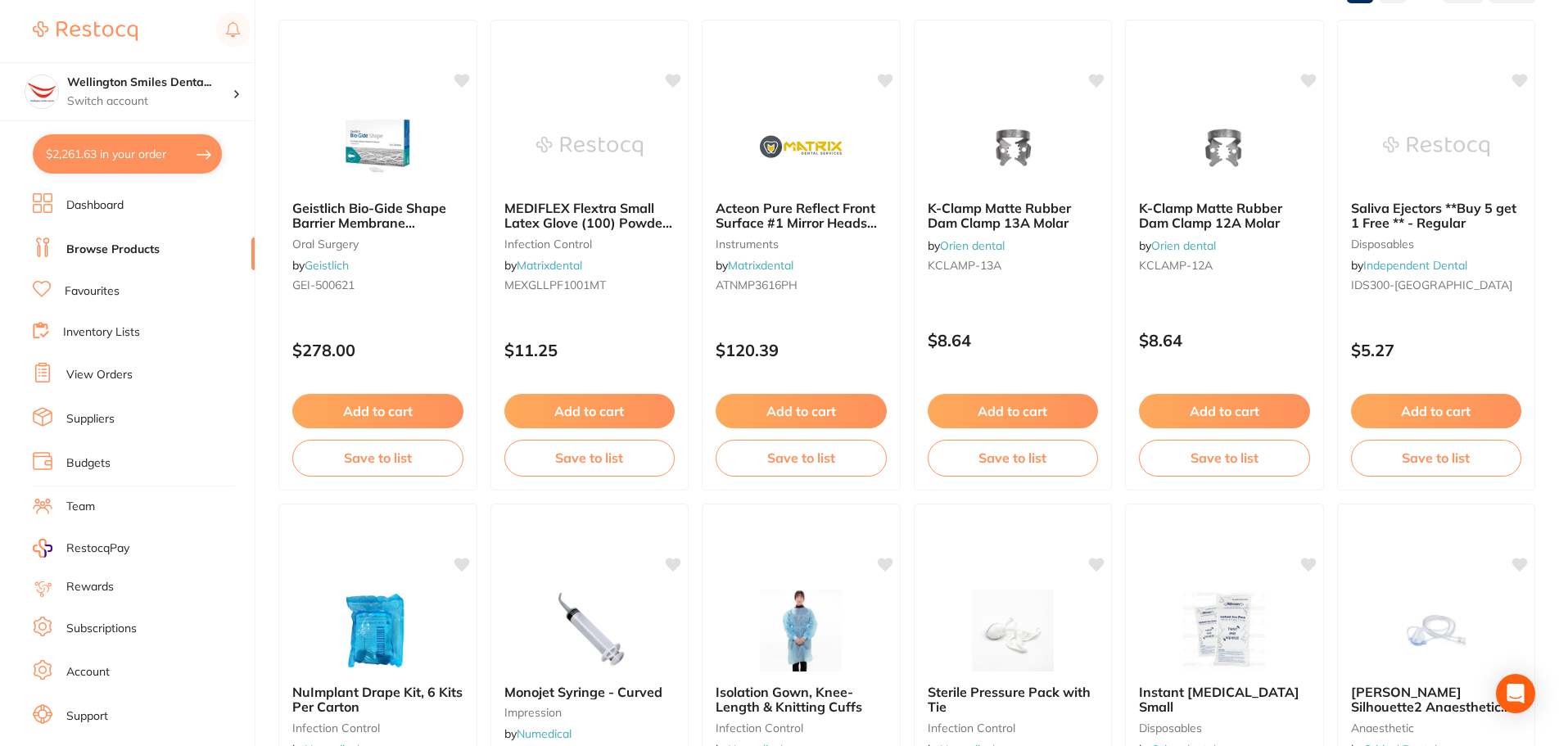
scroll to position [0, 0]
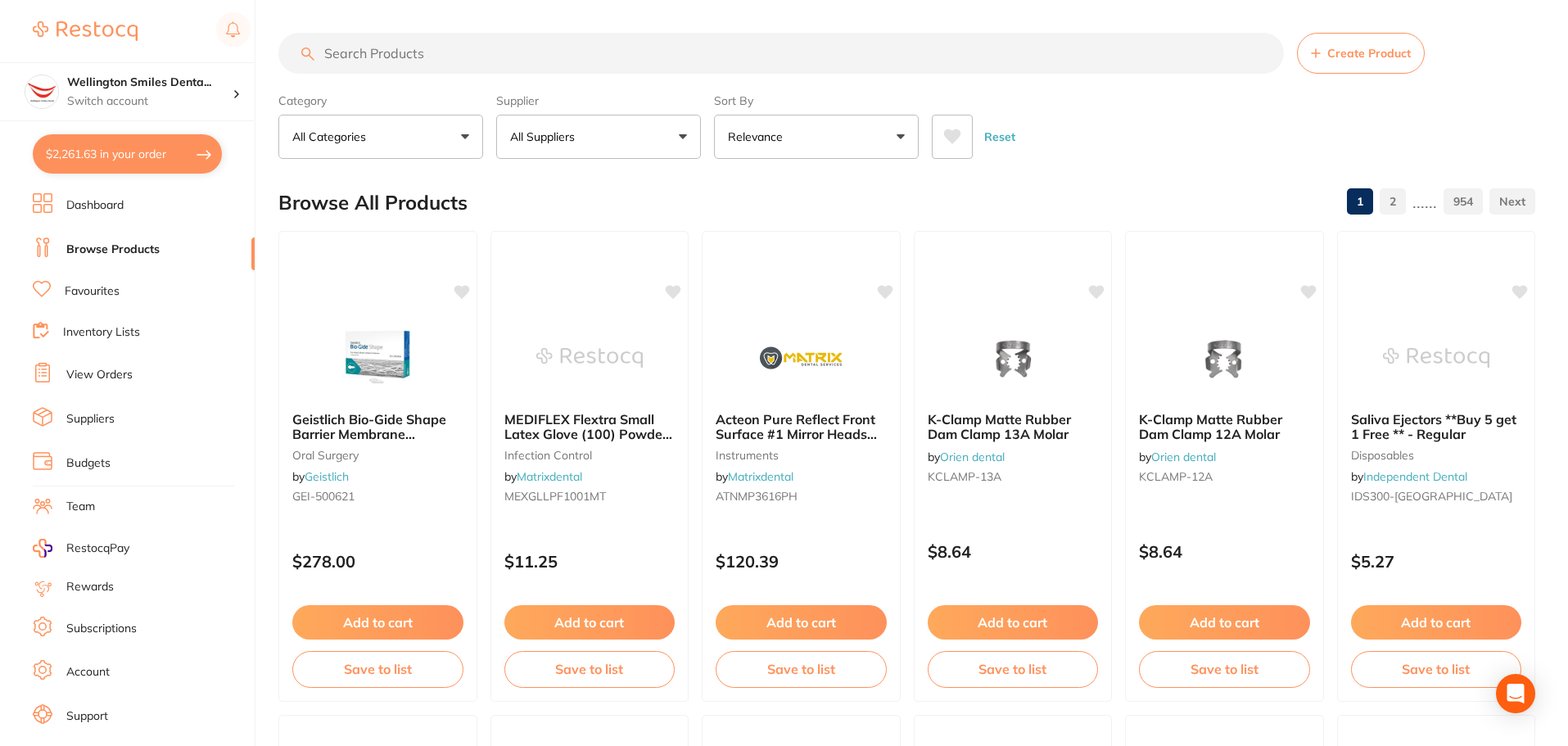
click at [115, 372] on link "View Orders" at bounding box center [100, 375] width 66 height 16
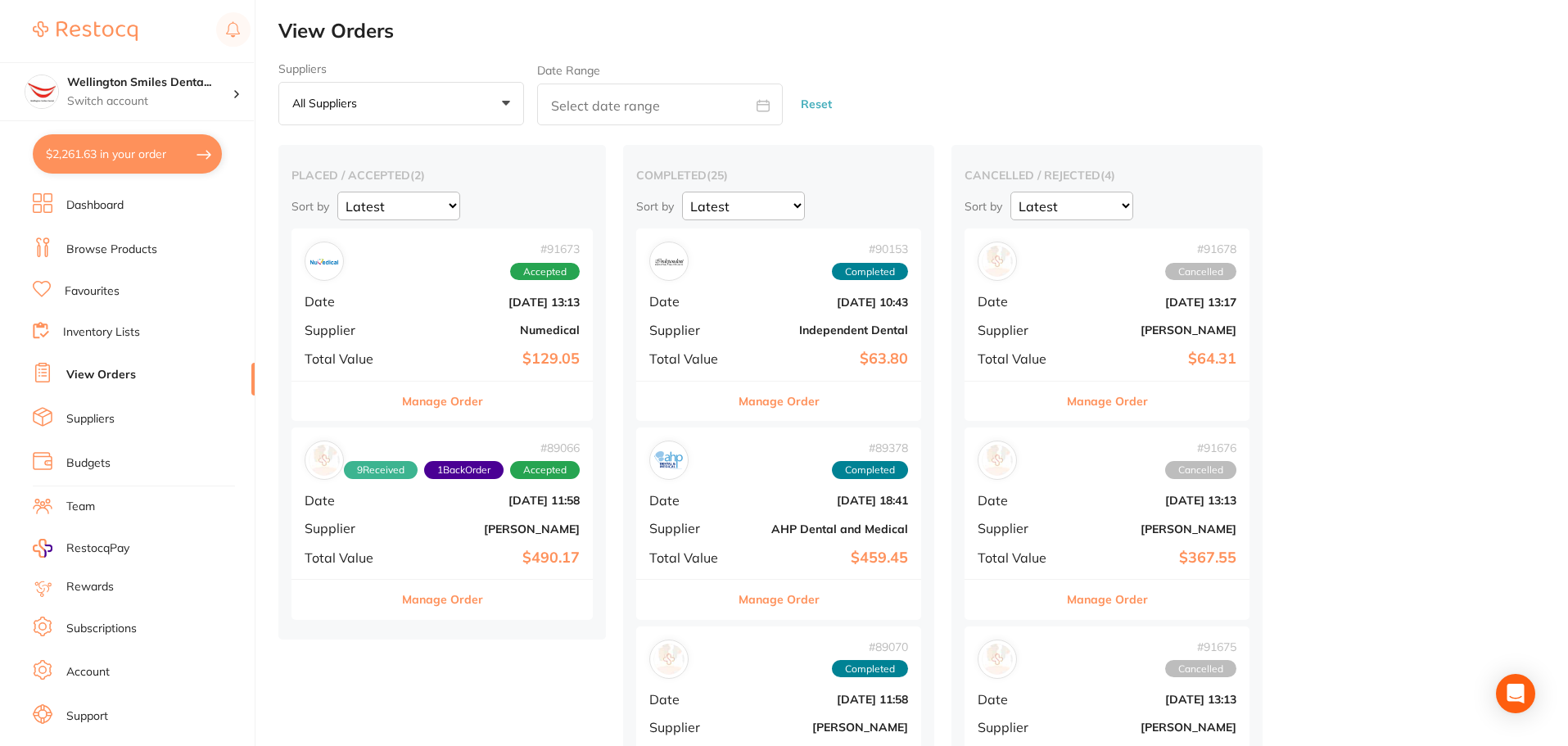
click at [105, 253] on link "Browse Products" at bounding box center [111, 249] width 91 height 16
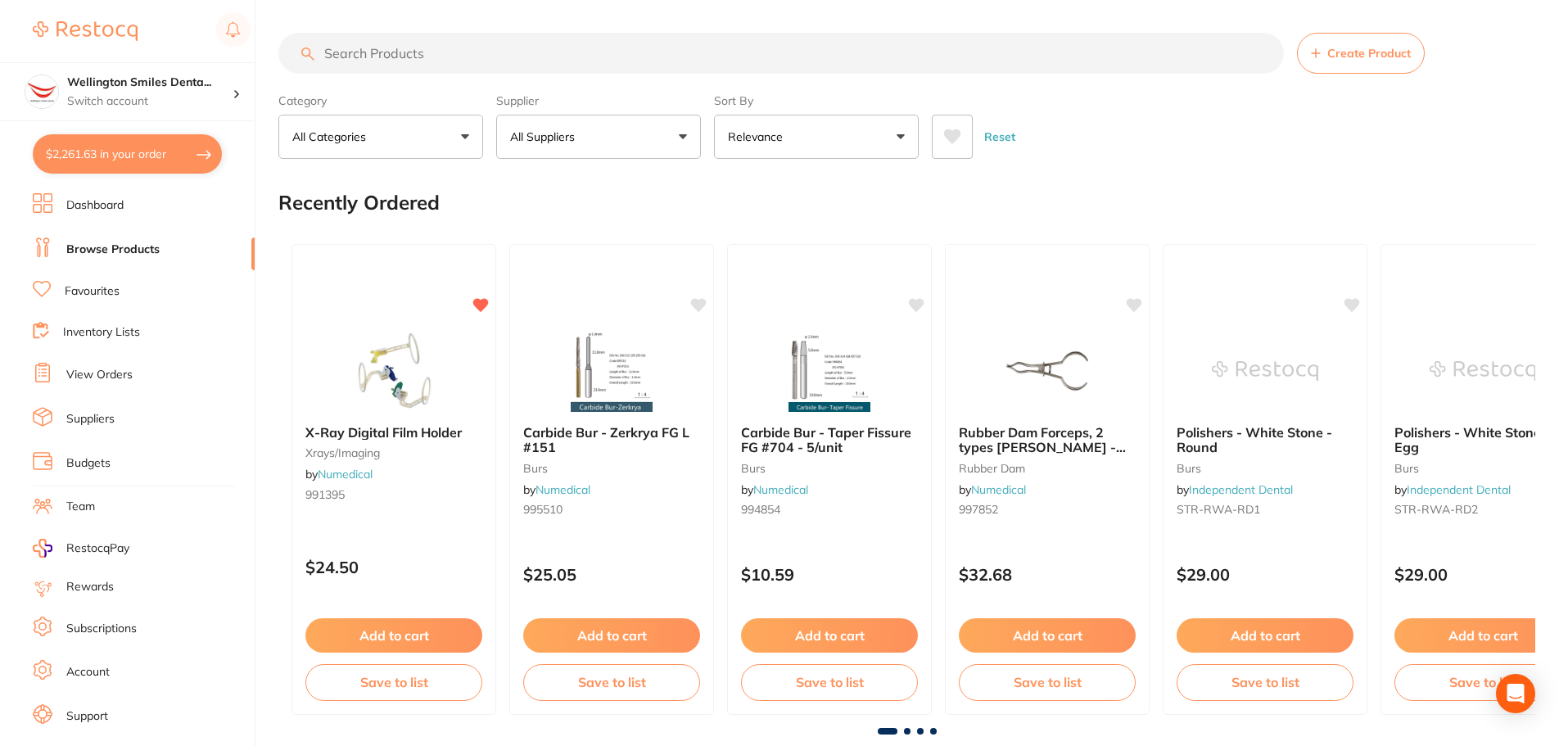
click at [420, 56] on input "search" at bounding box center [782, 54] width 1006 height 41
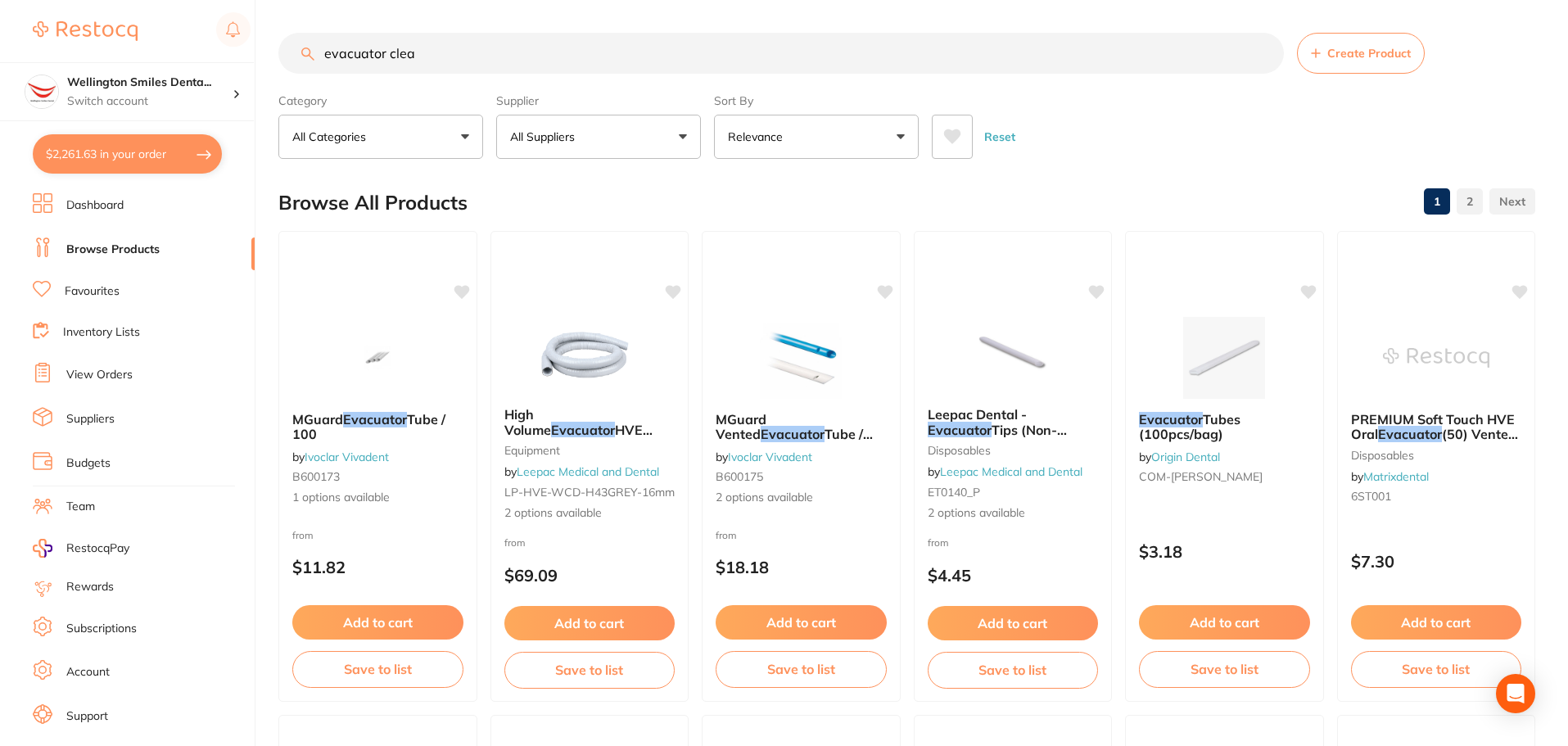
type input "evacuator clean"
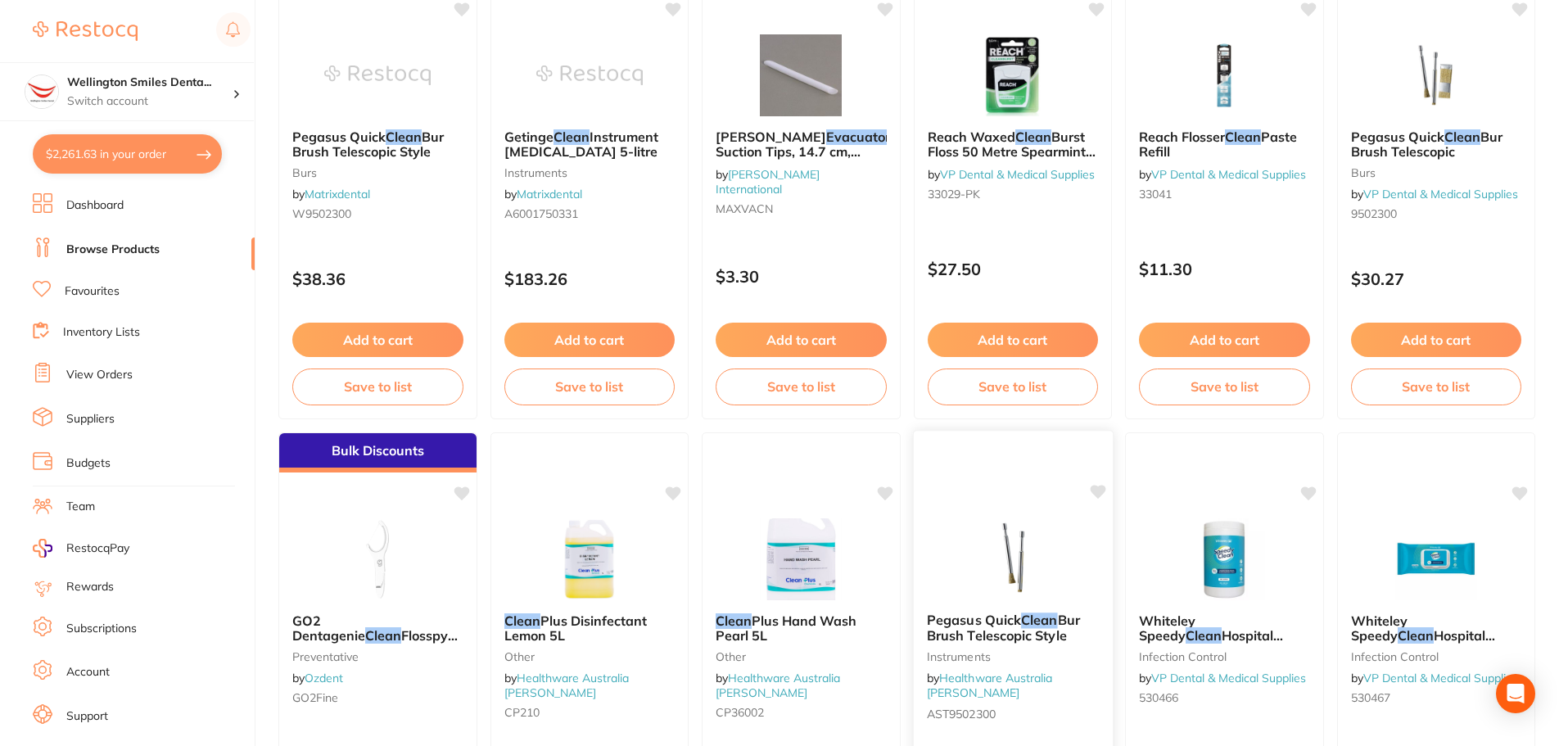
scroll to position [2211, 0]
